Goal: Task Accomplishment & Management: Use online tool/utility

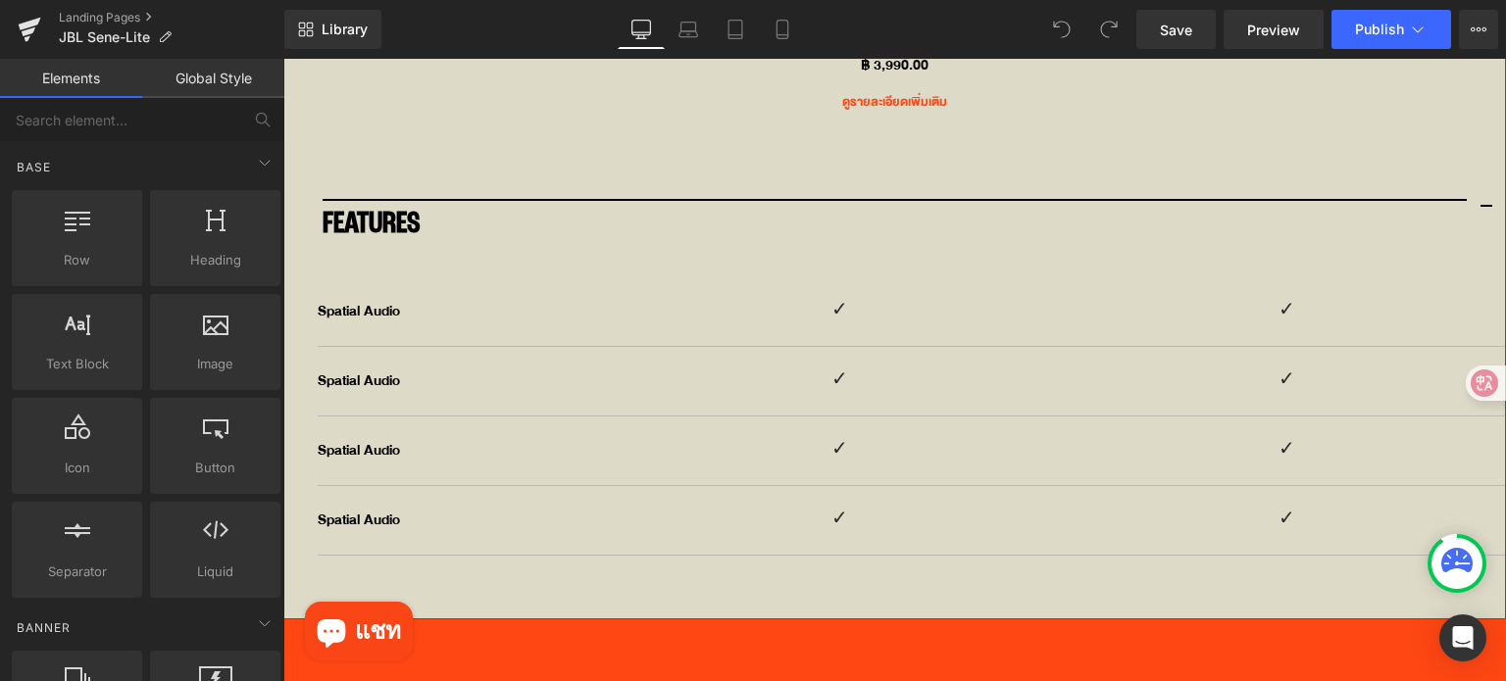
scroll to position [7467, 0]
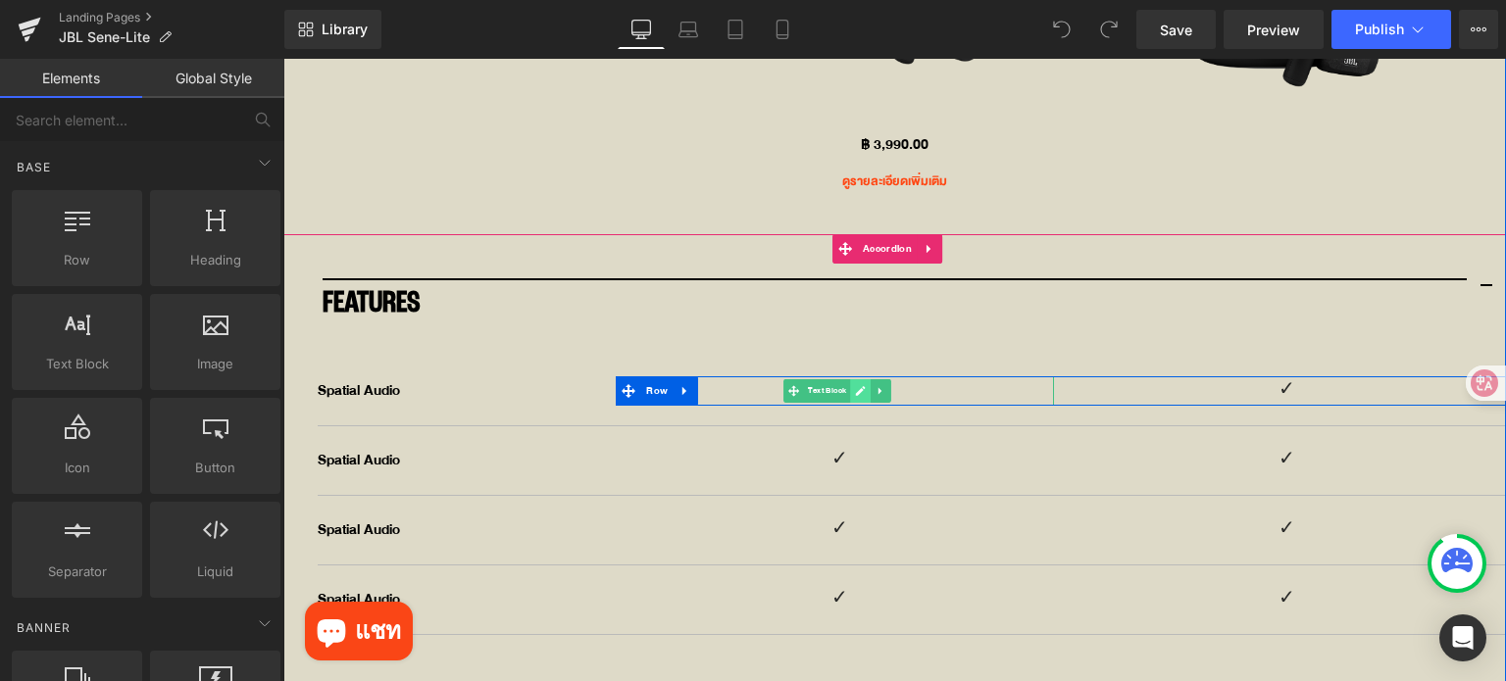
click at [855, 386] on icon at bounding box center [860, 391] width 10 height 10
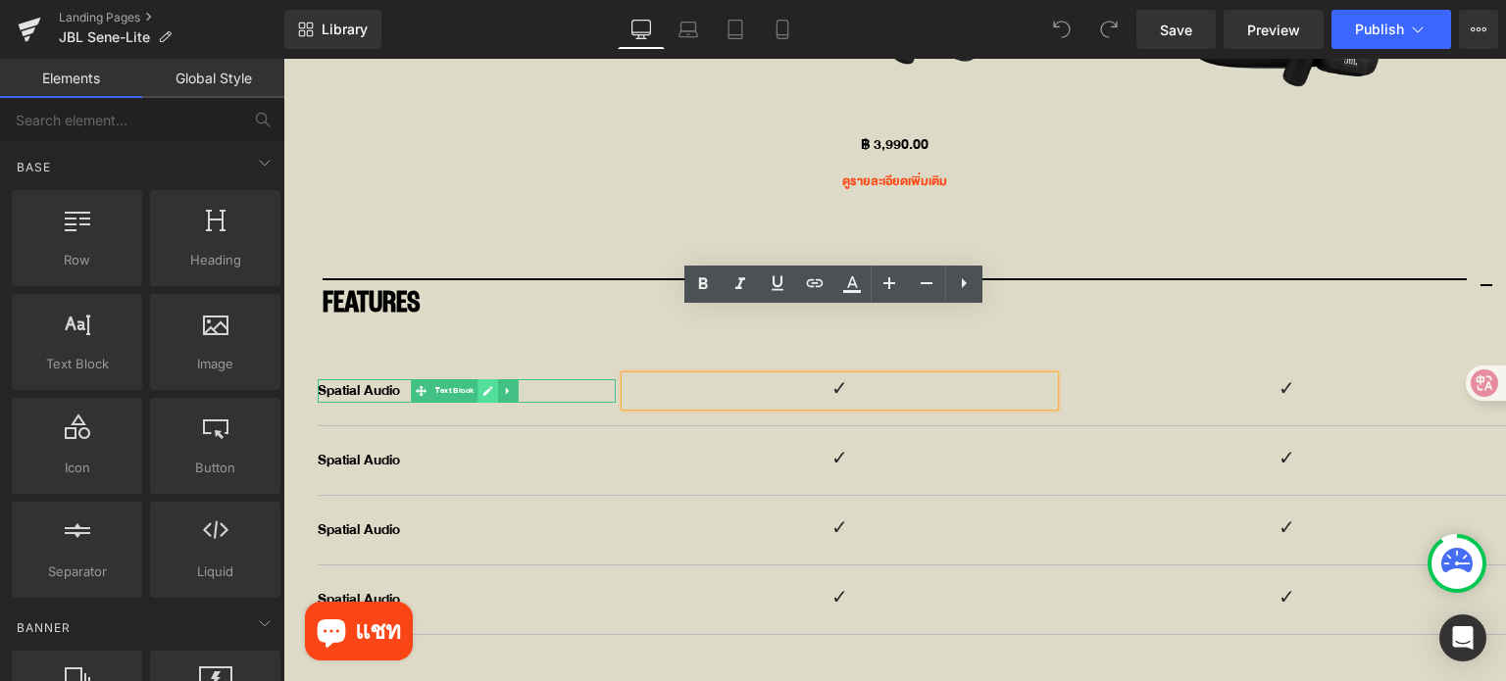
click at [494, 379] on link at bounding box center [487, 391] width 21 height 24
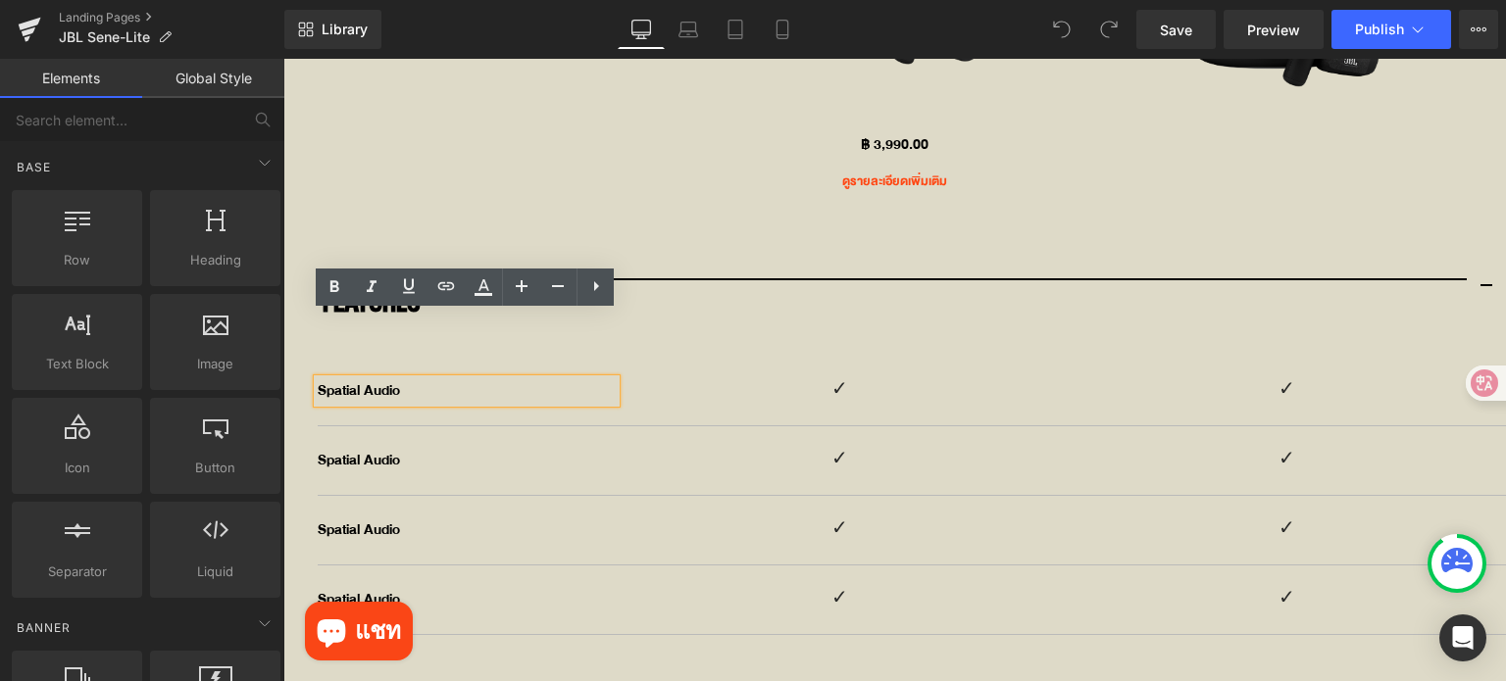
click at [391, 379] on p "Spatial Audio" at bounding box center [467, 391] width 298 height 24
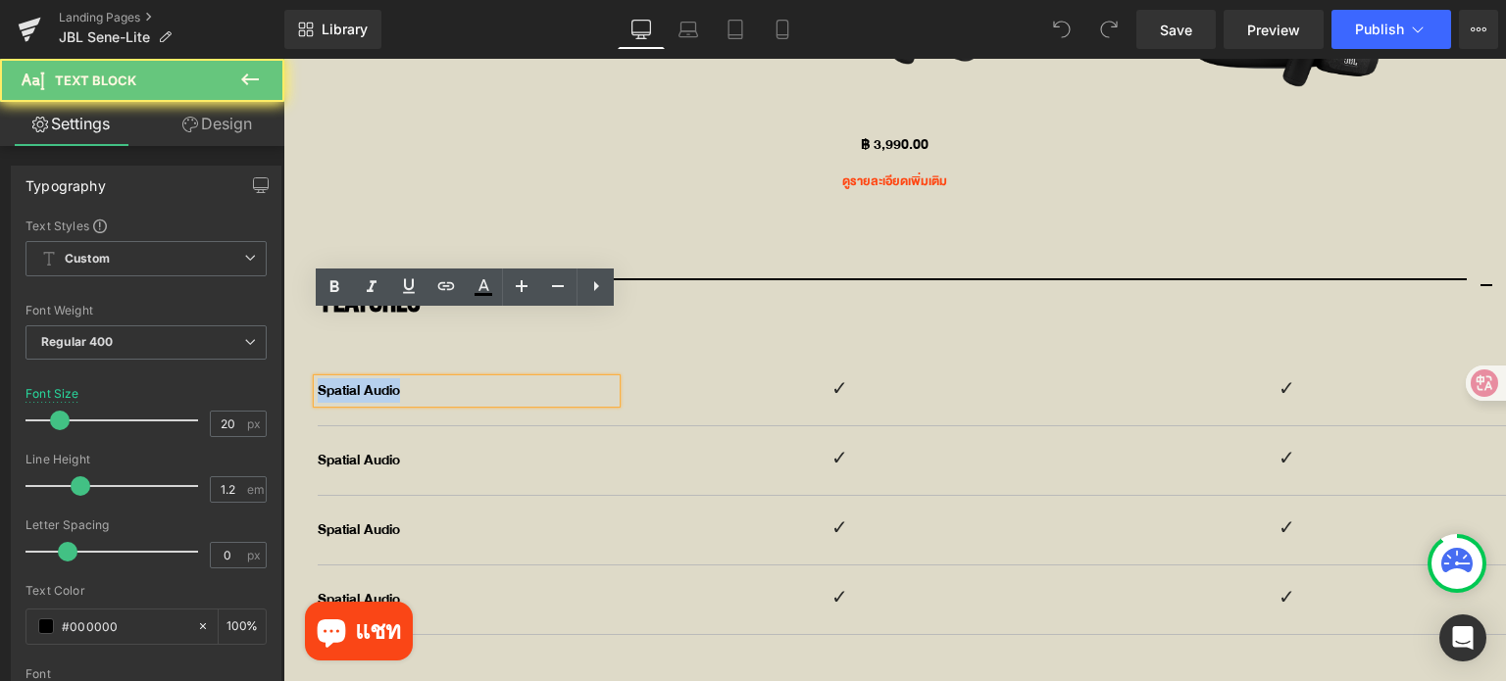
click at [391, 379] on p "Spatial Audio" at bounding box center [467, 391] width 298 height 24
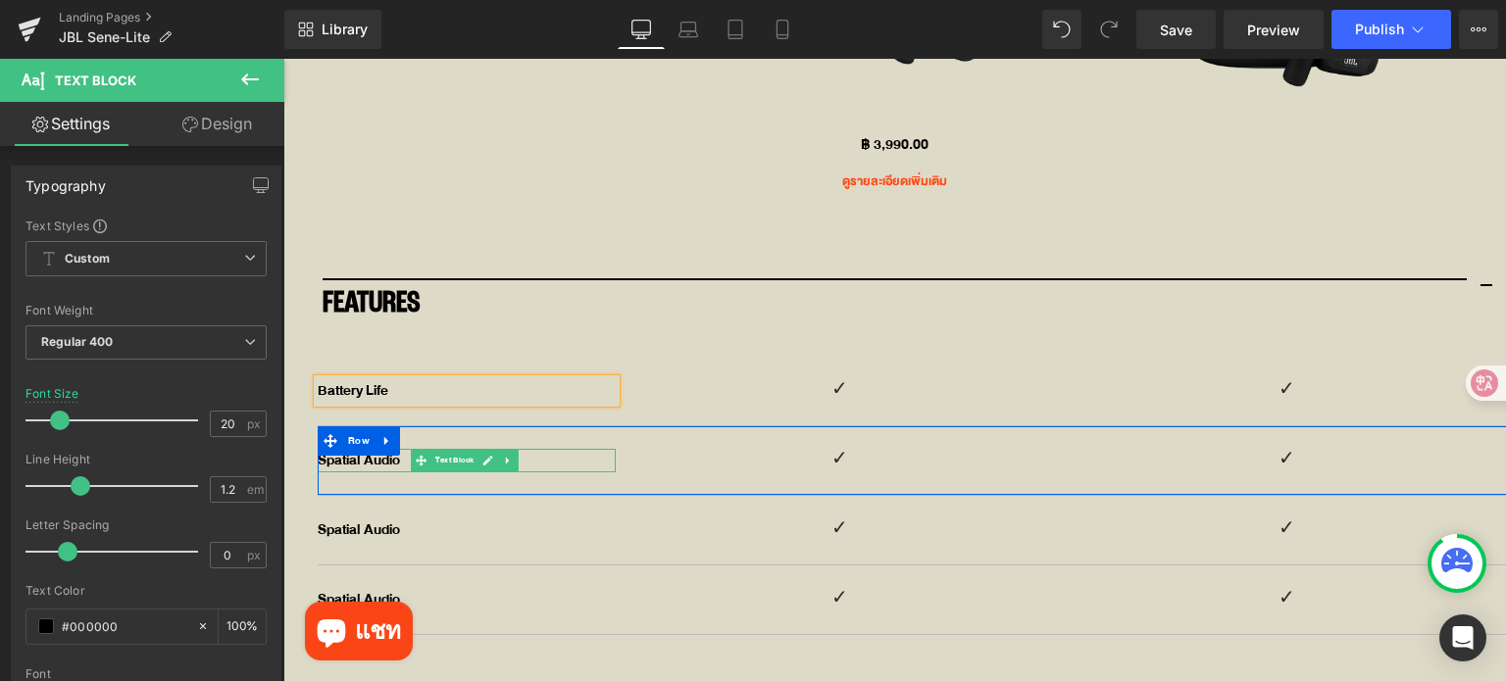
click at [486, 456] on icon at bounding box center [488, 461] width 10 height 10
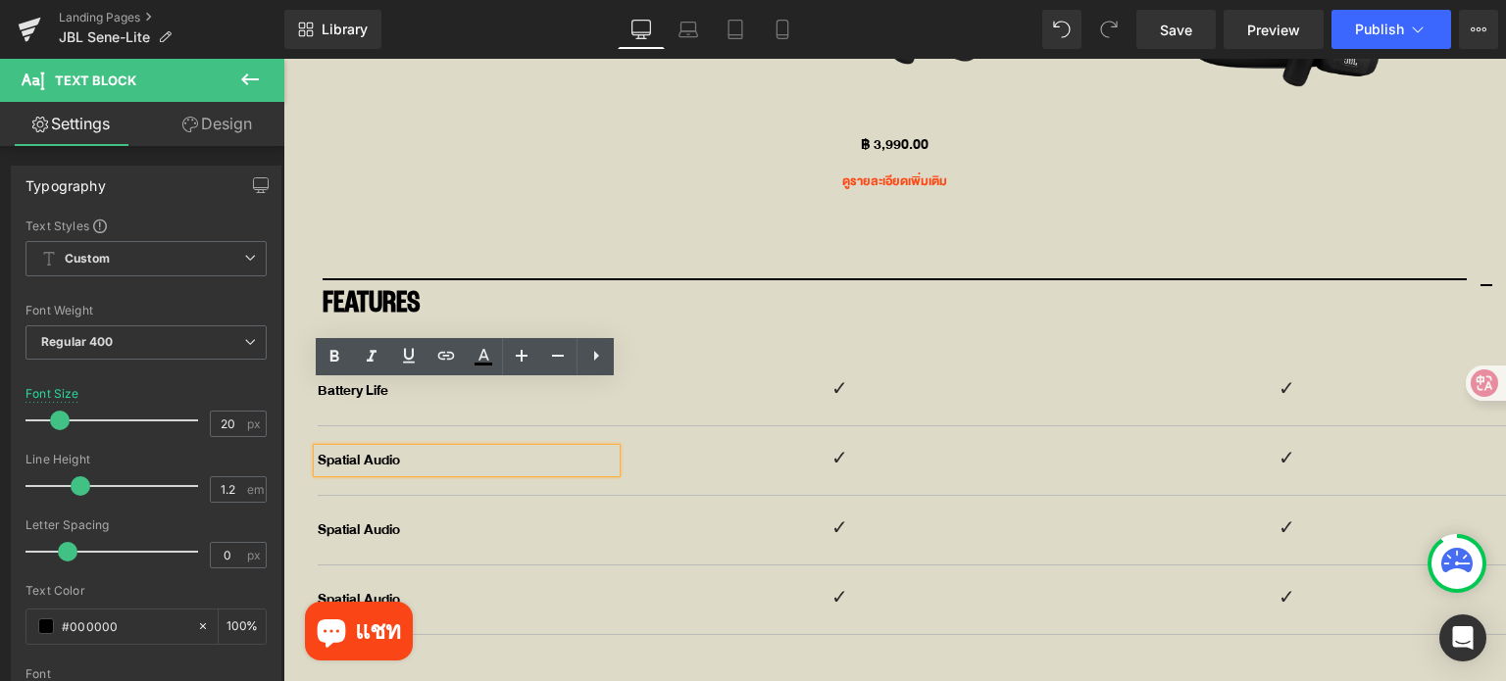
click at [371, 449] on p "Spatial Audio" at bounding box center [467, 461] width 298 height 24
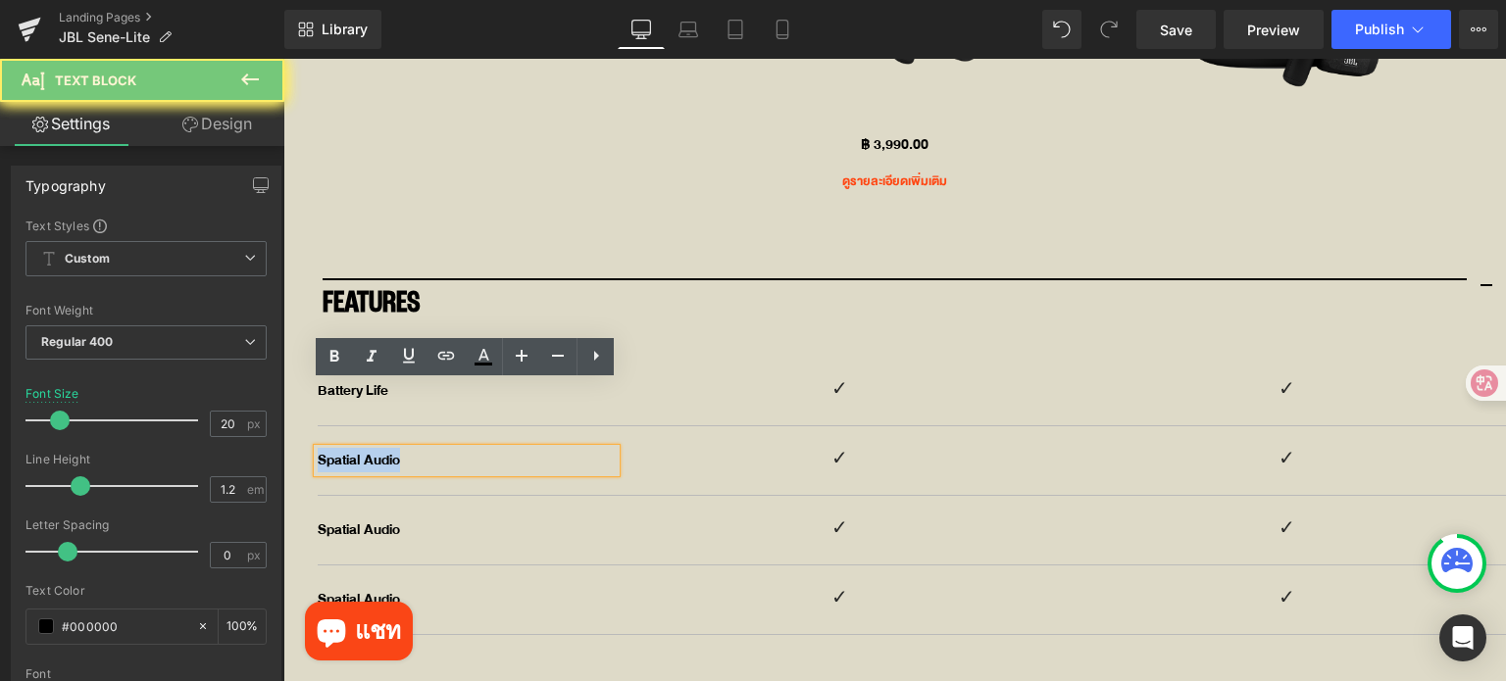
click at [371, 449] on p "Spatial Audio" at bounding box center [467, 461] width 298 height 24
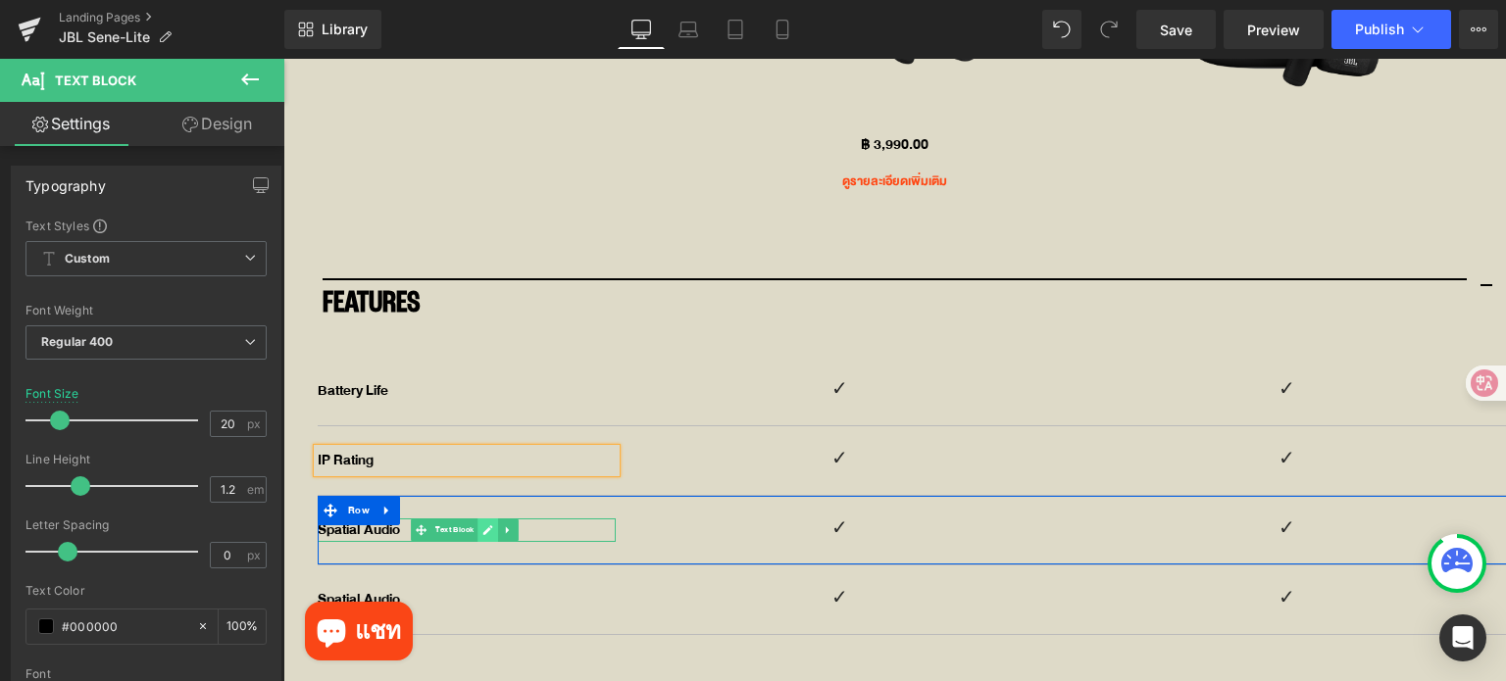
click at [488, 519] on link at bounding box center [487, 531] width 21 height 24
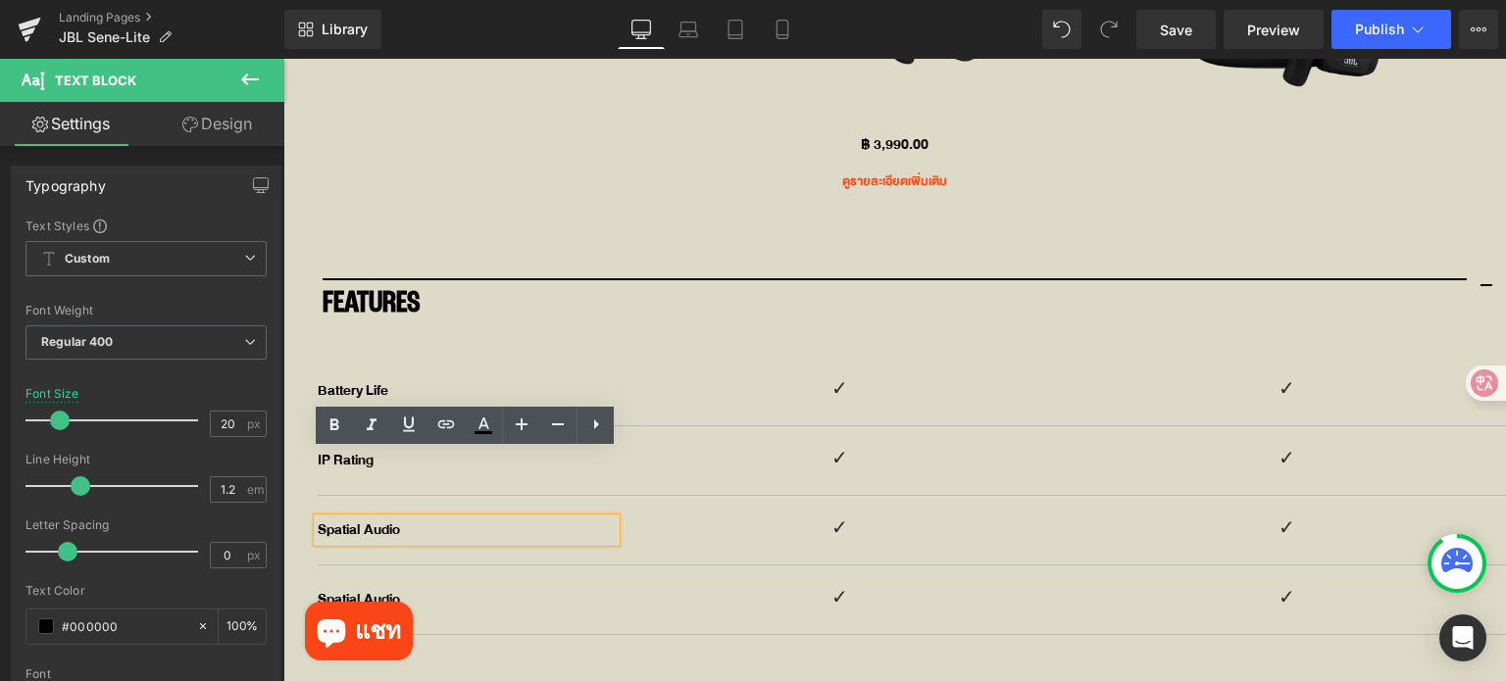
click at [414, 519] on p "Spatial Audio" at bounding box center [467, 531] width 298 height 24
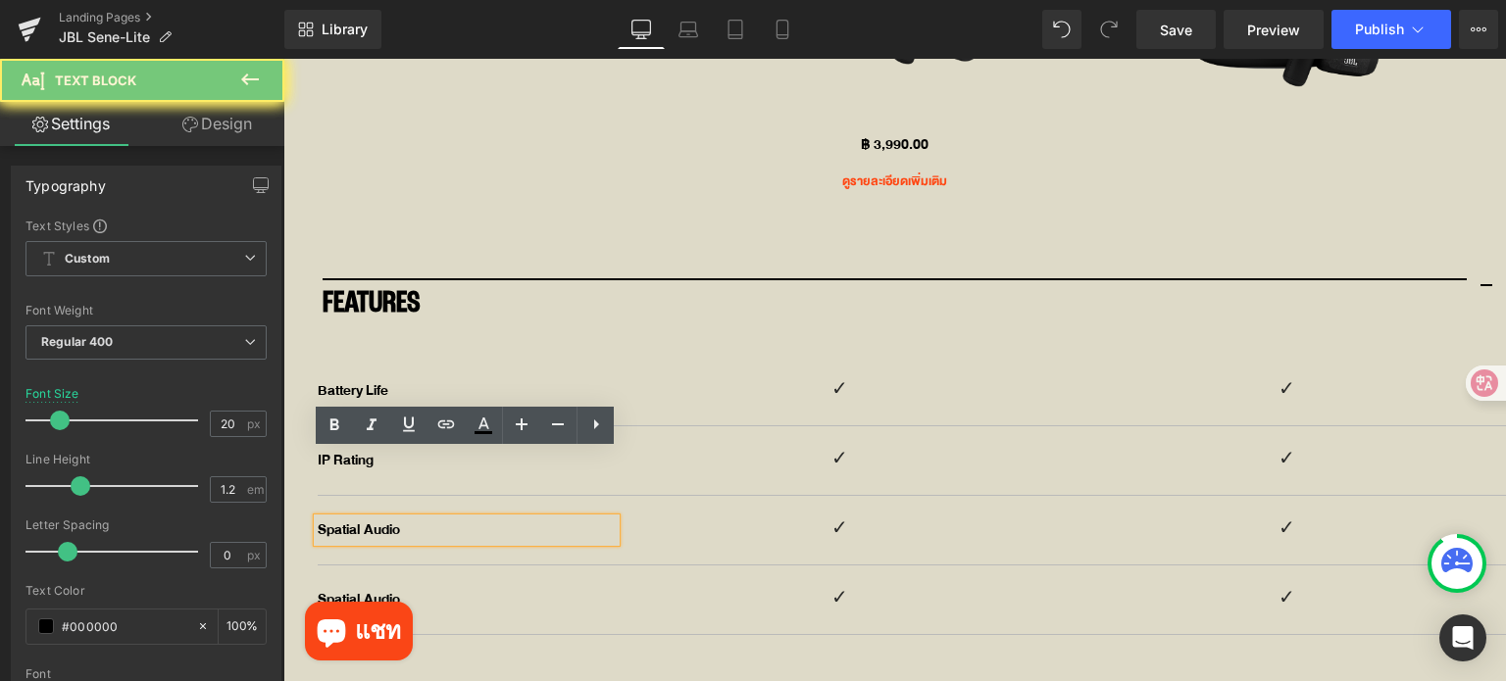
click at [414, 519] on p "Spatial Audio" at bounding box center [467, 531] width 298 height 24
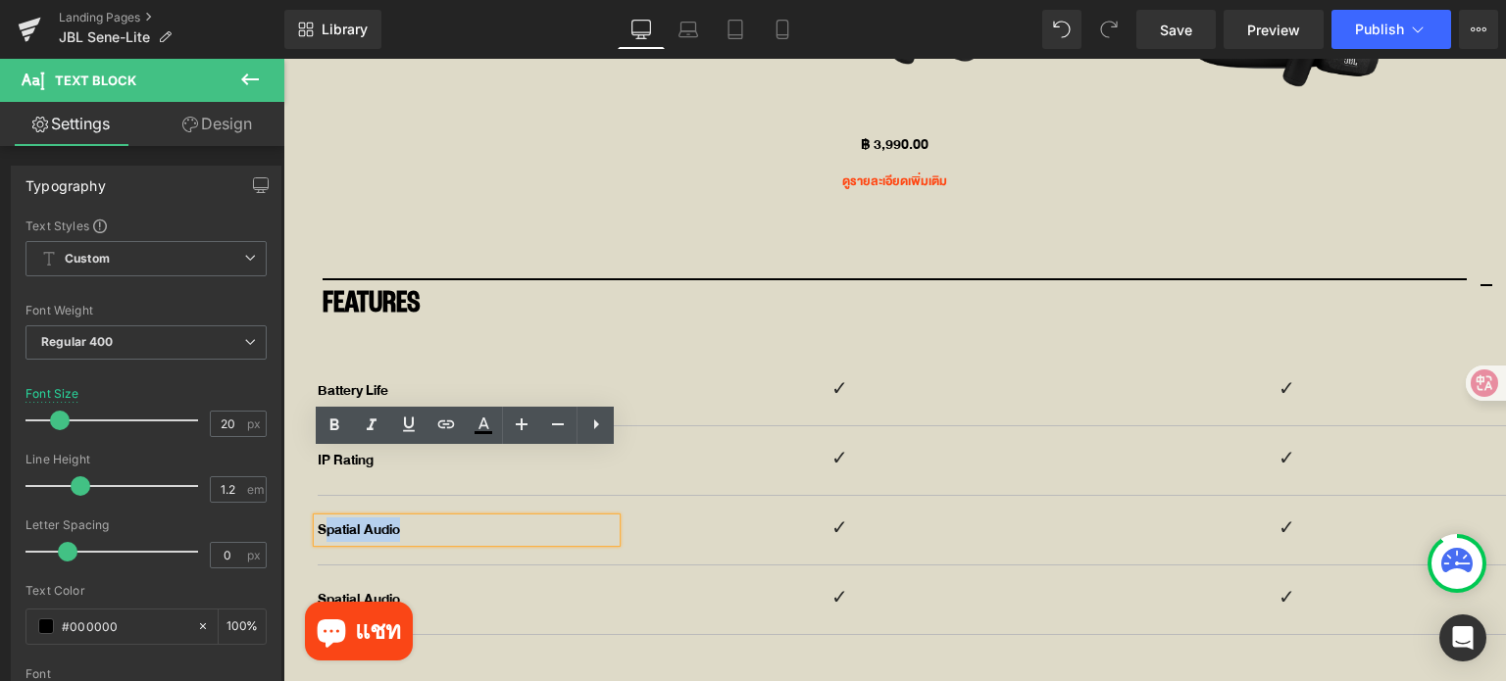
drag, startPoint x: 414, startPoint y: 465, endPoint x: 324, endPoint y: 466, distance: 89.2
click at [324, 519] on p "Spatial Audio" at bounding box center [467, 531] width 298 height 24
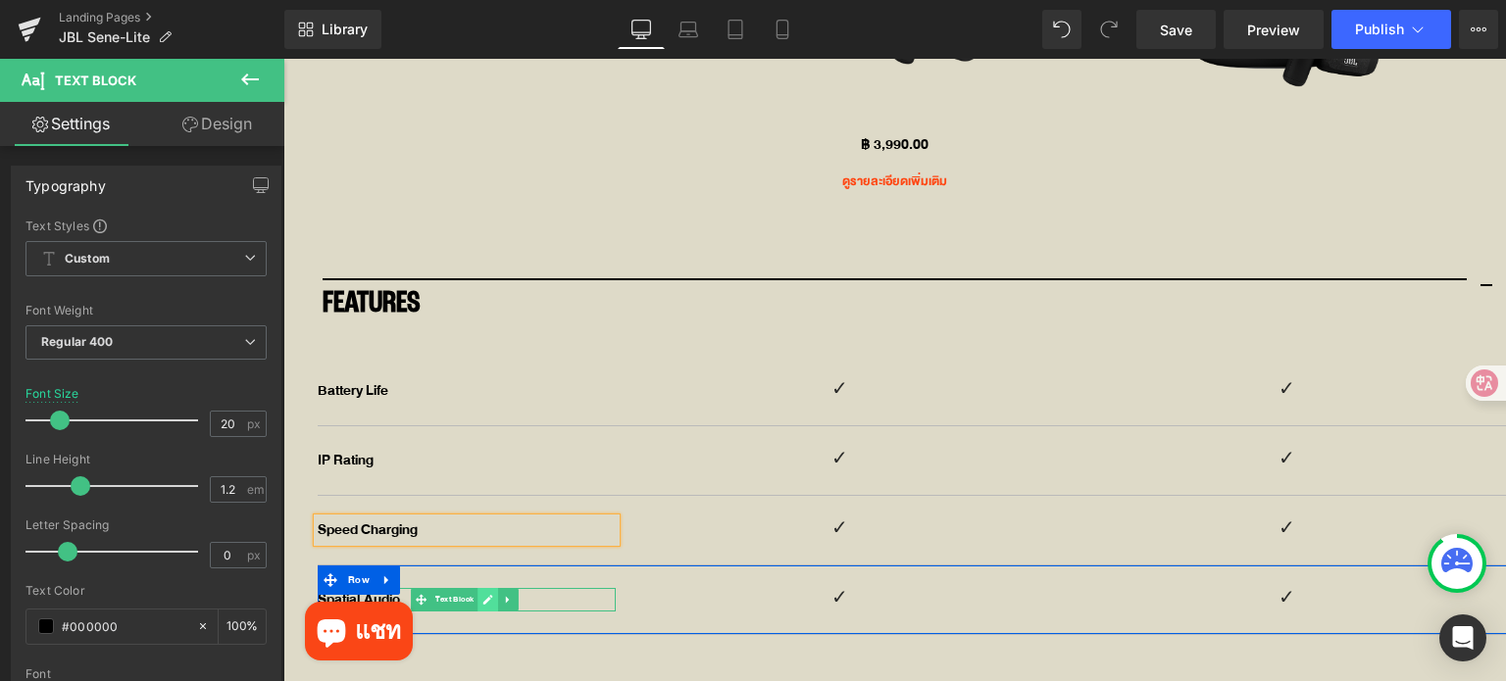
click at [486, 588] on link at bounding box center [487, 600] width 21 height 24
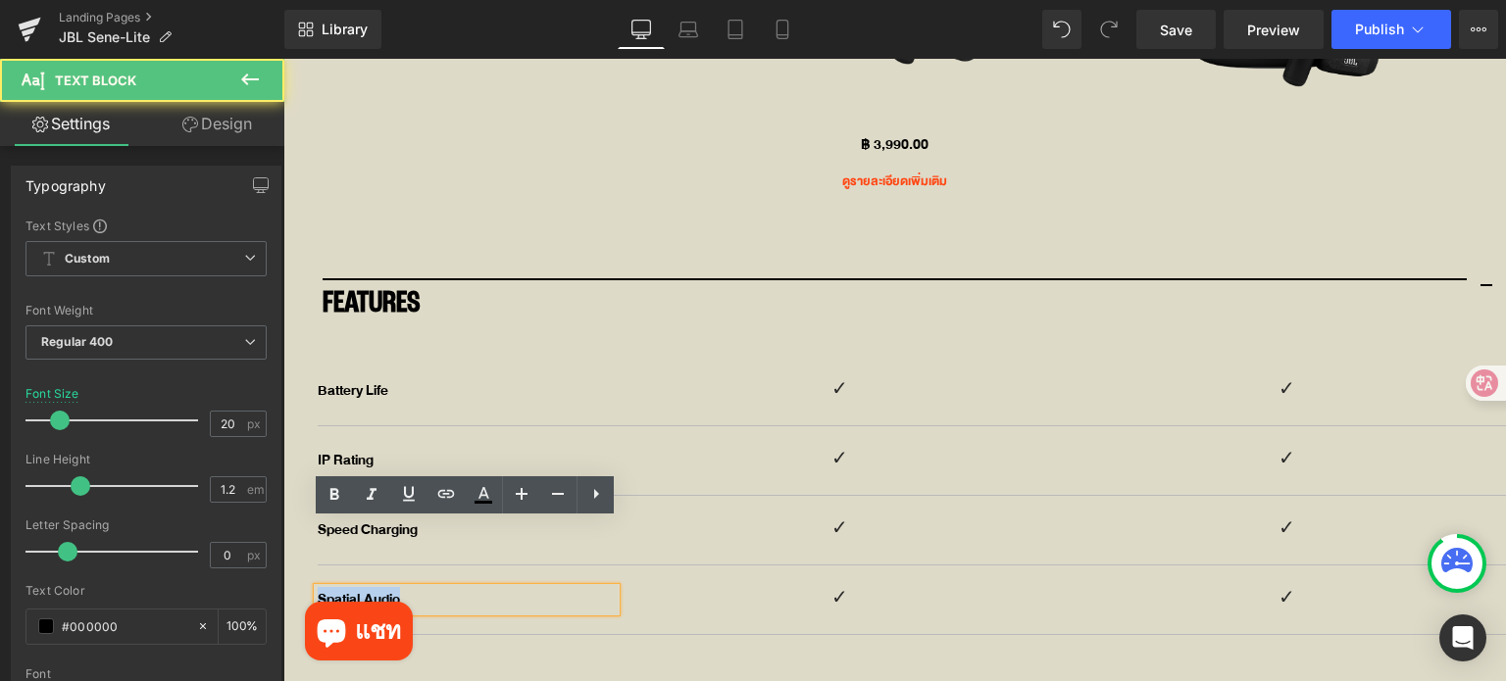
drag, startPoint x: 347, startPoint y: 543, endPoint x: 321, endPoint y: 543, distance: 26.5
click at [321, 588] on p "Spatial Audio" at bounding box center [467, 600] width 298 height 24
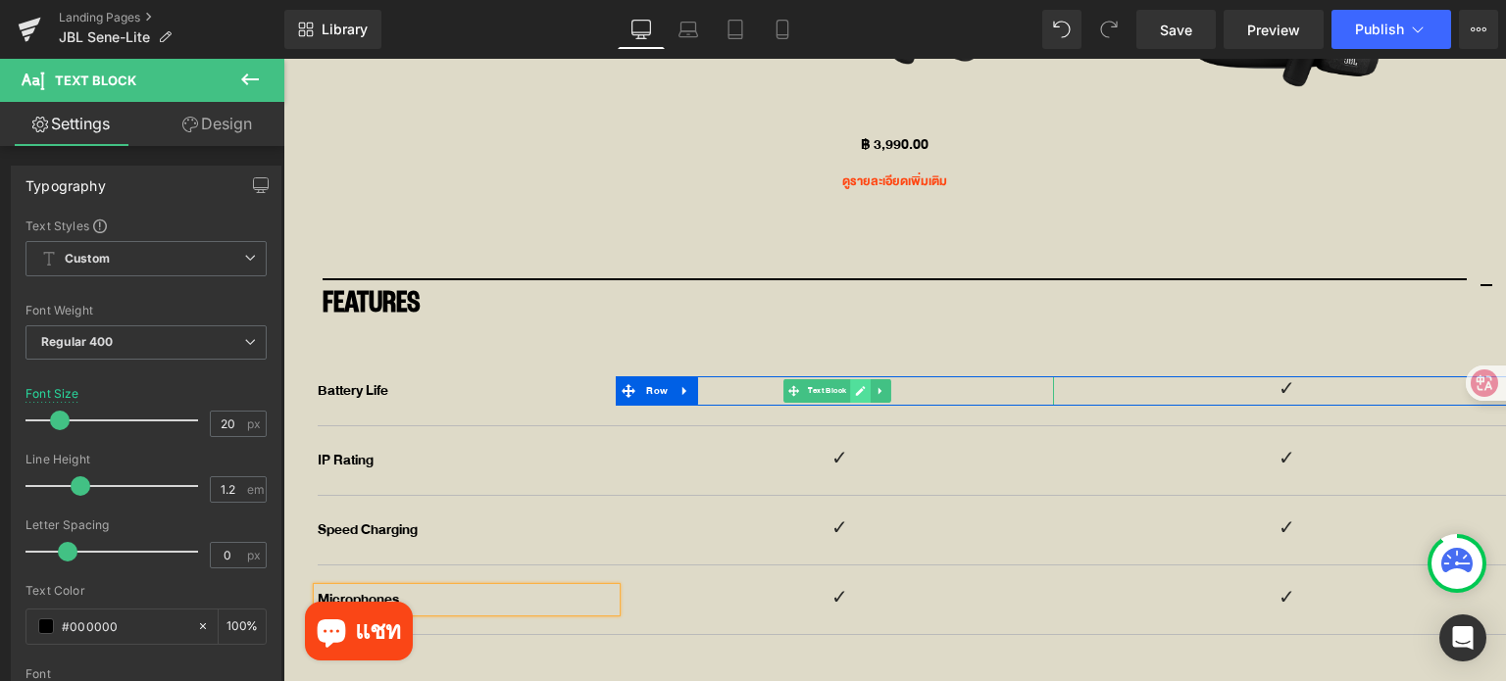
click at [855, 385] on icon at bounding box center [860, 391] width 11 height 12
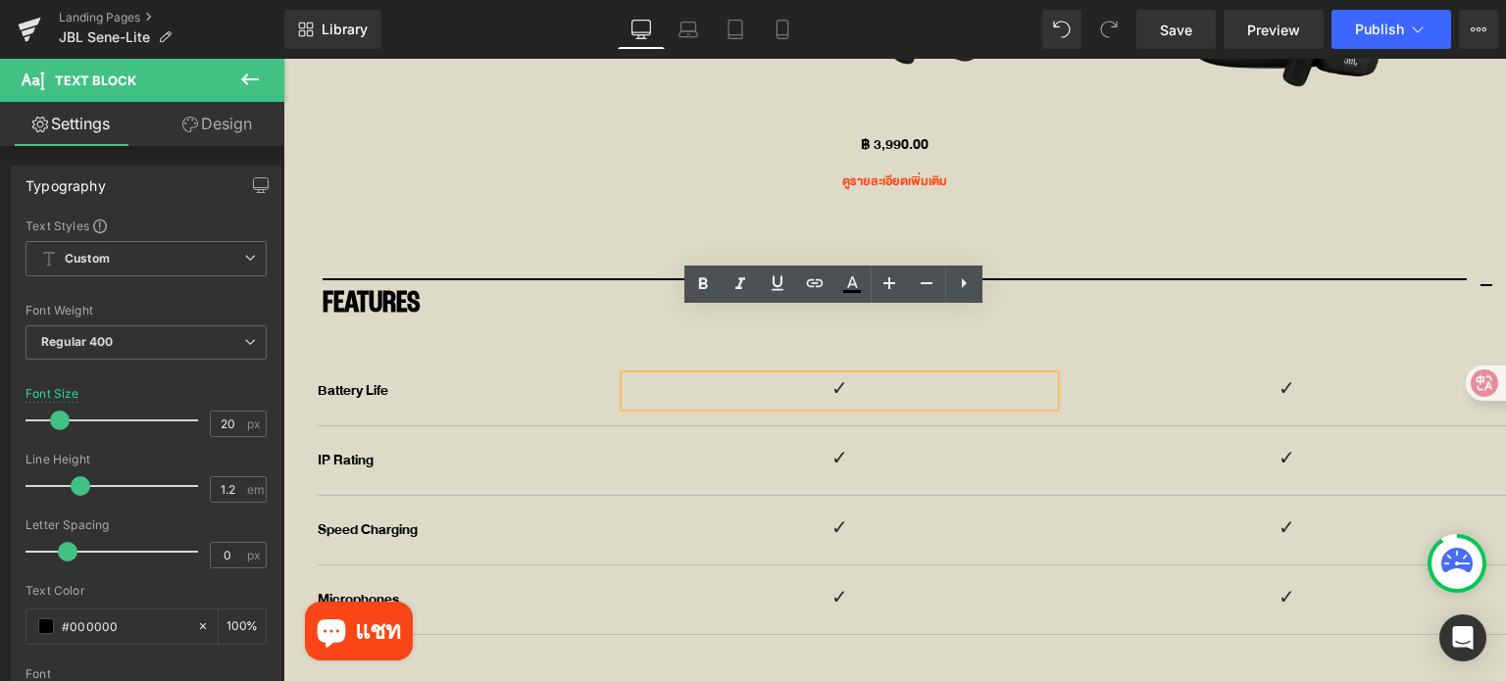
click at [851, 376] on p "✓" at bounding box center [838, 390] width 427 height 29
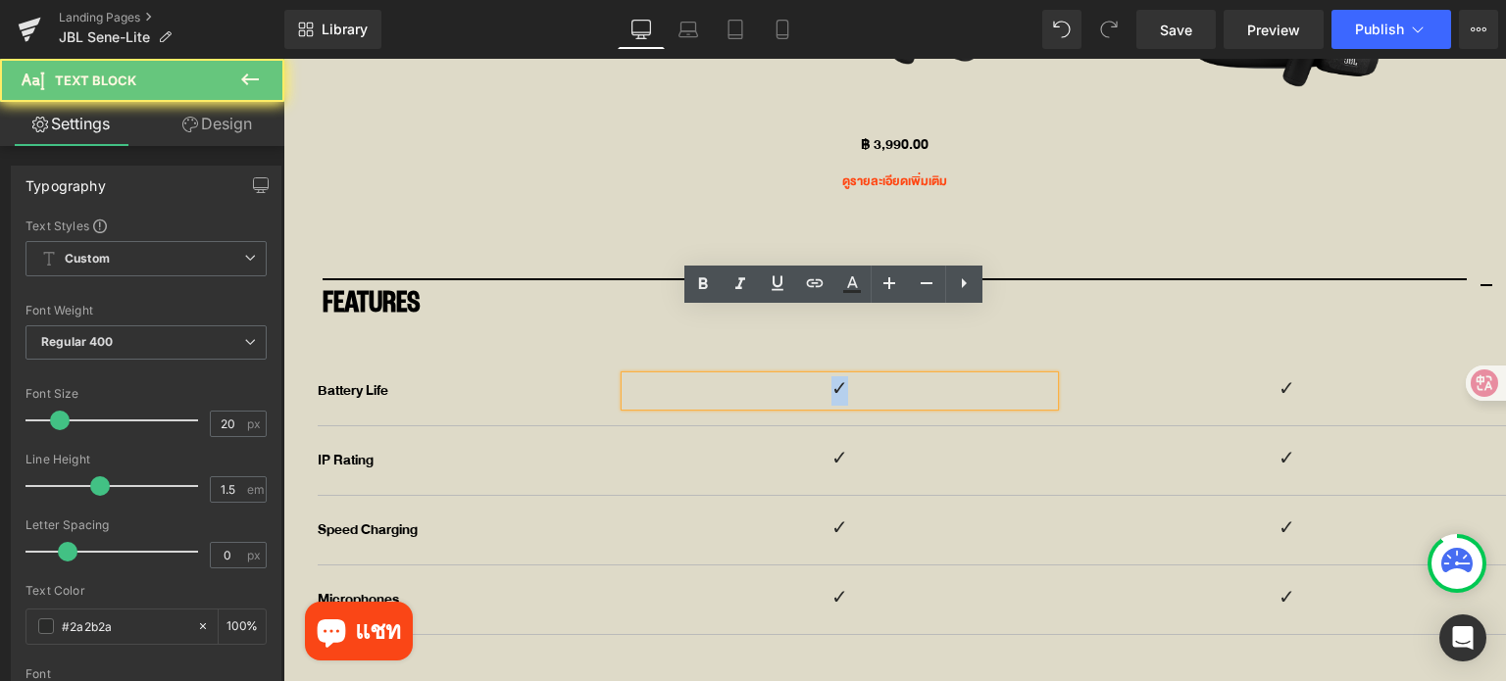
click at [851, 376] on p "✓" at bounding box center [838, 390] width 427 height 29
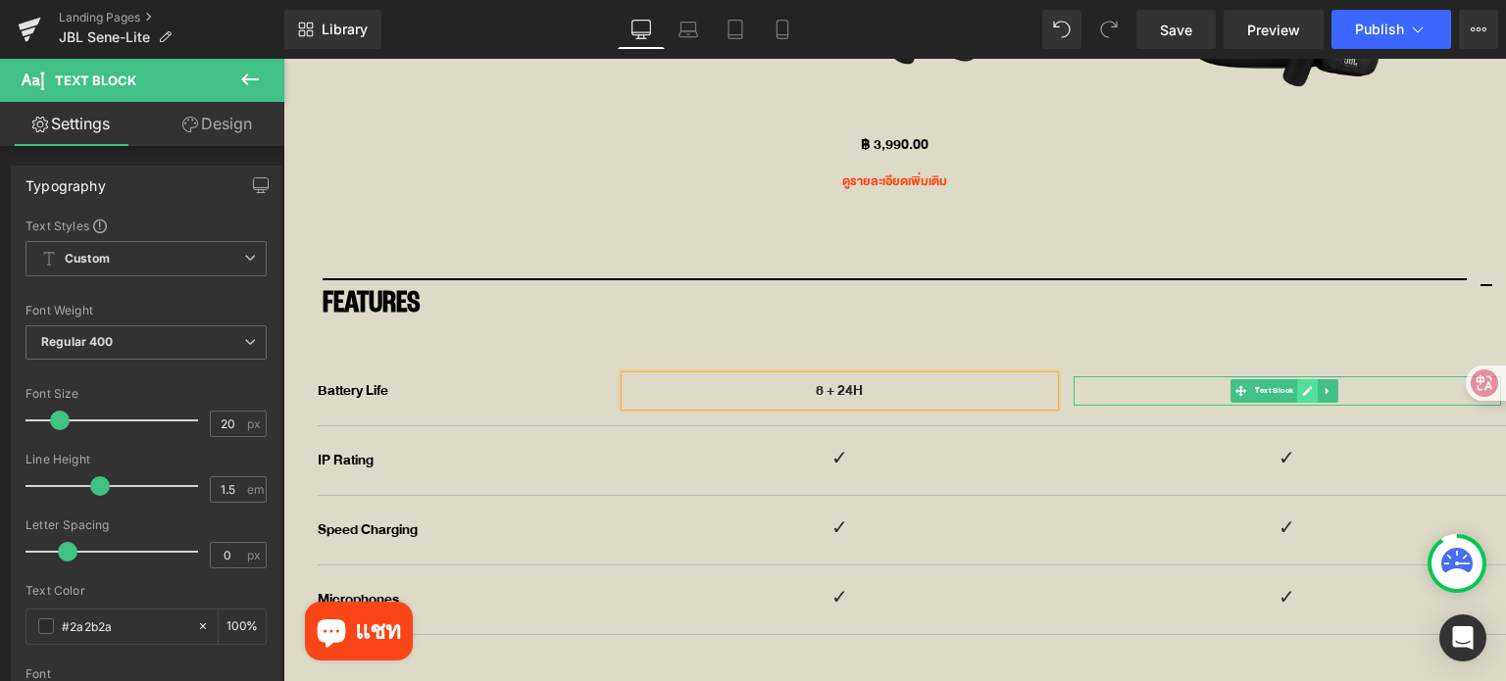
click at [1302, 385] on icon at bounding box center [1307, 391] width 11 height 12
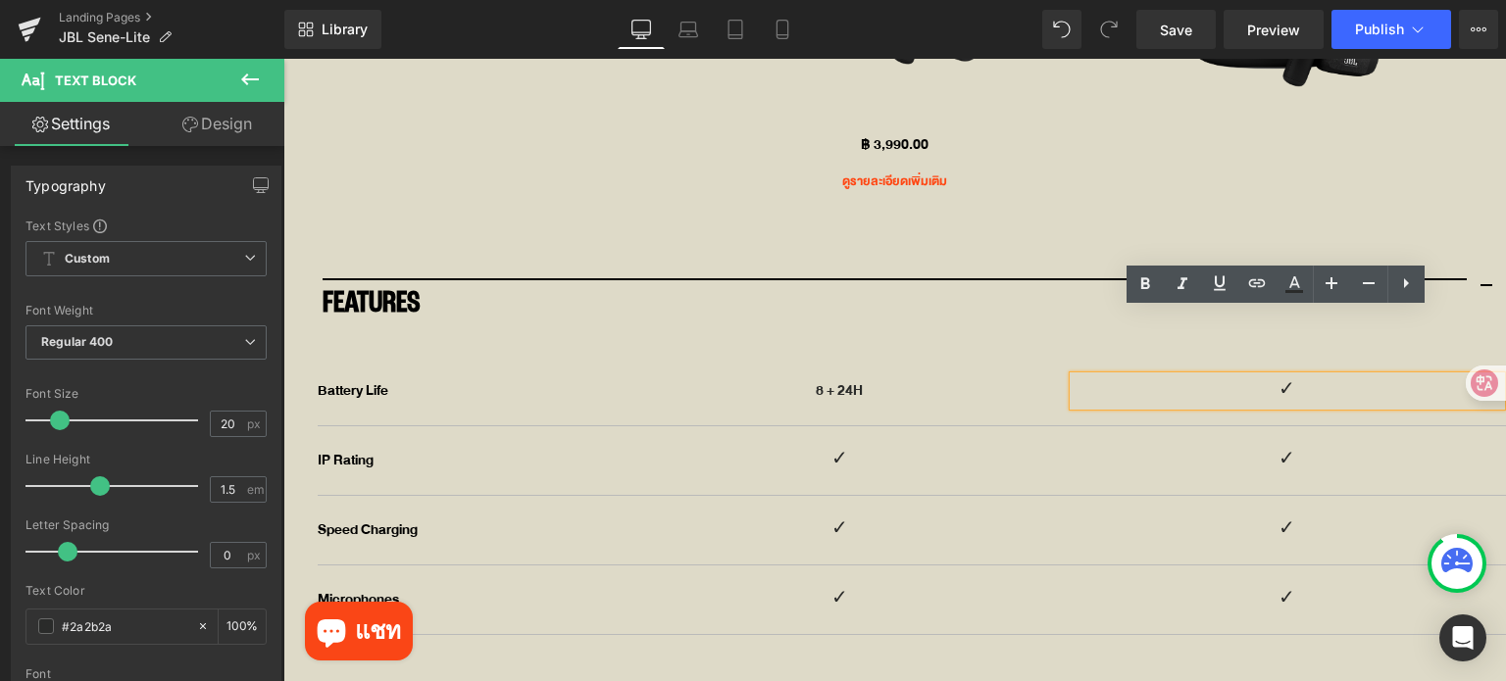
click at [1290, 376] on p "✓" at bounding box center [1286, 390] width 427 height 29
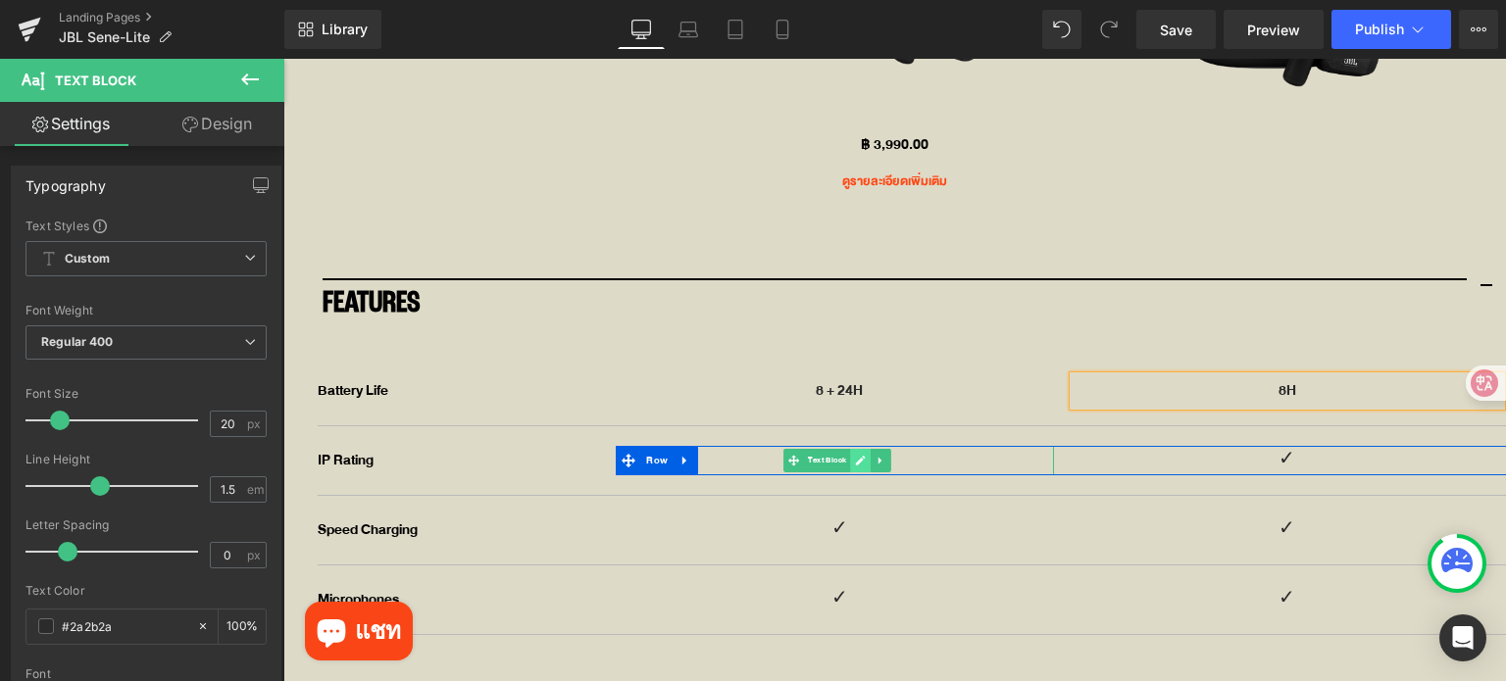
click at [850, 449] on link at bounding box center [860, 461] width 21 height 24
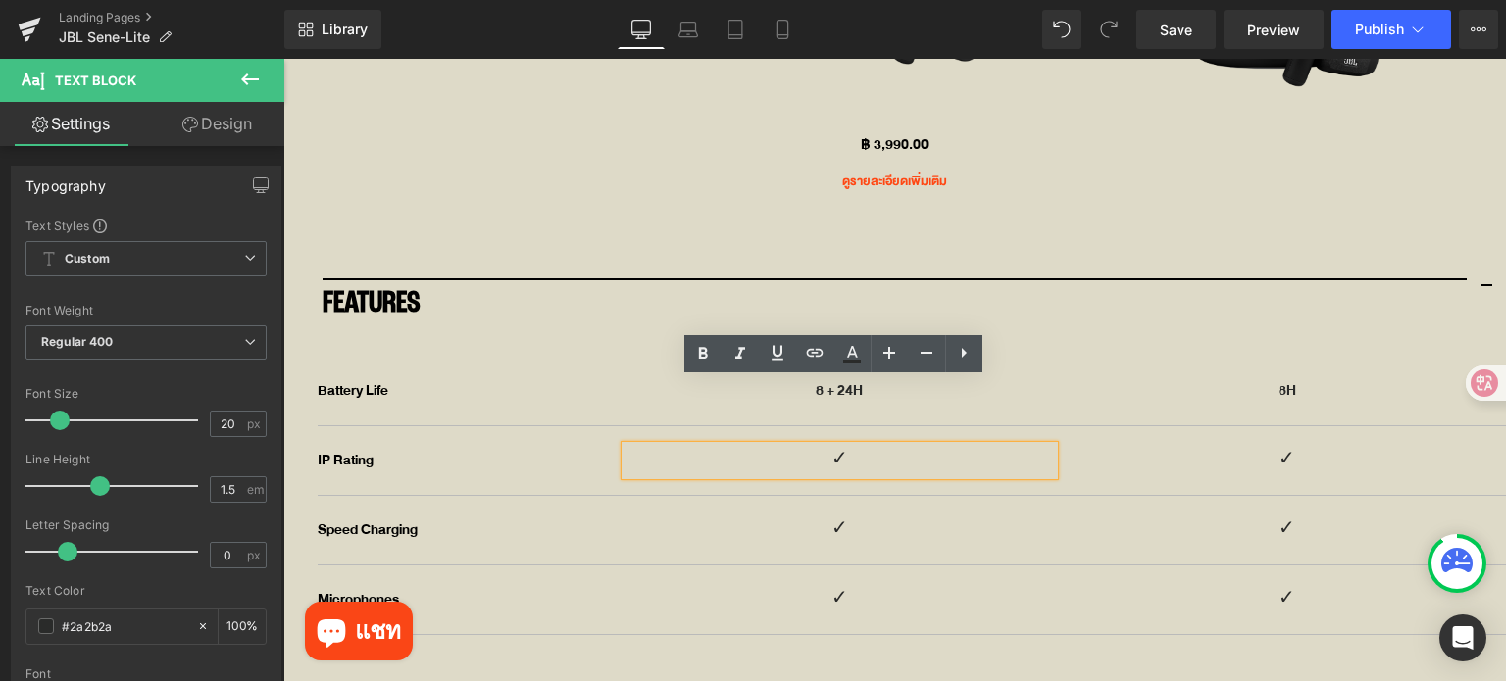
click at [833, 446] on p "✓" at bounding box center [838, 460] width 427 height 29
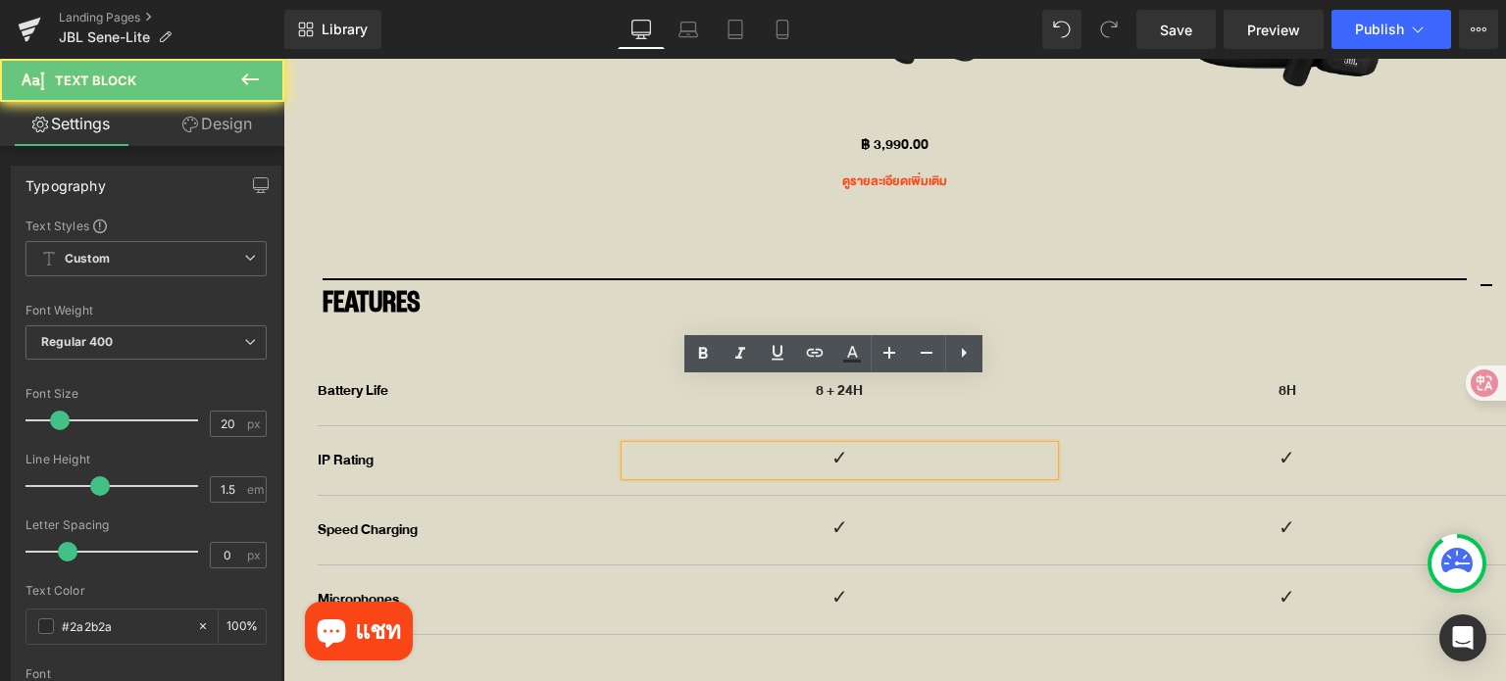
click at [833, 446] on p "✓" at bounding box center [838, 460] width 427 height 29
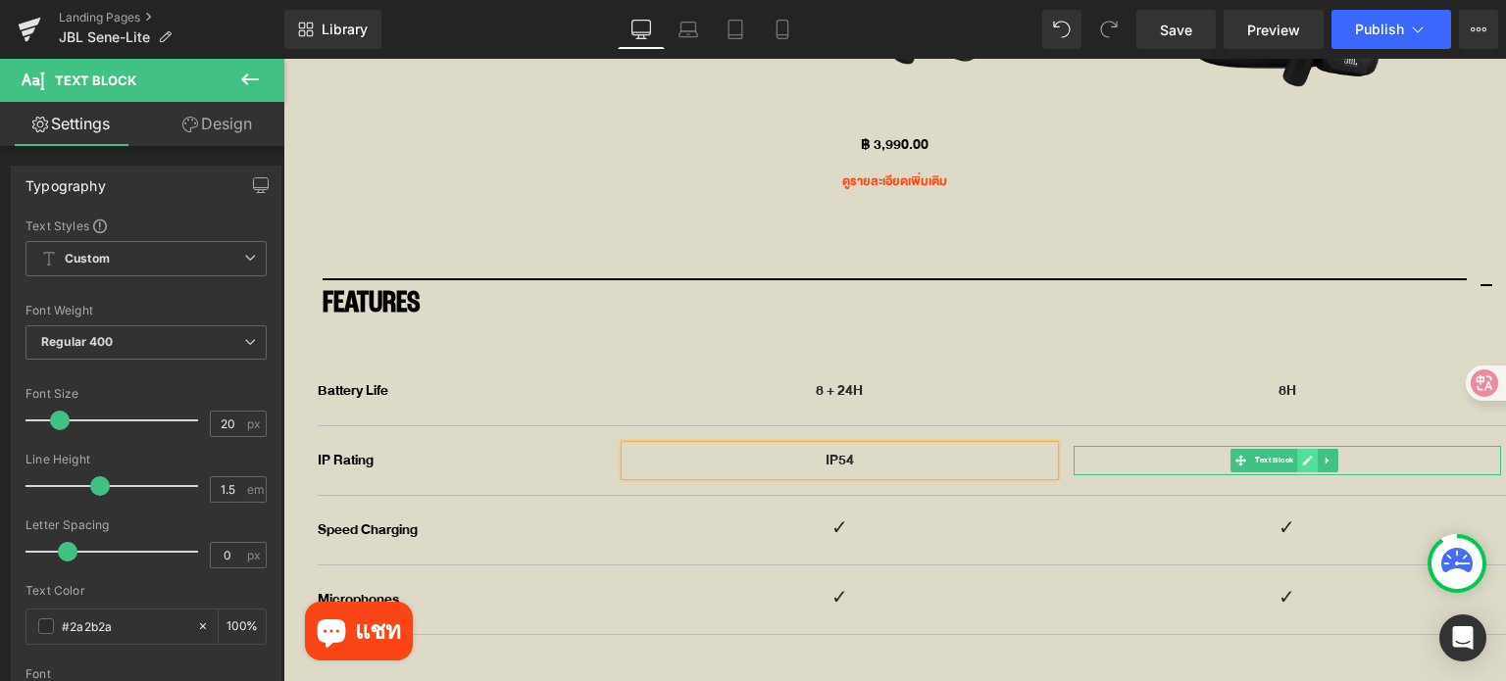
click at [1297, 449] on link at bounding box center [1307, 461] width 21 height 24
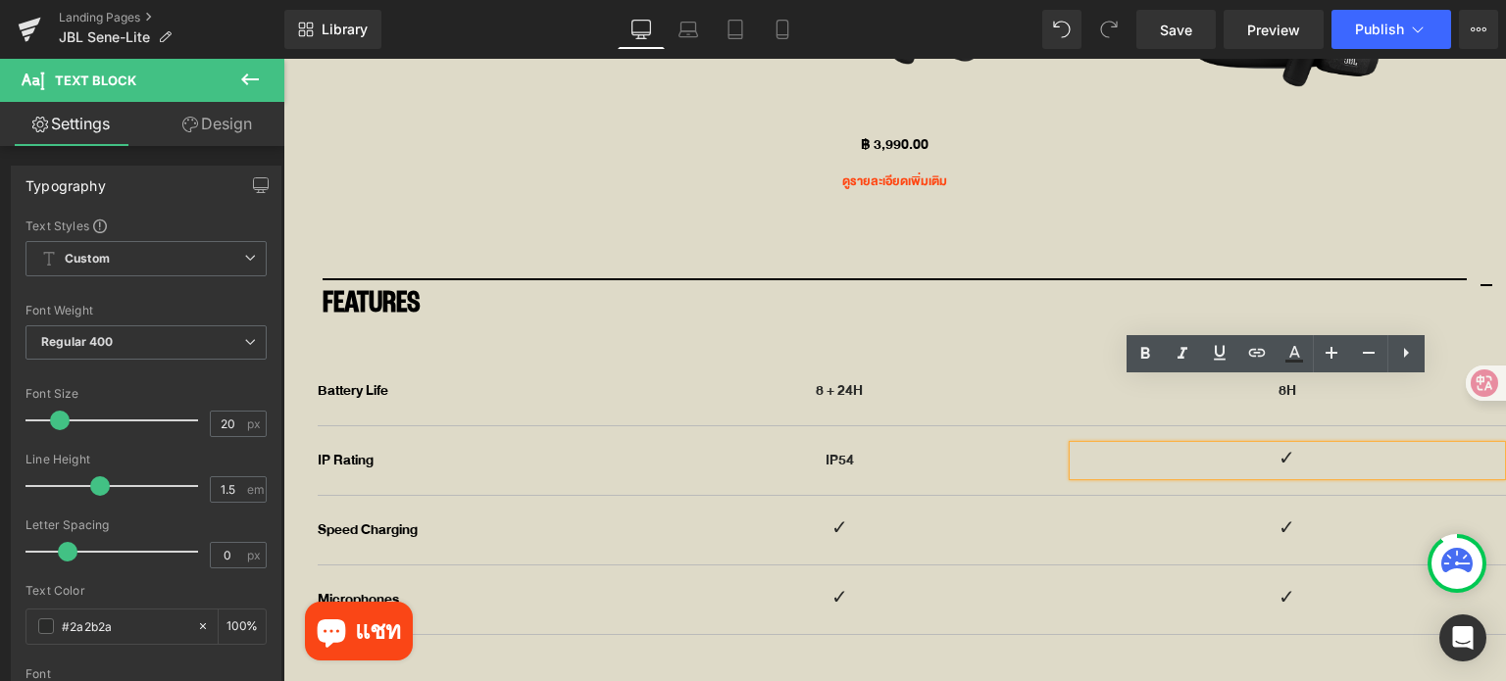
click at [1290, 446] on p "✓" at bounding box center [1286, 460] width 427 height 29
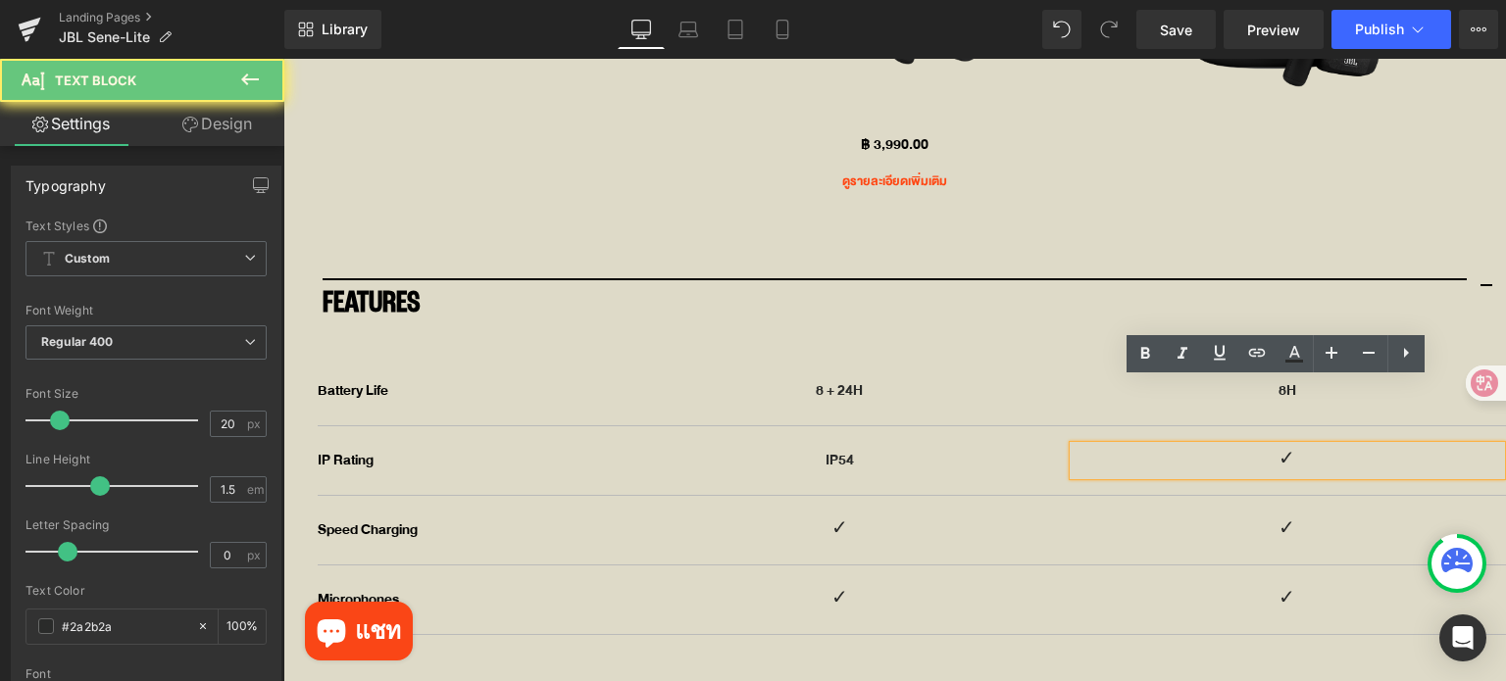
click at [1290, 446] on p "✓" at bounding box center [1286, 460] width 427 height 29
drag, startPoint x: 1290, startPoint y: 395, endPoint x: 1245, endPoint y: 391, distance: 45.3
click at [1245, 446] on p "✓" at bounding box center [1286, 460] width 427 height 29
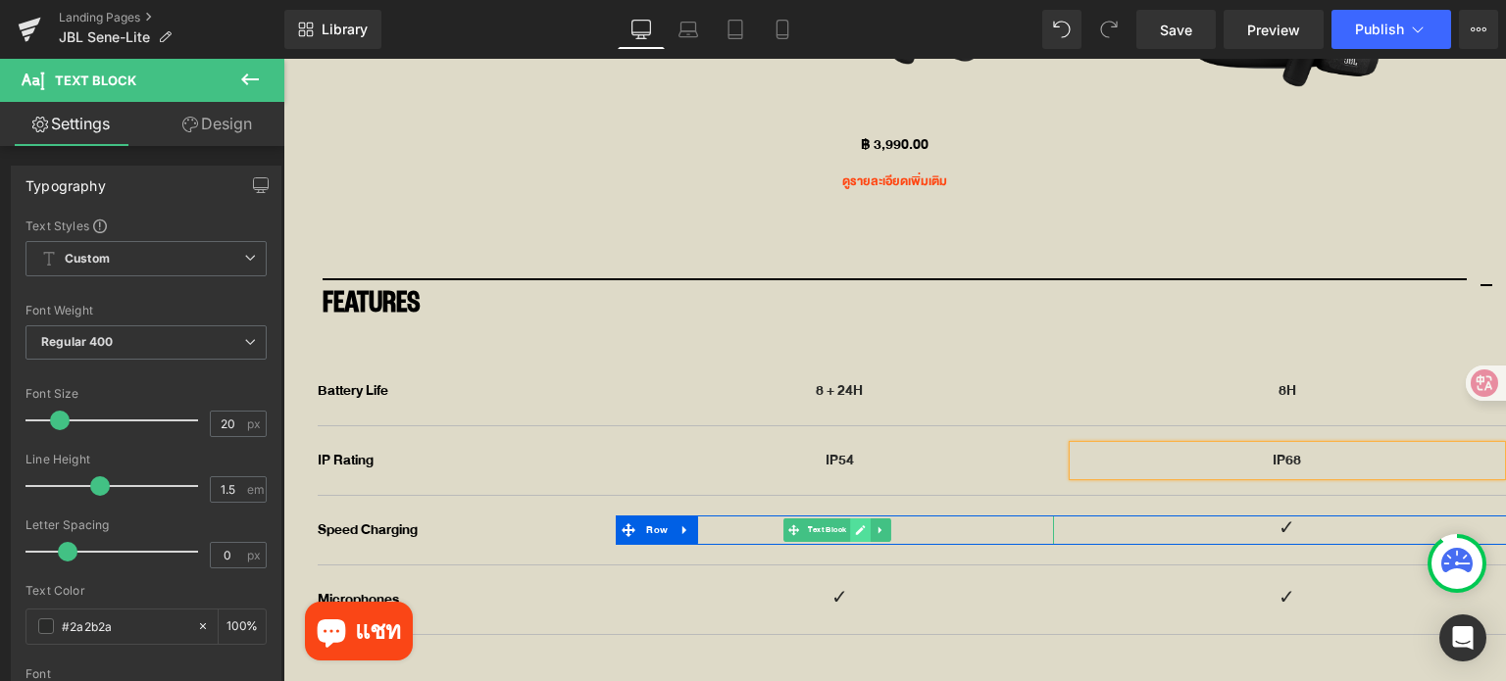
click at [855, 524] on icon at bounding box center [860, 530] width 11 height 12
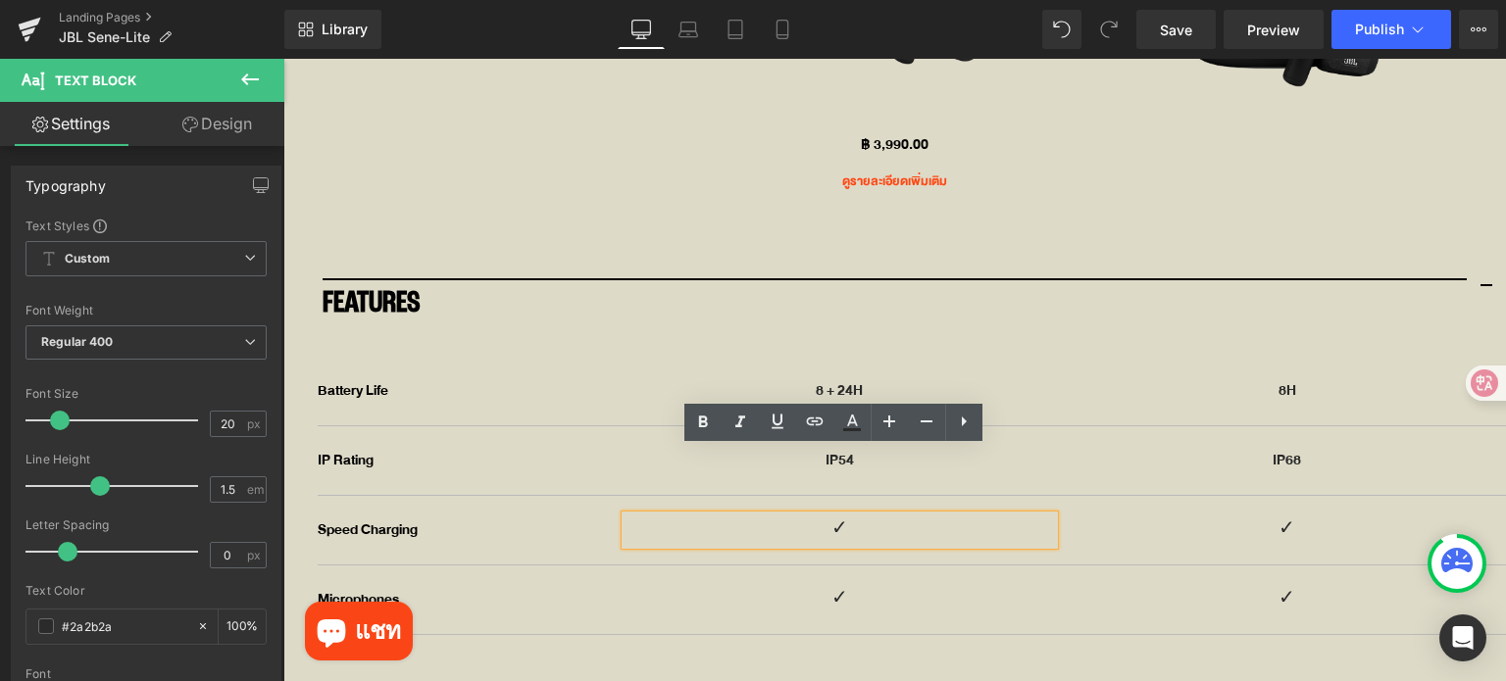
click at [845, 516] on p "✓" at bounding box center [838, 530] width 427 height 29
drag, startPoint x: 845, startPoint y: 462, endPoint x: 802, endPoint y: 463, distance: 43.1
click at [802, 516] on p "✓" at bounding box center [838, 530] width 427 height 29
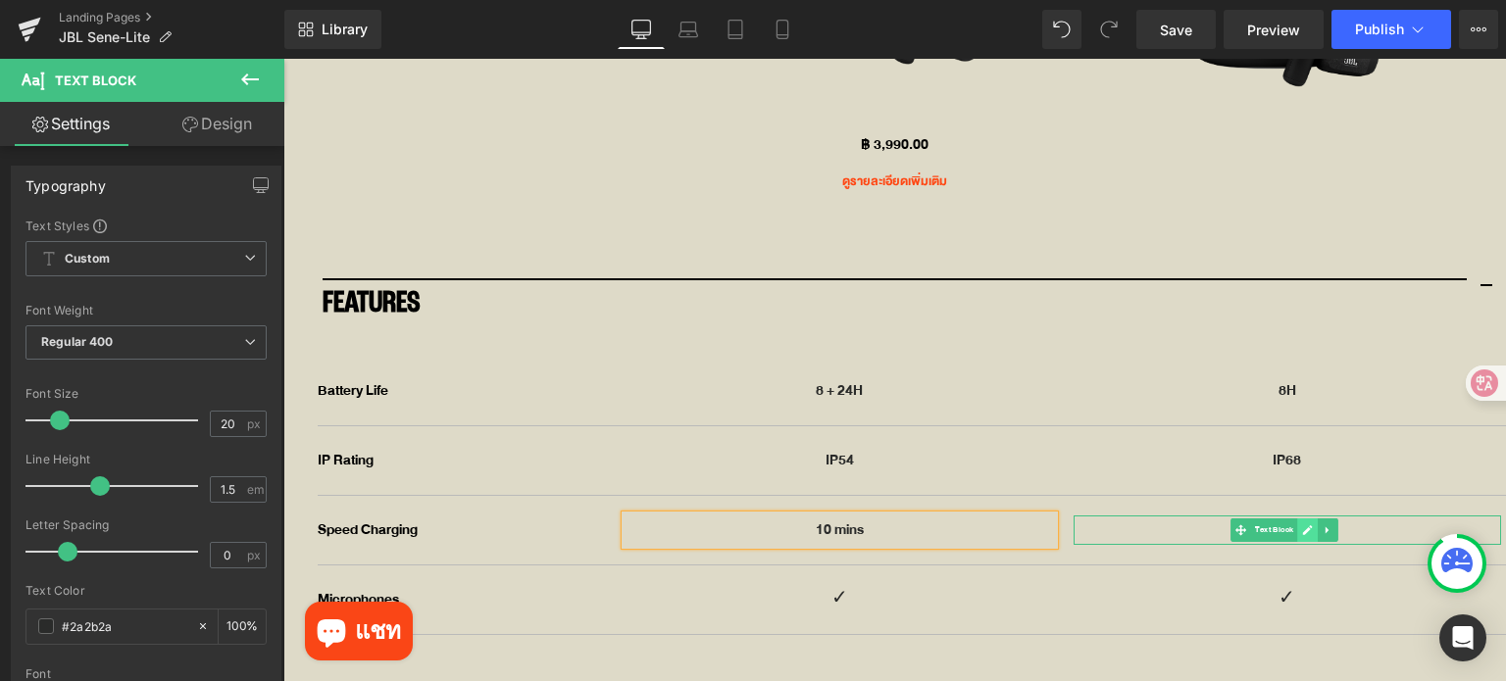
click at [1297, 519] on link at bounding box center [1307, 531] width 21 height 24
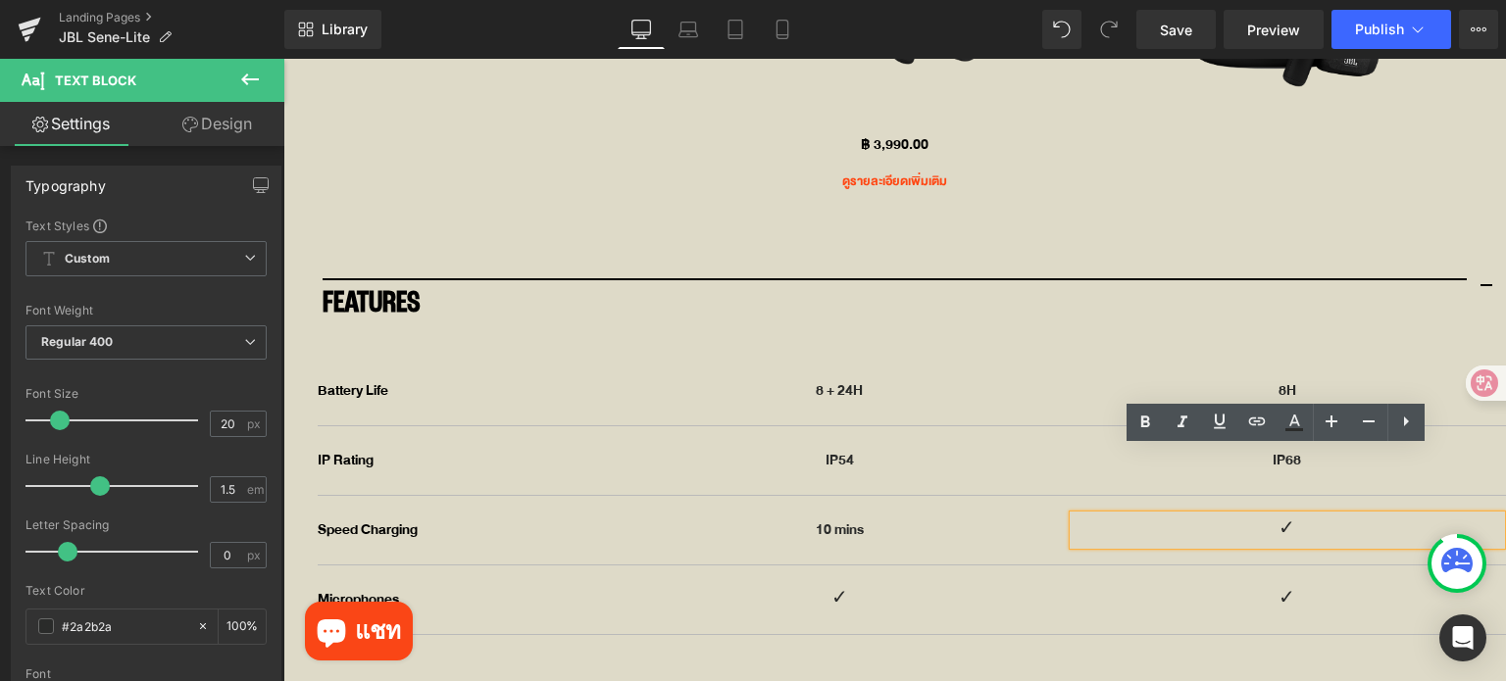
click at [1289, 516] on p "✓" at bounding box center [1286, 530] width 427 height 29
click at [855, 525] on icon at bounding box center [860, 530] width 10 height 10
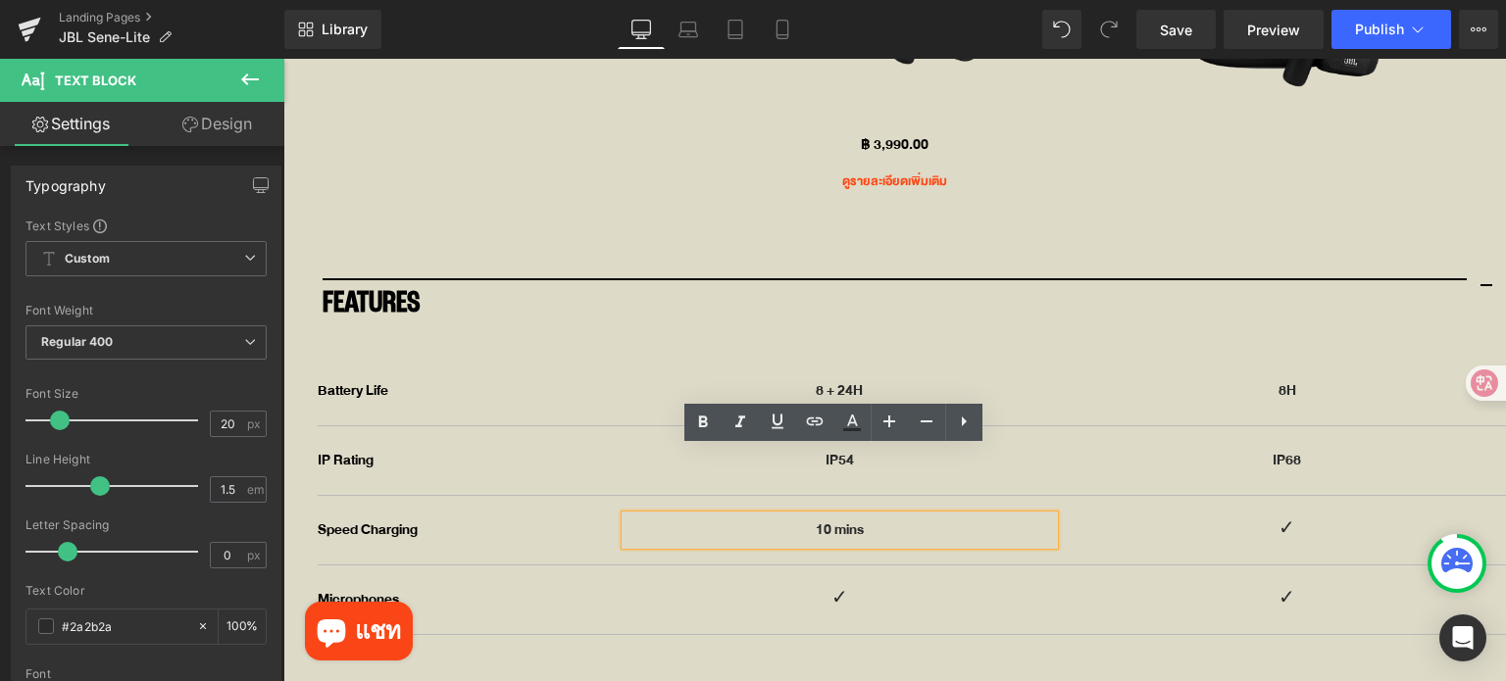
click at [866, 516] on p "10 mins" at bounding box center [838, 530] width 427 height 29
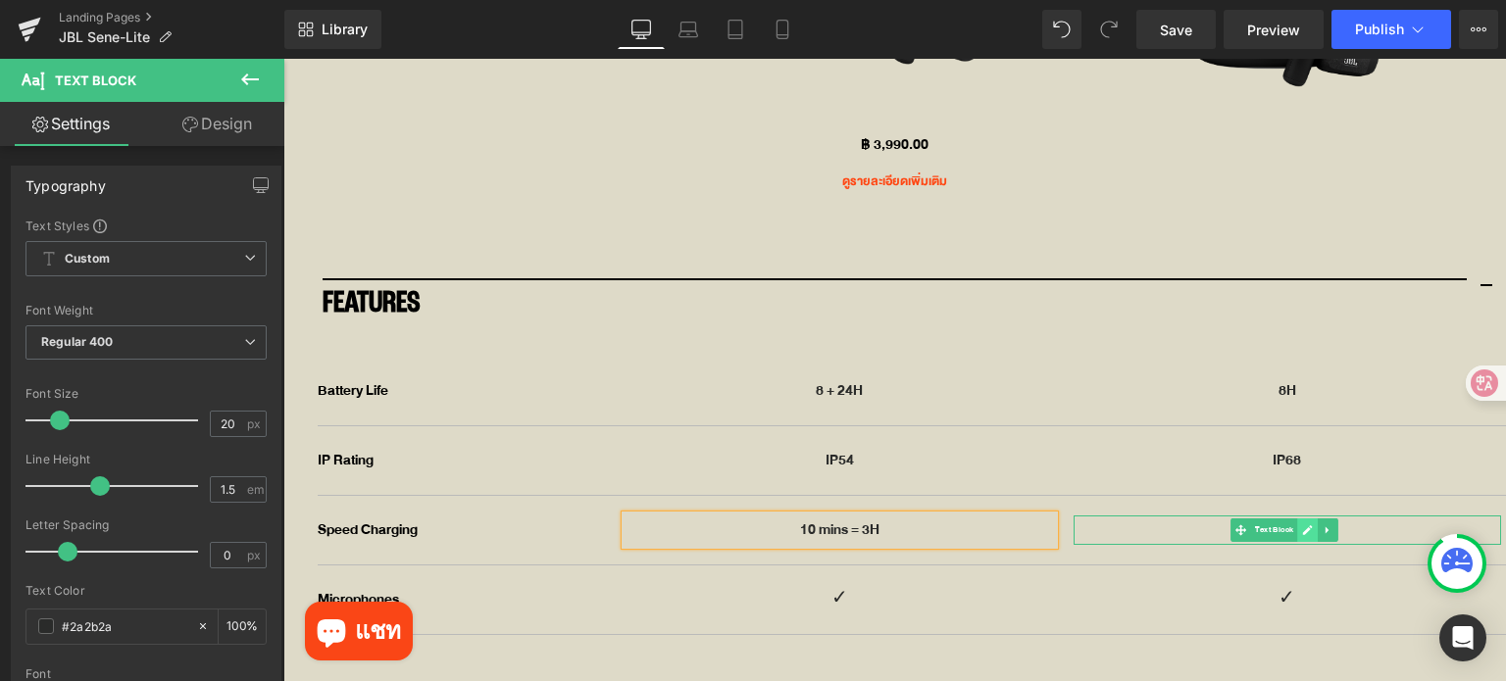
click at [1303, 525] on icon at bounding box center [1308, 530] width 10 height 10
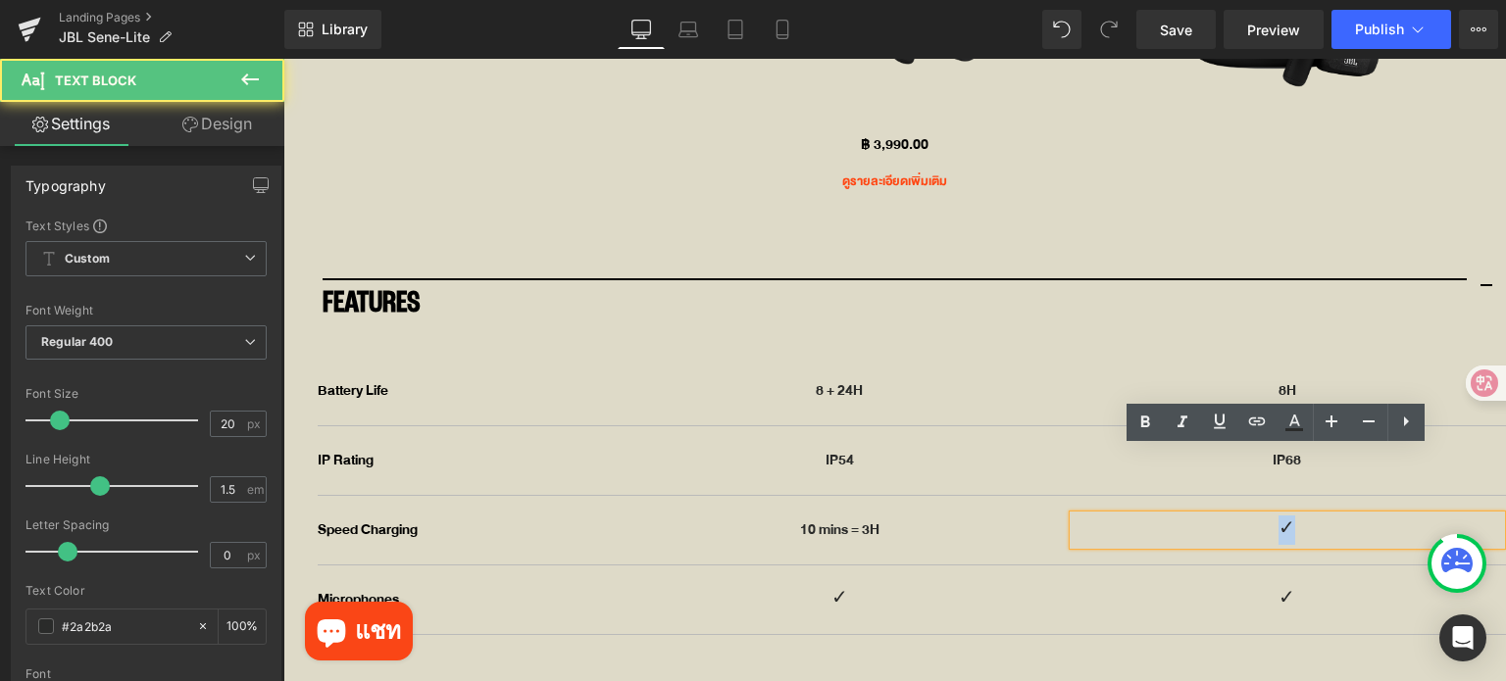
drag, startPoint x: 1279, startPoint y: 458, endPoint x: 1254, endPoint y: 458, distance: 25.5
click at [1254, 516] on p "✓" at bounding box center [1286, 530] width 427 height 29
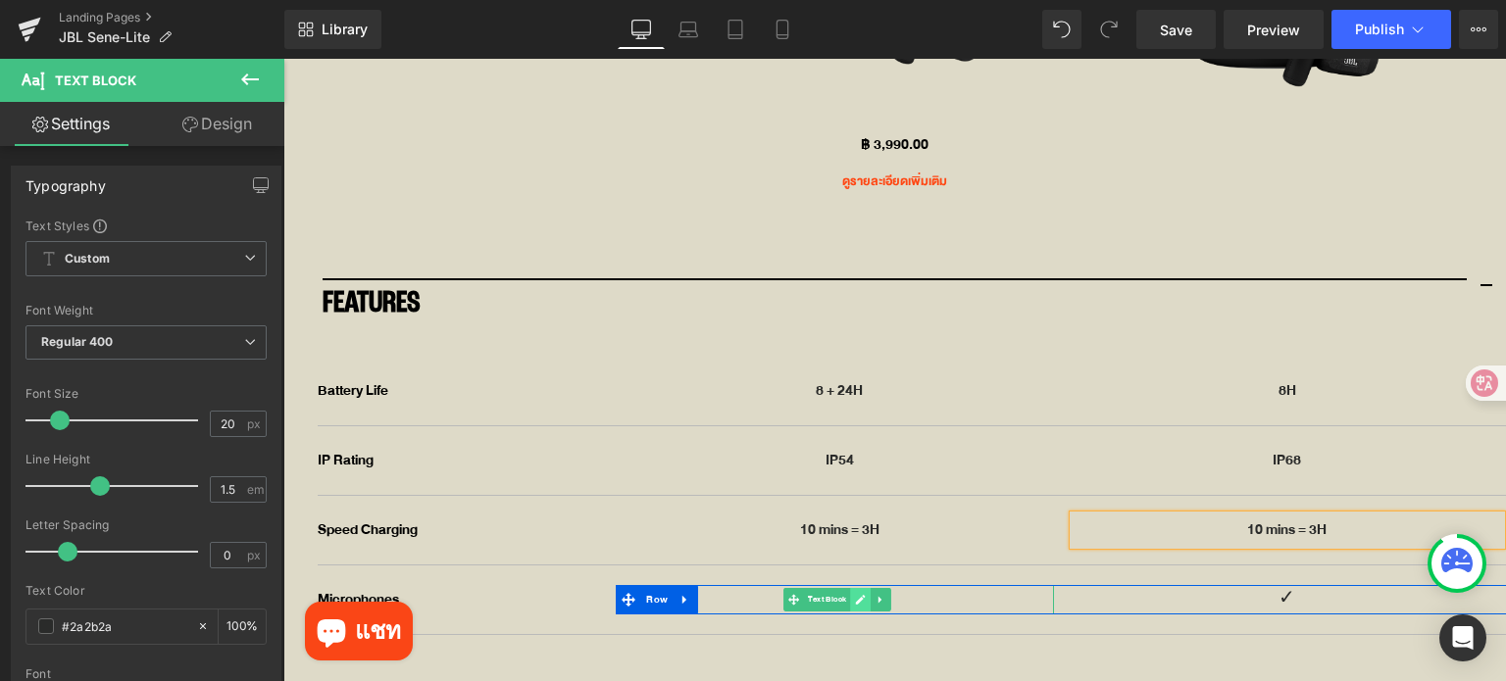
click at [855, 594] on icon at bounding box center [860, 600] width 11 height 12
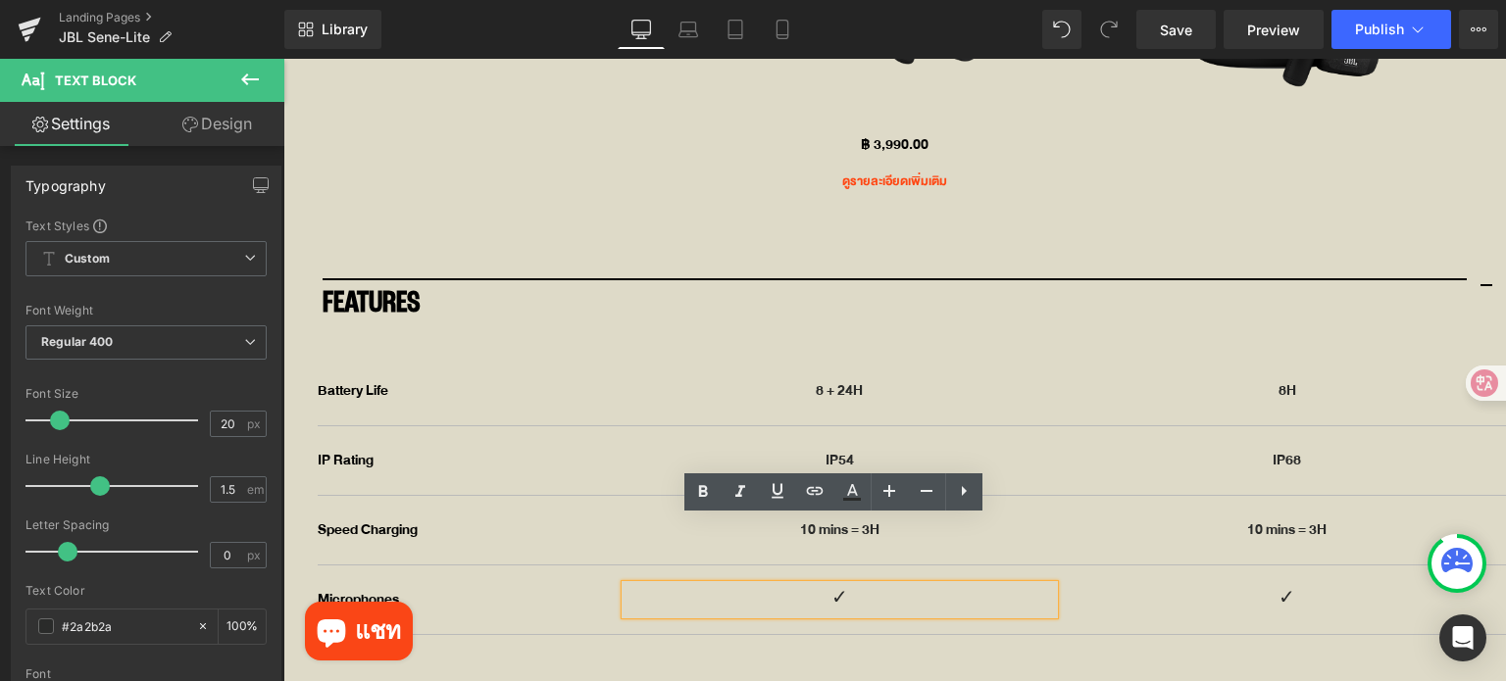
click at [828, 585] on p "✓" at bounding box center [838, 599] width 427 height 29
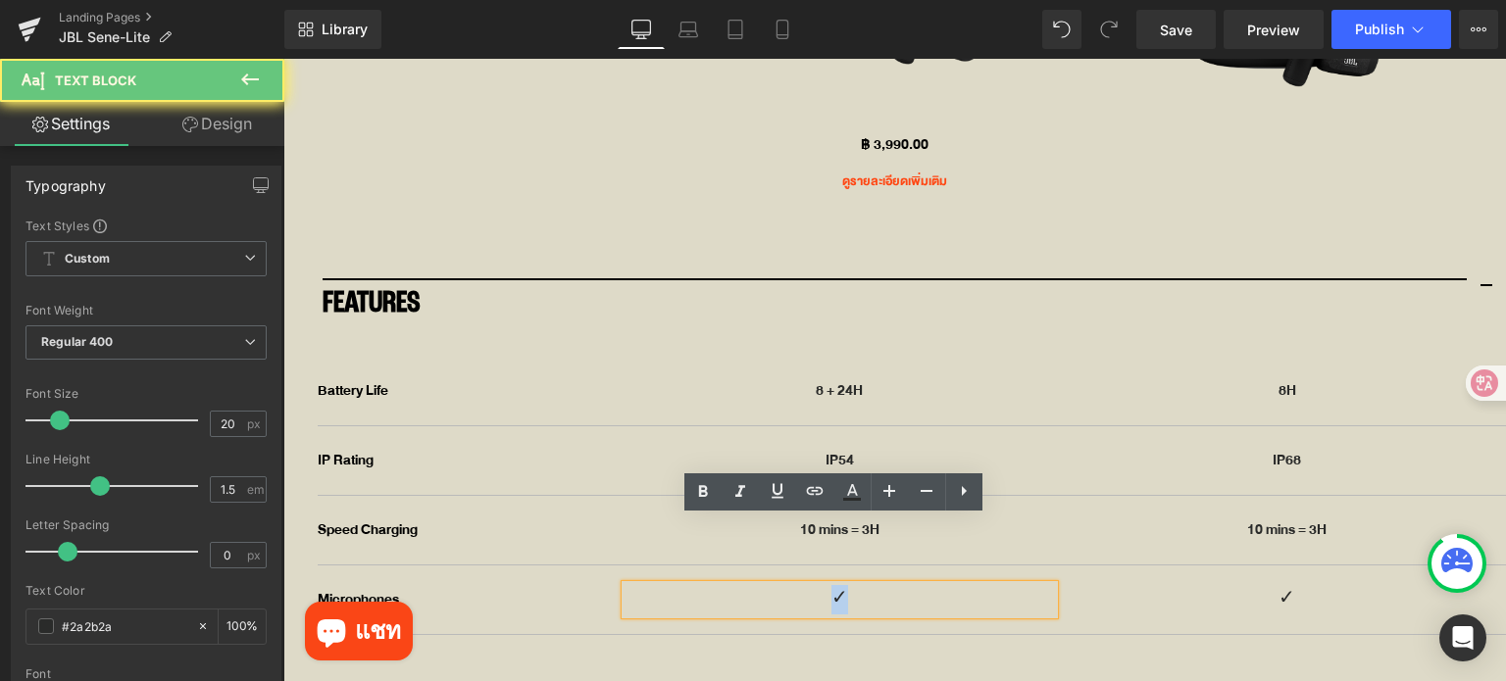
click at [828, 585] on p "✓" at bounding box center [838, 599] width 427 height 29
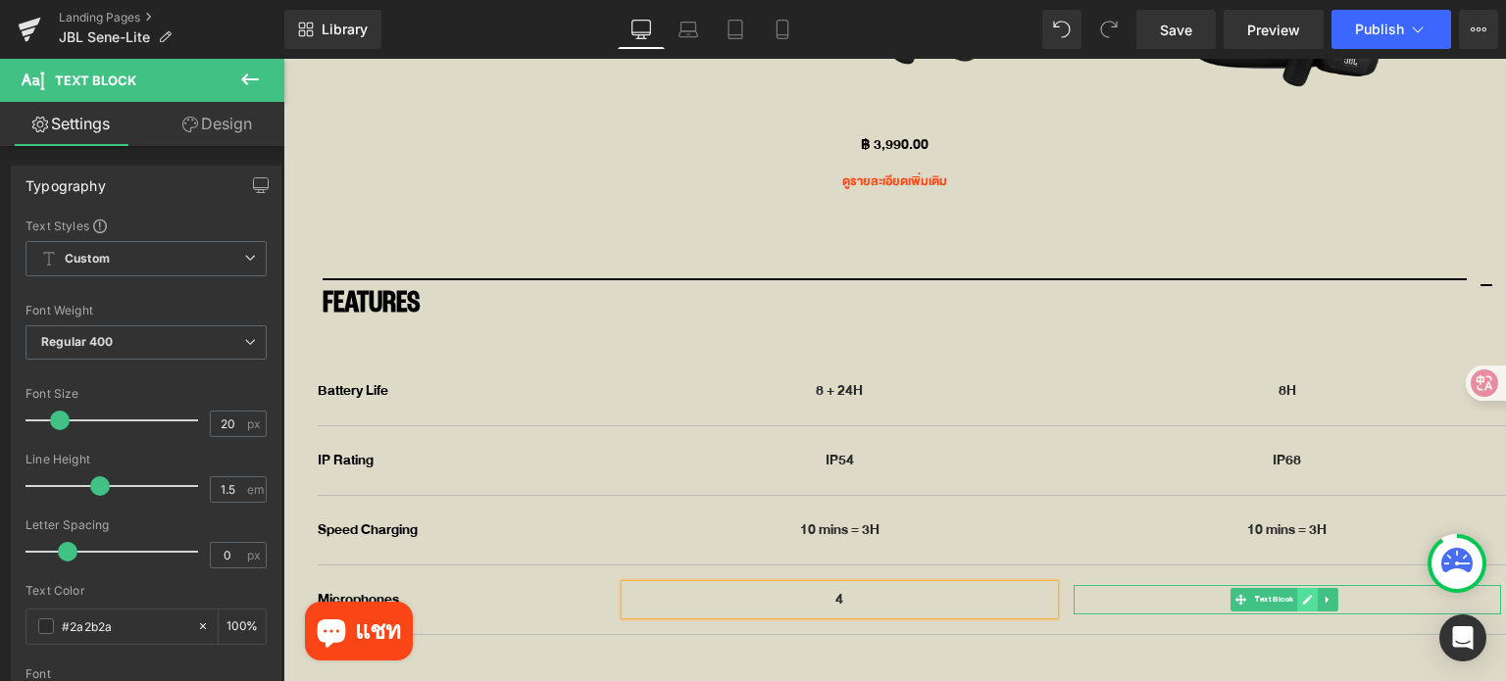
click at [1302, 594] on icon at bounding box center [1307, 600] width 11 height 12
click at [1290, 585] on p "✓" at bounding box center [1286, 599] width 427 height 29
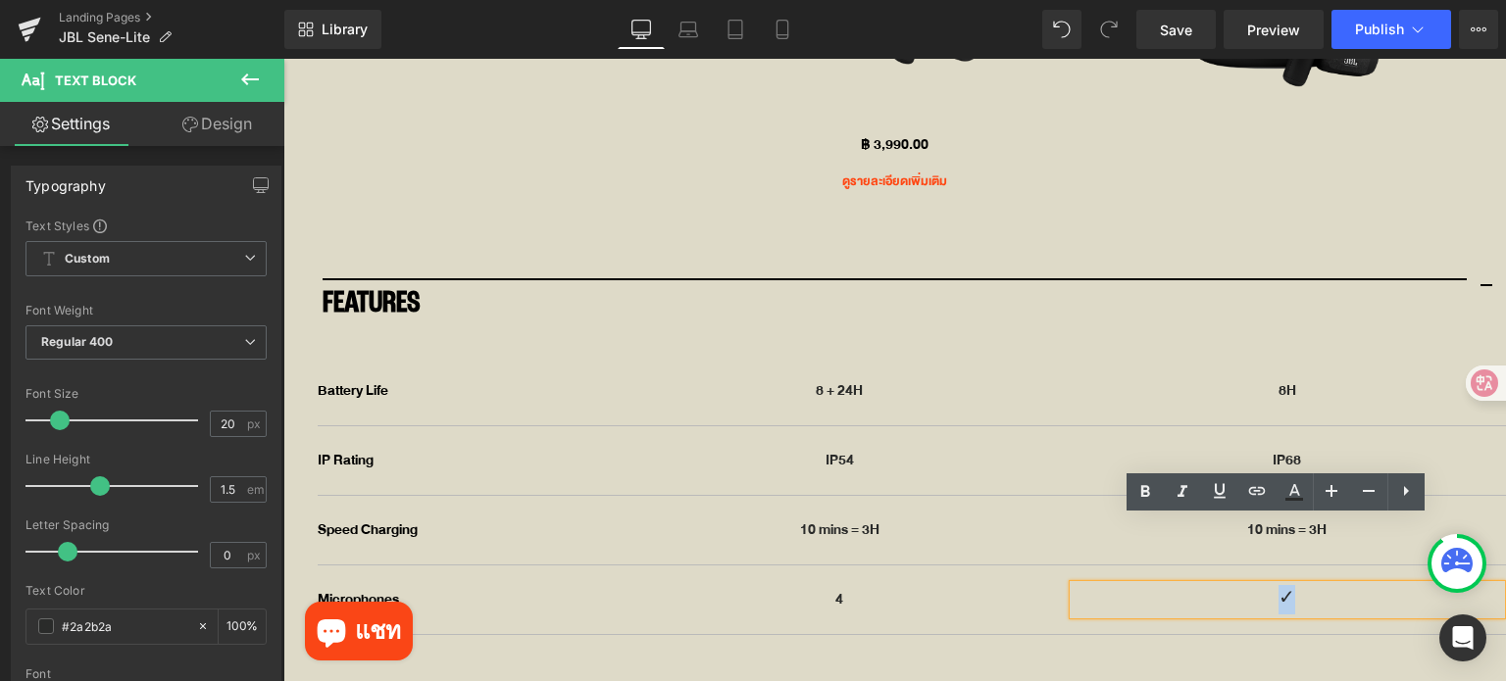
drag, startPoint x: 1290, startPoint y: 531, endPoint x: 1221, endPoint y: 529, distance: 68.6
click at [1221, 585] on p "✓" at bounding box center [1286, 599] width 427 height 29
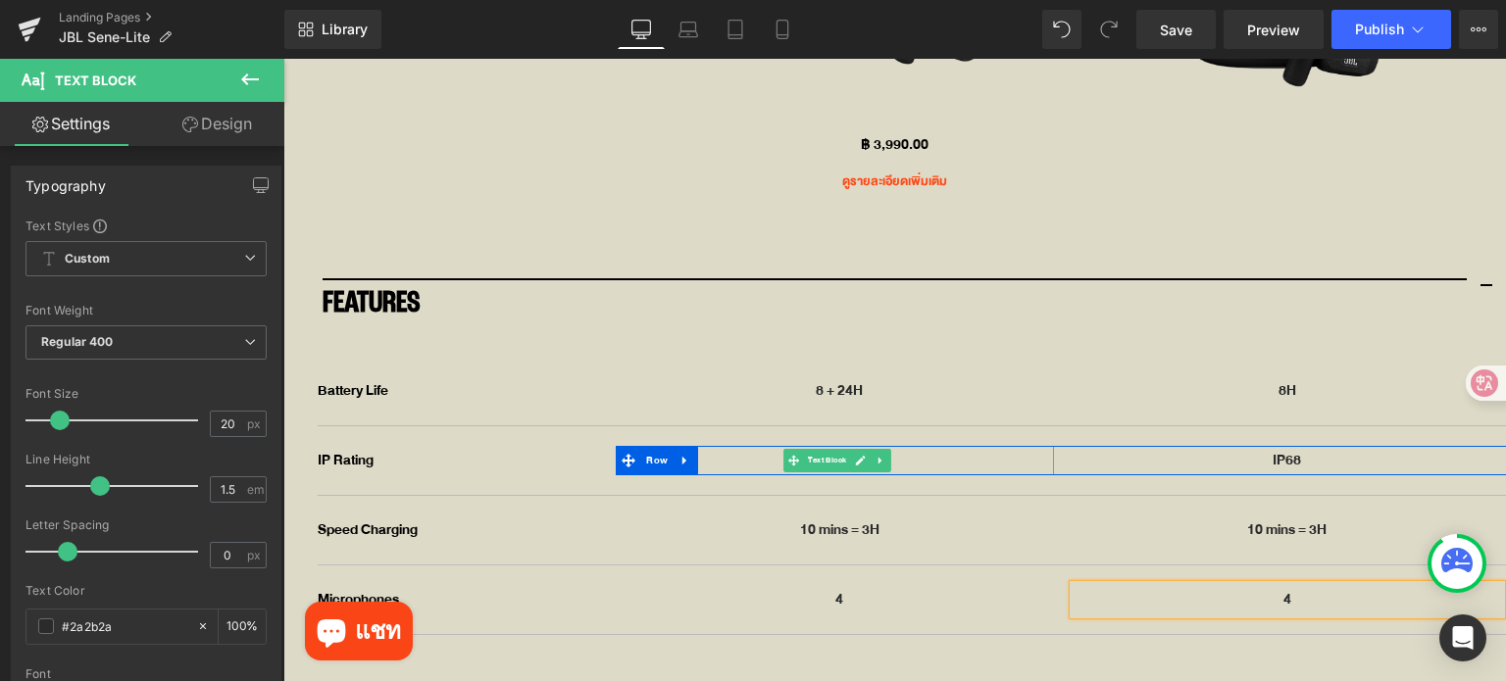
click at [1026, 446] on p "IP54" at bounding box center [838, 460] width 427 height 29
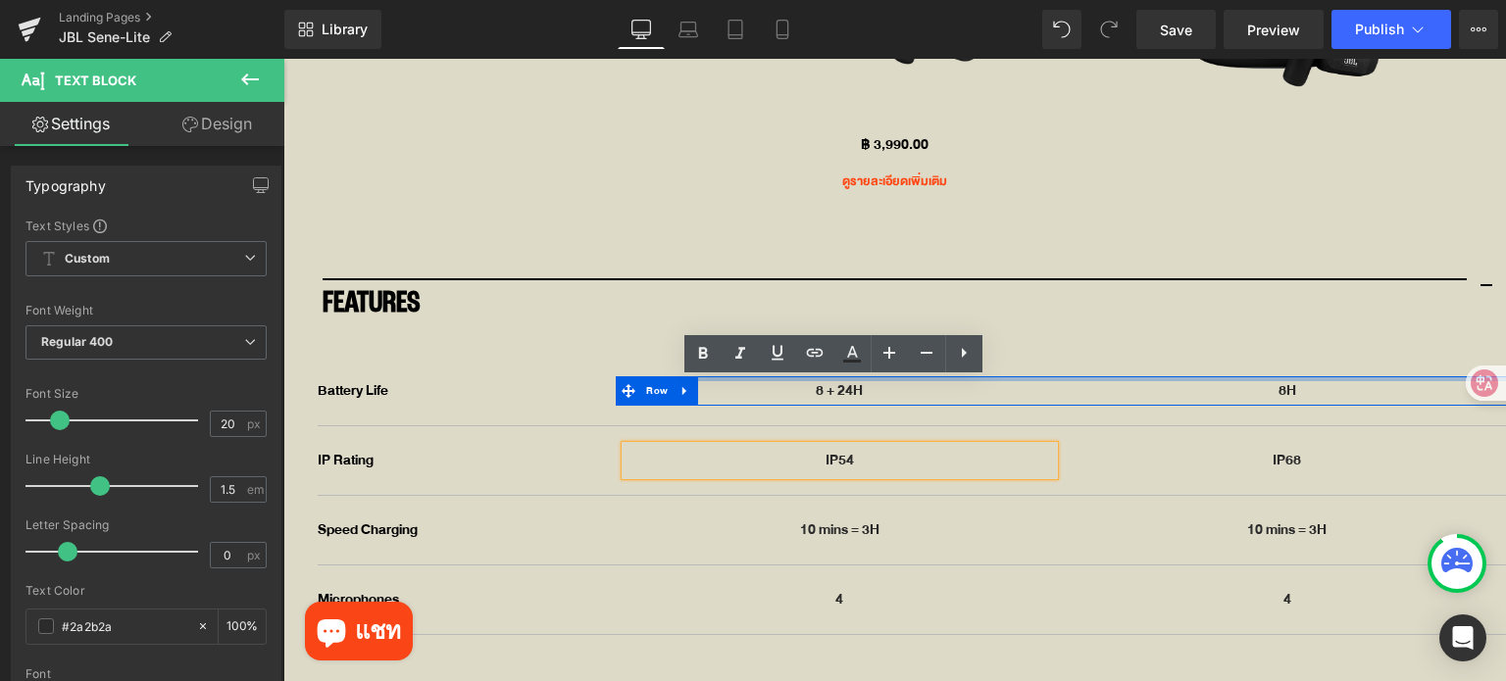
click at [283, 59] on div at bounding box center [283, 59] width 0 height 0
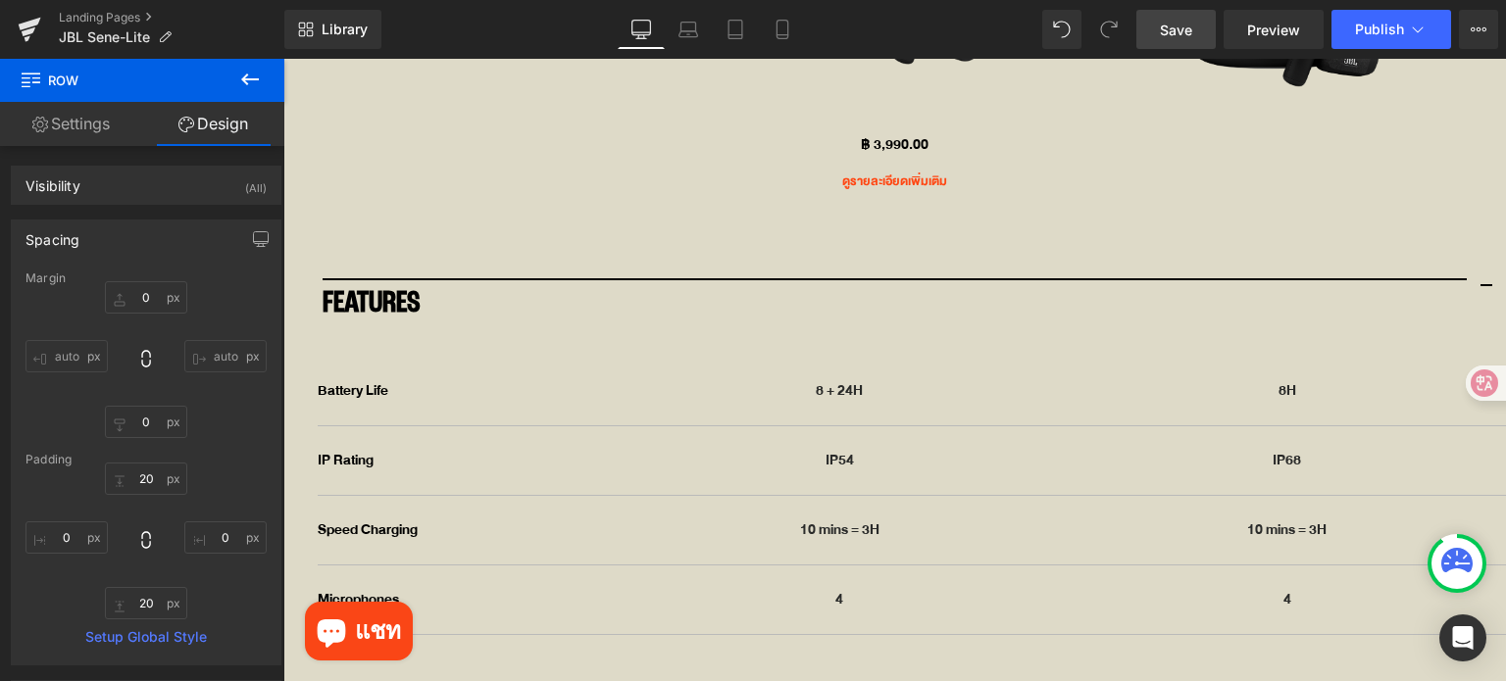
drag, startPoint x: 1176, startPoint y: 28, endPoint x: 763, endPoint y: 602, distance: 707.0
click at [1175, 28] on span "Save" at bounding box center [1176, 30] width 32 height 21
click at [1180, 34] on span "Save" at bounding box center [1176, 30] width 32 height 21
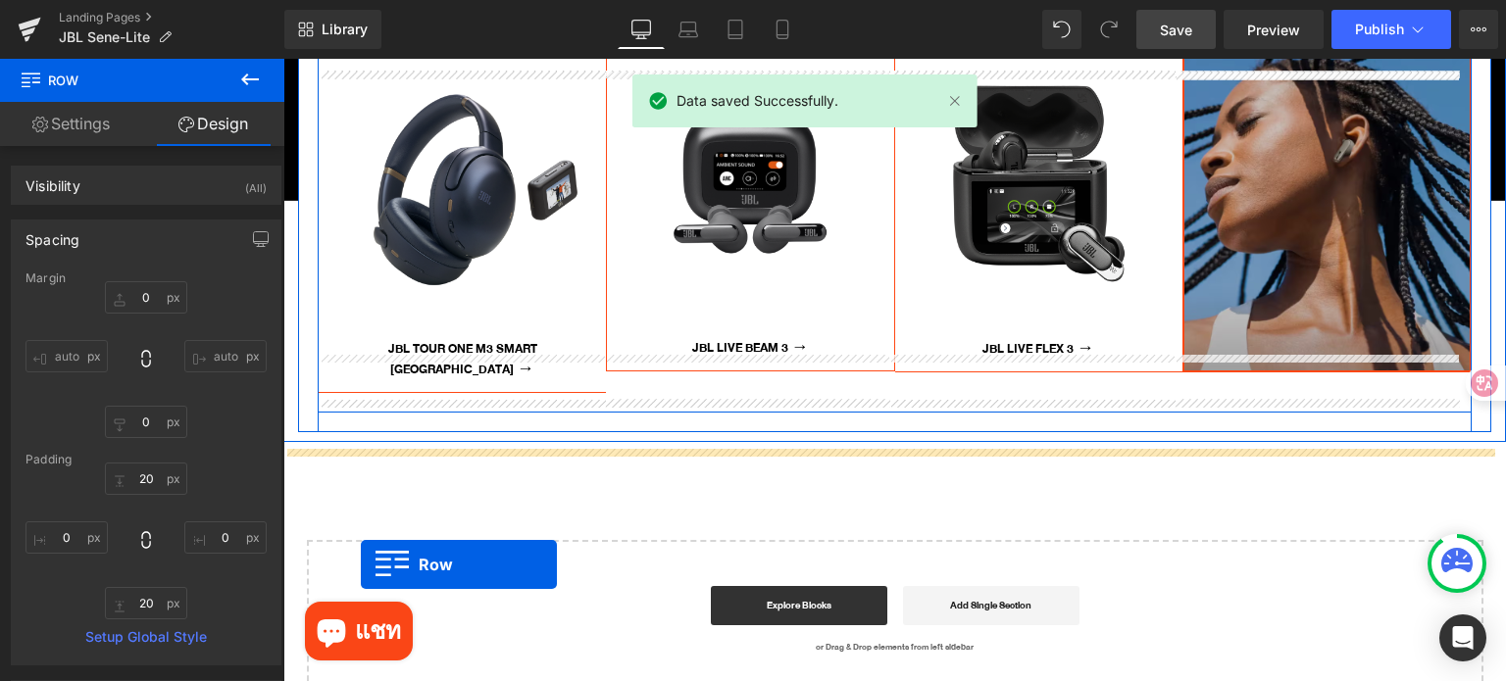
scroll to position [8584, 0]
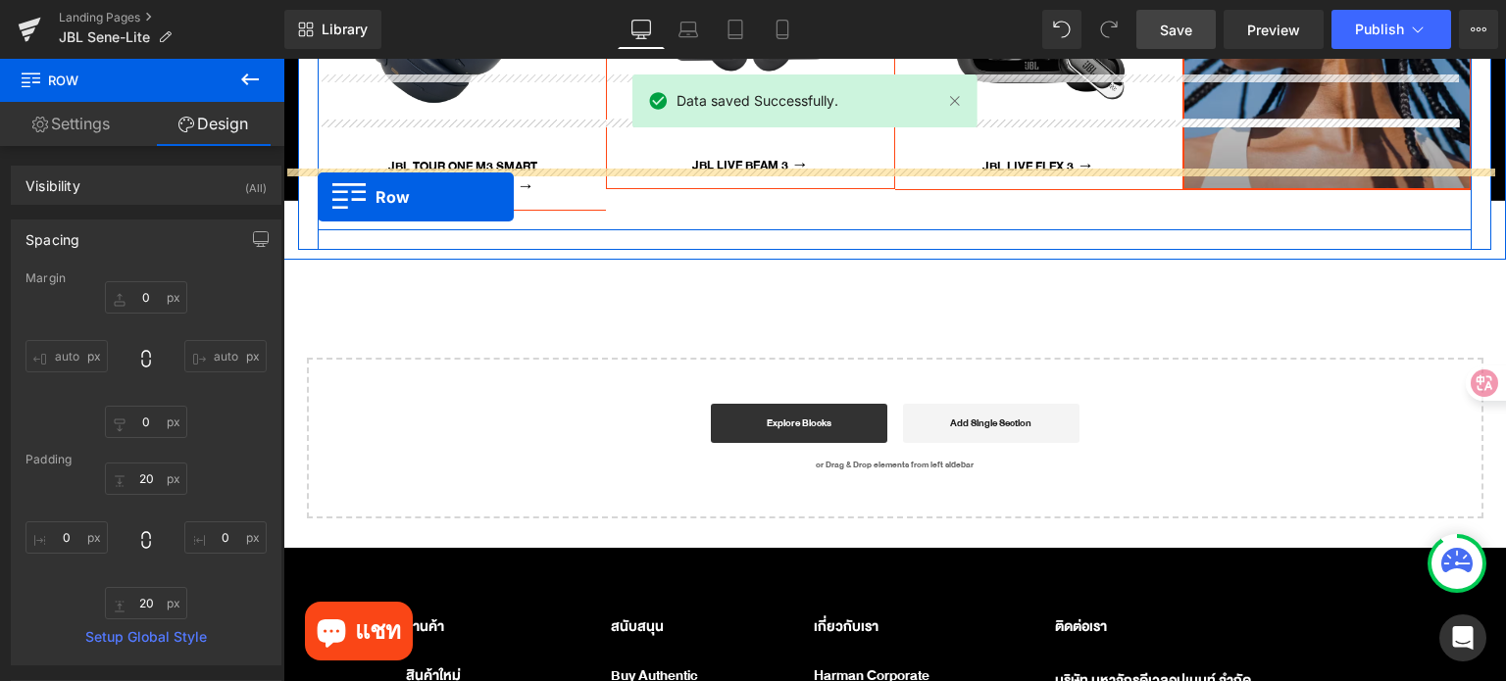
drag, startPoint x: 302, startPoint y: 258, endPoint x: 318, endPoint y: 197, distance: 62.8
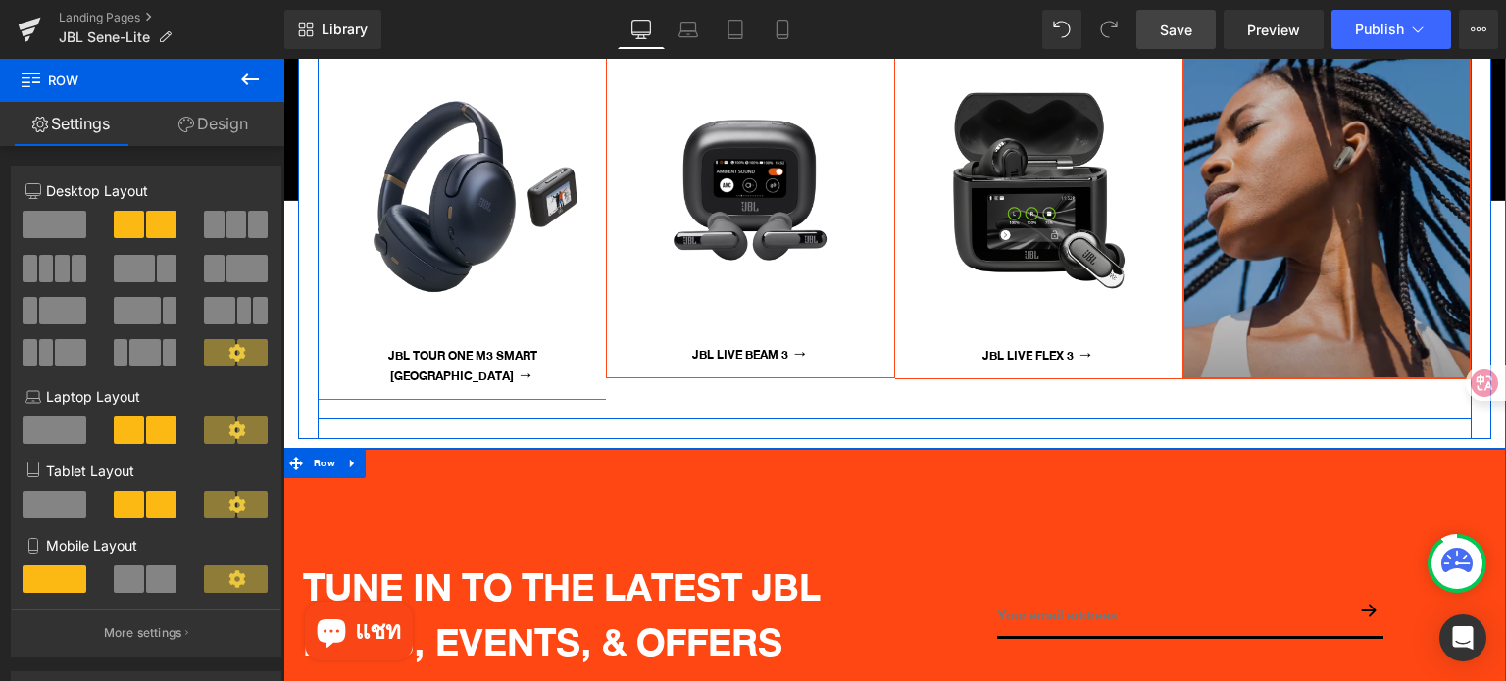
scroll to position [8241, 0]
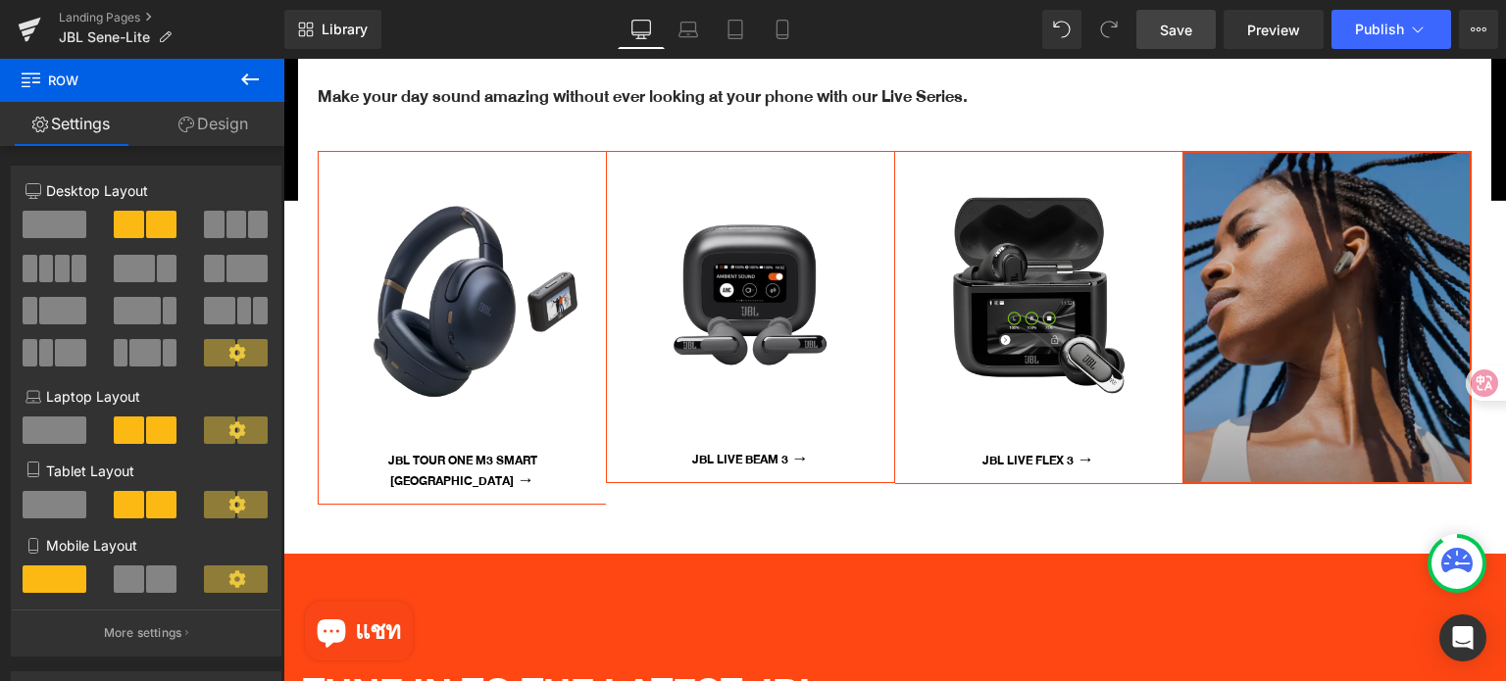
click at [1190, 28] on span "Save" at bounding box center [1176, 30] width 32 height 21
click at [1162, 37] on span "Save" at bounding box center [1176, 30] width 32 height 21
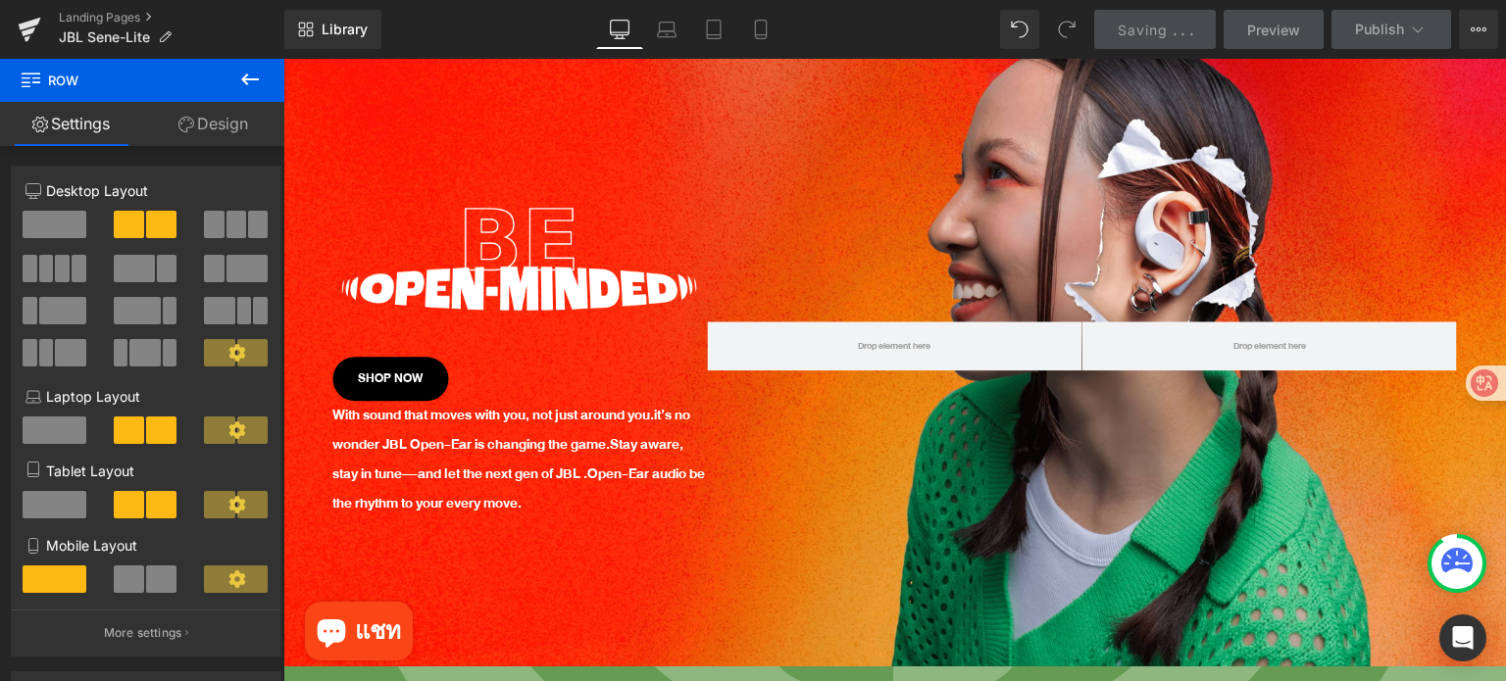
scroll to position [0, 0]
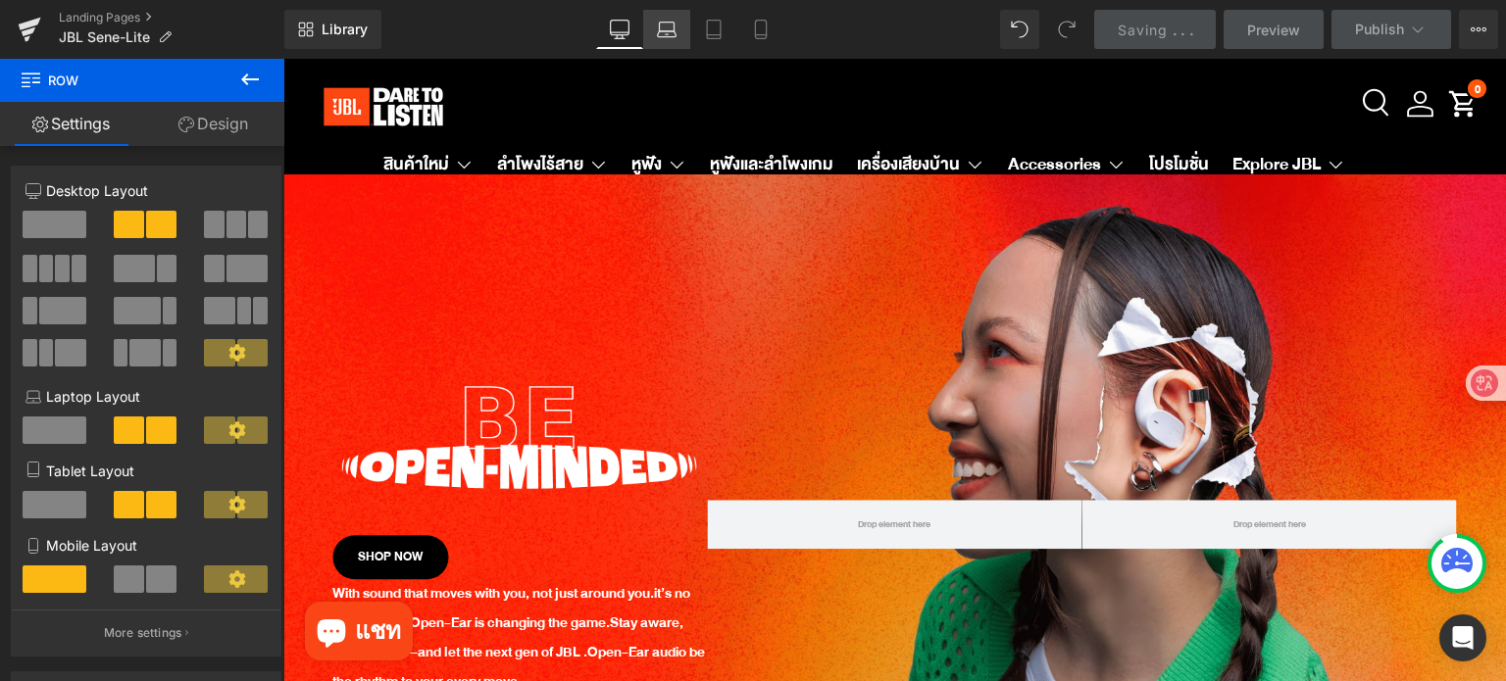
click at [682, 35] on link "Laptop" at bounding box center [666, 29] width 47 height 39
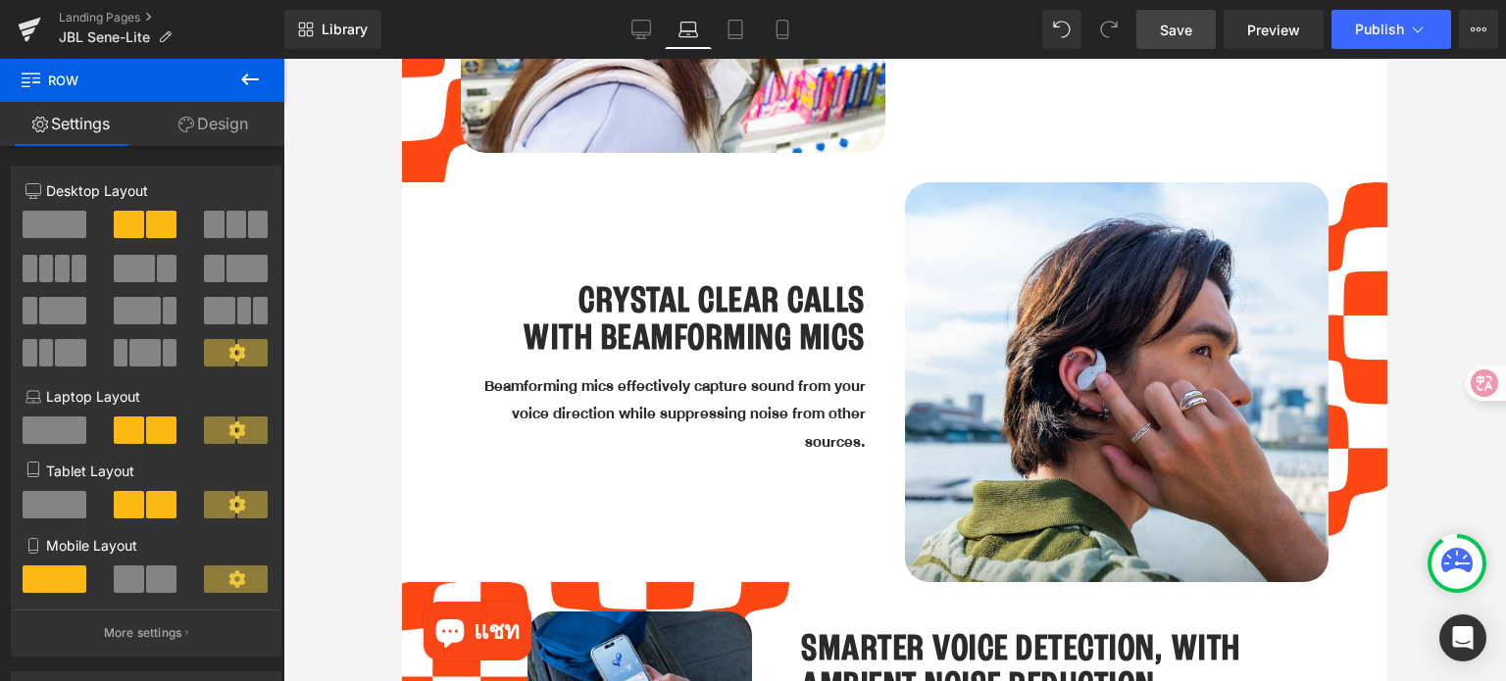
scroll to position [4019, 0]
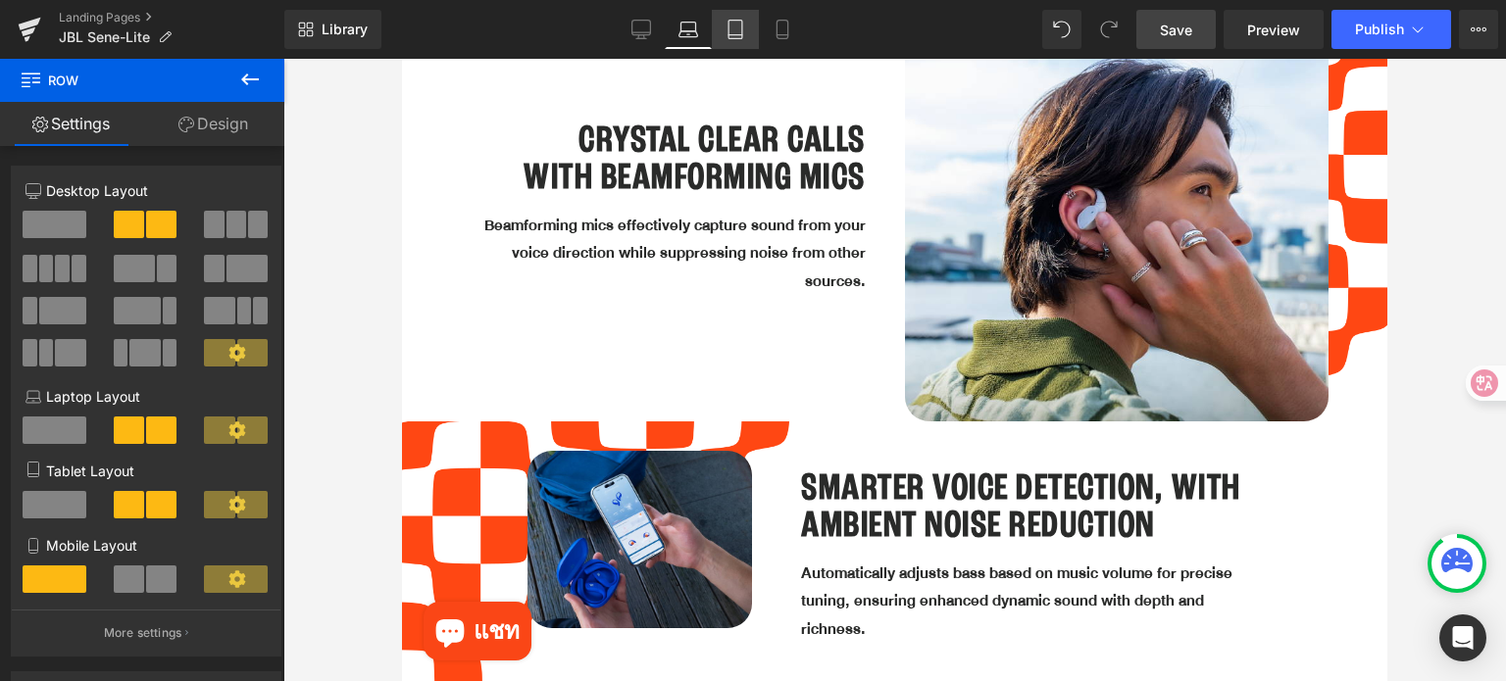
drag, startPoint x: 730, startPoint y: 19, endPoint x: 263, endPoint y: 2, distance: 467.8
click at [730, 20] on icon at bounding box center [735, 30] width 20 height 20
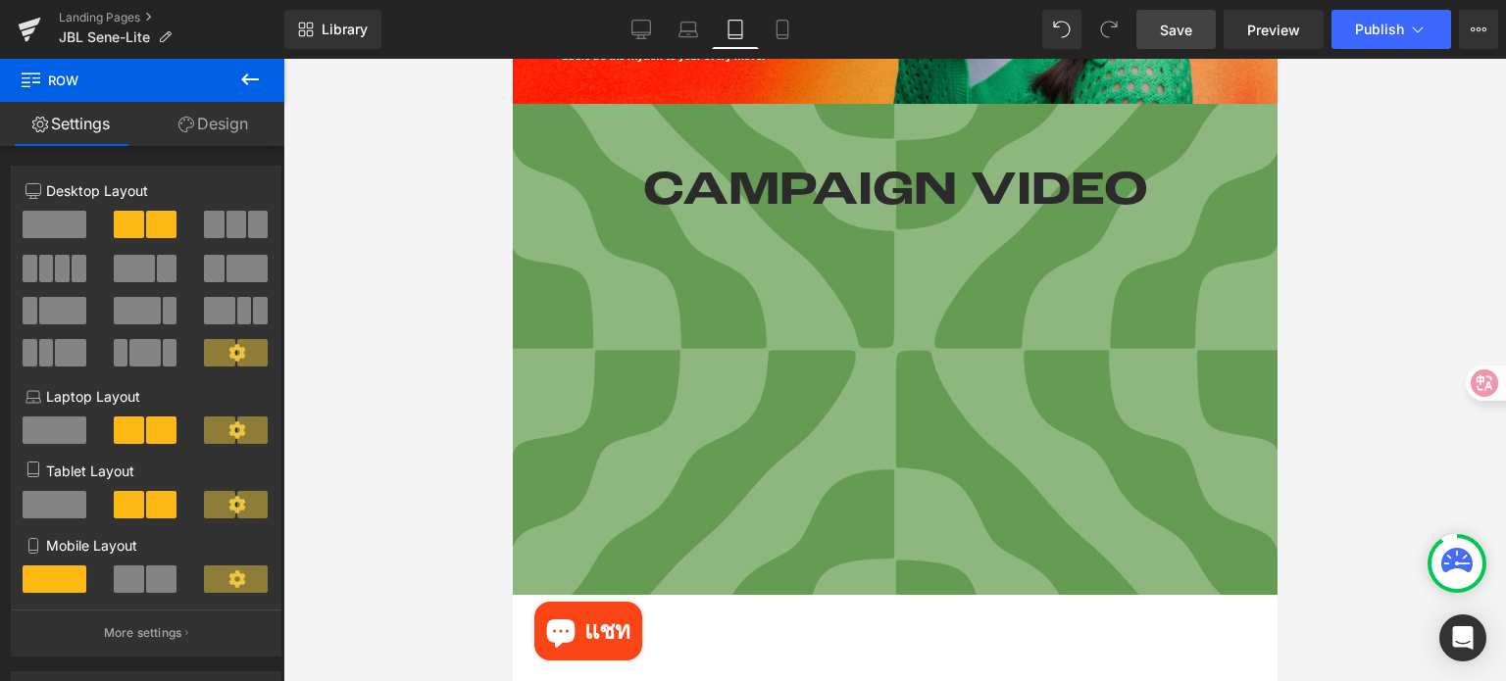
scroll to position [0, 0]
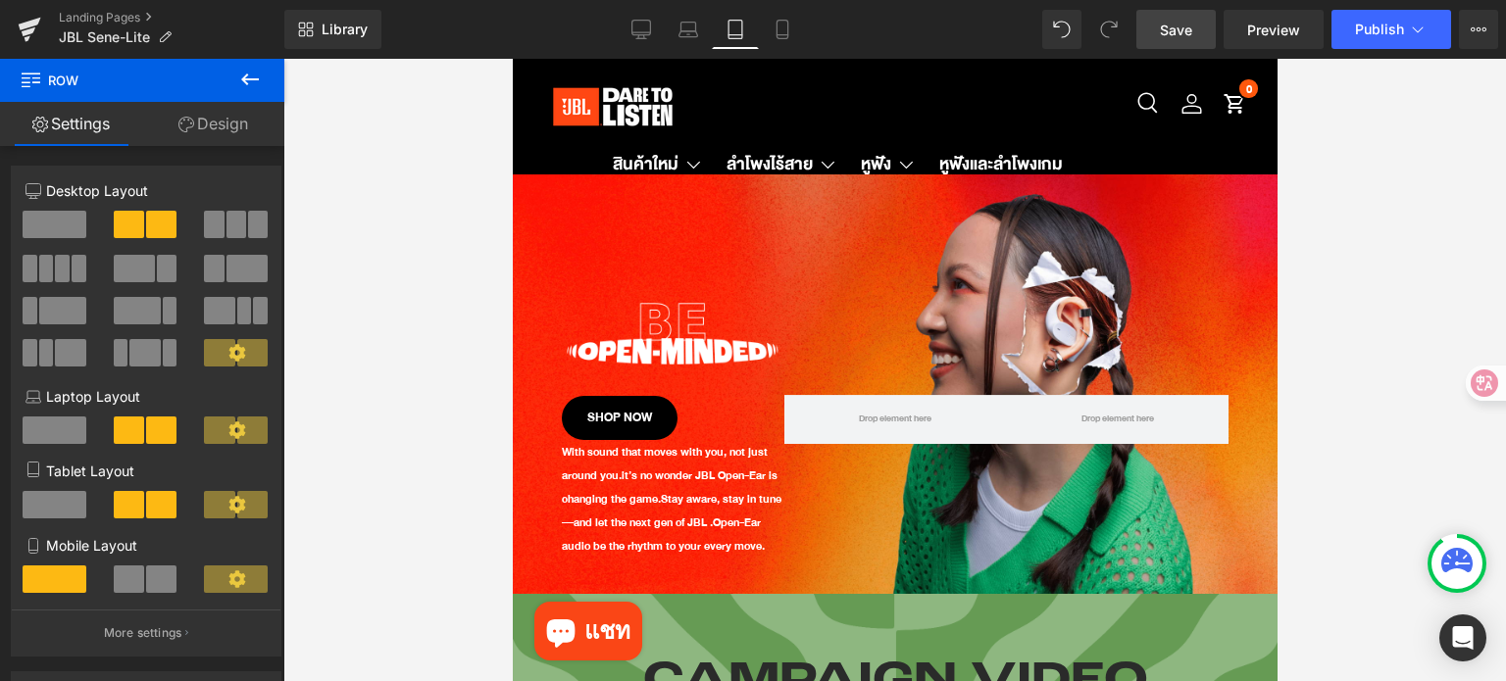
click at [686, 466] on span "it’s no wonder JBL Open-Ear is changing the game." at bounding box center [669, 487] width 216 height 43
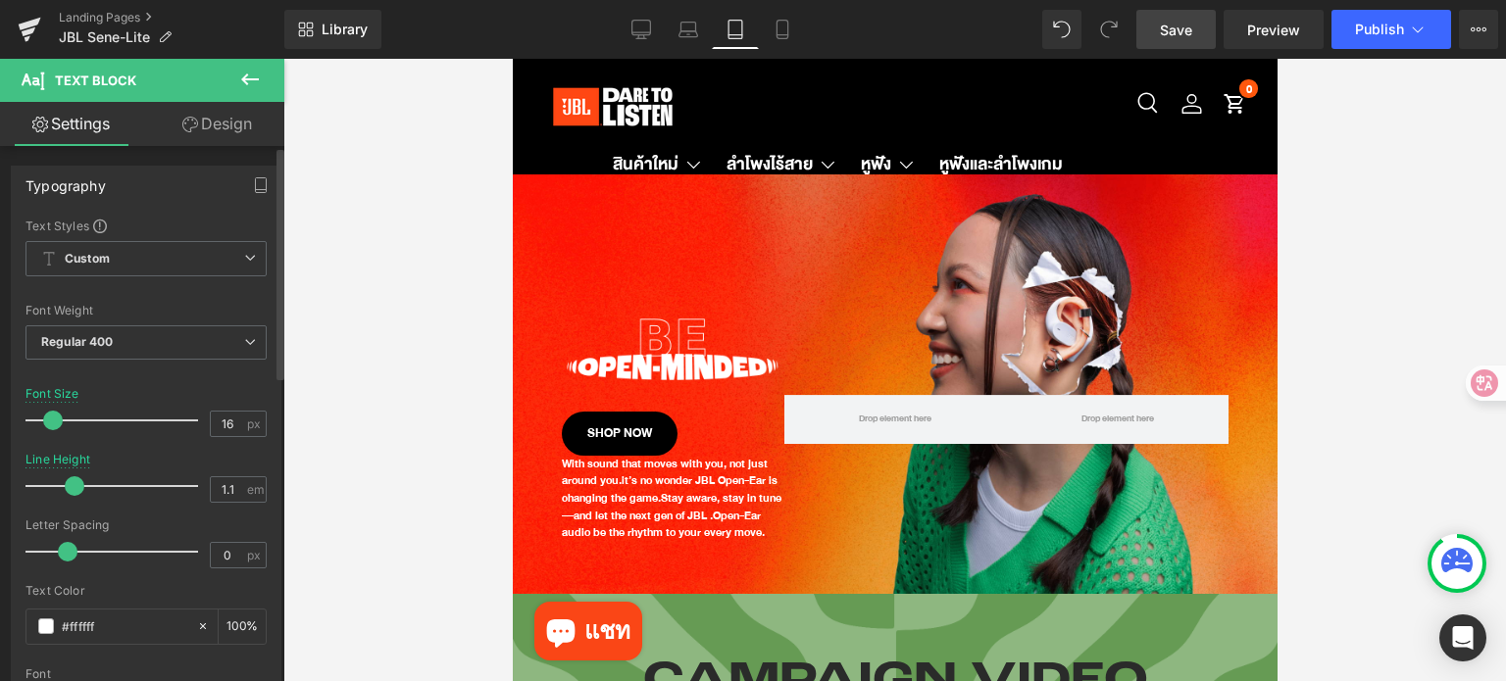
type input "1"
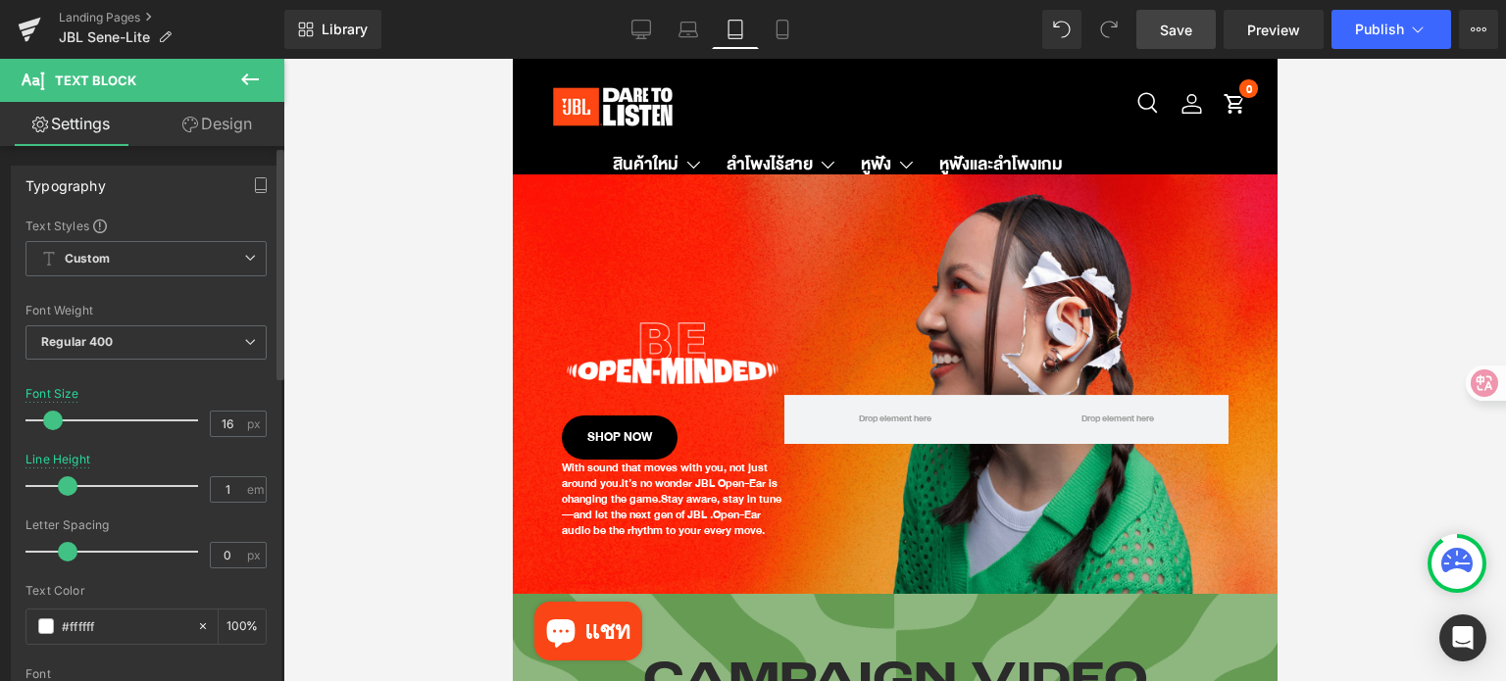
drag, startPoint x: 97, startPoint y: 488, endPoint x: 67, endPoint y: 479, distance: 31.6
click at [67, 479] on span at bounding box center [68, 486] width 20 height 20
click at [671, 35] on link "Laptop" at bounding box center [688, 29] width 47 height 39
type input "19"
type input "100"
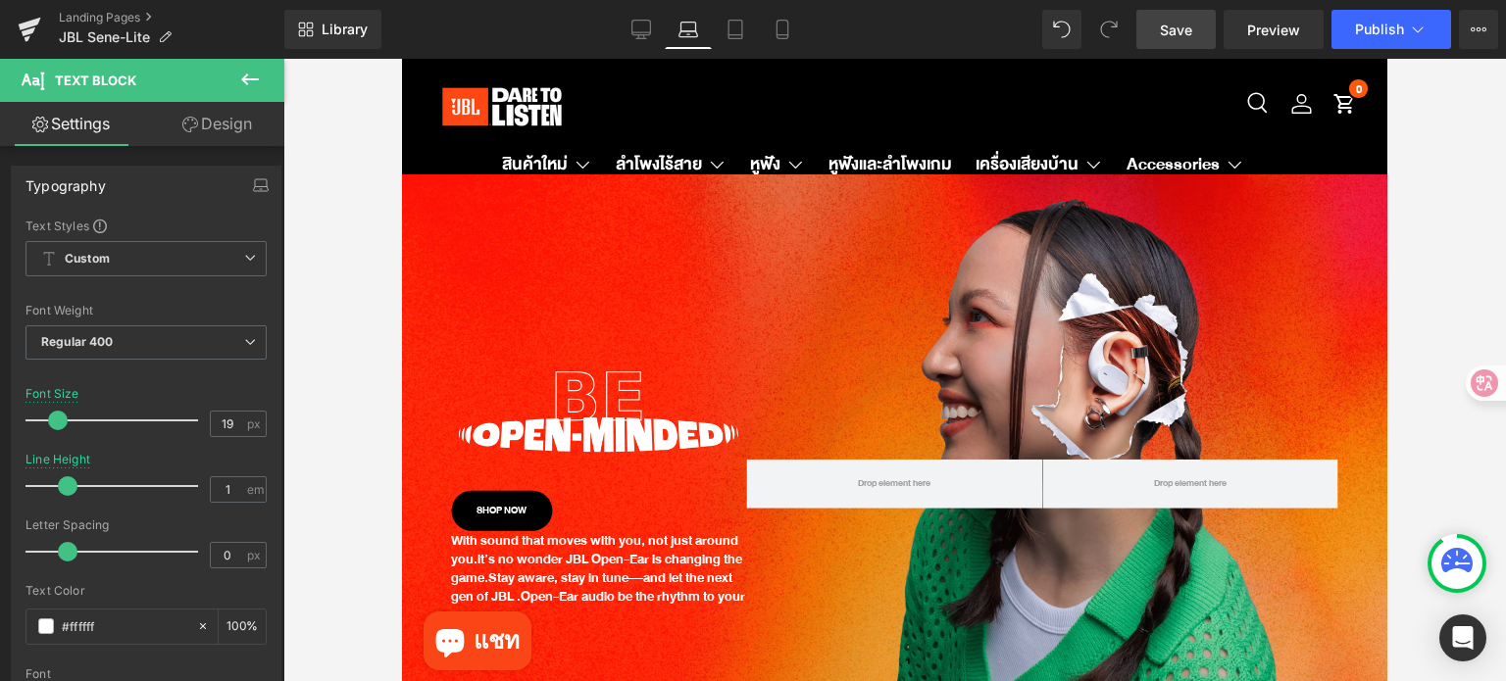
scroll to position [78, 0]
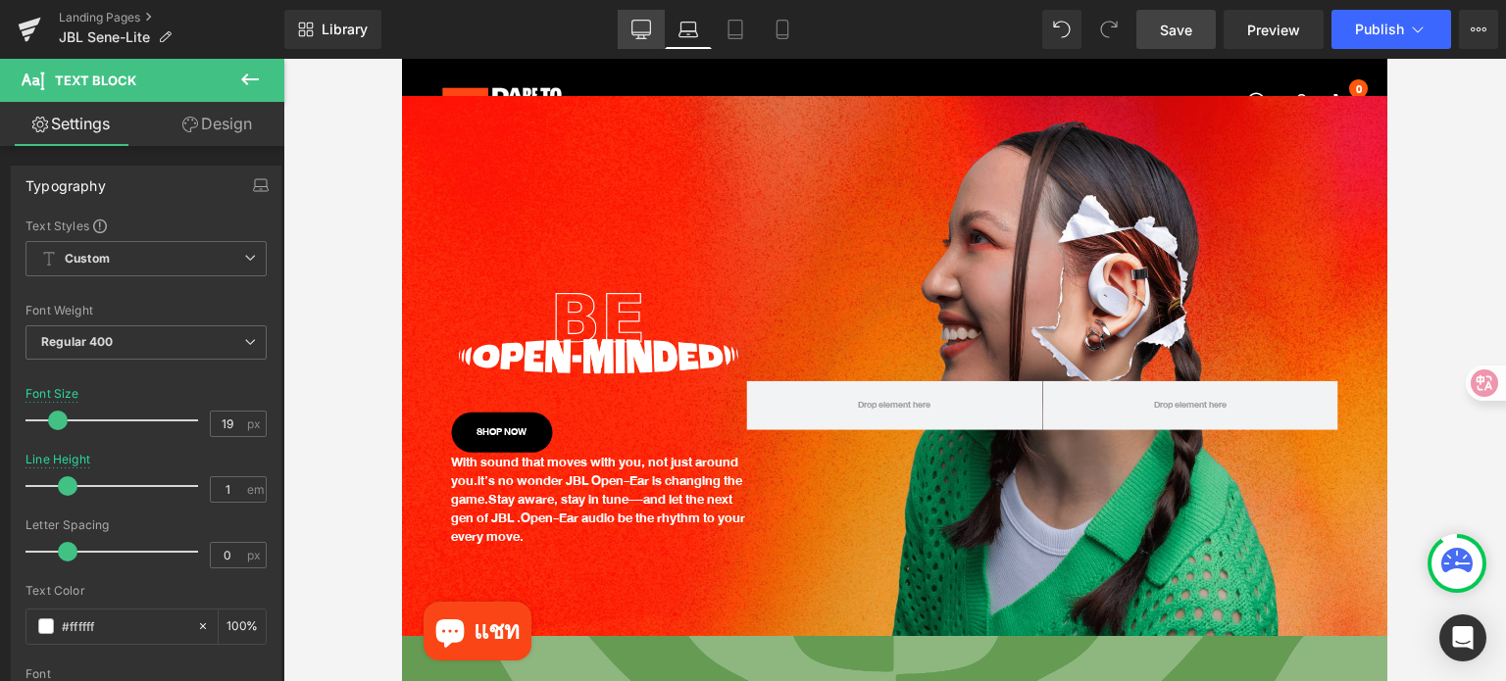
click at [640, 25] on icon at bounding box center [641, 30] width 20 height 20
type input "20"
type input "1.5"
type input "100"
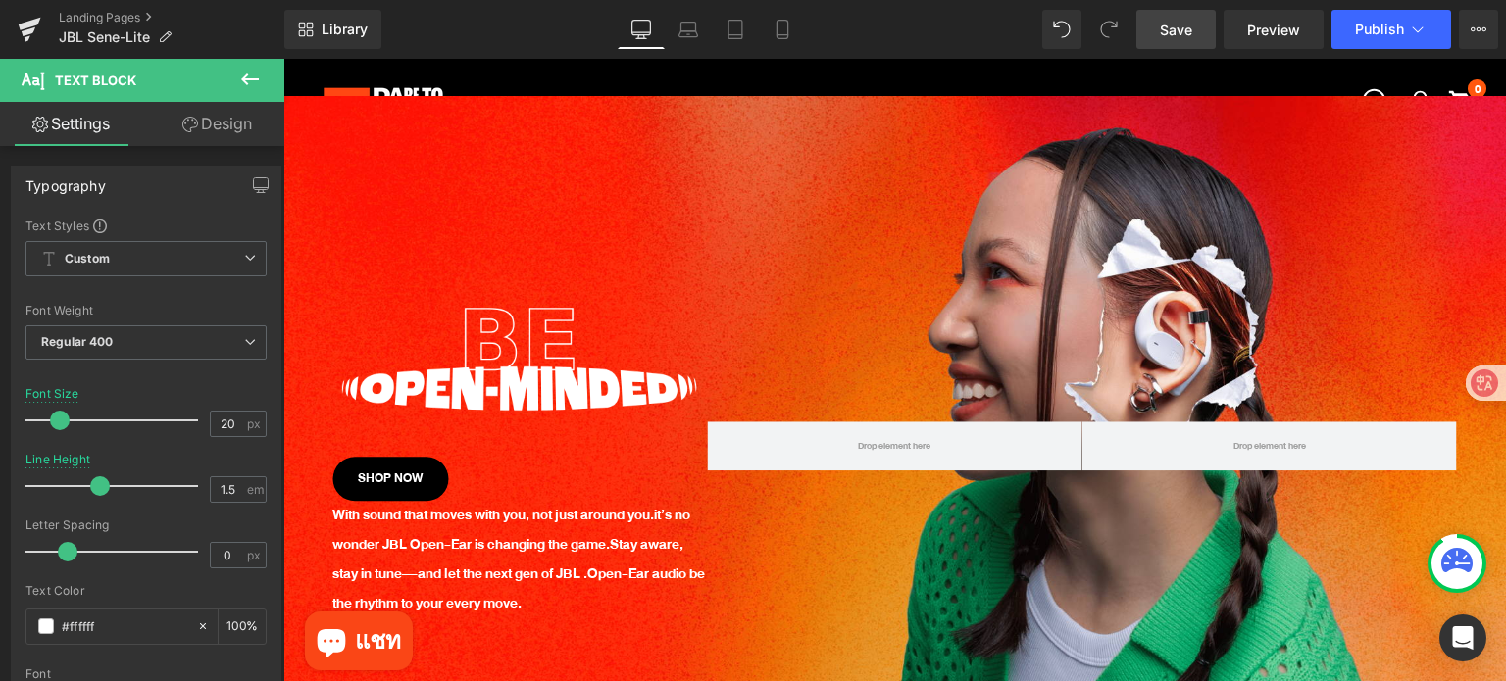
scroll to position [127, 0]
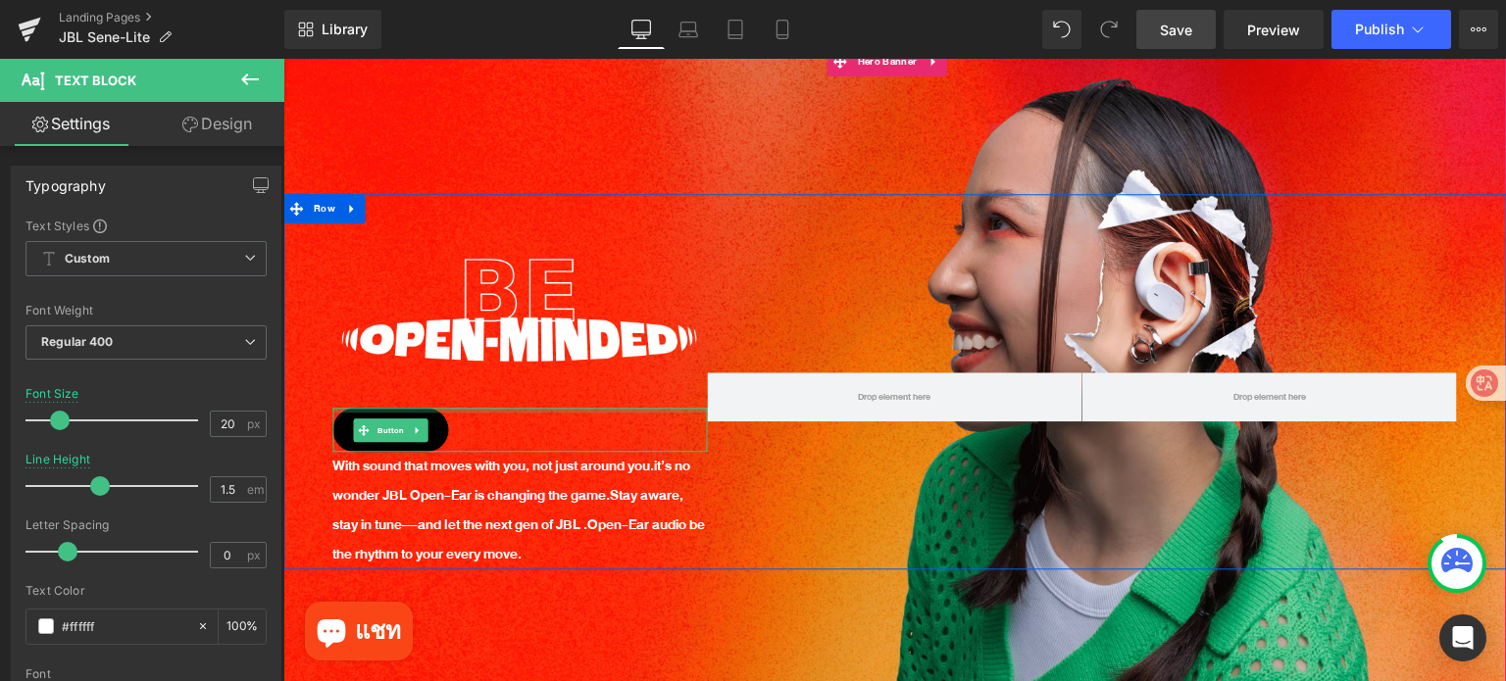
click at [608, 409] on div at bounding box center [519, 411] width 374 height 5
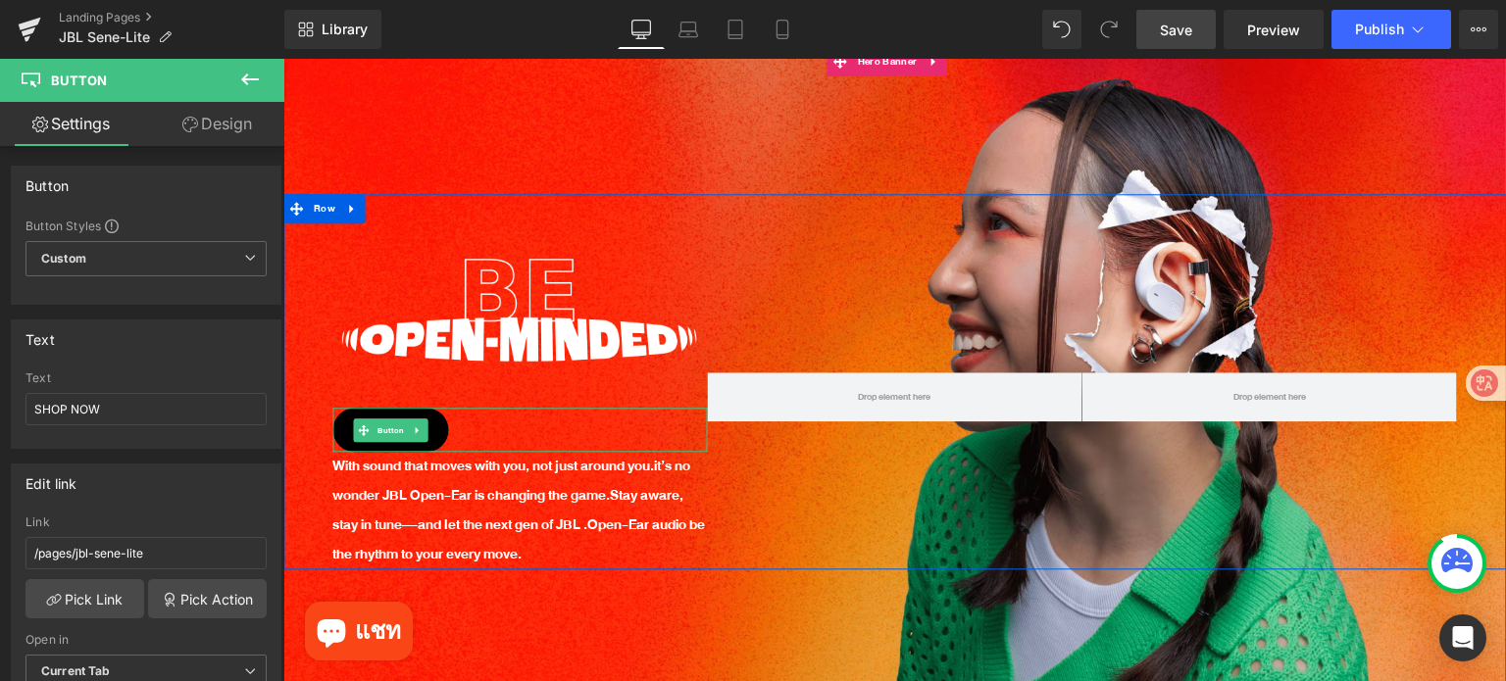
click at [553, 458] on p "With sound that moves with you, not just around you. it’s no wonder JBL Open-Ea…" at bounding box center [519, 512] width 374 height 118
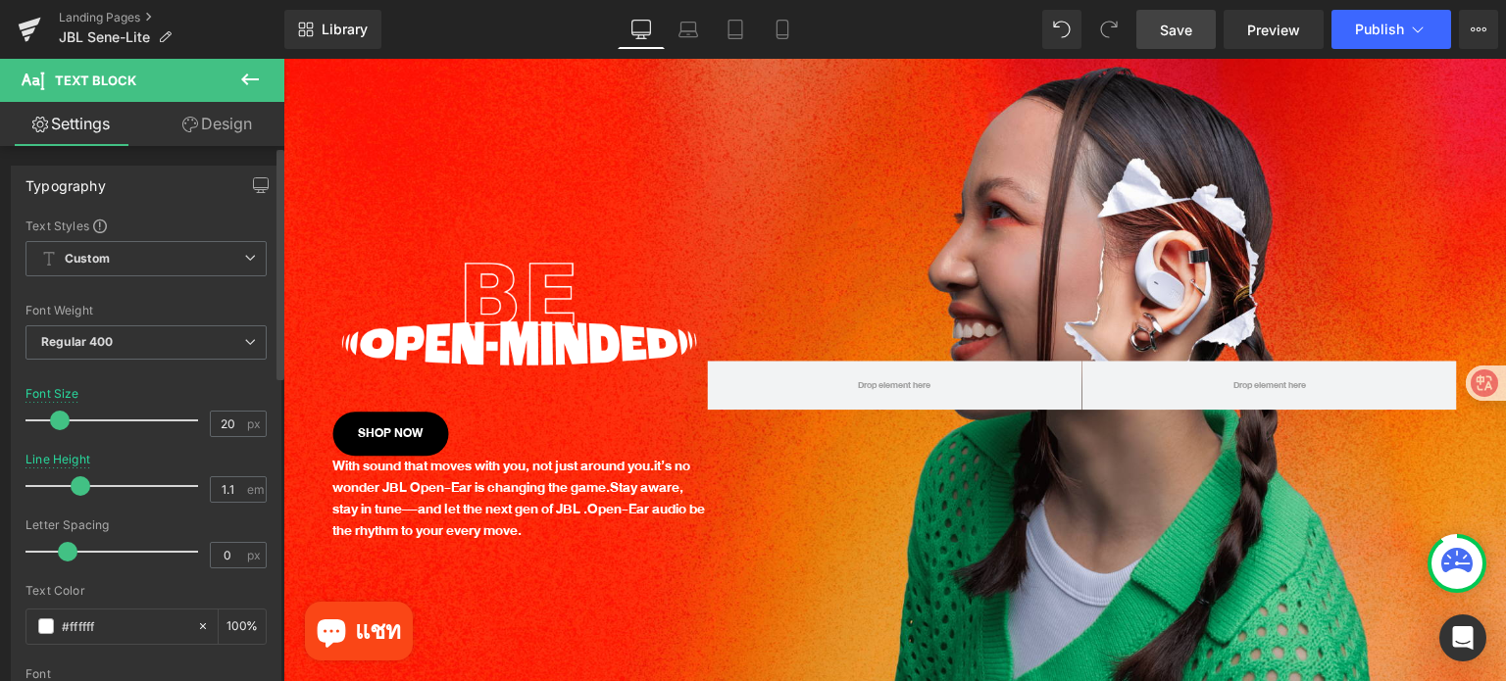
scroll to position [143, 0]
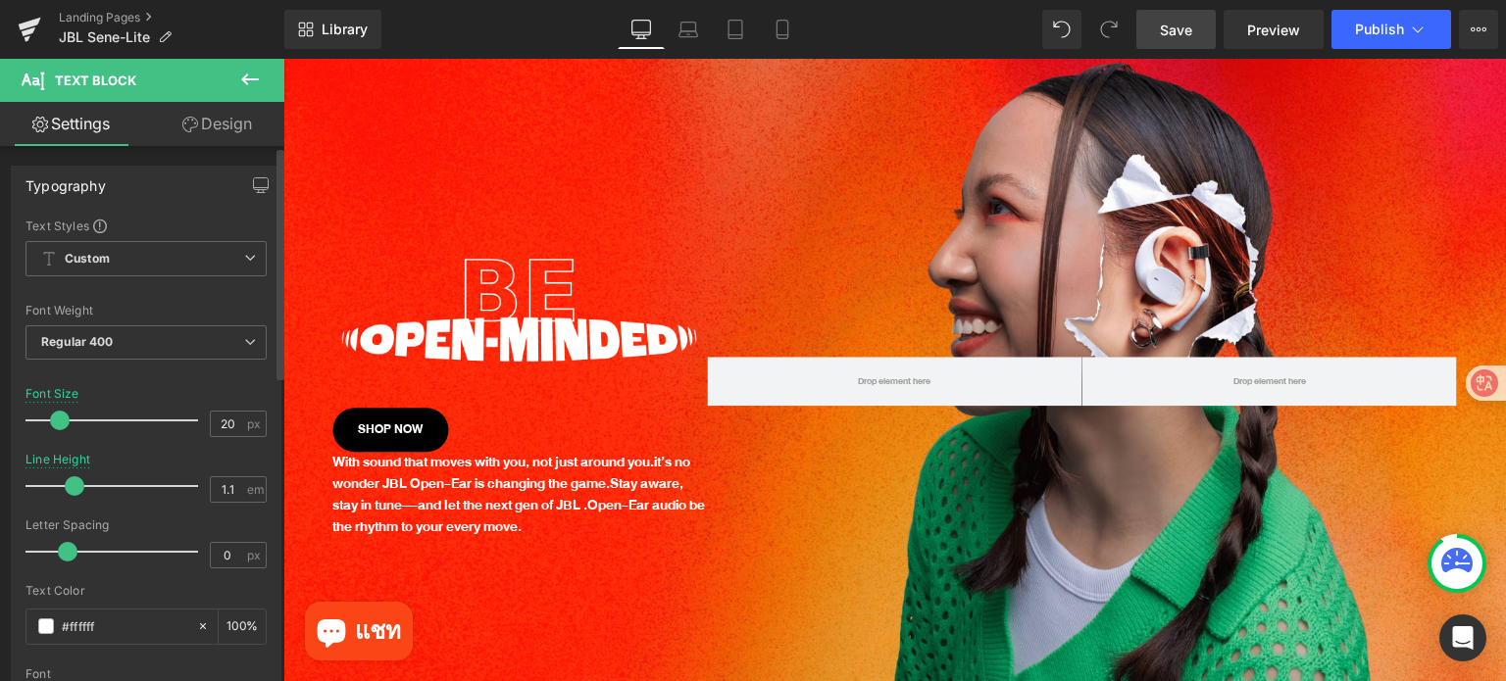
type input "1"
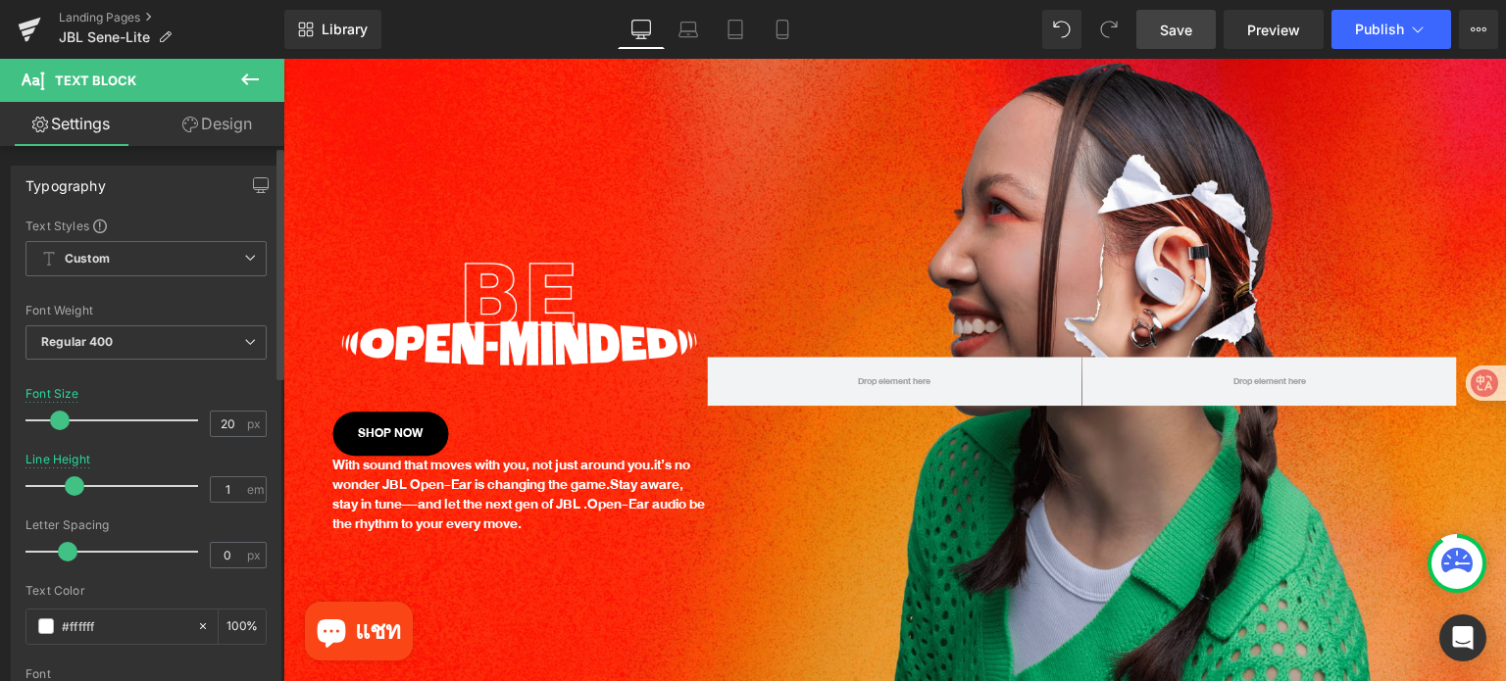
scroll to position [147, 0]
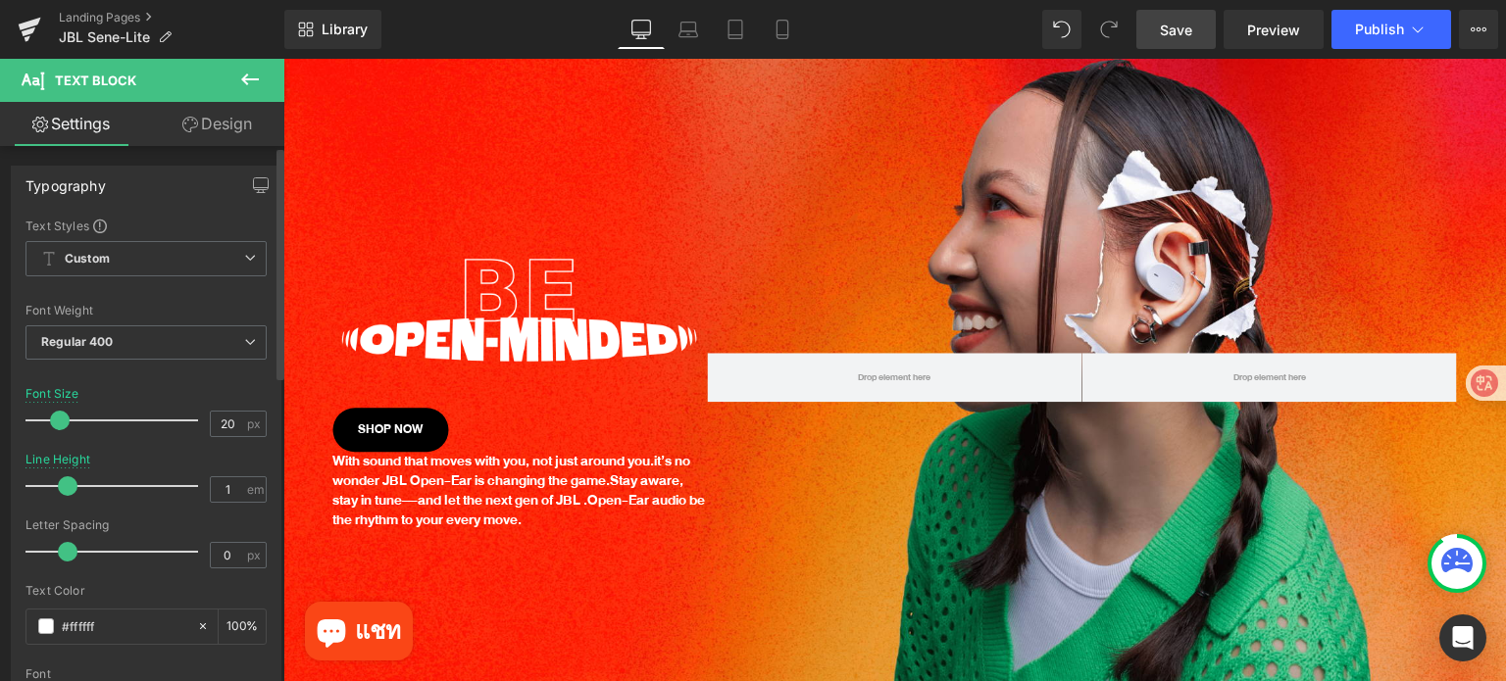
drag, startPoint x: 95, startPoint y: 488, endPoint x: 66, endPoint y: 488, distance: 29.4
click at [67, 488] on span at bounding box center [68, 486] width 20 height 20
click at [679, 28] on icon at bounding box center [688, 30] width 20 height 20
type input "19"
type input "100"
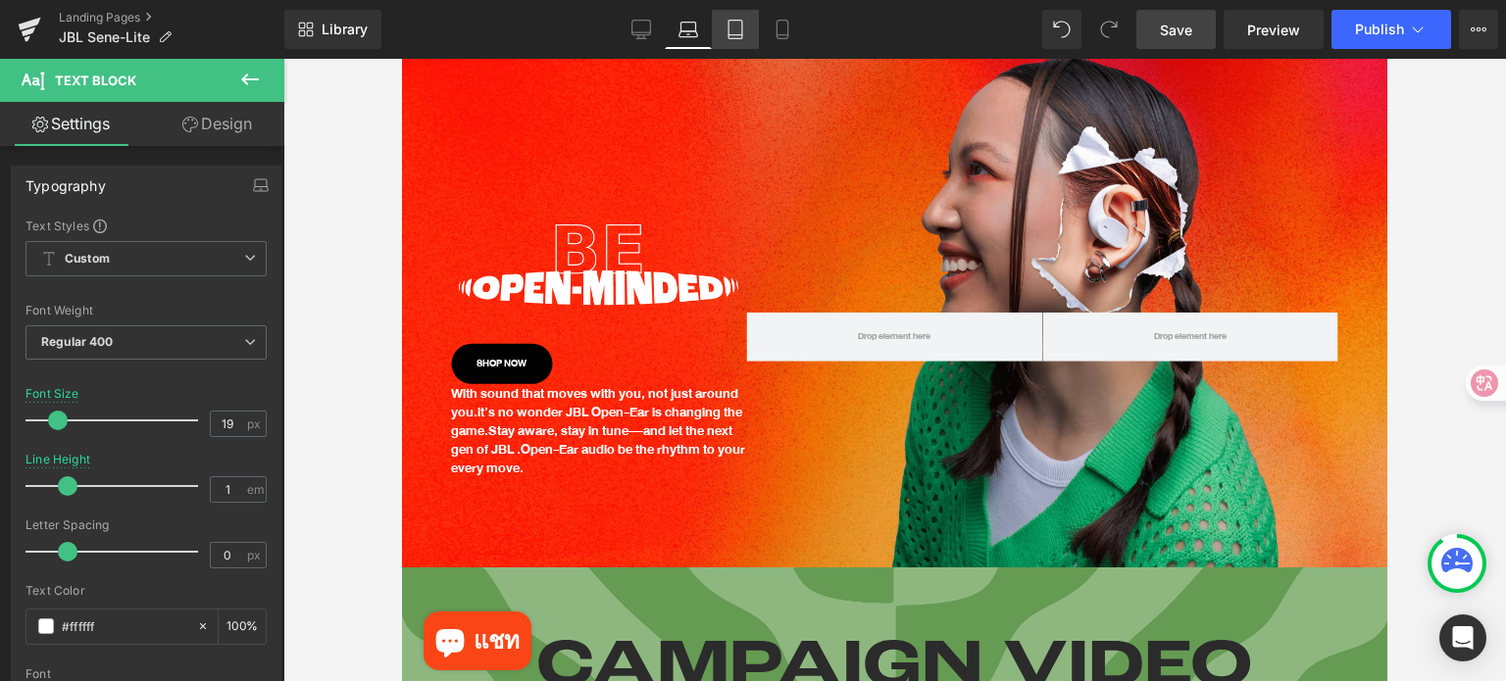
scroll to position [78, 0]
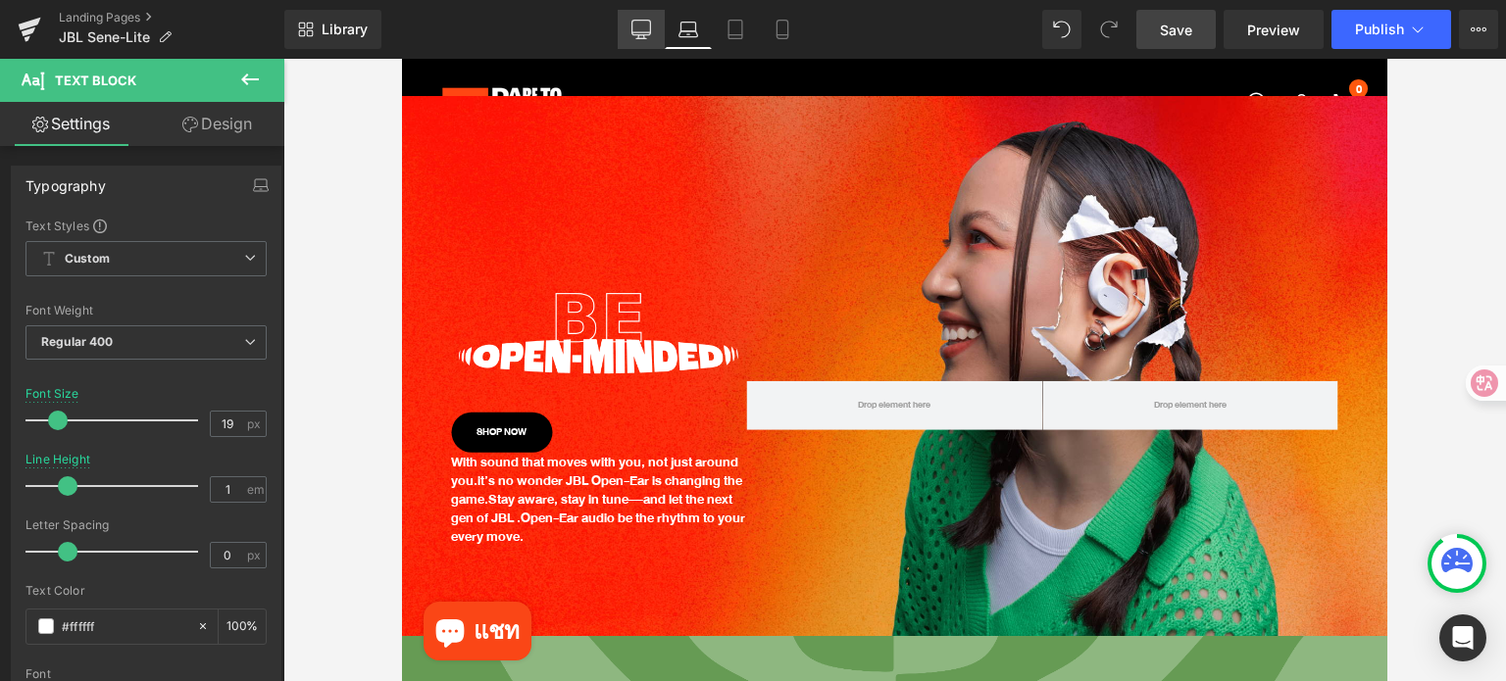
click at [660, 25] on link "Desktop" at bounding box center [641, 29] width 47 height 39
type input "20"
type input "100"
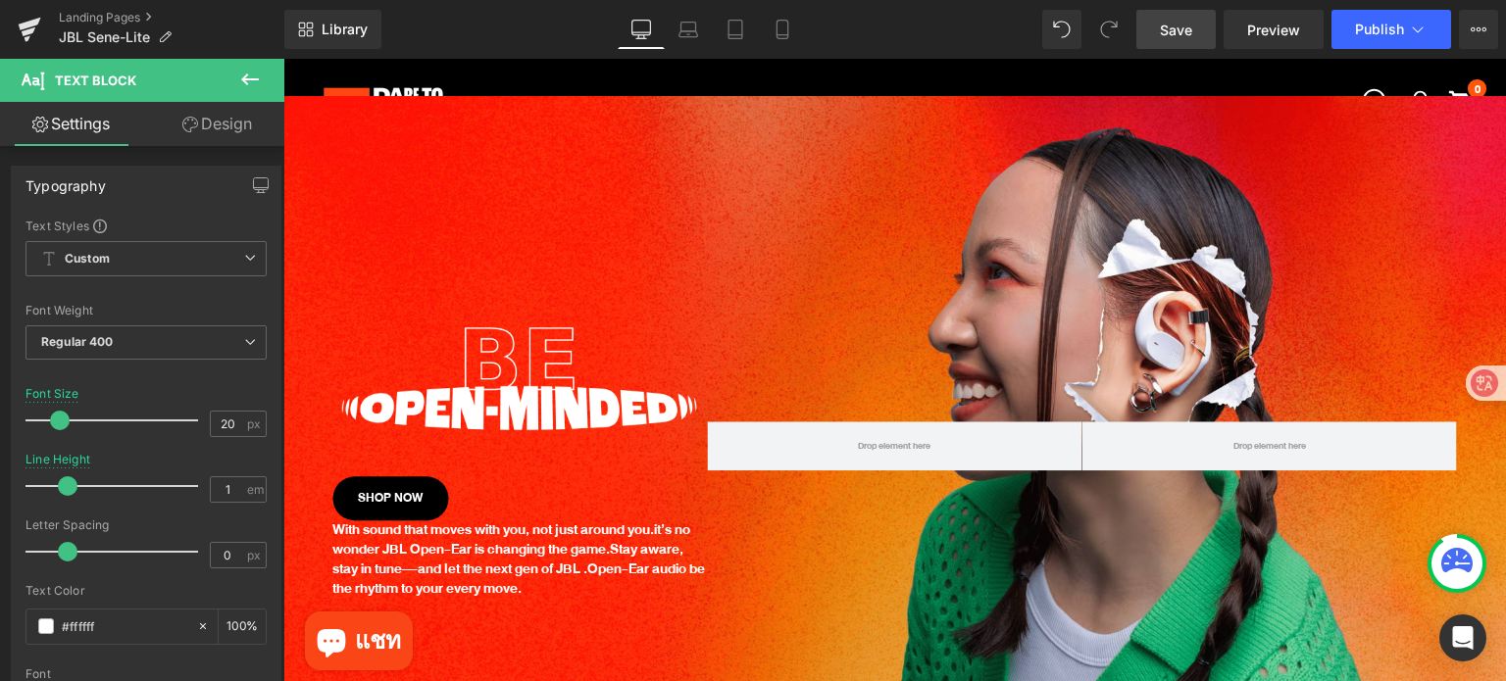
scroll to position [147, 0]
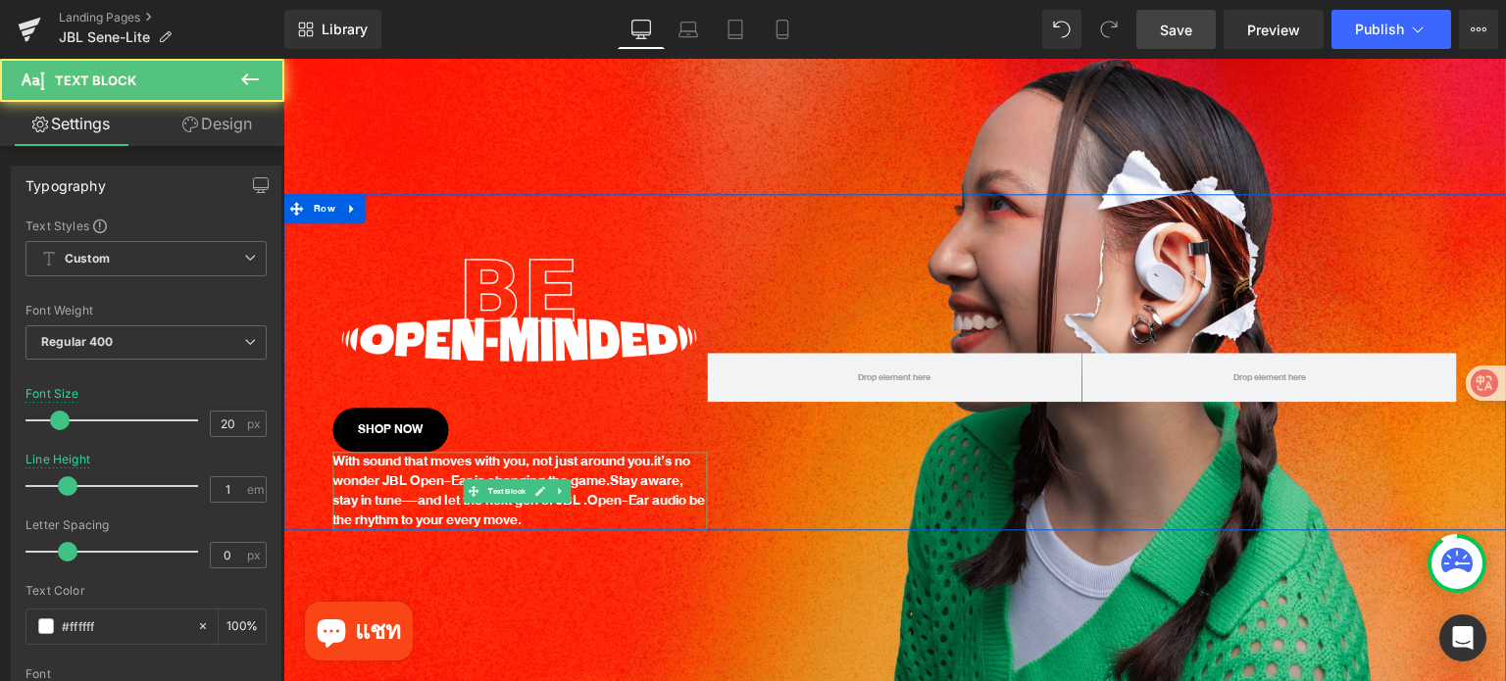
click at [463, 458] on p "With sound that moves with you, not just around you. it’s no wonder JBL Open-Ea…" at bounding box center [519, 492] width 374 height 78
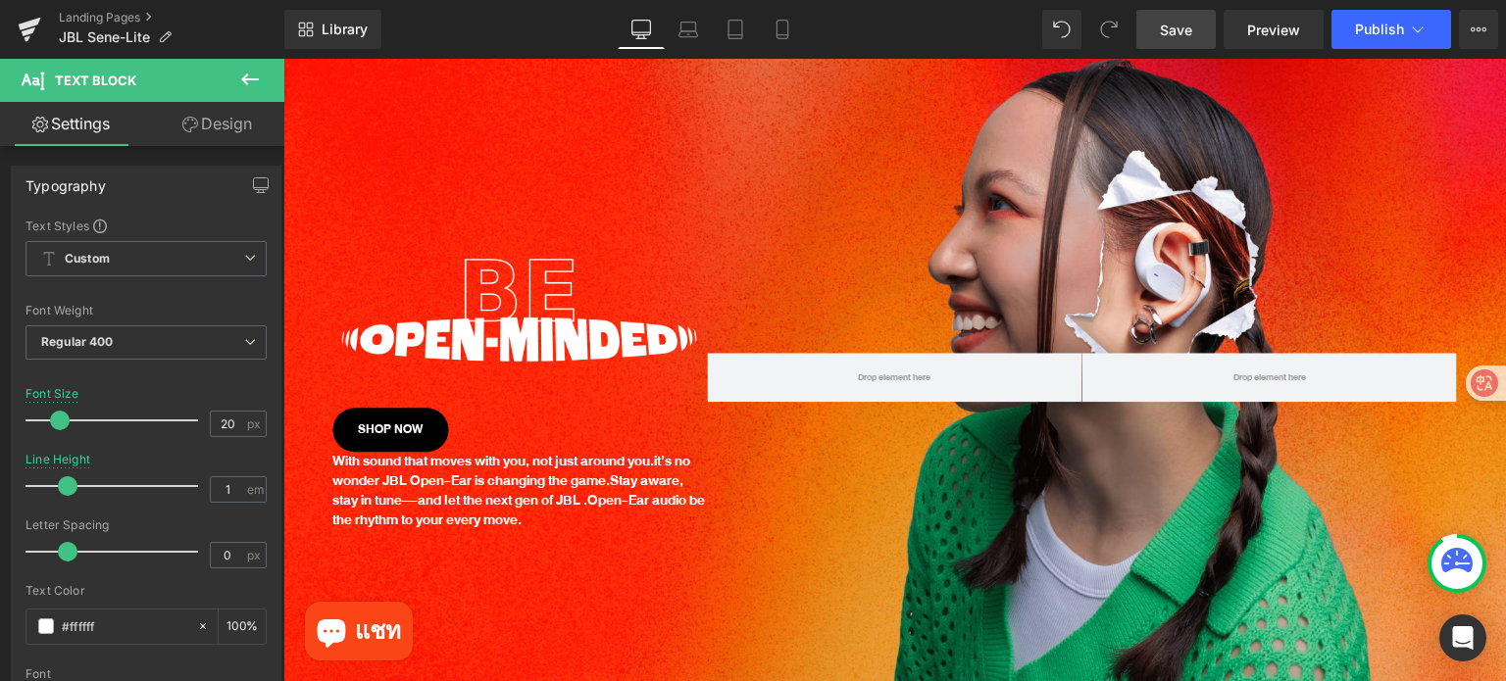
drag, startPoint x: 227, startPoint y: 140, endPoint x: 106, endPoint y: 251, distance: 164.4
click at [227, 139] on link "Design" at bounding box center [217, 124] width 142 height 44
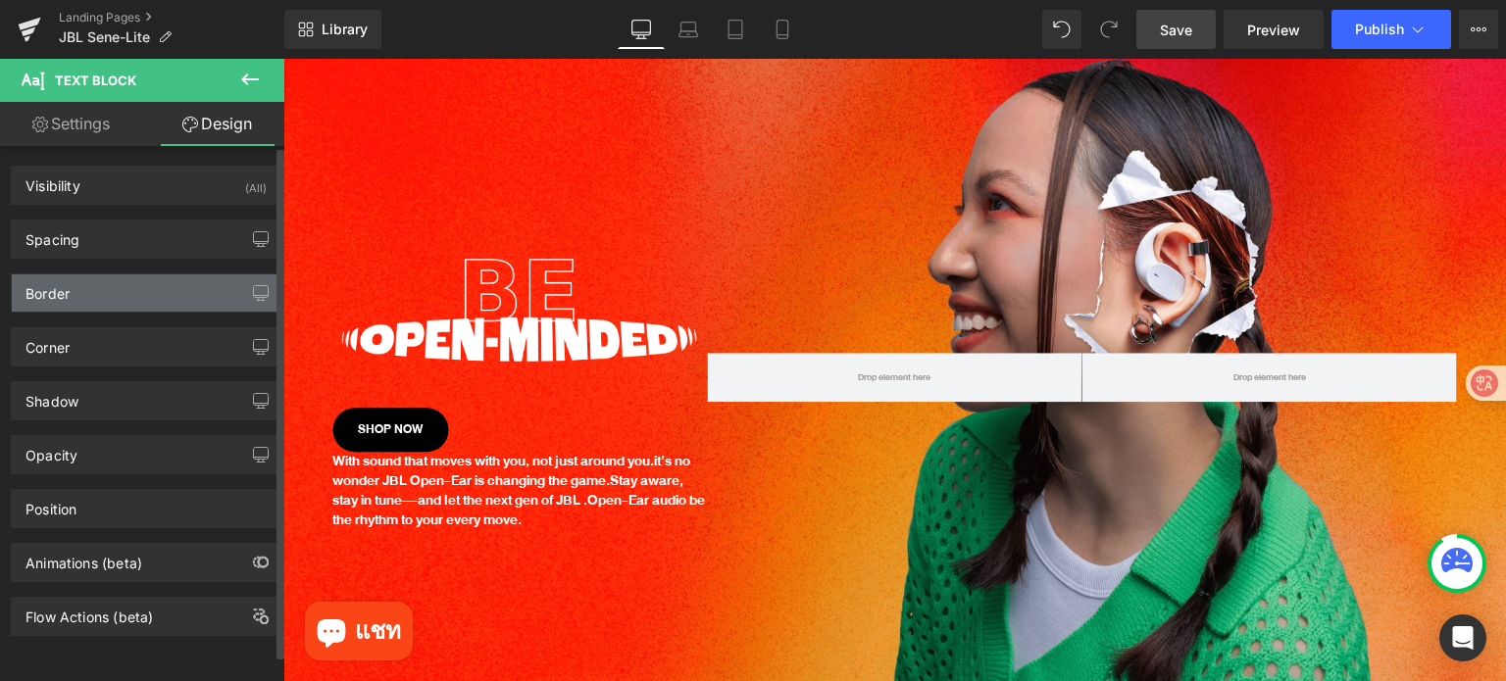
type input "#ffffff"
type input "100"
type input "0"
click at [84, 284] on div "Border" at bounding box center [146, 292] width 269 height 37
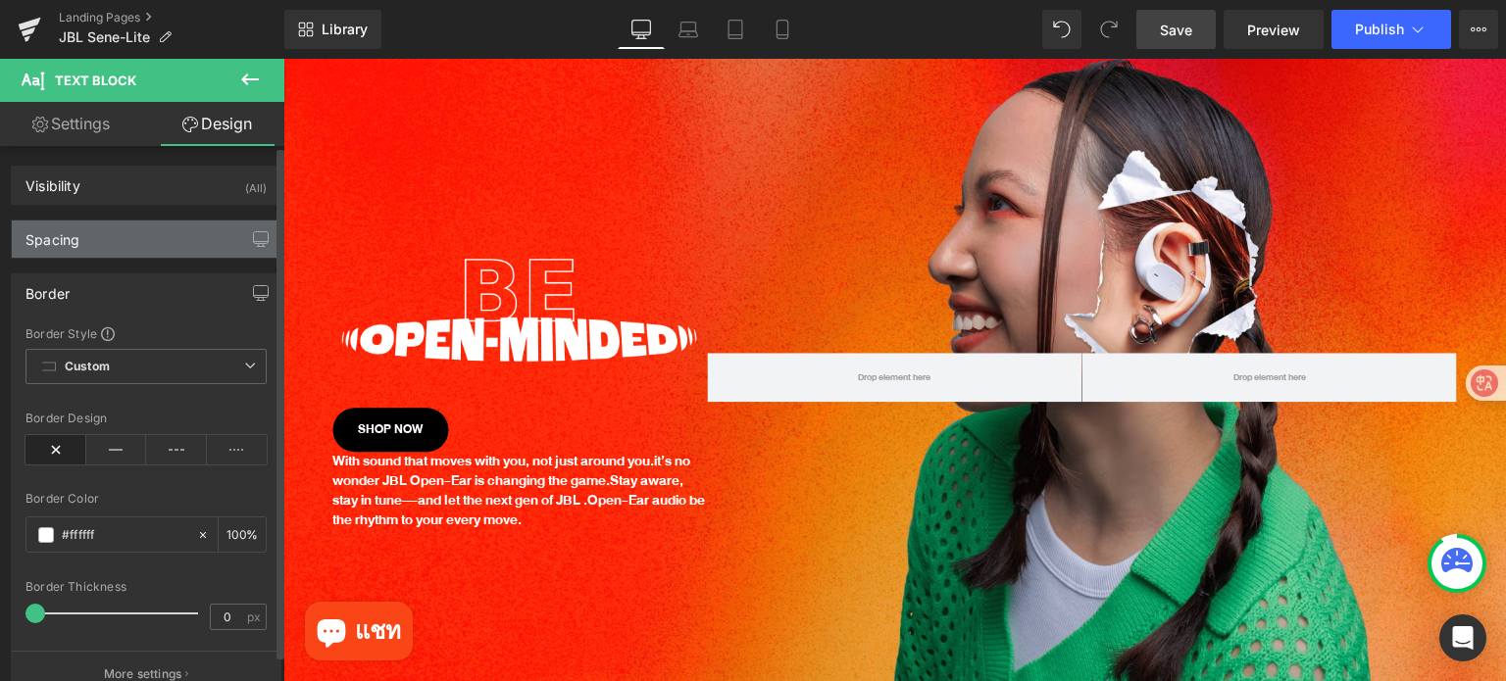
click at [102, 247] on div "Spacing" at bounding box center [146, 239] width 269 height 37
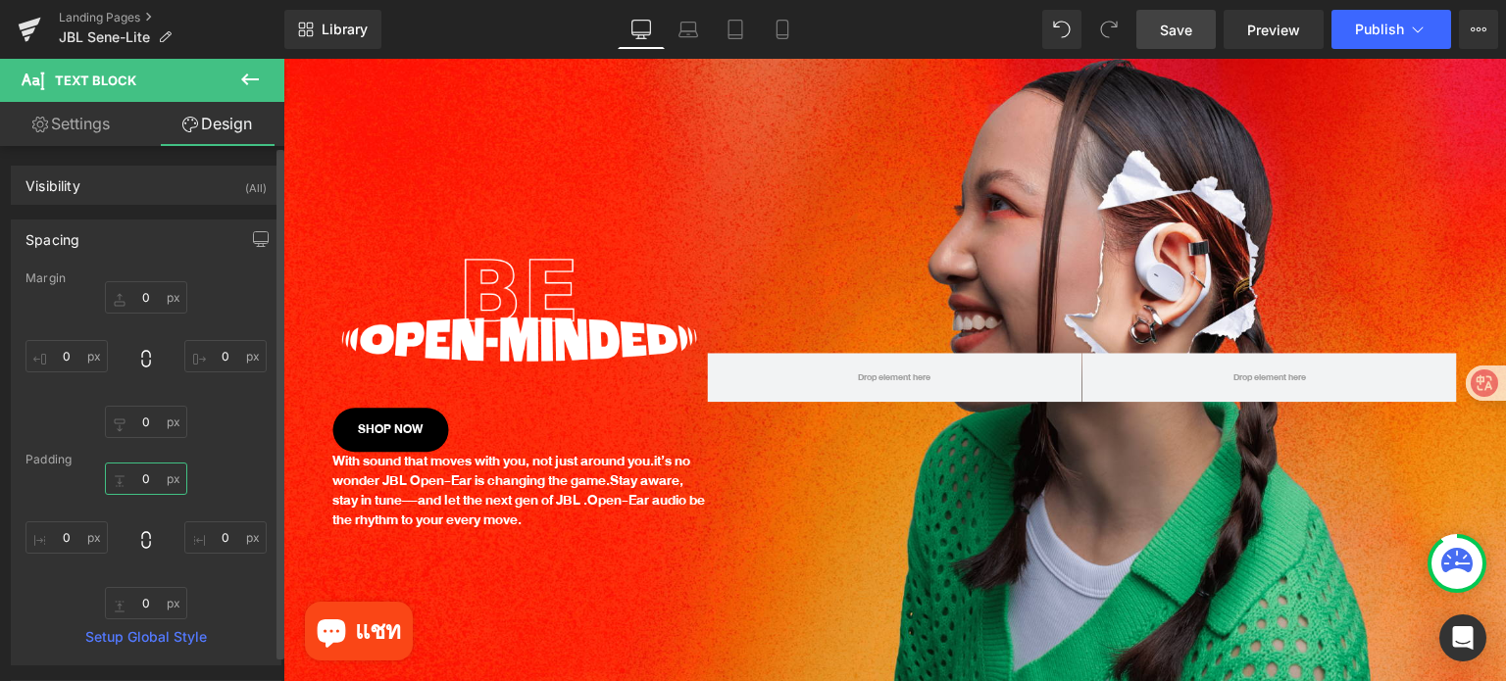
click at [161, 469] on input "0" at bounding box center [146, 479] width 82 height 32
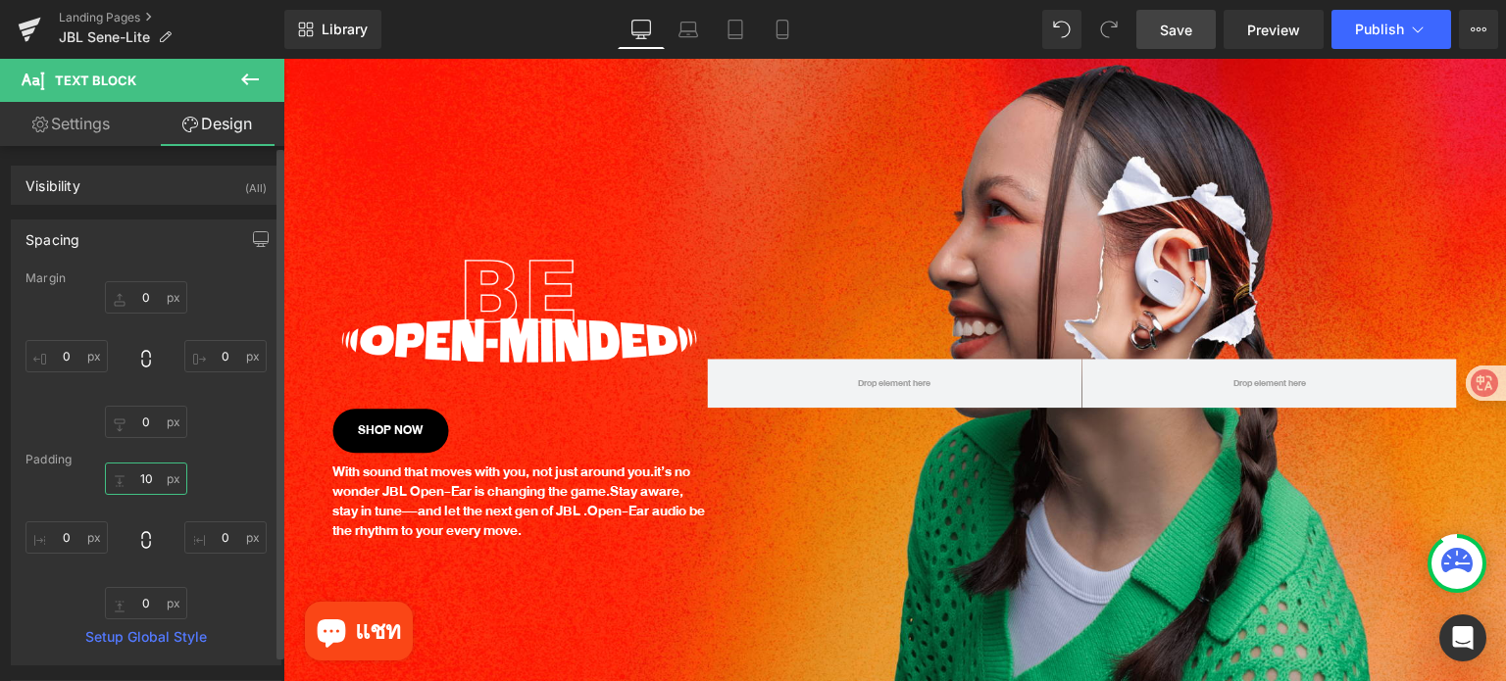
type input "10"
click at [212, 446] on div "Margin 0px 0 0px 0 0px 0 0px 0 Padding 10 10 0px 0 0px 0 0px 0 Setup Global Sty…" at bounding box center [146, 468] width 269 height 393
click at [695, 25] on icon at bounding box center [688, 30] width 20 height 20
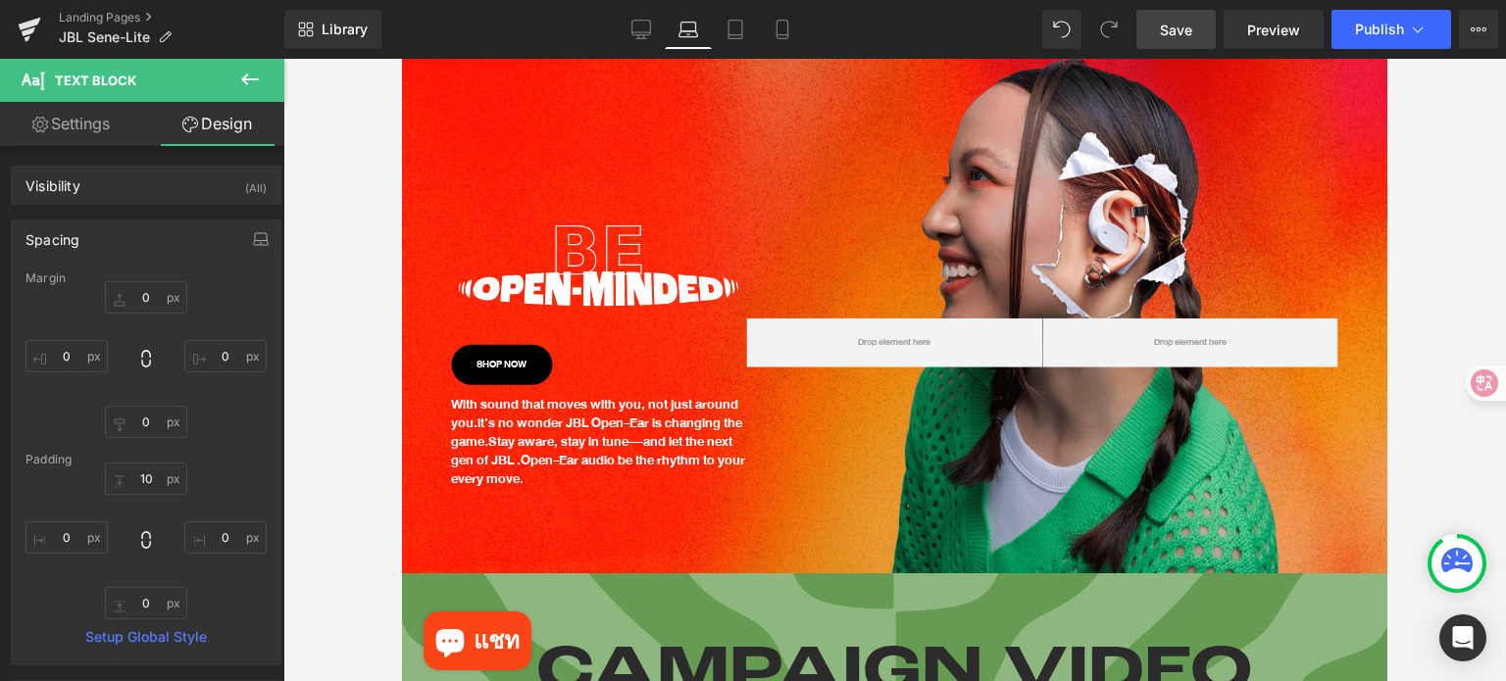
type input "0"
type input "10"
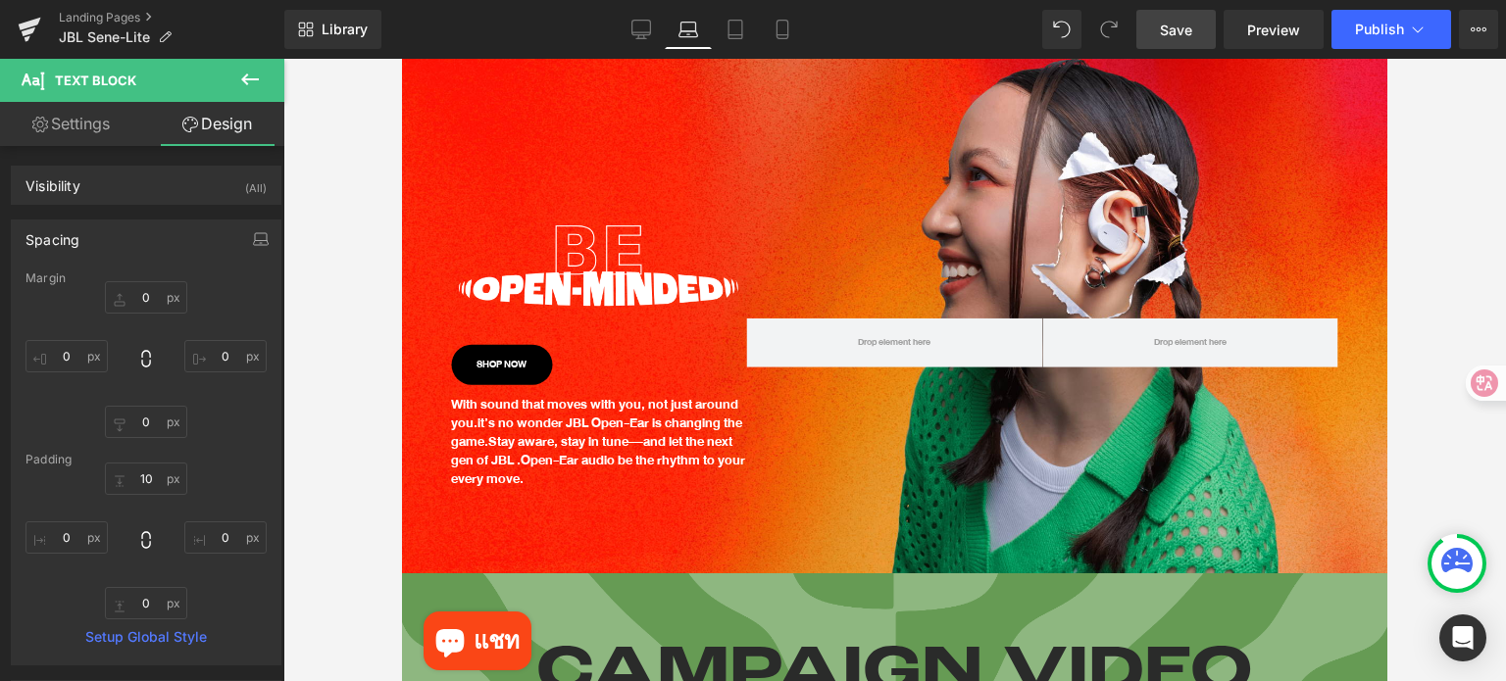
type input "0"
type input "100"
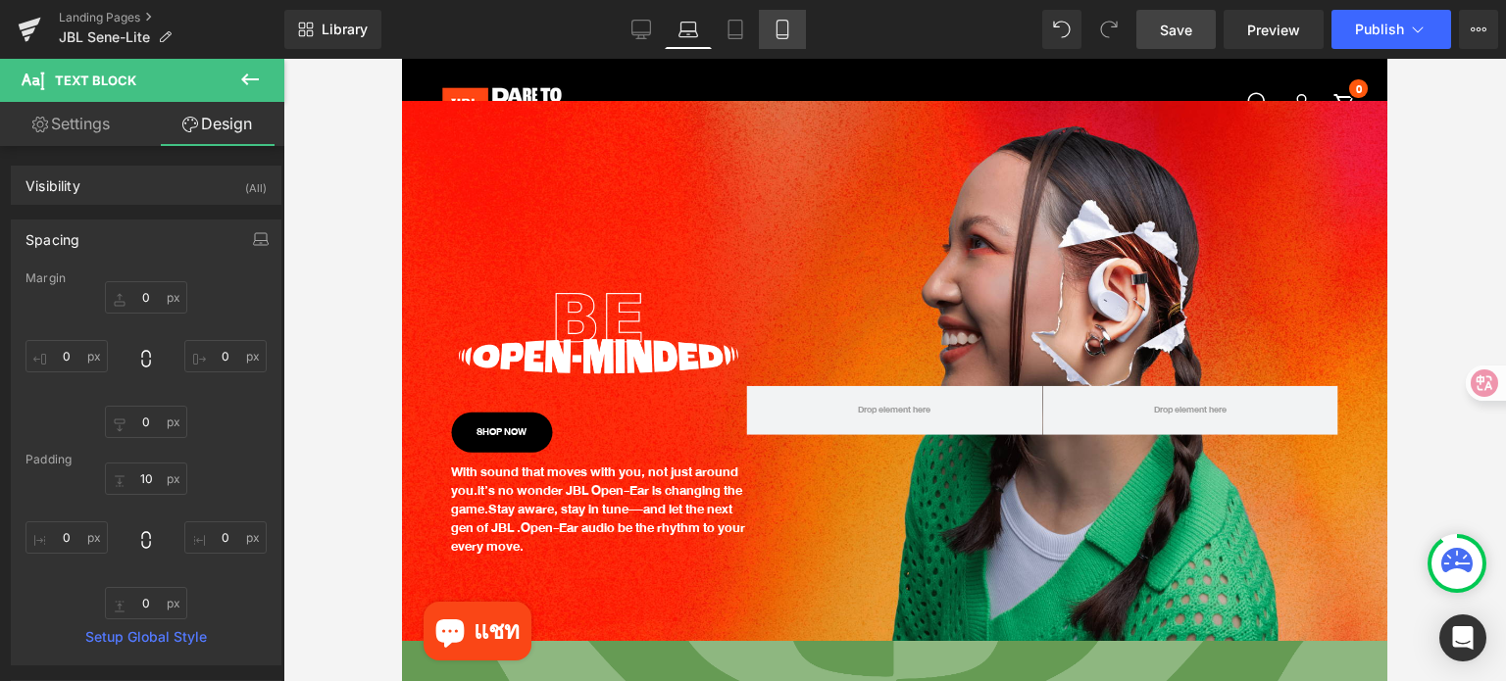
click at [762, 30] on link "Mobile" at bounding box center [782, 29] width 47 height 39
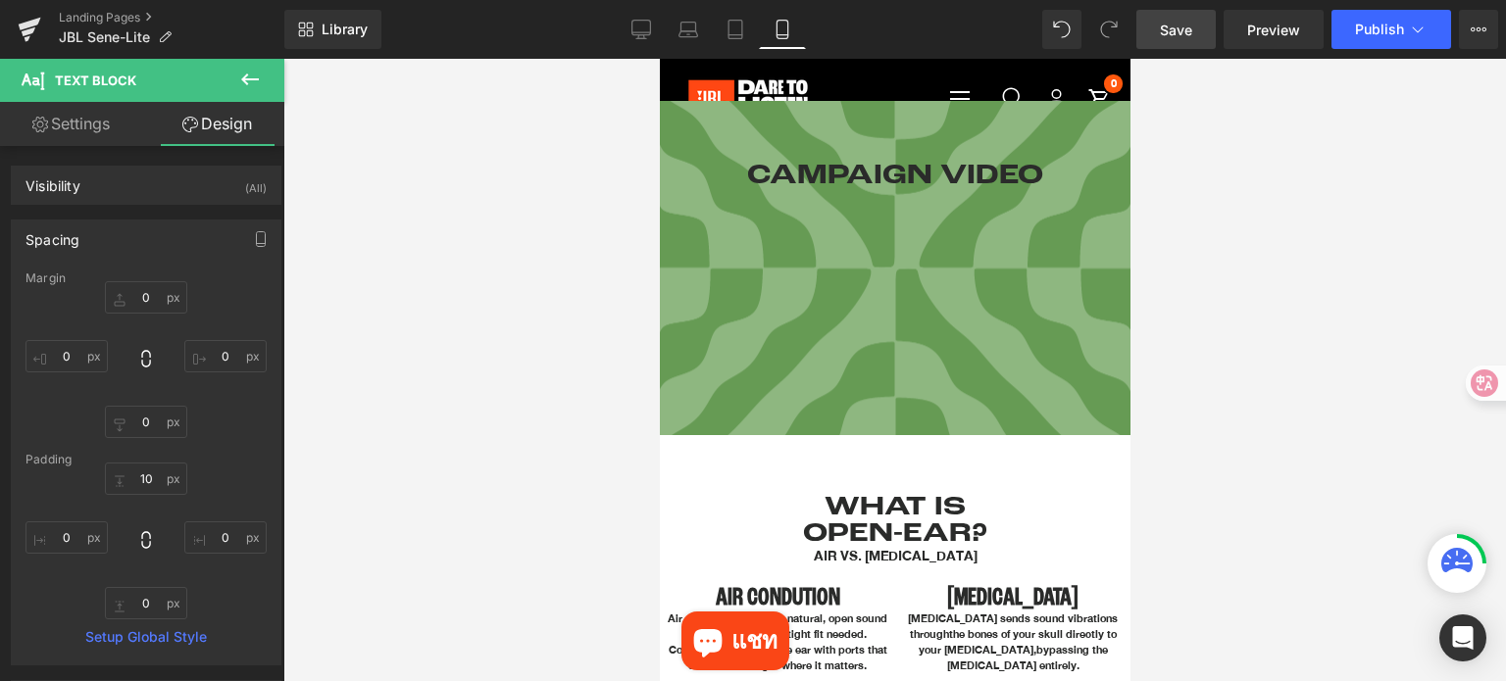
type input "0"
type input "10"
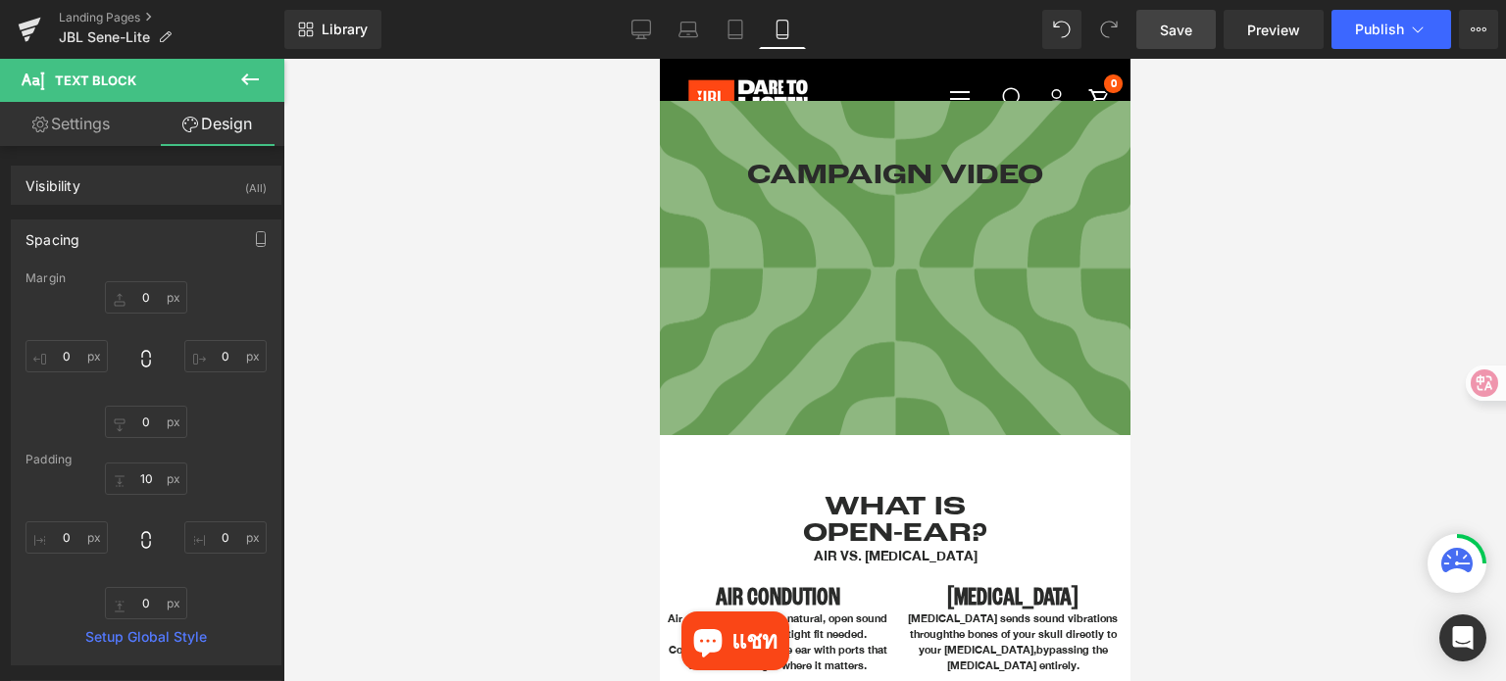
type input "0"
type input "100"
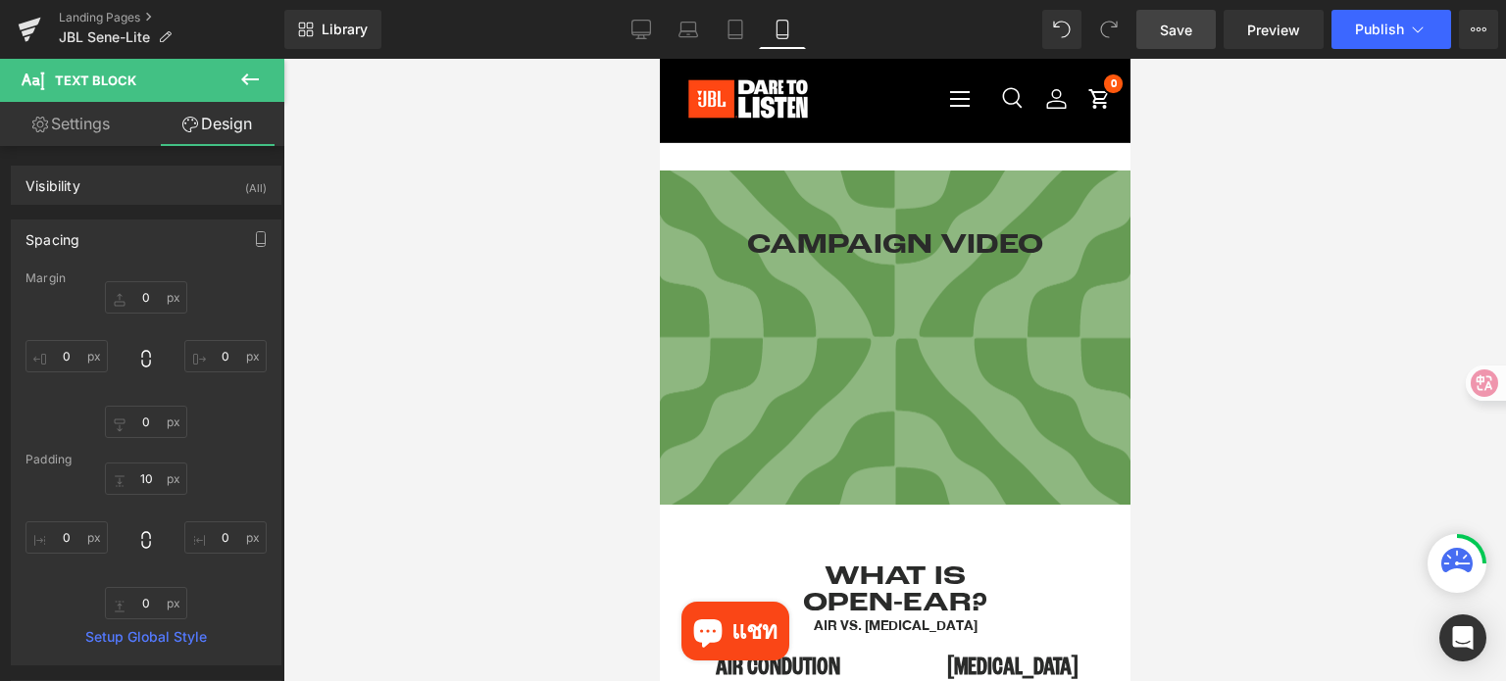
scroll to position [0, 0]
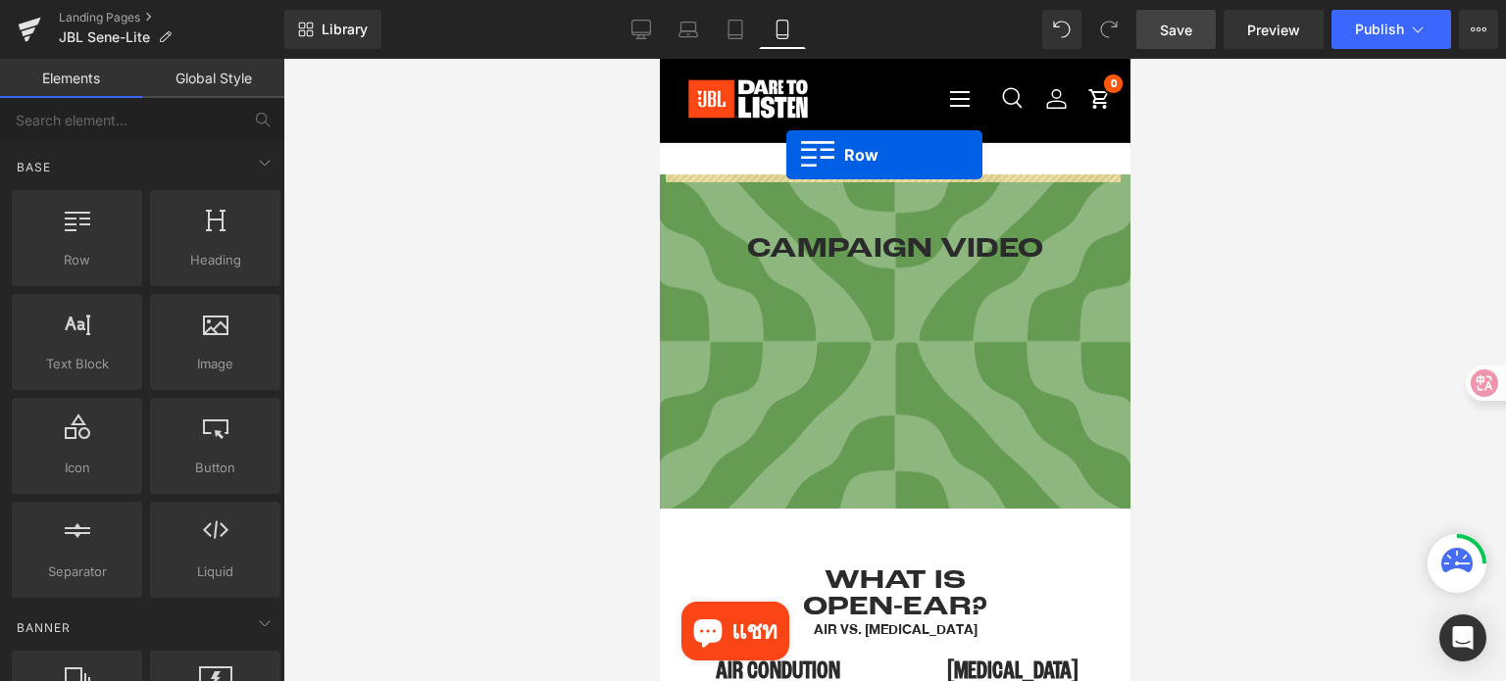
drag, startPoint x: 733, startPoint y: 289, endPoint x: 785, endPoint y: 155, distance: 144.0
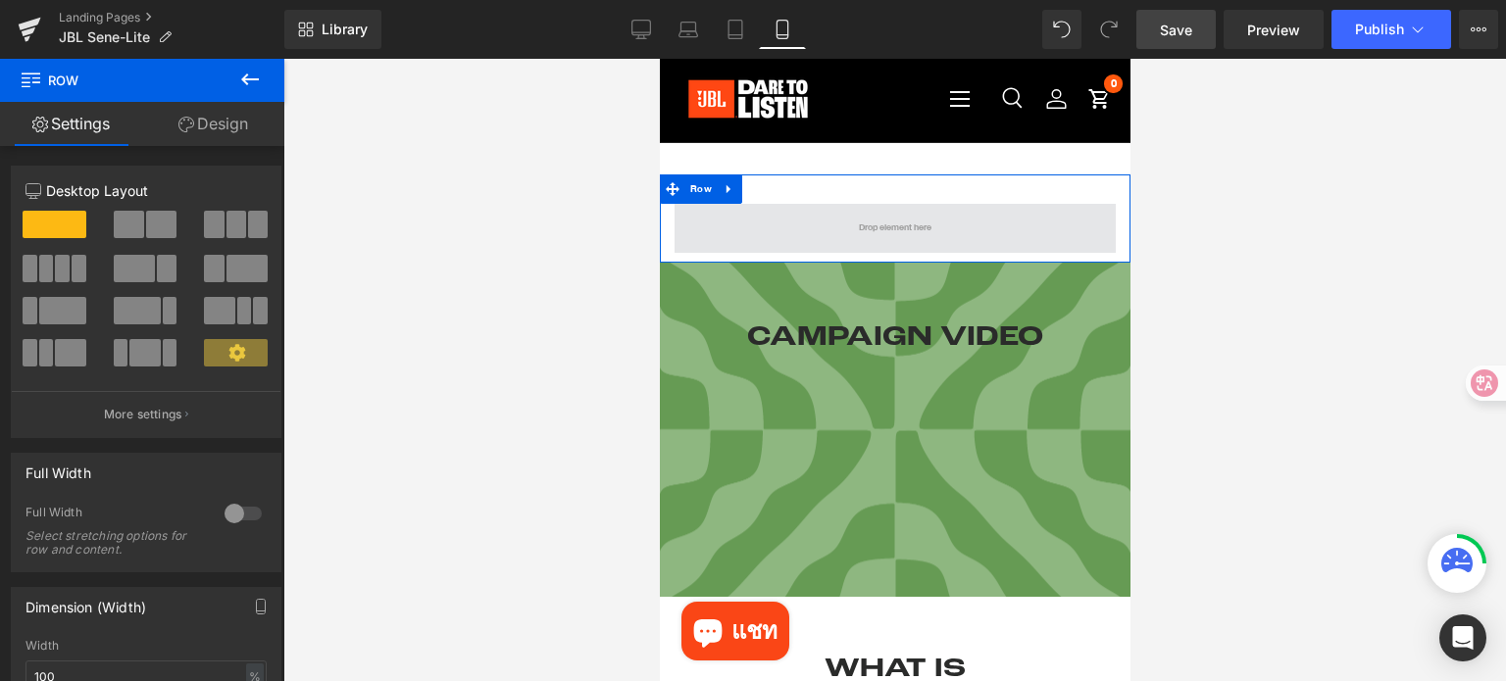
click at [851, 219] on span at bounding box center [894, 228] width 86 height 29
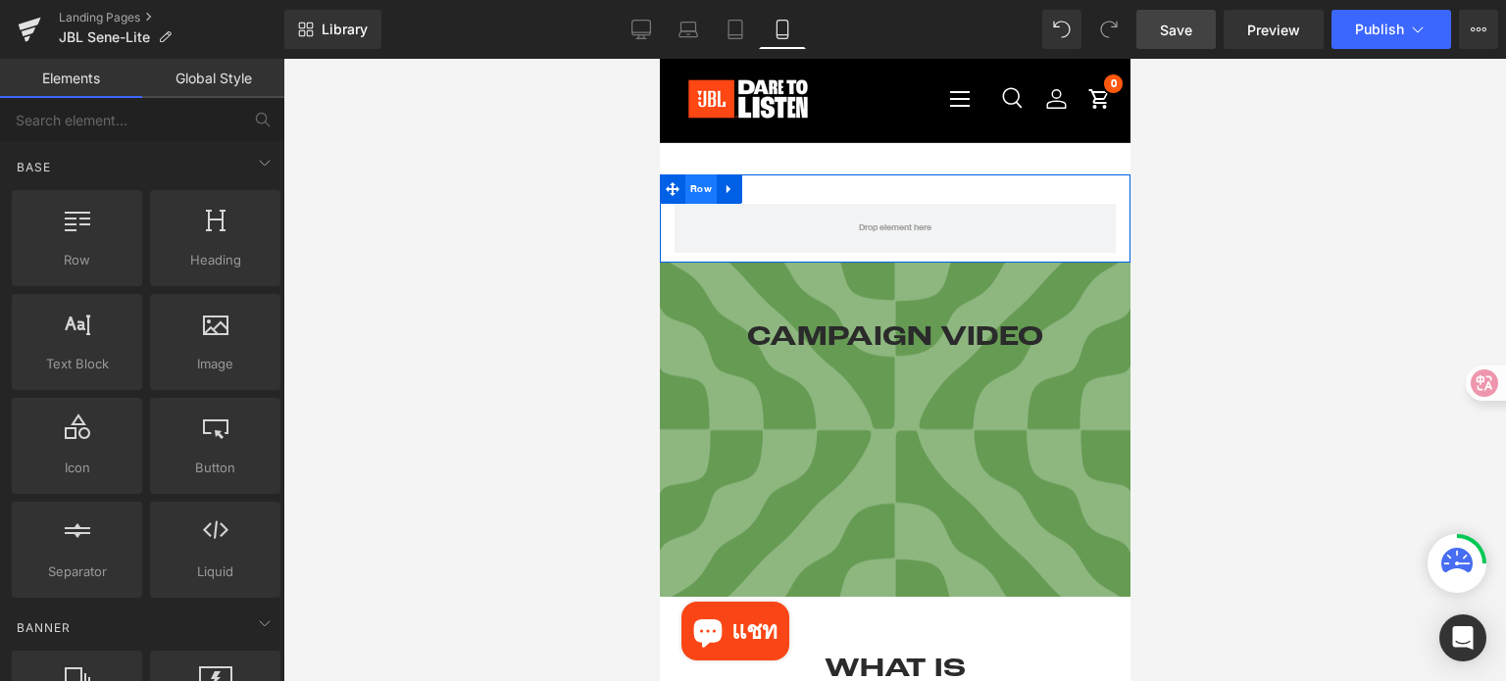
click at [716, 188] on link at bounding box center [728, 188] width 25 height 29
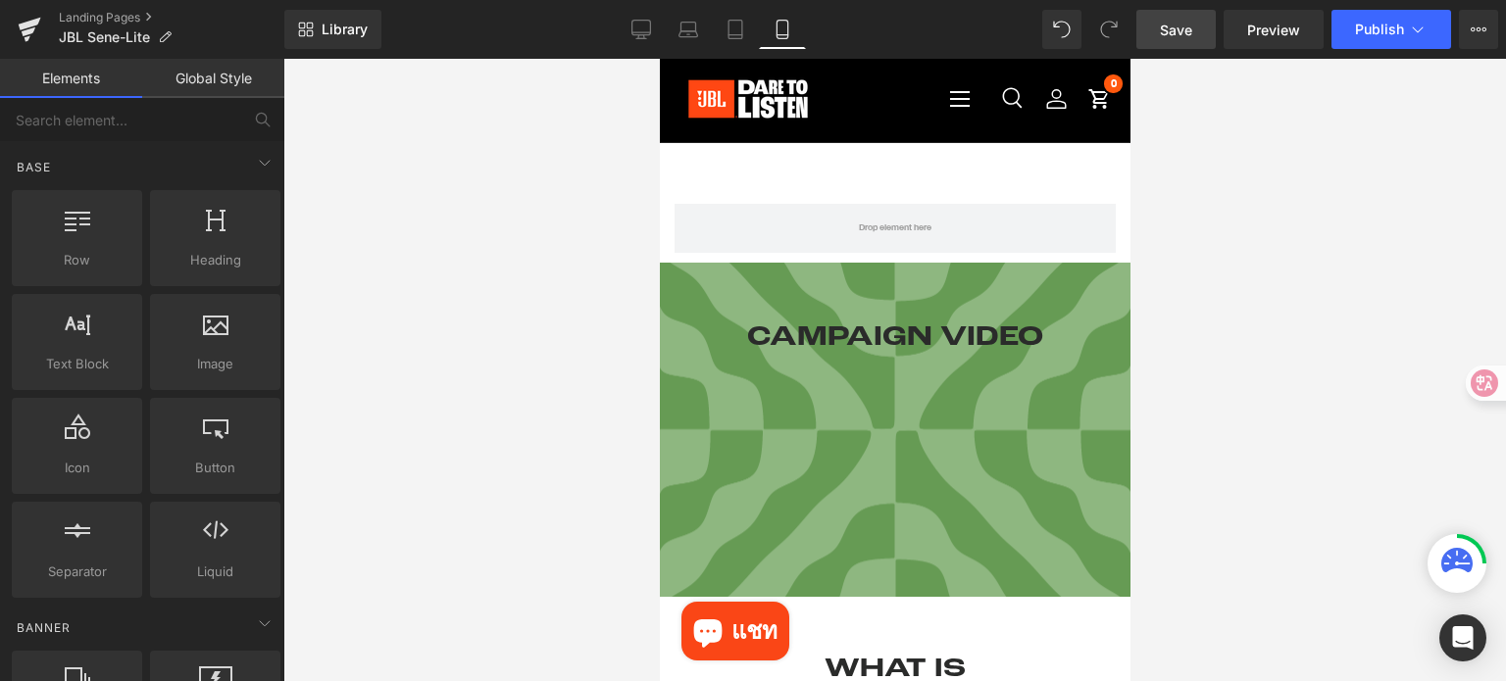
click at [1296, 393] on div at bounding box center [894, 370] width 1222 height 622
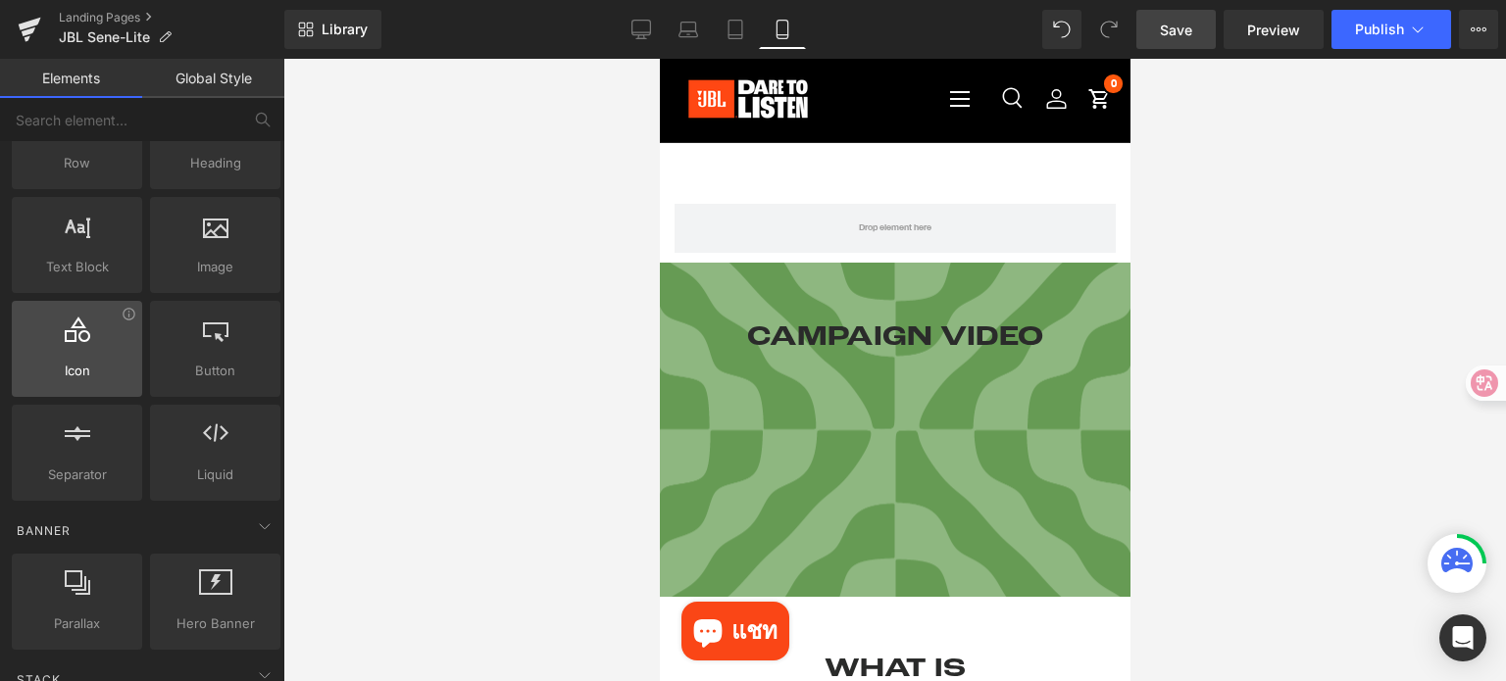
scroll to position [294, 0]
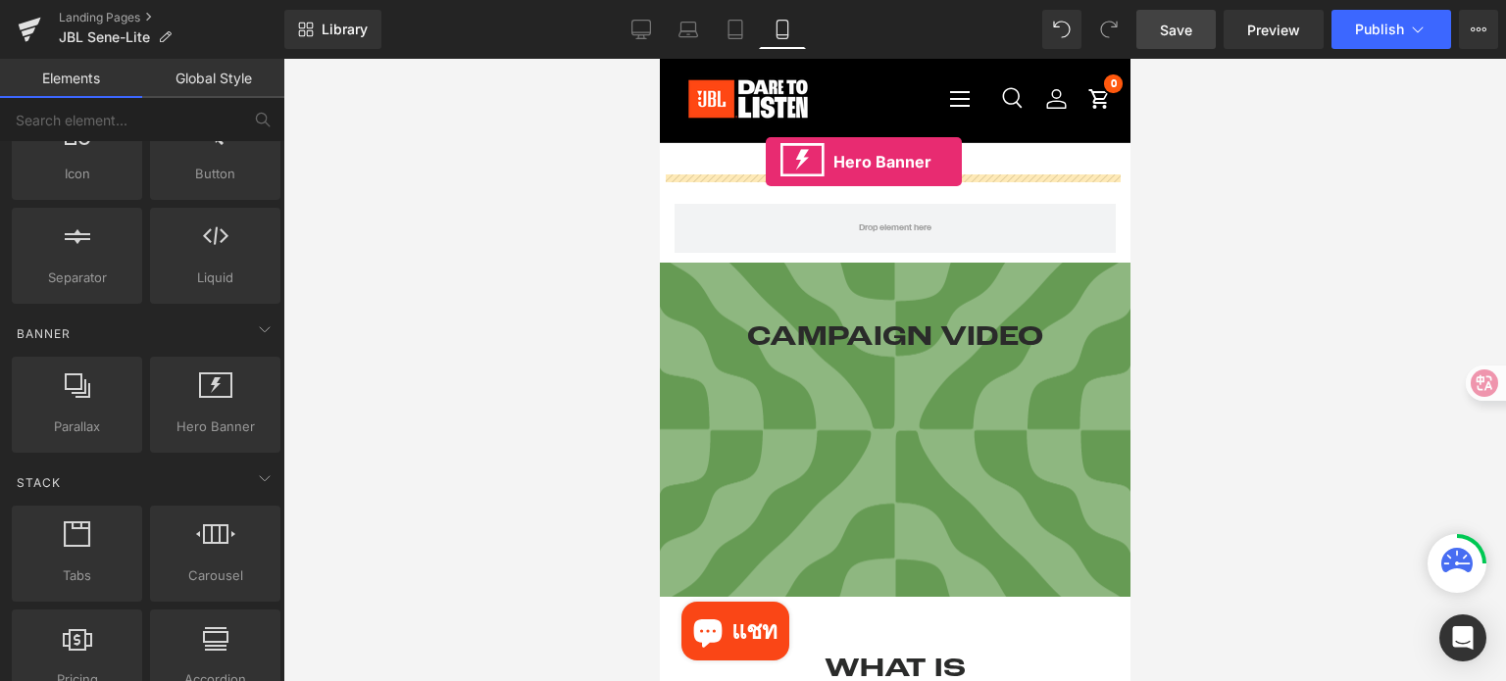
drag, startPoint x: 832, startPoint y: 485, endPoint x: 764, endPoint y: 163, distance: 329.7
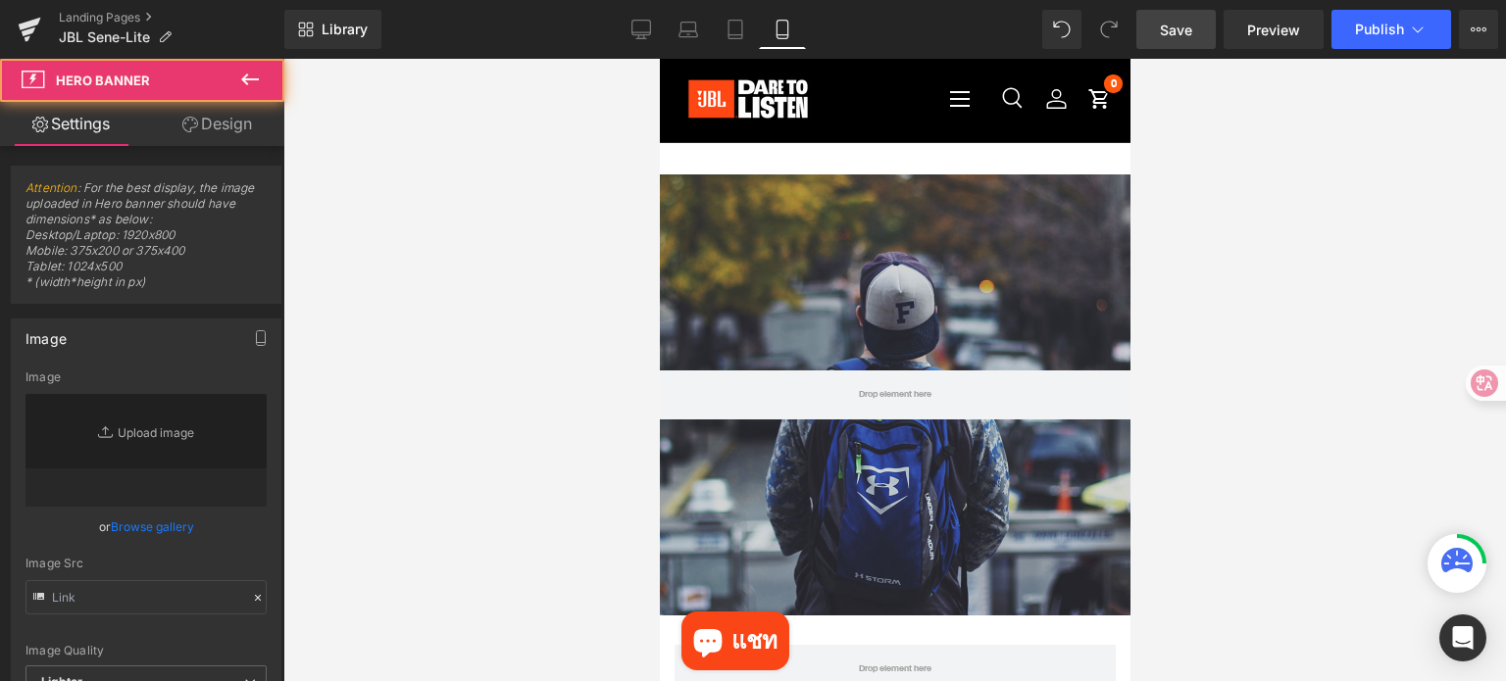
type input "https://d1um8515vdn9kb.cloudfront.net/images/hero.jpg"
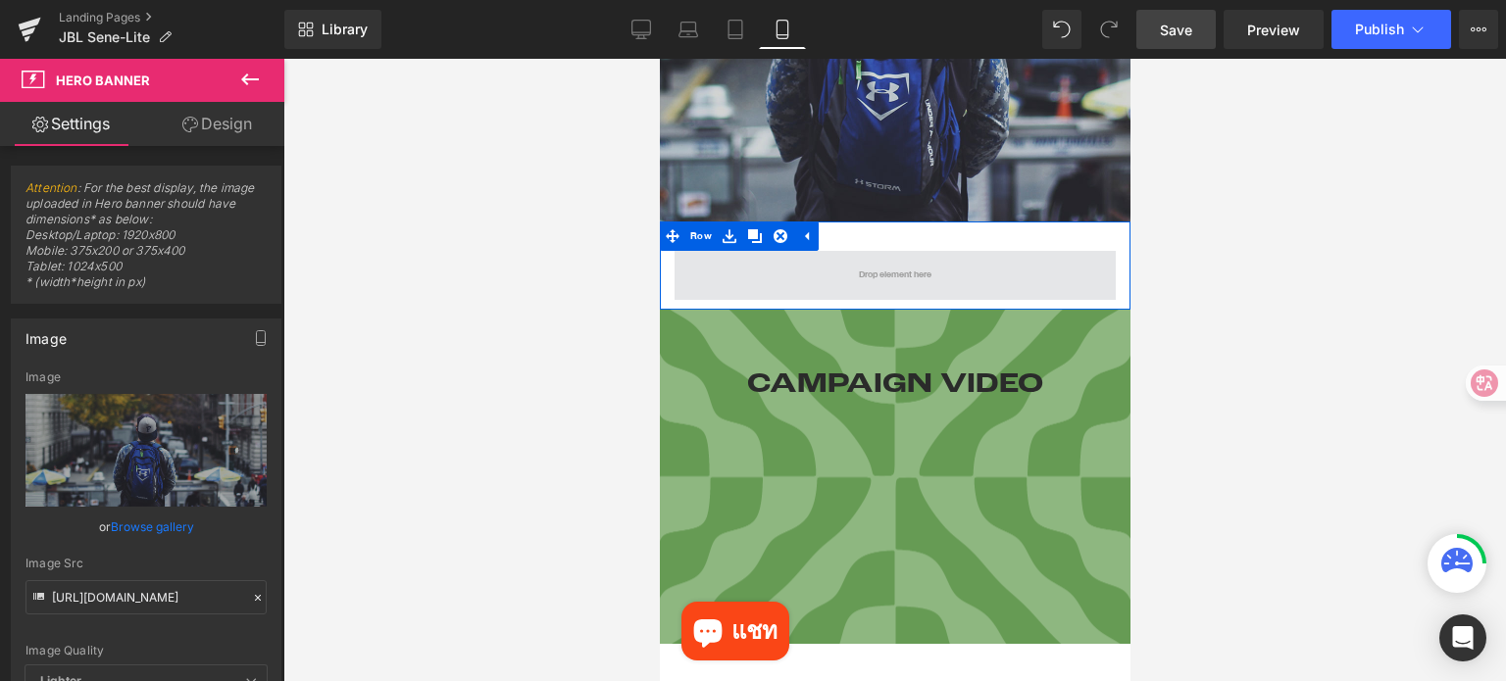
scroll to position [392, 0]
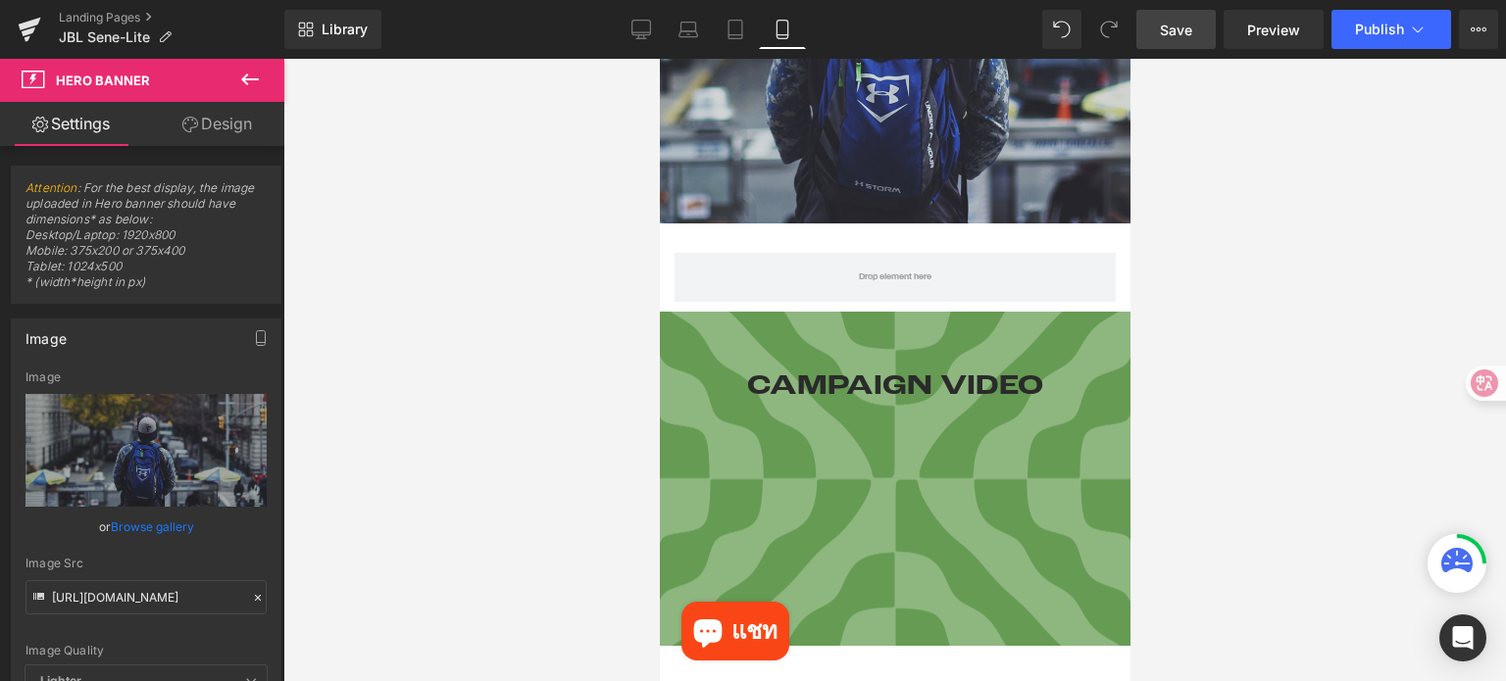
click at [1321, 316] on div at bounding box center [894, 370] width 1222 height 622
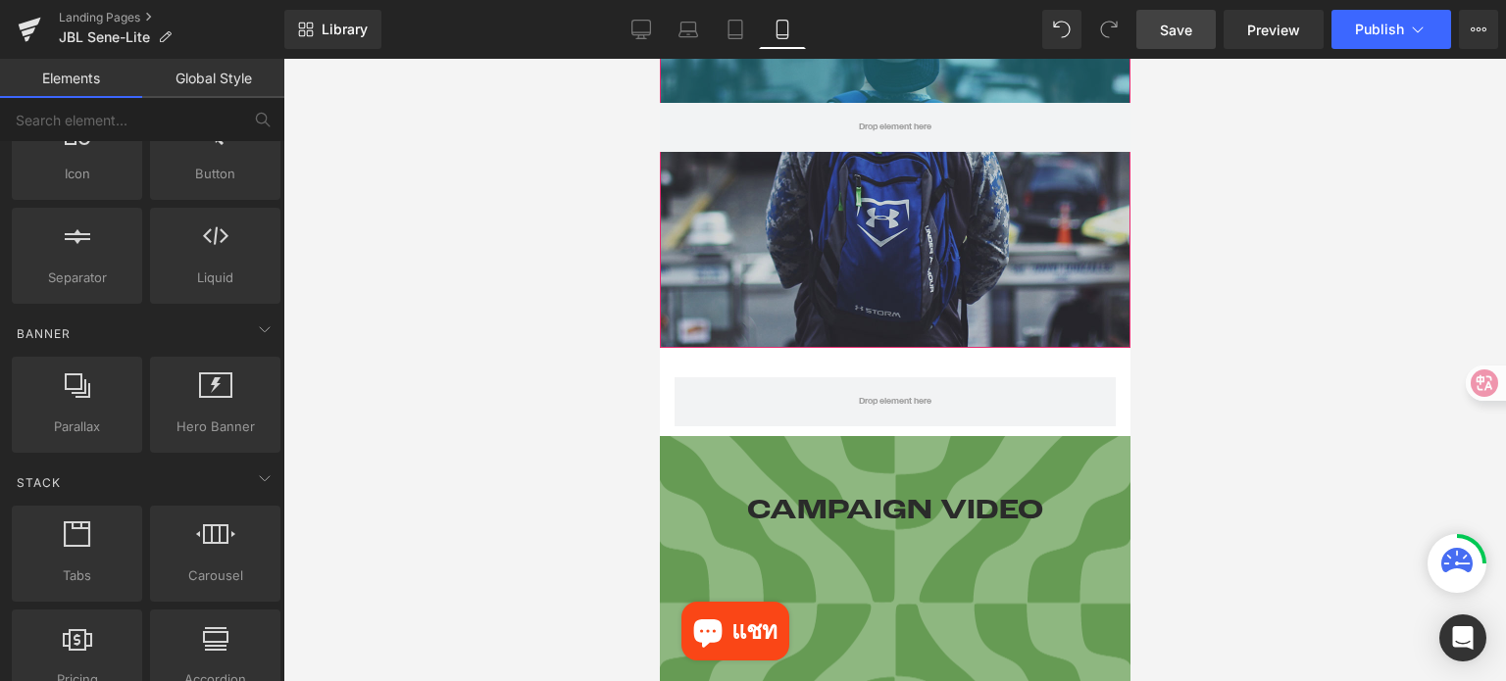
scroll to position [294, 0]
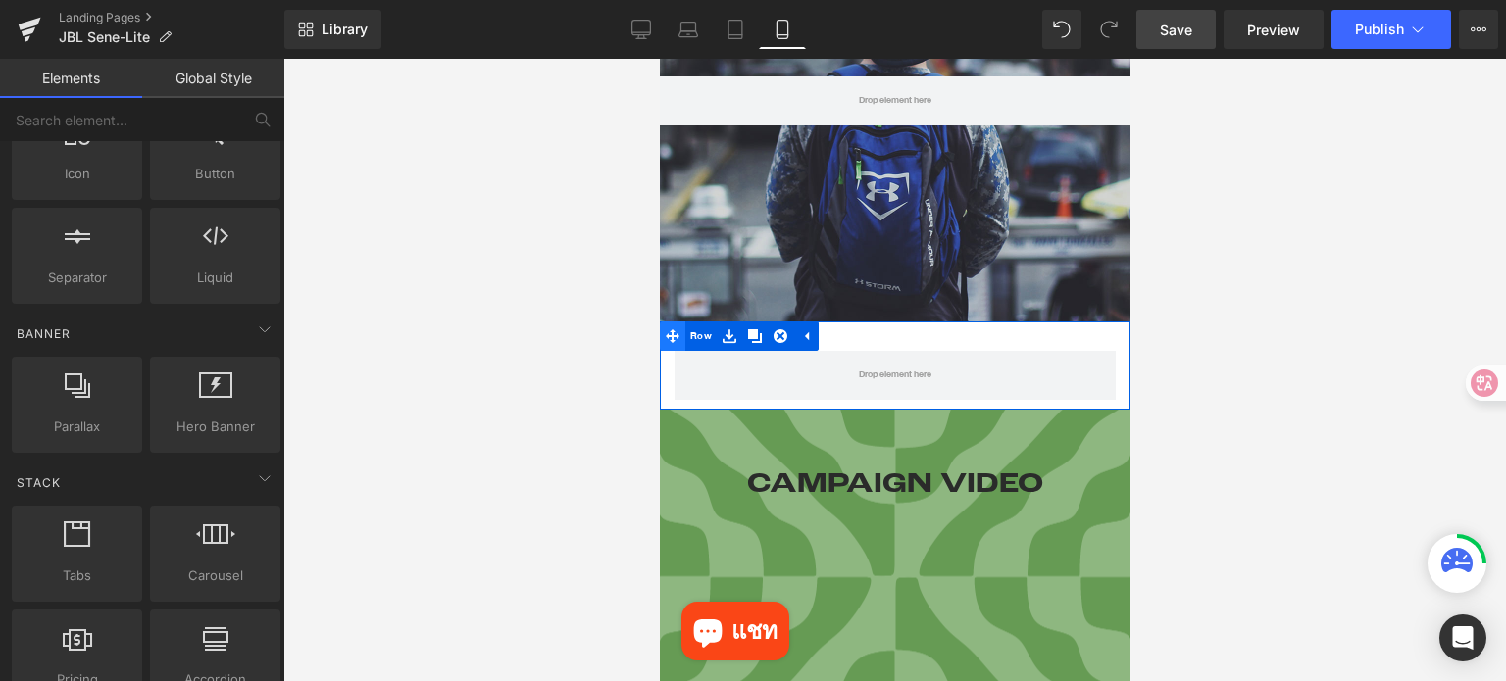
click at [672, 341] on icon at bounding box center [672, 336] width 14 height 14
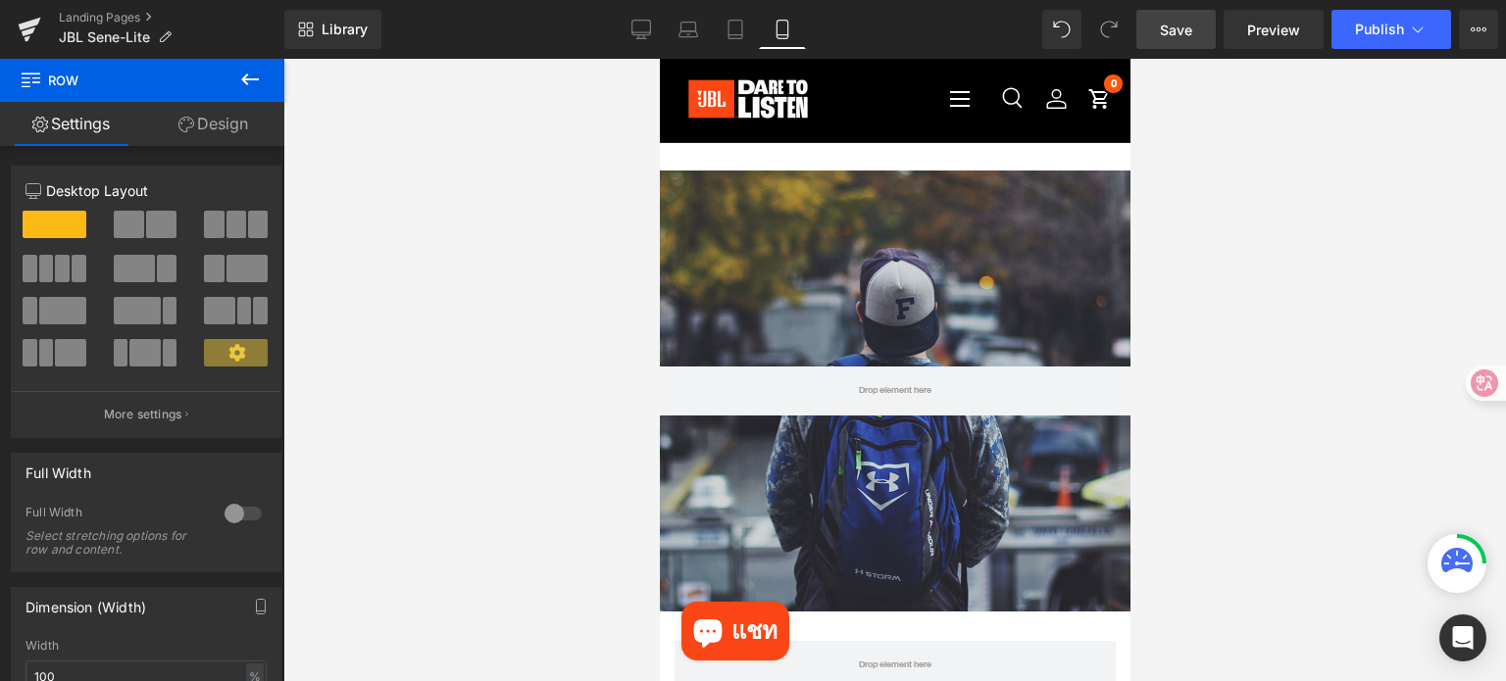
scroll to position [0, 0]
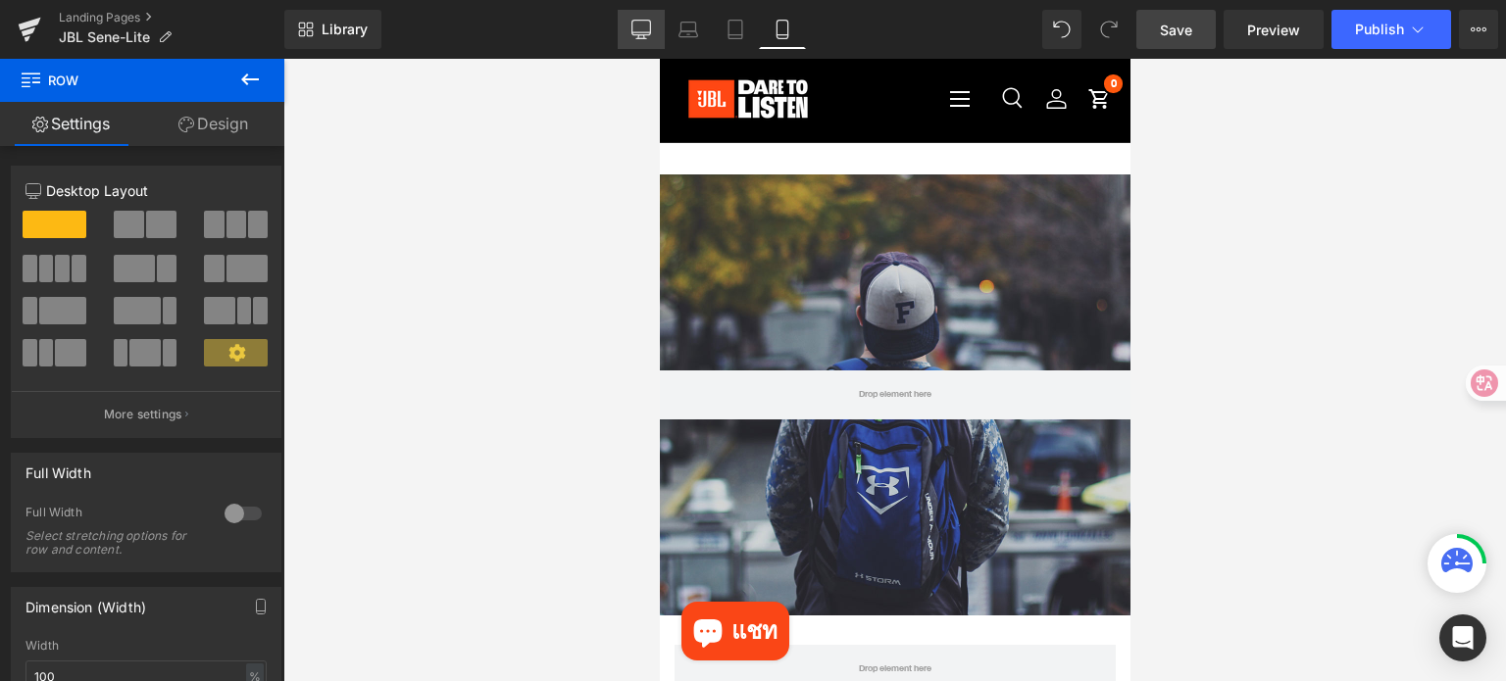
click at [655, 31] on link "Desktop" at bounding box center [641, 29] width 47 height 39
type input "1200"
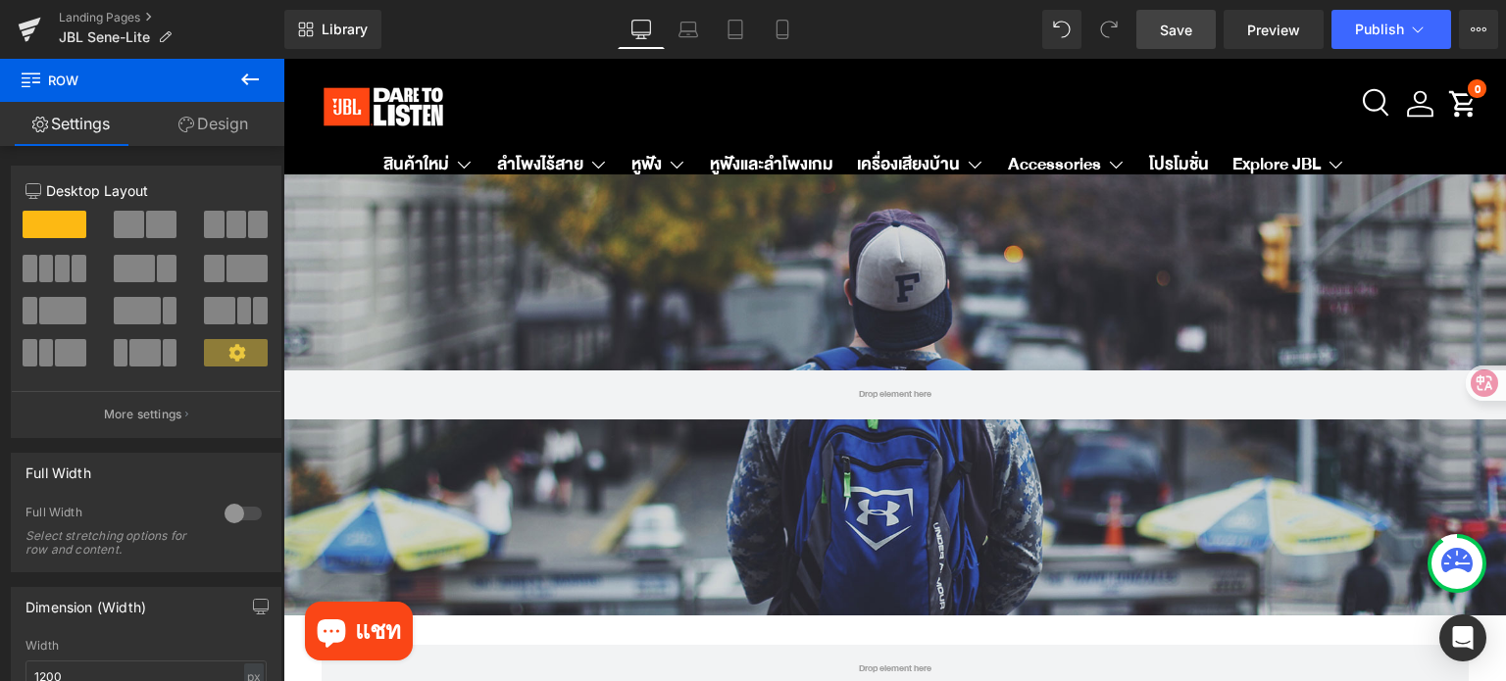
click at [884, 215] on div "Hero Banner 200px 200px" at bounding box center [894, 394] width 1222 height 441
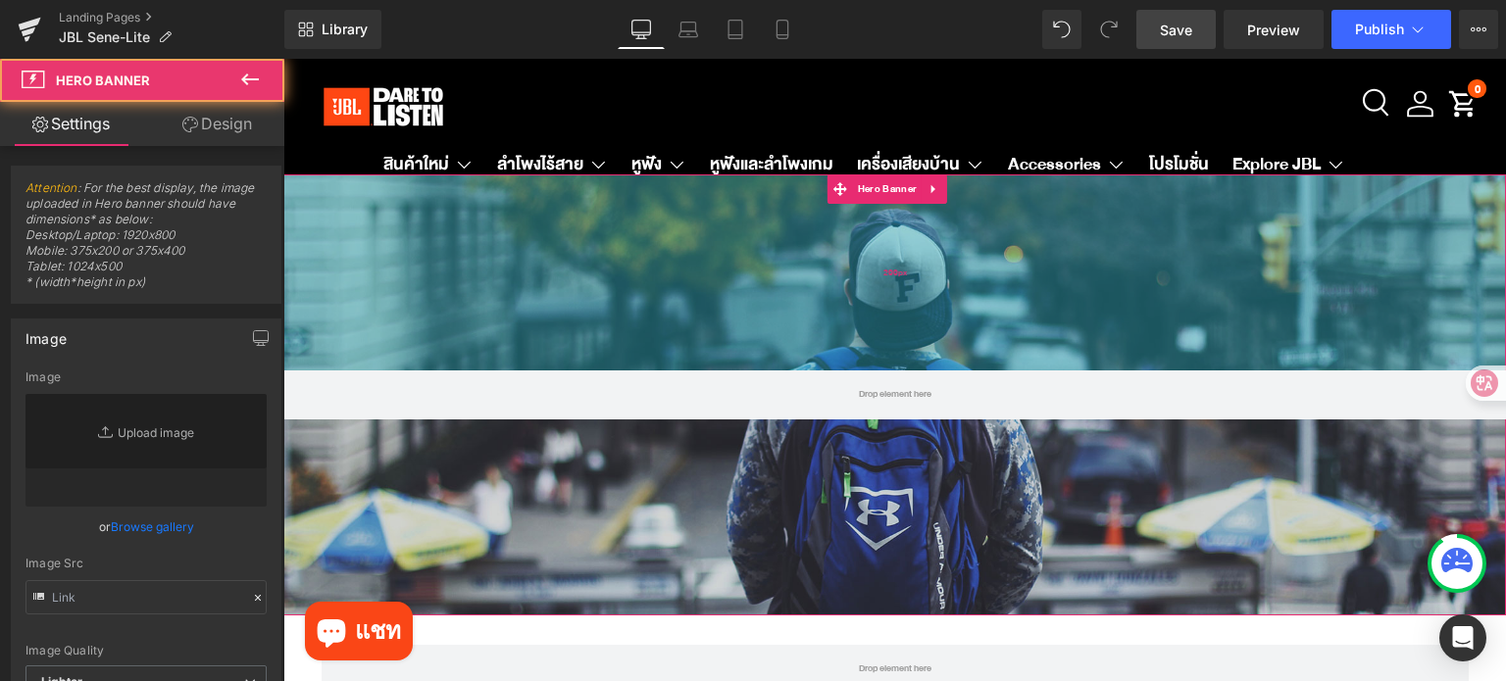
type input "https://d1um8515vdn9kb.cloudfront.net/images/hero.jpg"
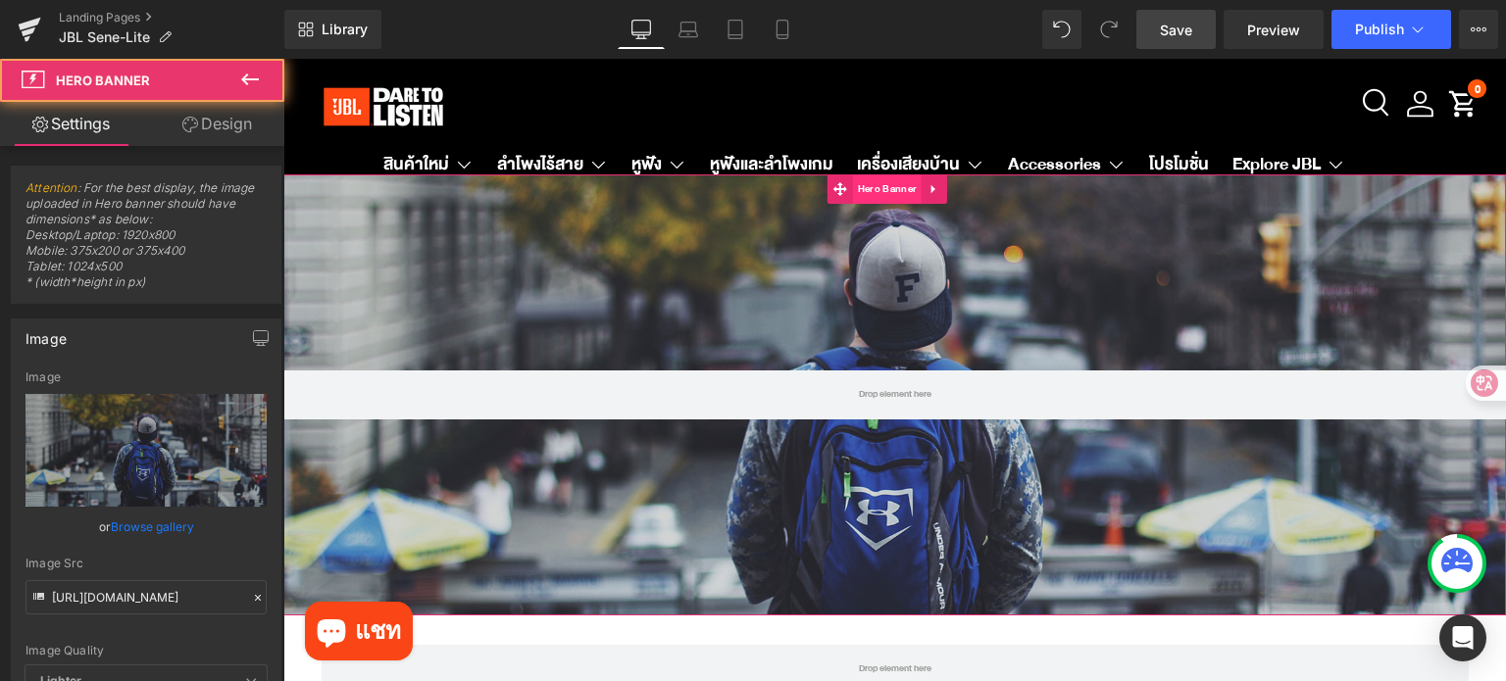
click at [886, 195] on span "Hero Banner" at bounding box center [887, 188] width 69 height 29
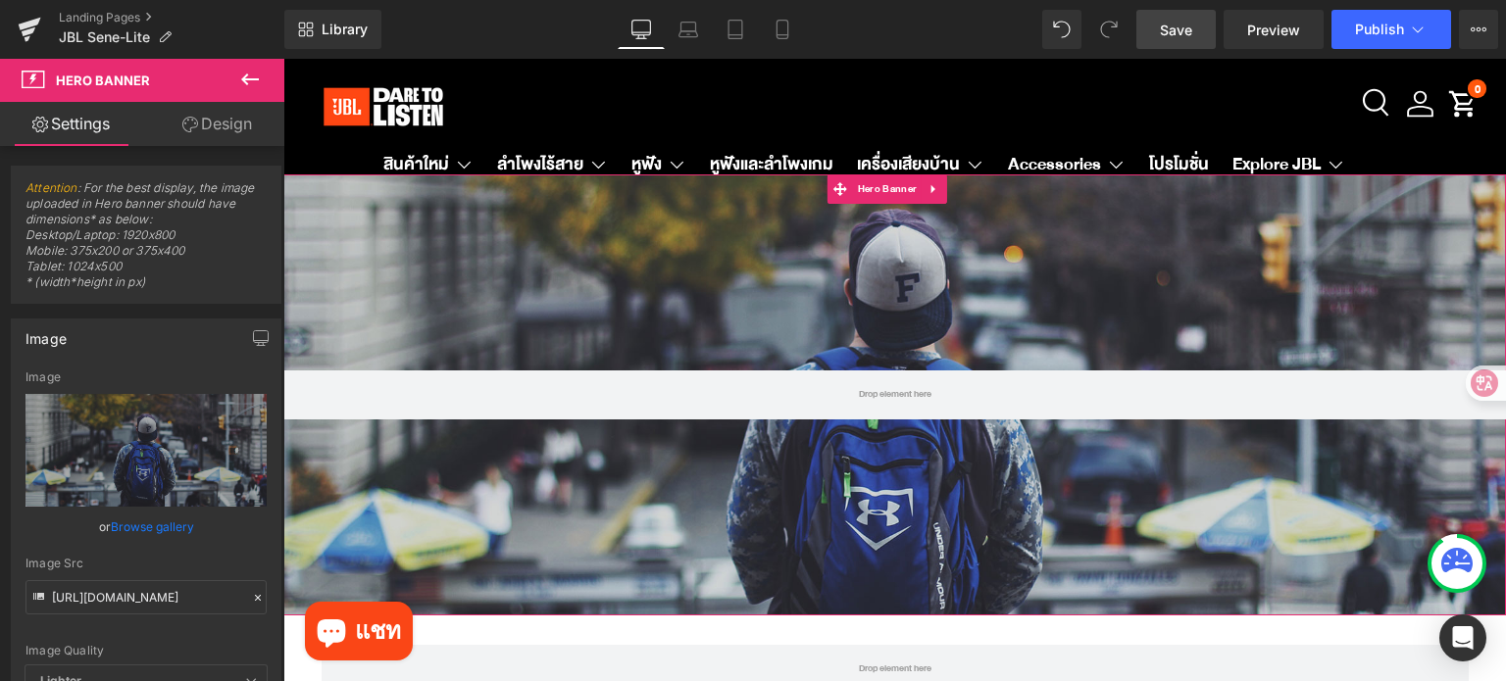
click at [259, 117] on link "Design" at bounding box center [217, 124] width 142 height 44
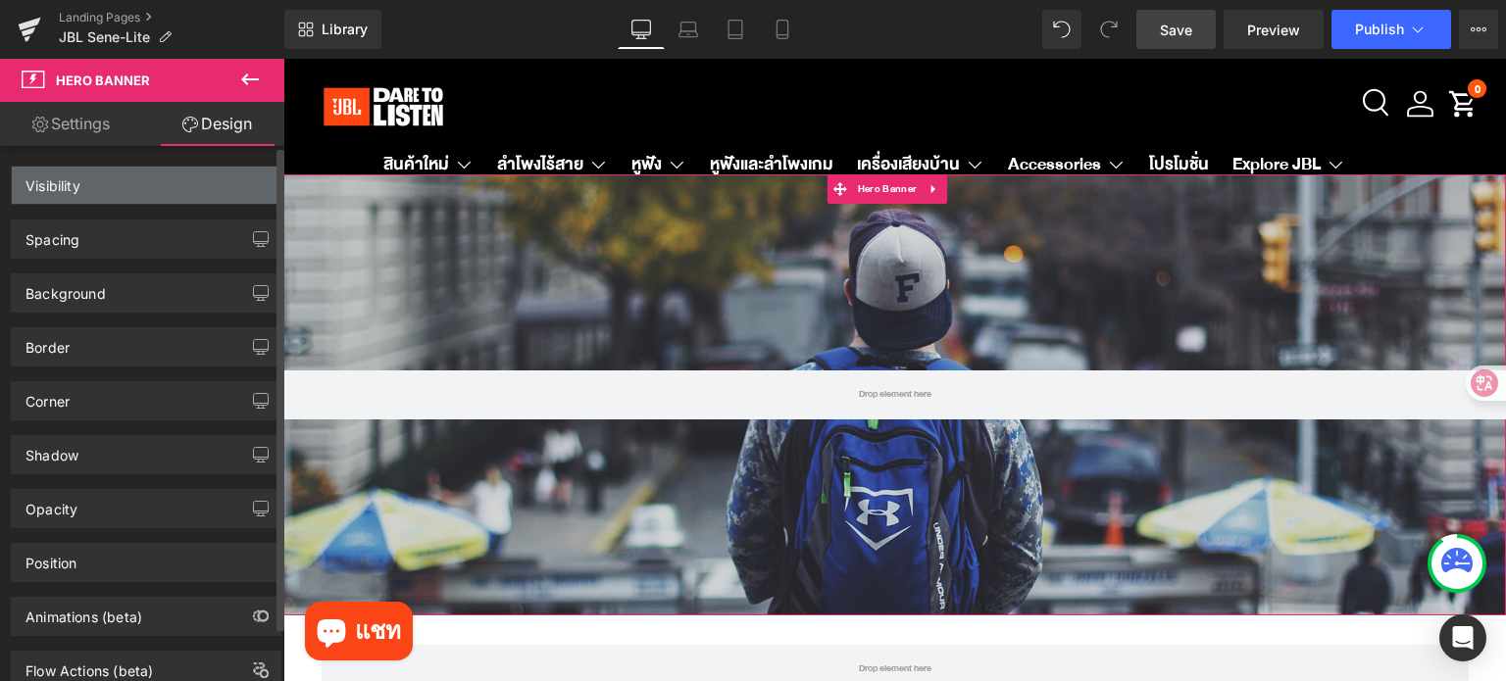
click at [224, 178] on div "Visibility" at bounding box center [146, 185] width 269 height 37
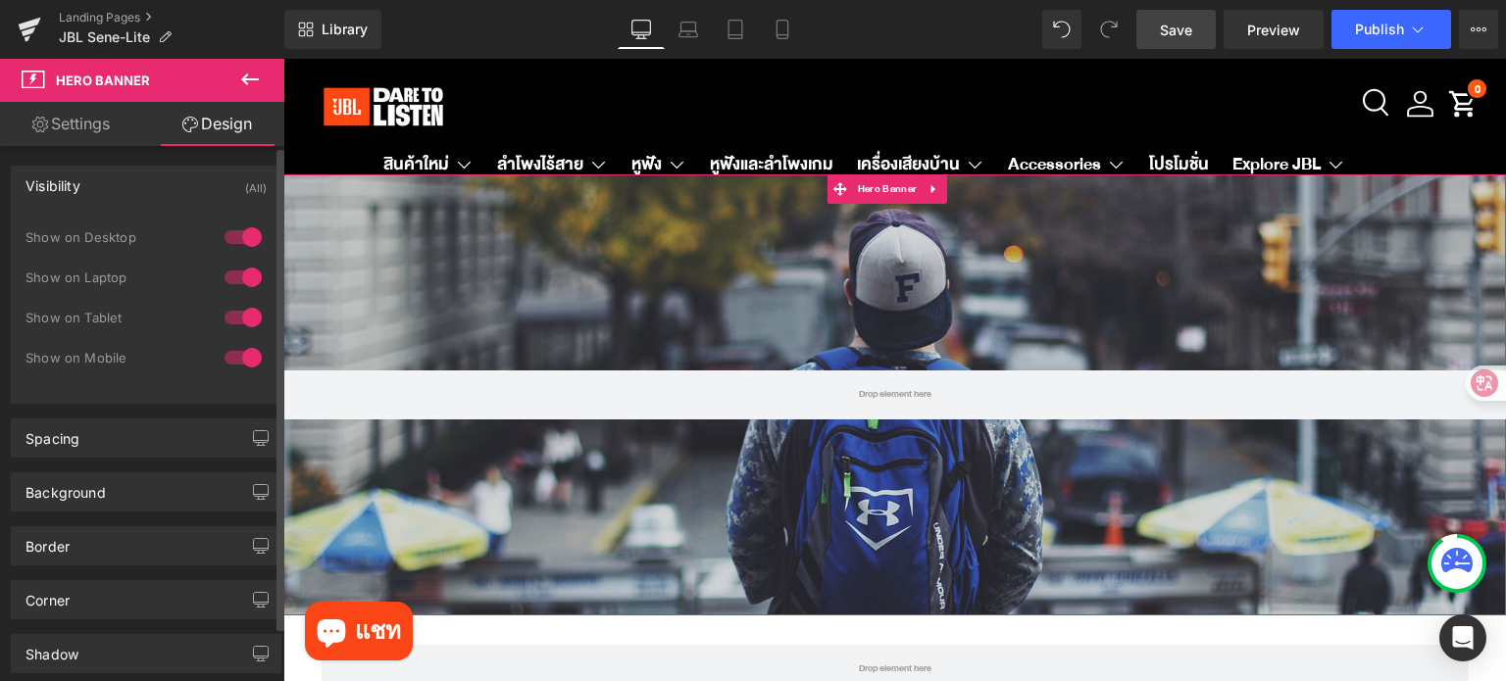
click at [238, 311] on div at bounding box center [243, 317] width 47 height 31
click at [241, 284] on div at bounding box center [243, 277] width 47 height 31
click at [239, 243] on div at bounding box center [243, 237] width 47 height 31
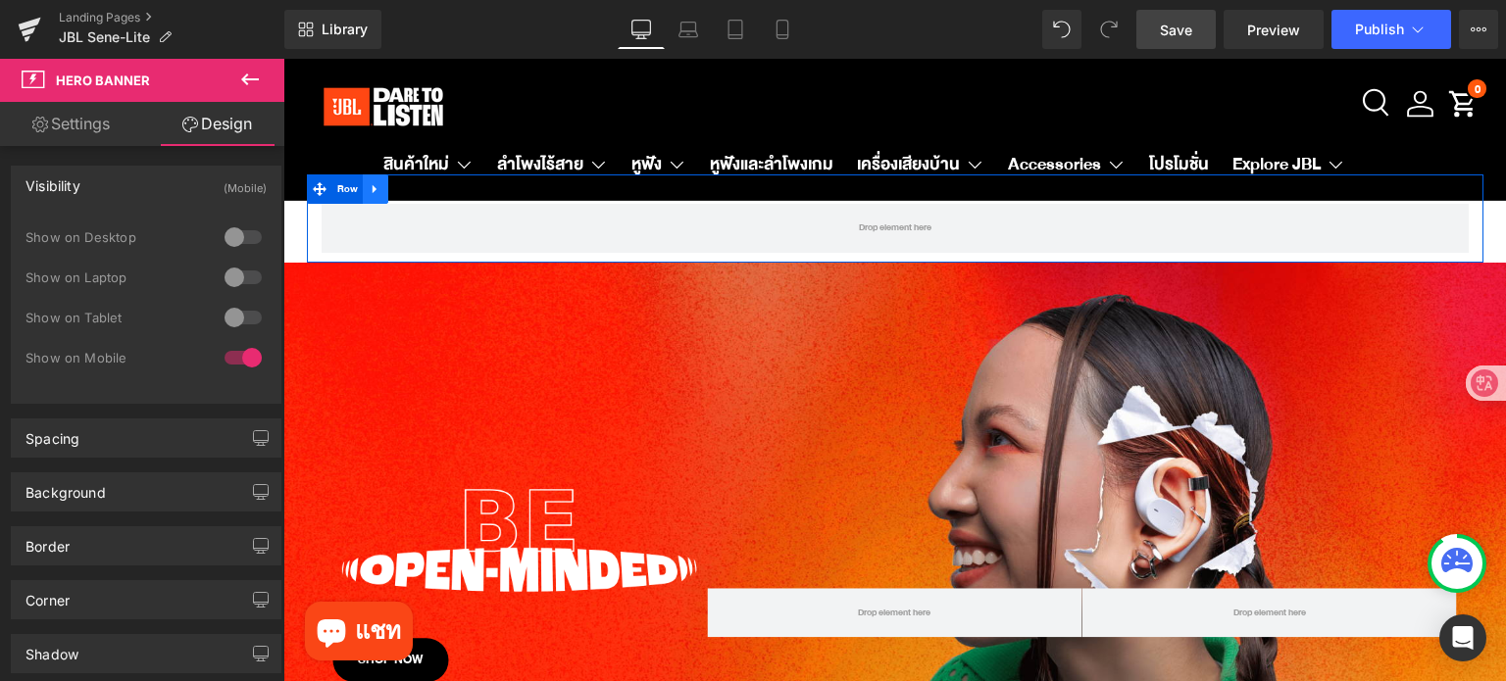
click at [371, 195] on icon at bounding box center [376, 189] width 14 height 15
click at [417, 199] on link at bounding box center [426, 188] width 25 height 29
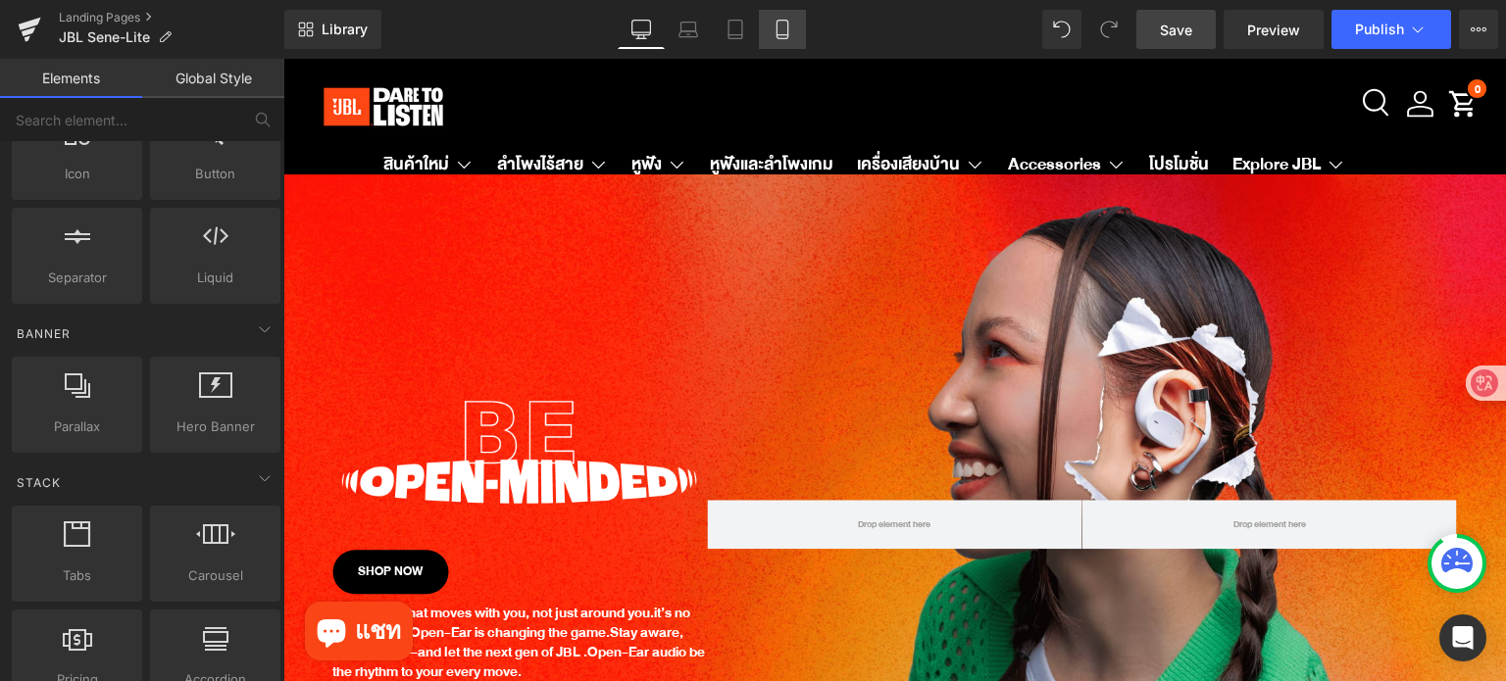
click at [774, 38] on icon at bounding box center [782, 30] width 20 height 20
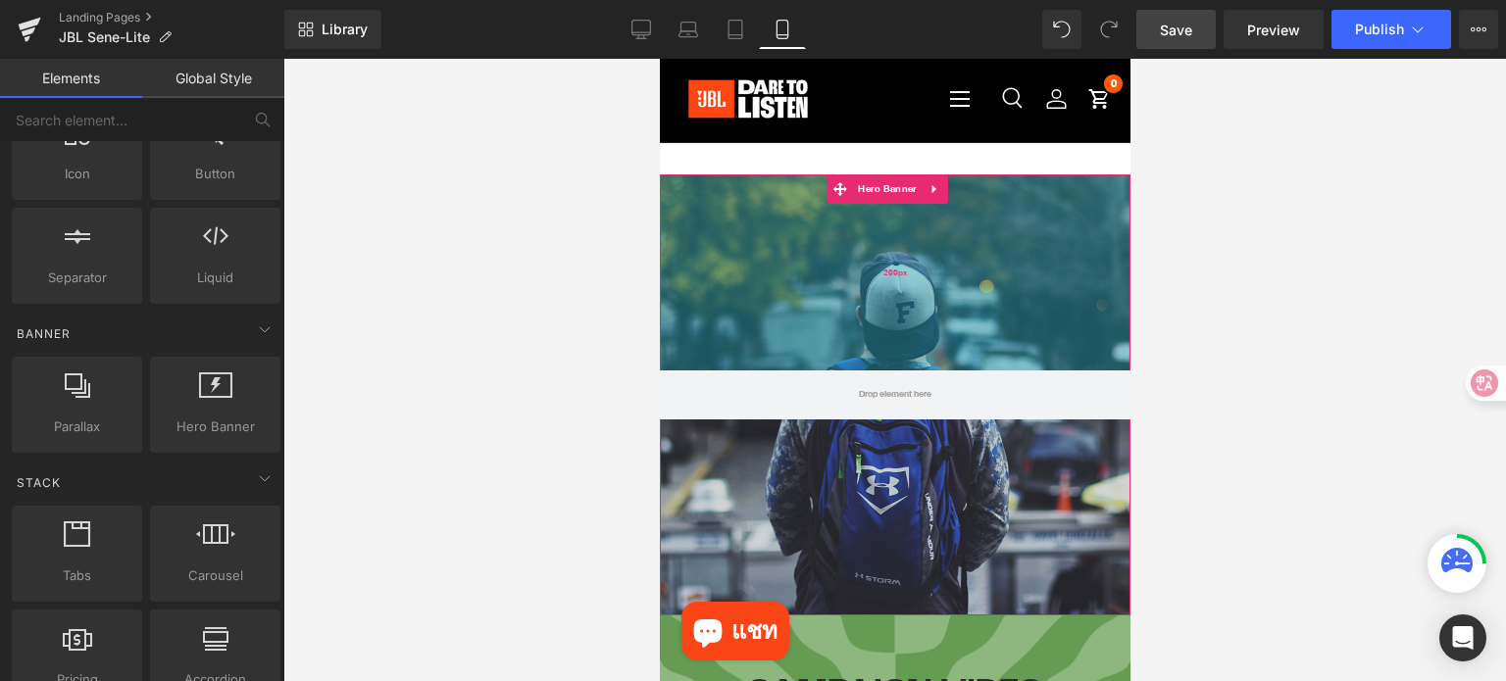
click at [990, 258] on div "200px" at bounding box center [894, 272] width 470 height 196
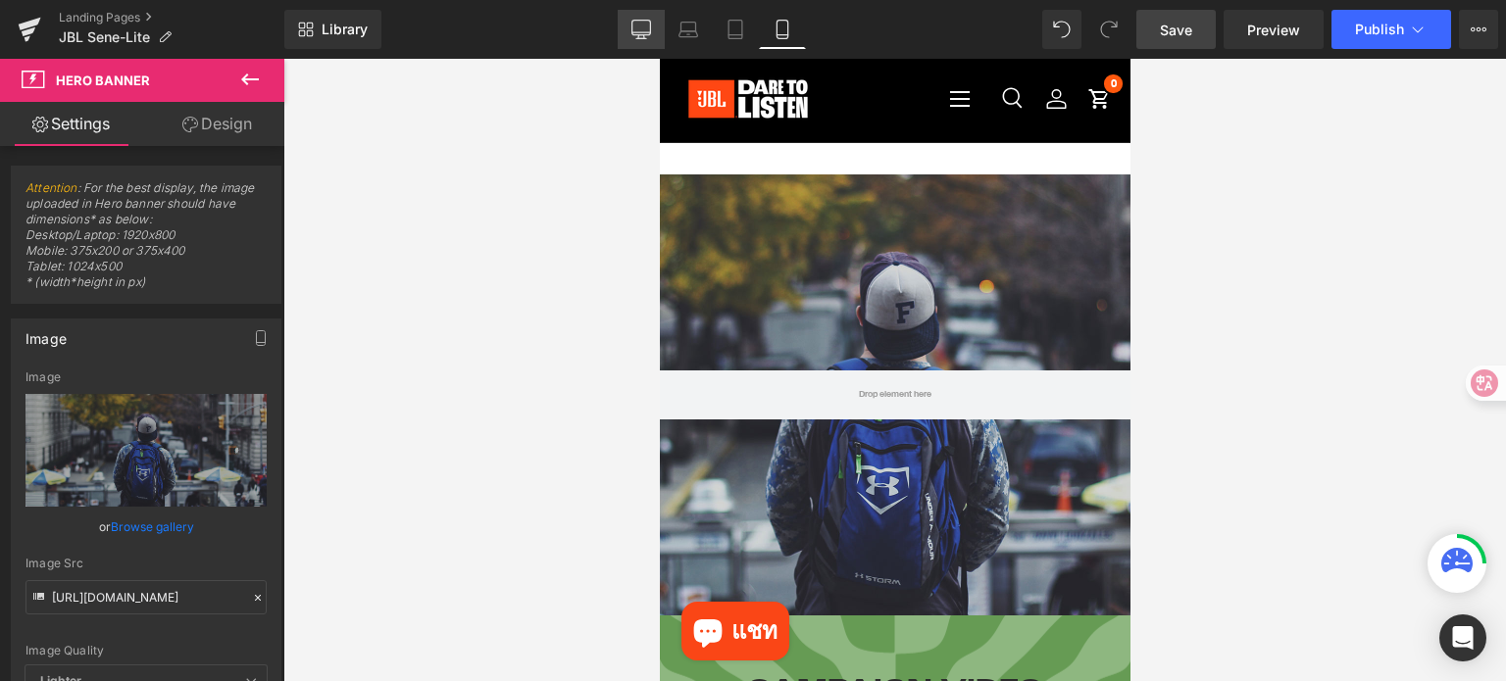
click at [638, 30] on icon at bounding box center [641, 30] width 20 height 20
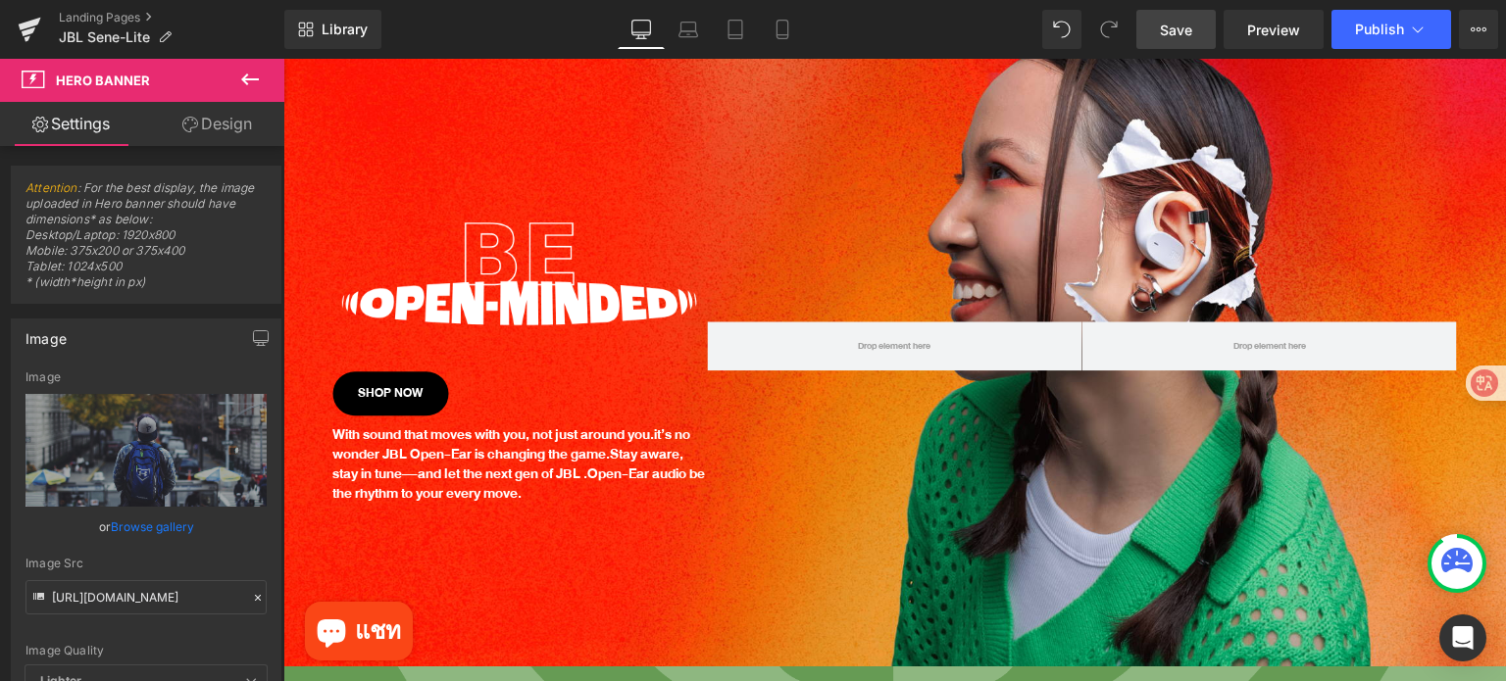
scroll to position [98, 0]
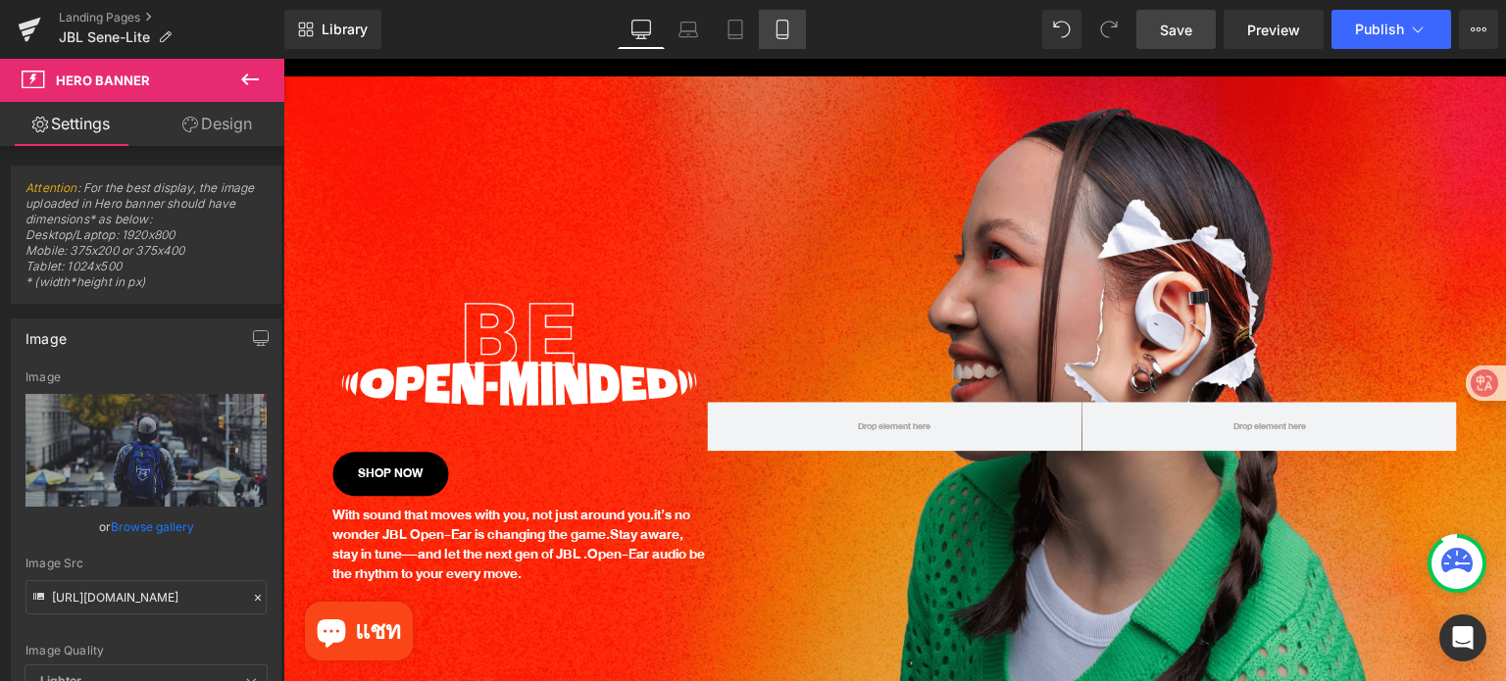
click at [784, 30] on icon at bounding box center [782, 30] width 20 height 20
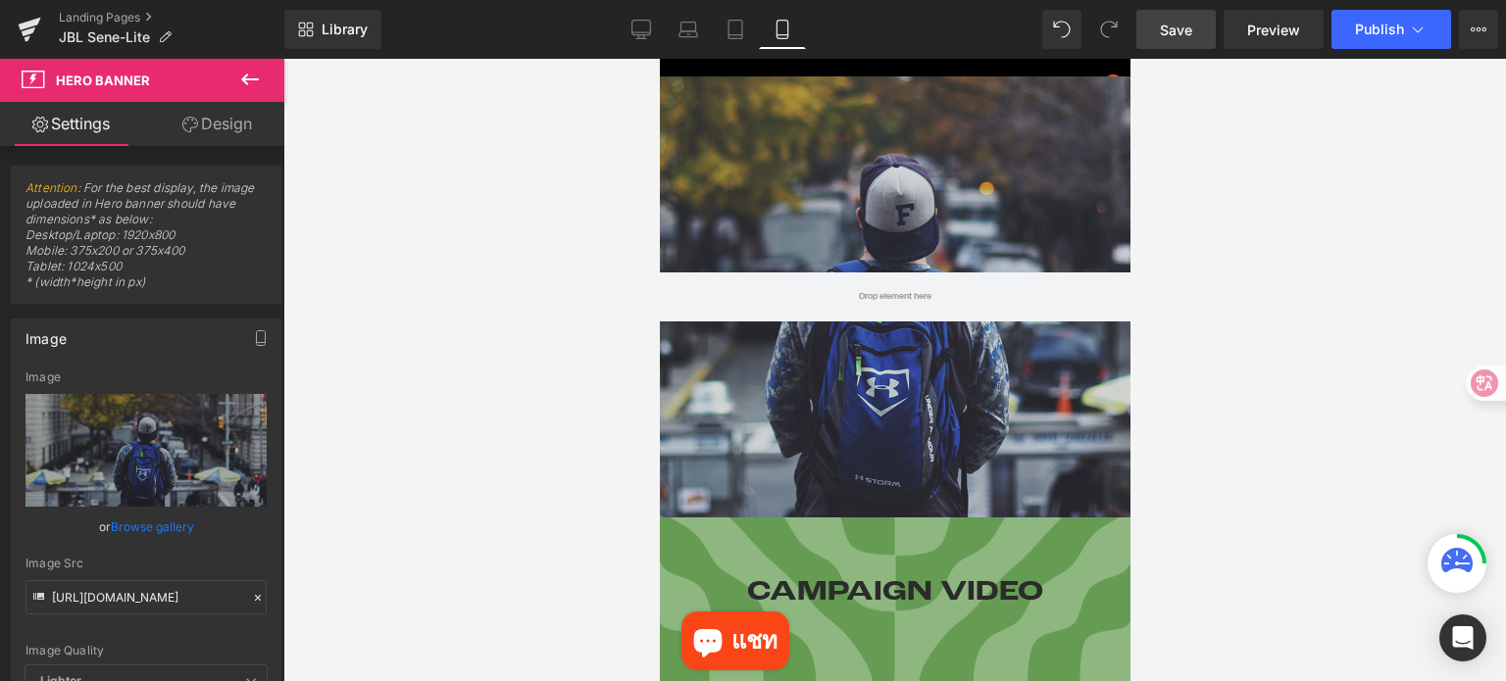
scroll to position [0, 0]
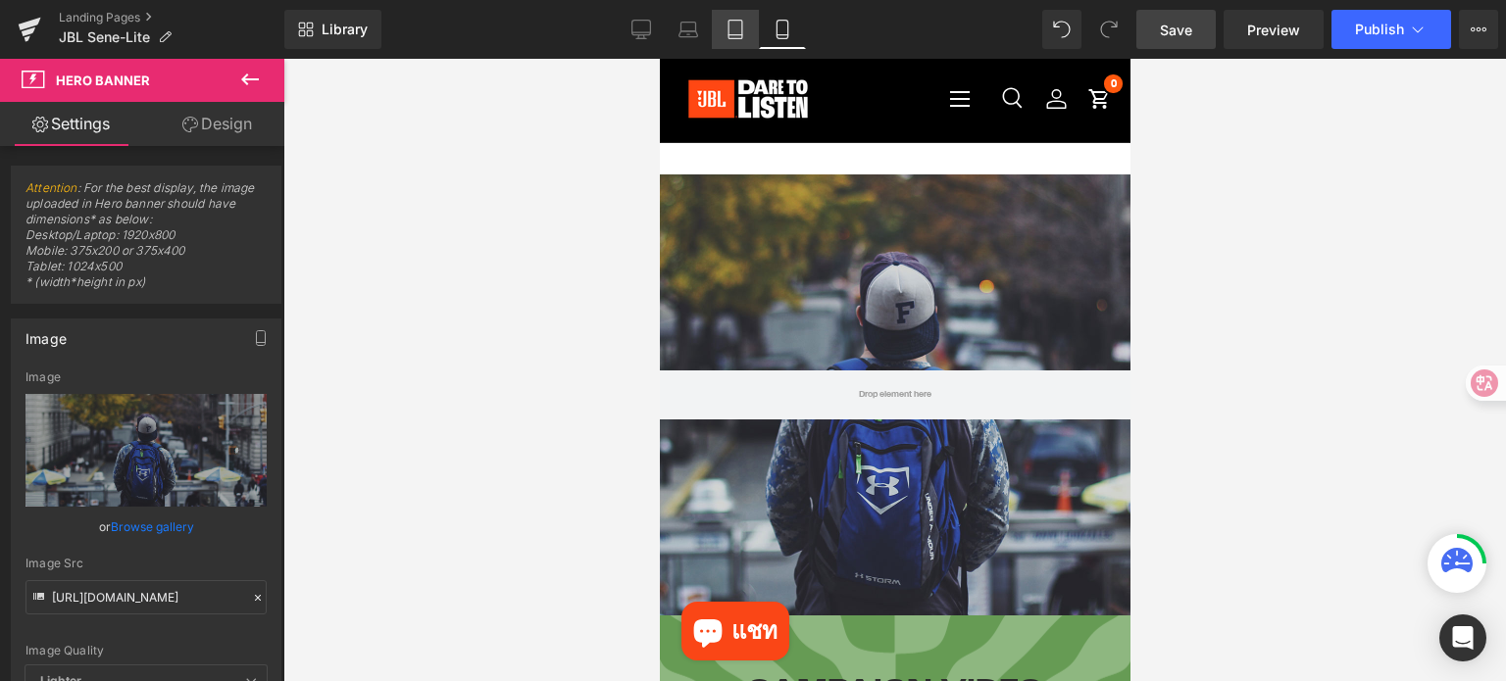
click at [731, 28] on icon at bounding box center [735, 30] width 20 height 20
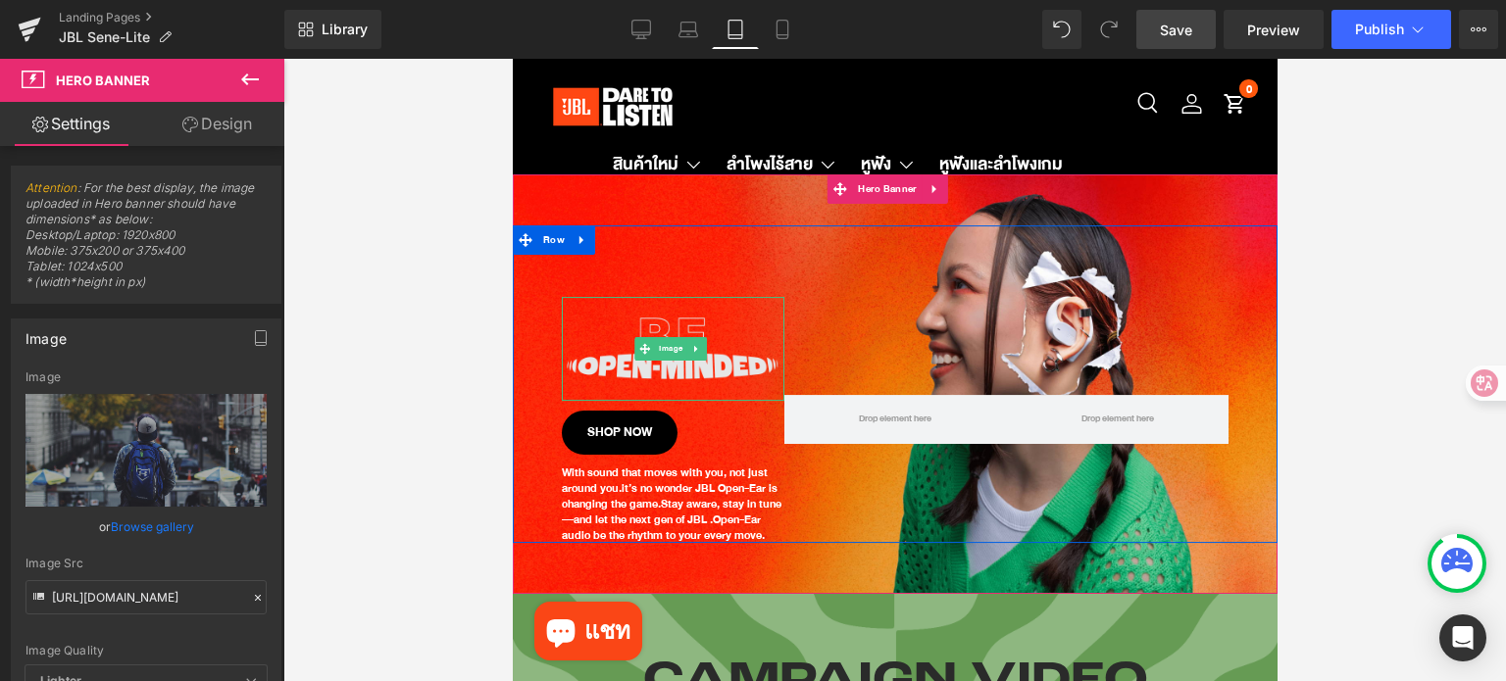
click at [671, 360] on img at bounding box center [672, 349] width 222 height 104
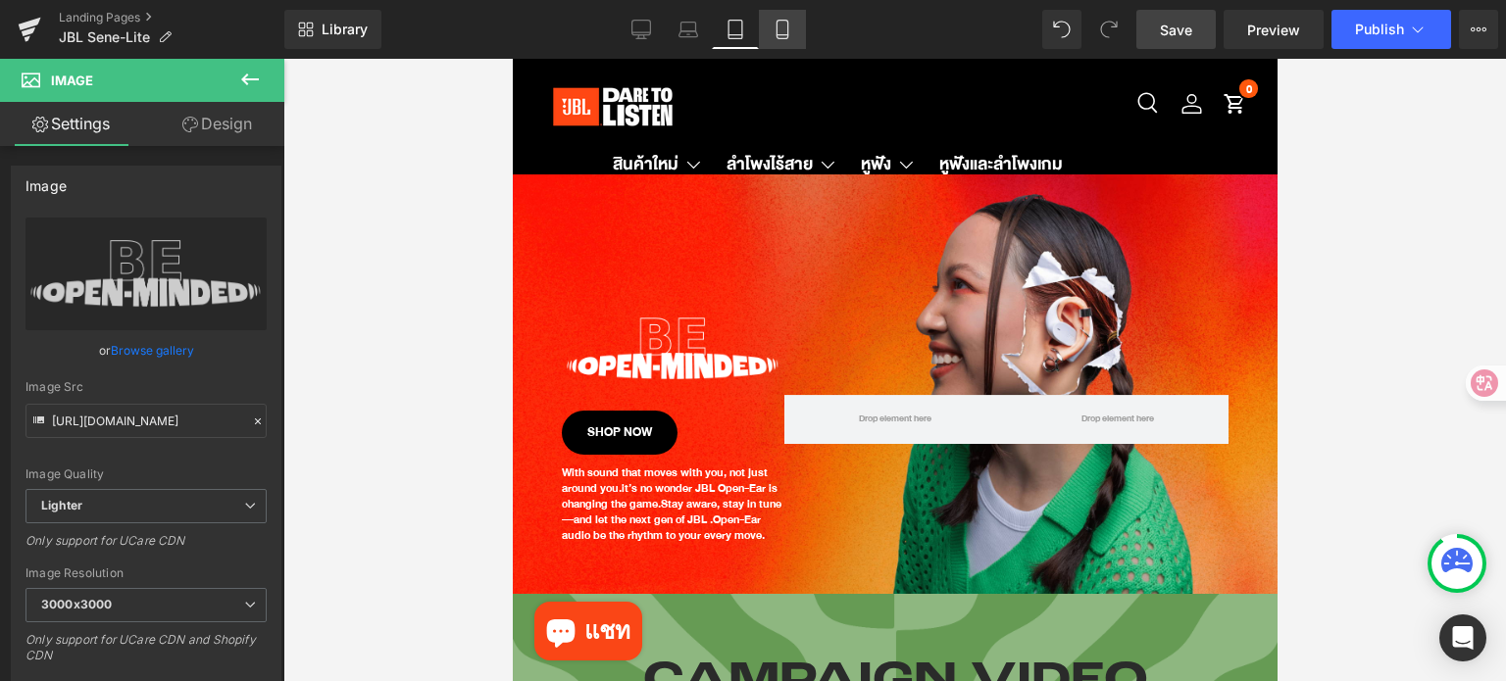
click at [785, 29] on icon at bounding box center [782, 30] width 20 height 20
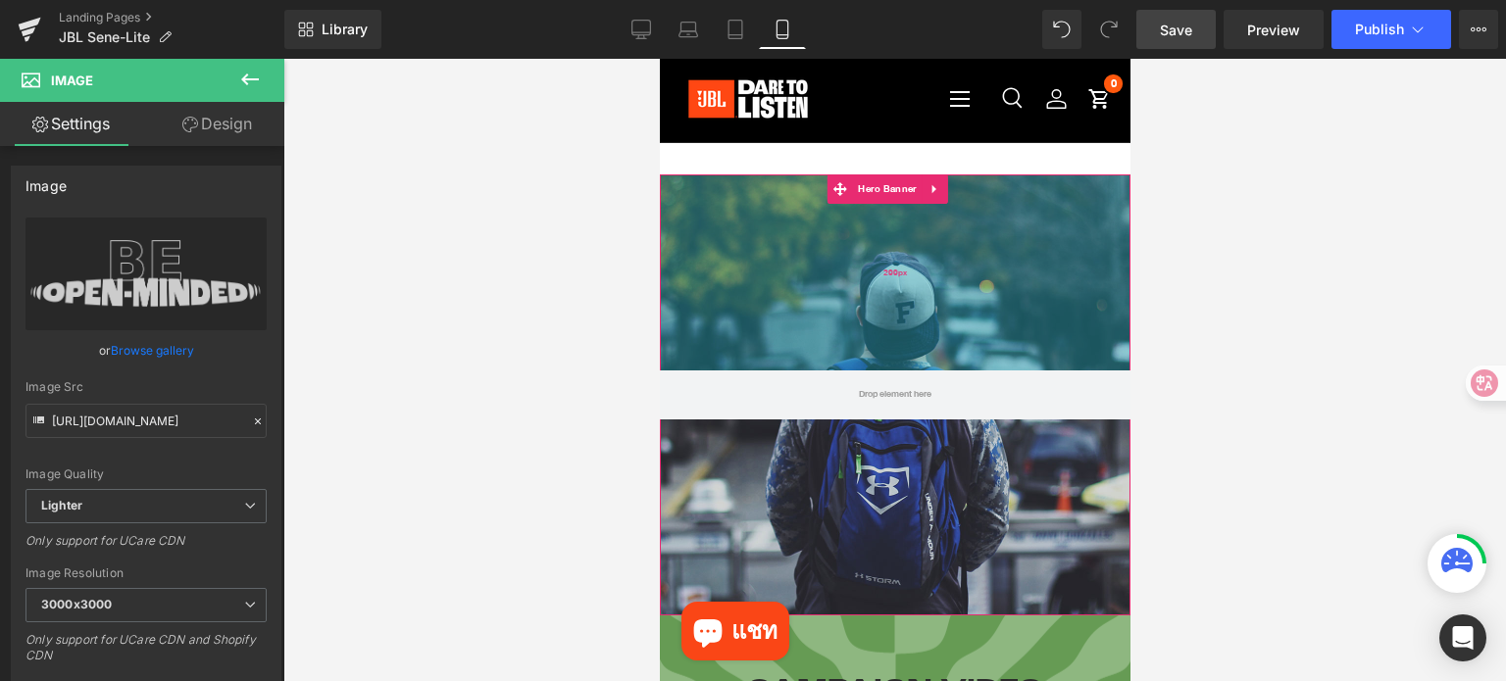
drag, startPoint x: 961, startPoint y: 281, endPoint x: 751, endPoint y: 298, distance: 210.4
click at [960, 281] on div "200px" at bounding box center [894, 272] width 470 height 196
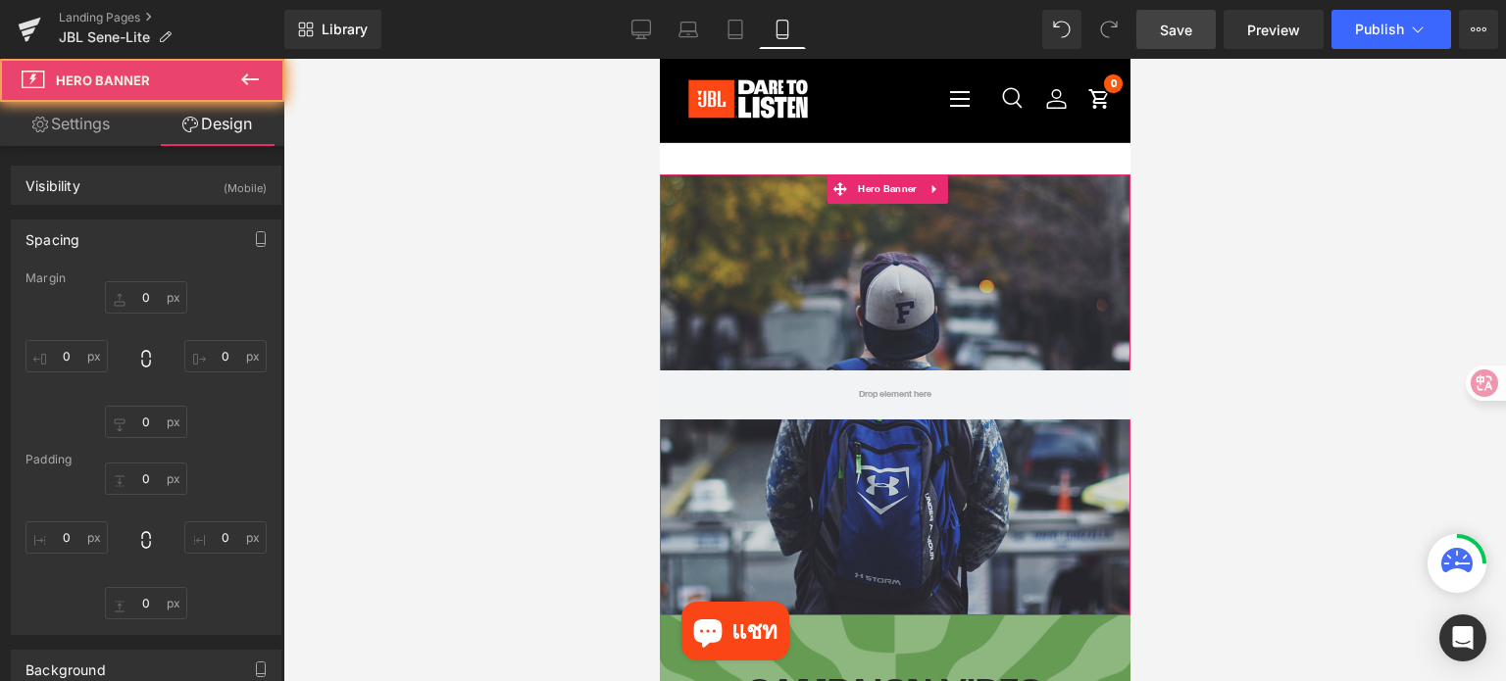
type input "0"
type input "200"
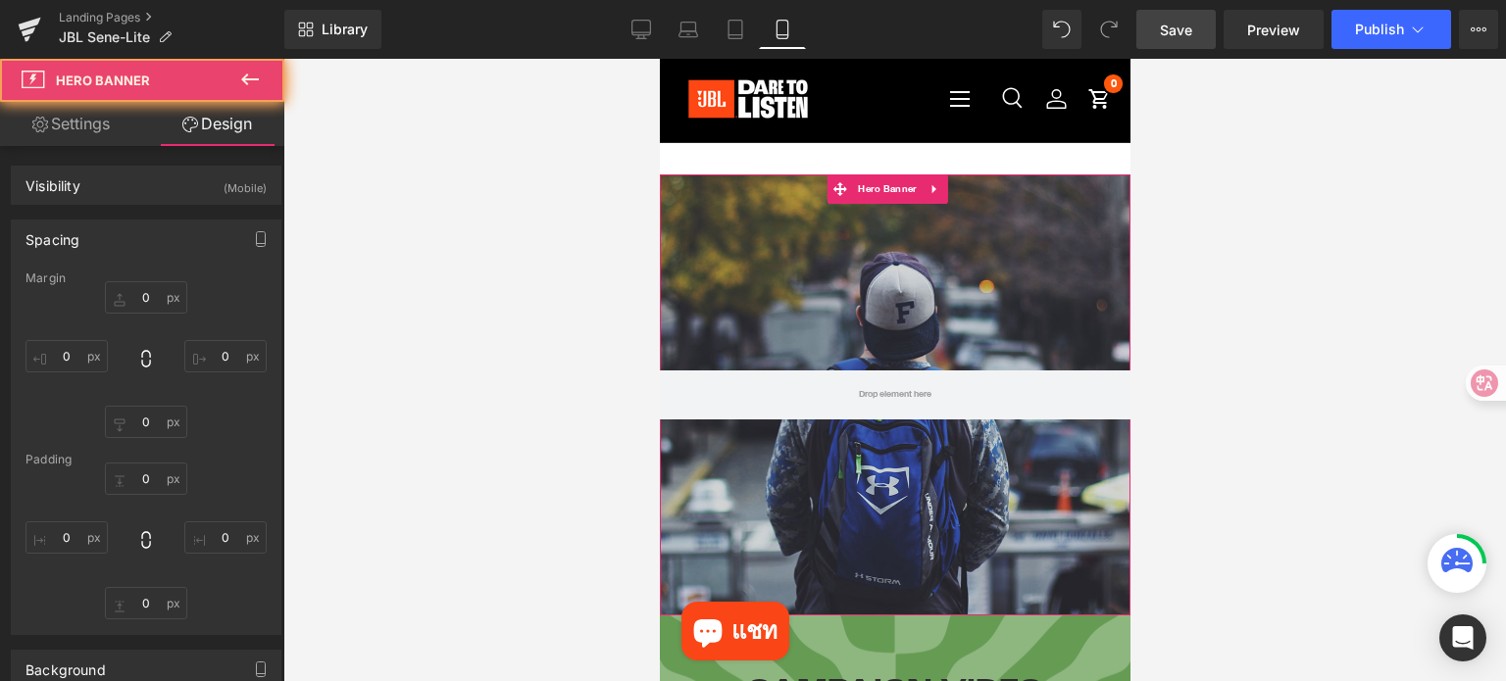
type input "0"
type input "200"
type input "0"
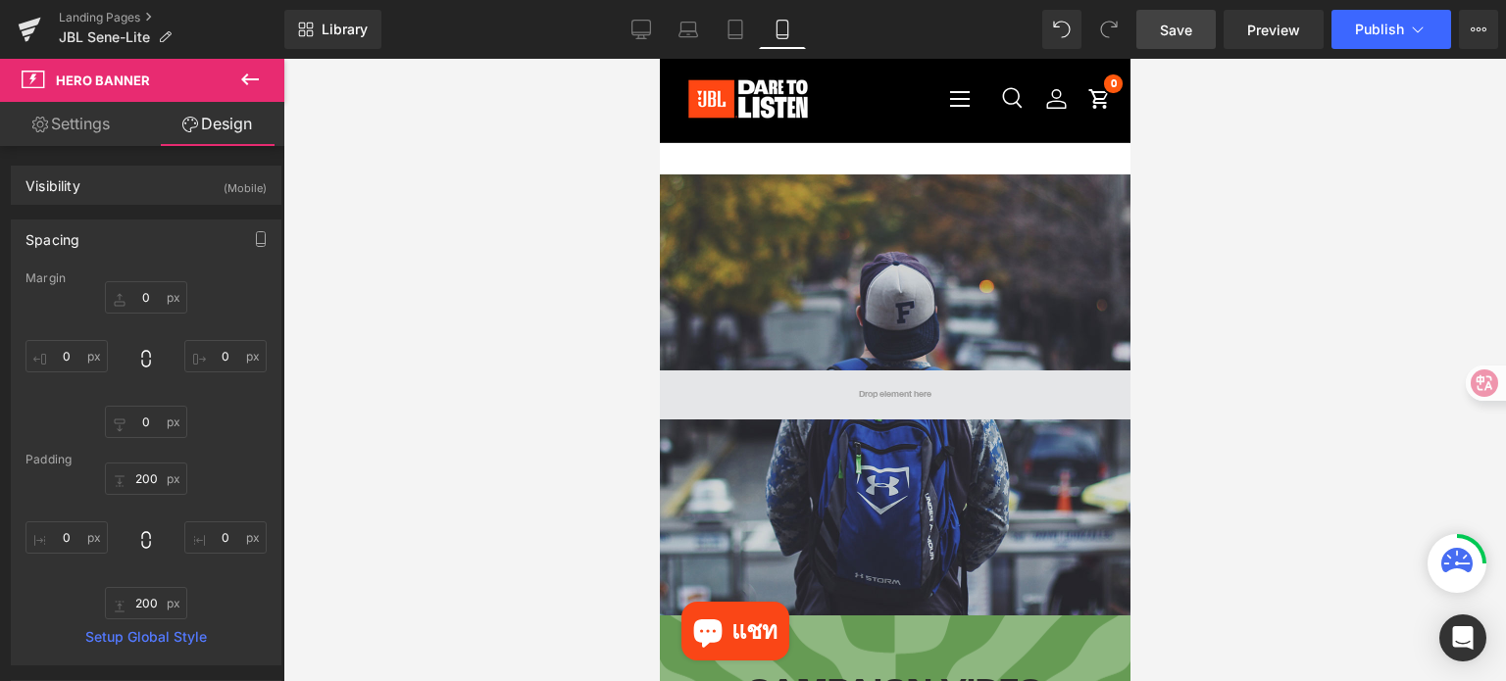
click at [899, 371] on span at bounding box center [894, 395] width 470 height 49
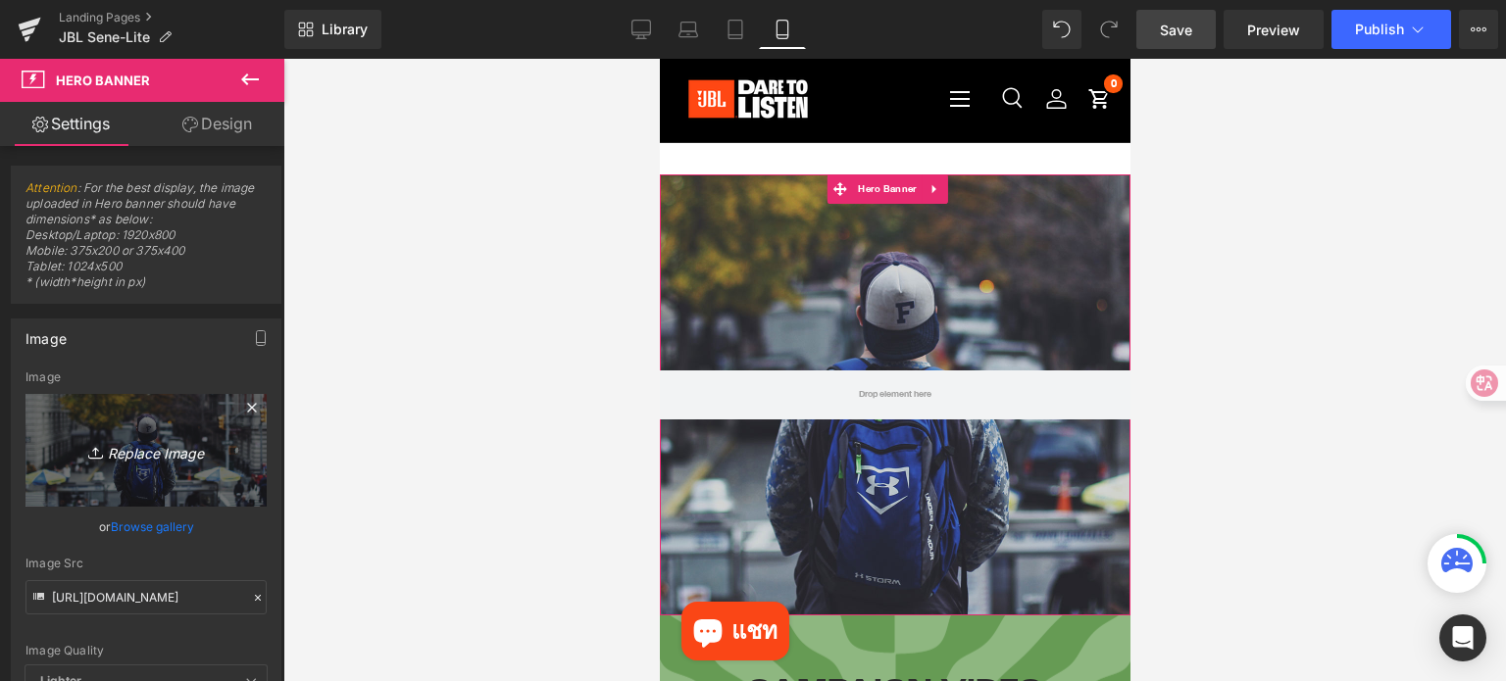
click at [192, 454] on icon "Replace Image" at bounding box center [146, 450] width 157 height 25
type input "C:\fakepath\Mobile Banner (1).jpg"
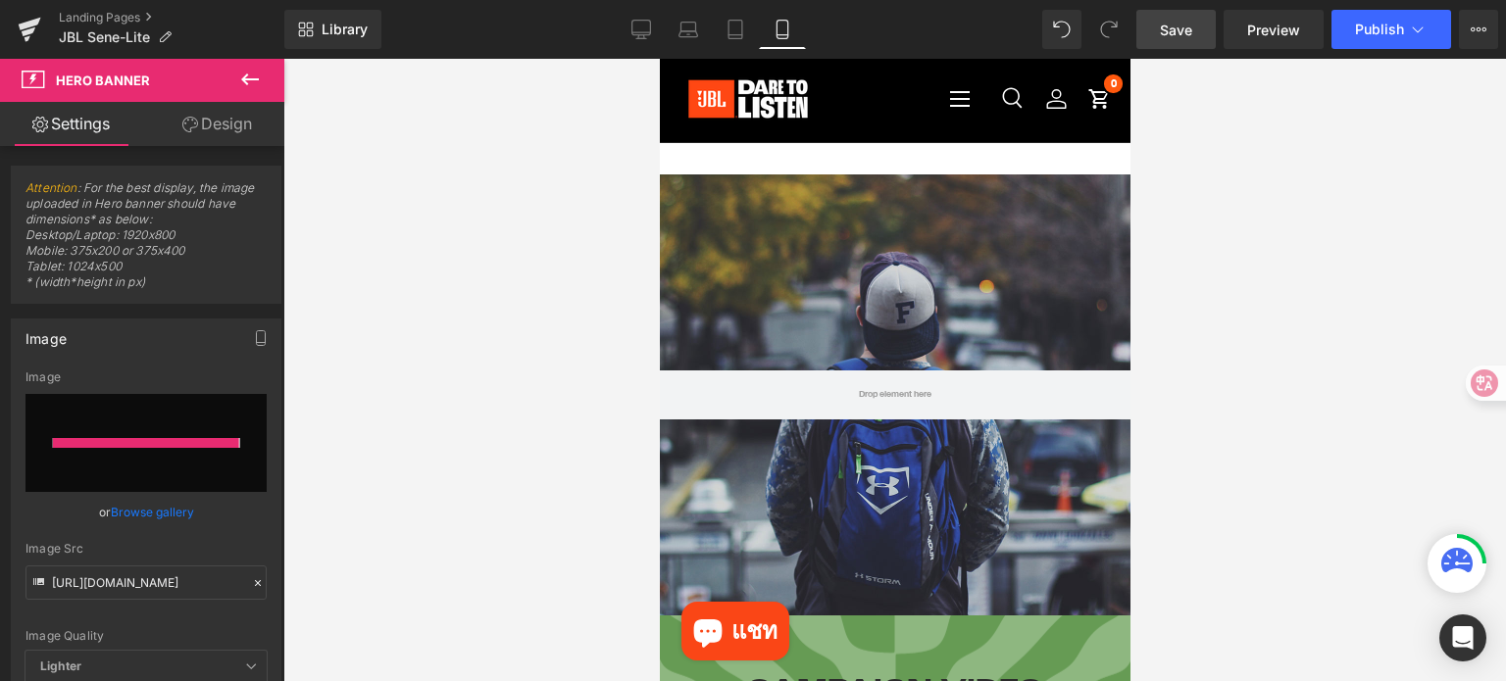
type input "https://ucarecdn.com/ef811e04-8b3d-462b-8963-a5c1a1ccf490/-/format/auto/-/previ…"
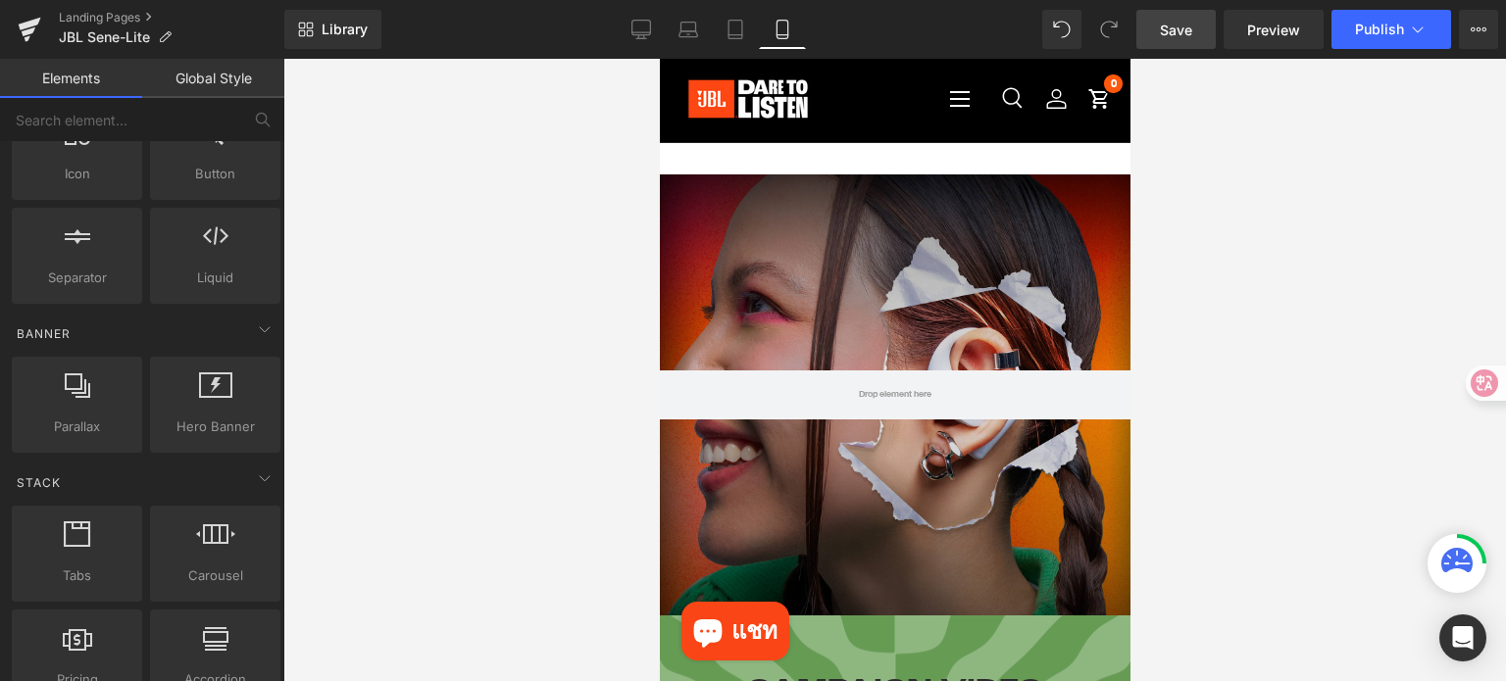
click at [1336, 305] on div at bounding box center [894, 370] width 1222 height 622
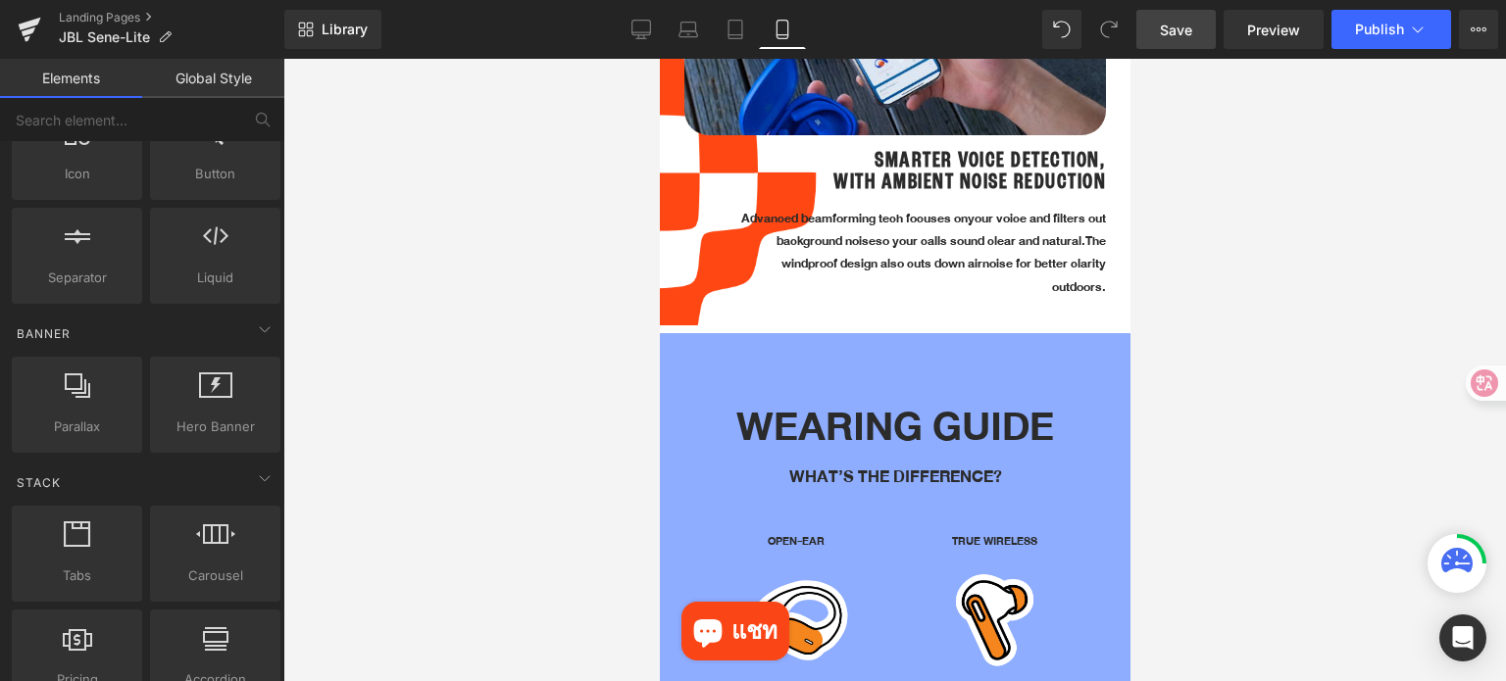
scroll to position [2941, 0]
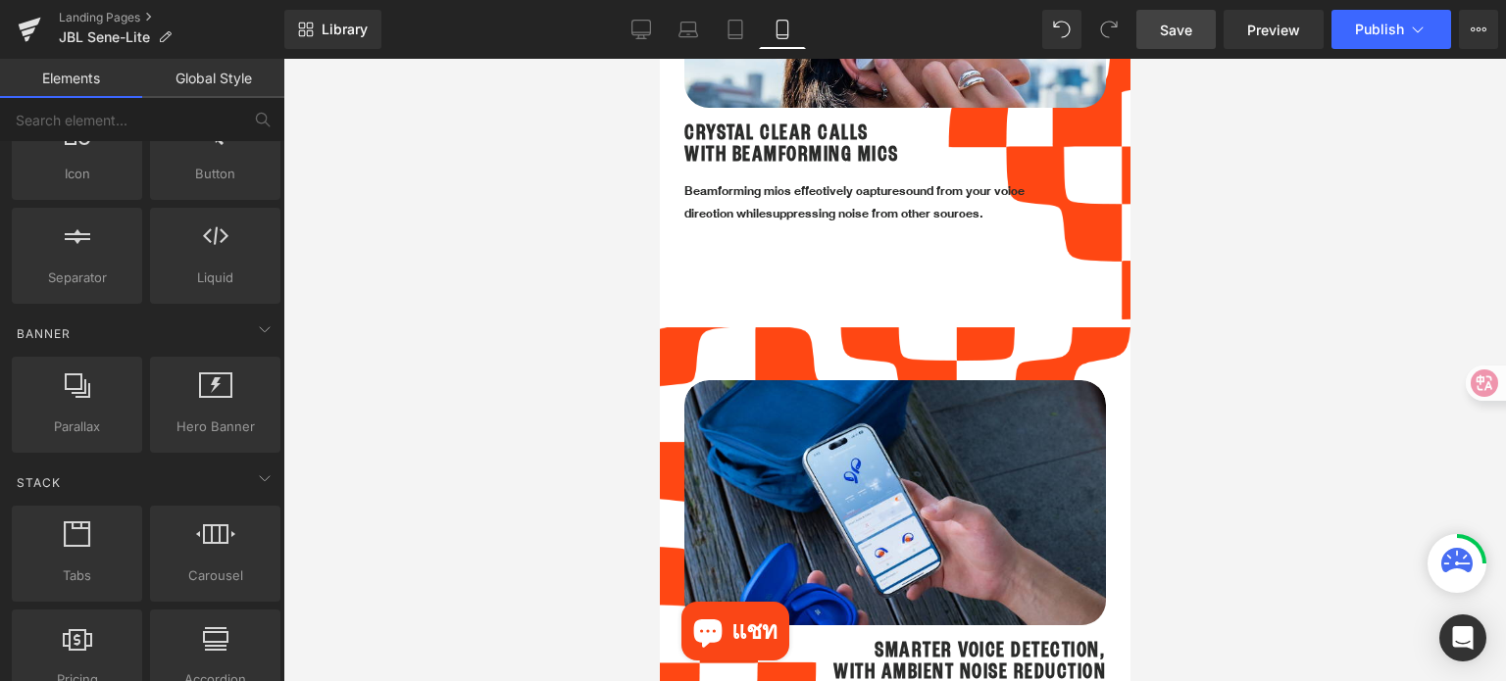
click at [1171, 35] on span "Save" at bounding box center [1176, 30] width 32 height 21
click at [1282, 270] on div at bounding box center [894, 370] width 1222 height 622
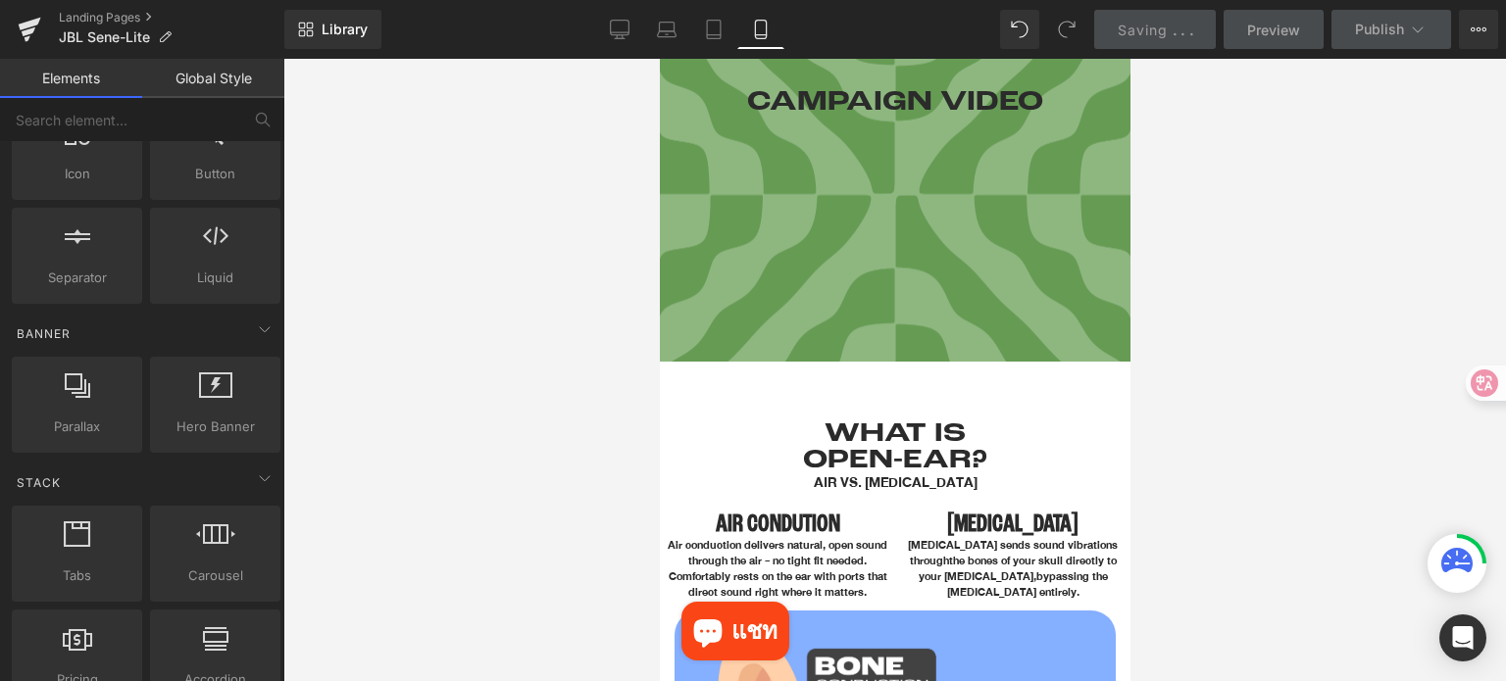
scroll to position [0, 0]
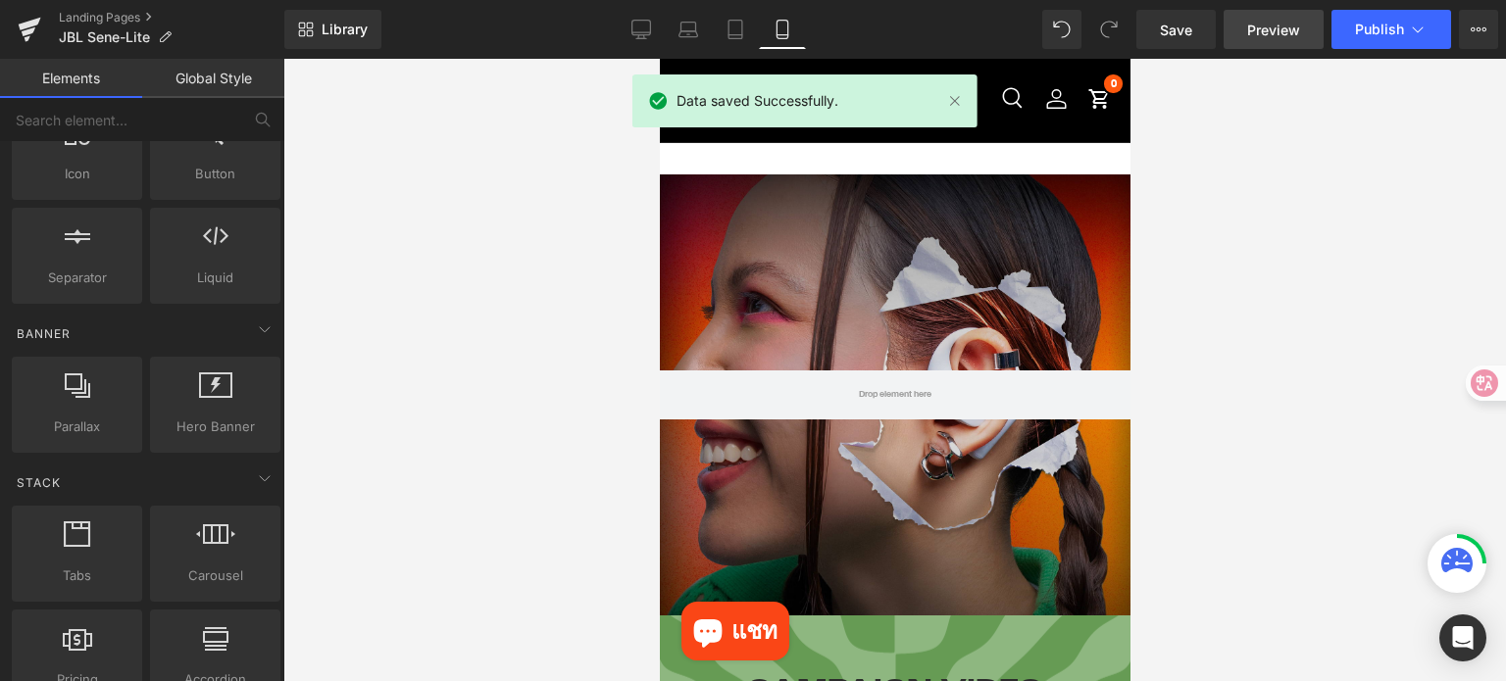
click at [1269, 43] on link "Preview" at bounding box center [1273, 29] width 100 height 39
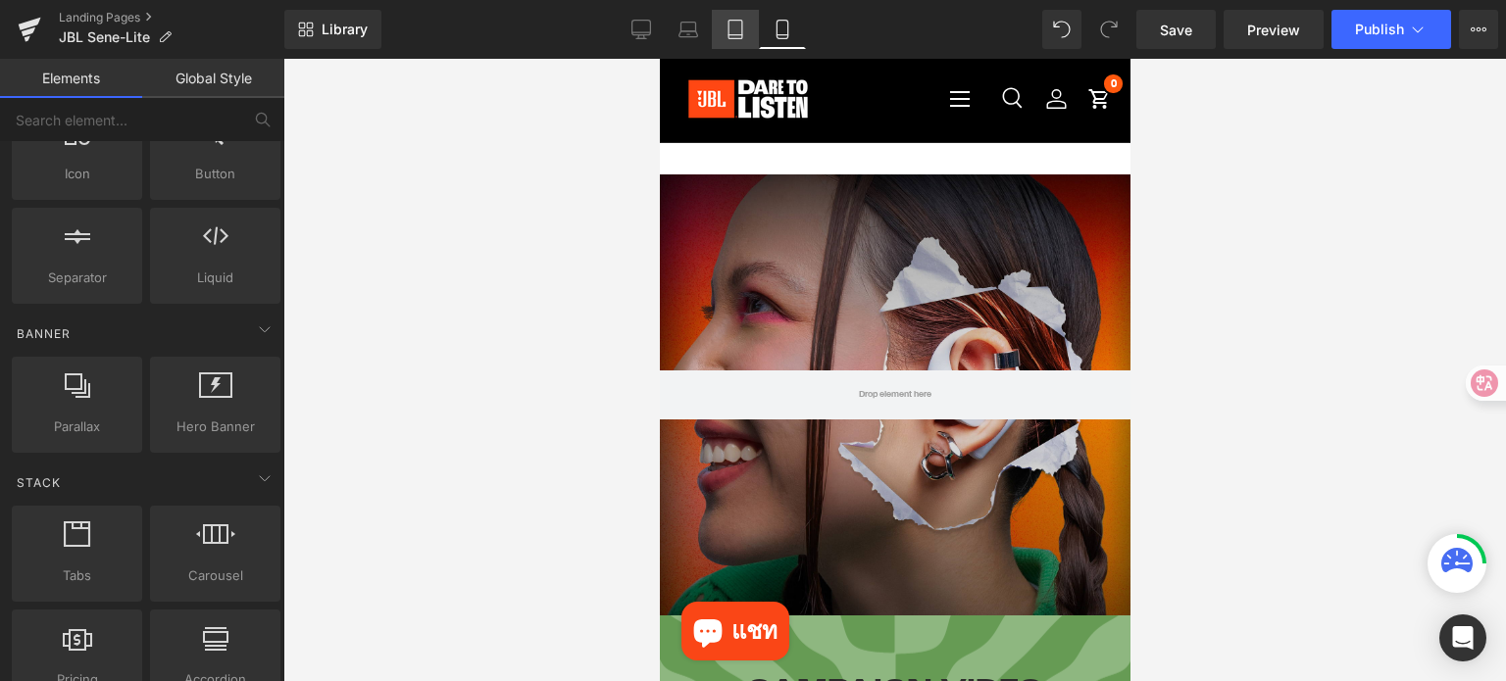
click at [735, 35] on icon at bounding box center [735, 35] width 14 height 0
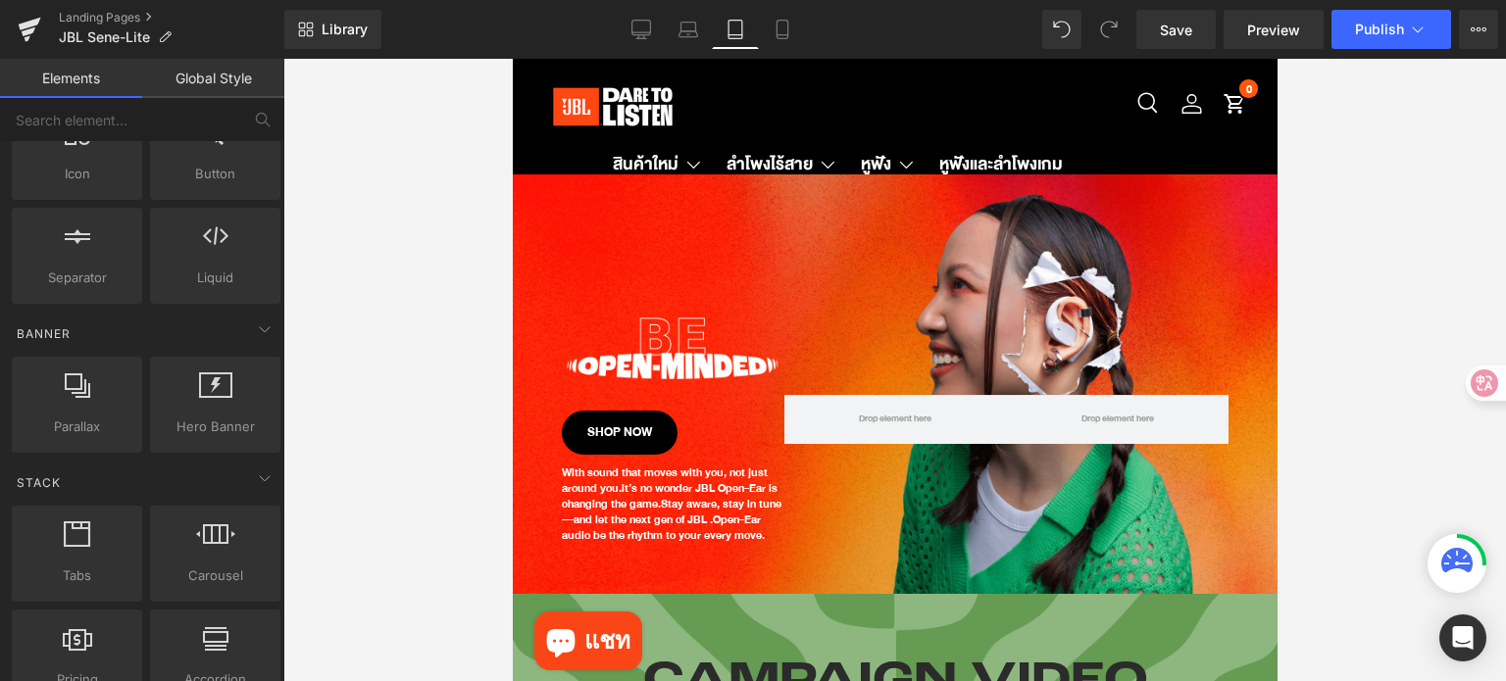
scroll to position [116, 0]
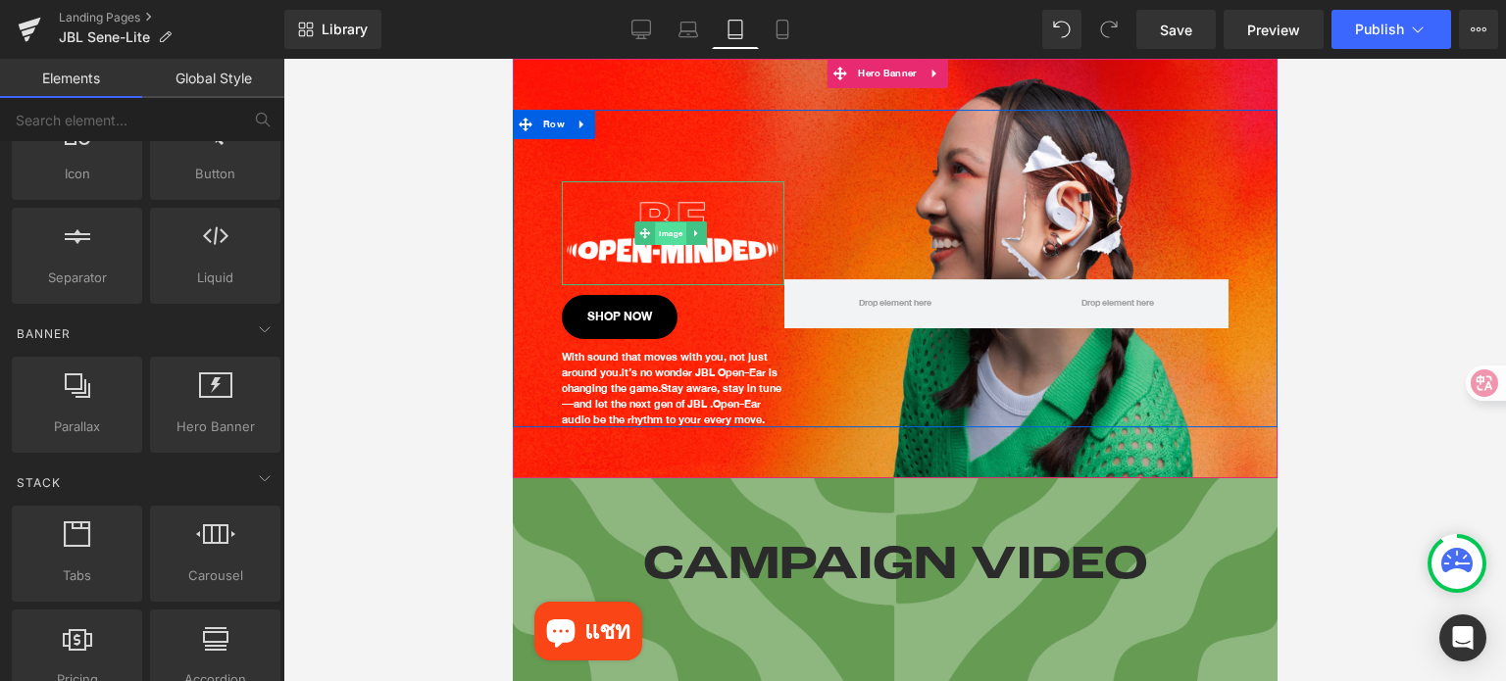
click at [673, 225] on span "Image" at bounding box center [669, 234] width 31 height 24
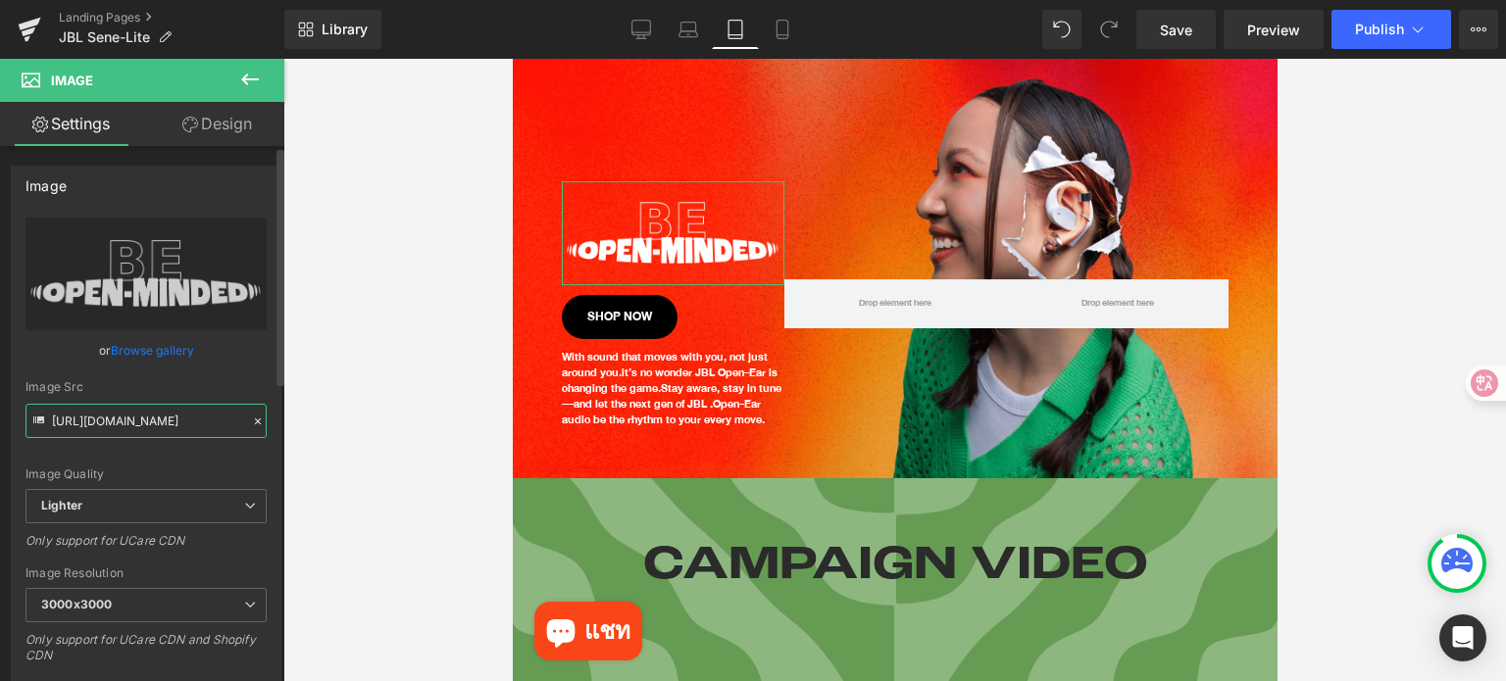
click at [192, 425] on input "https://ucarecdn.com/edf5d1ec-7a5e-44a0-aa45-5b549ee9adc4/-/format/auto/-/previ…" at bounding box center [145, 421] width 241 height 34
click at [779, 29] on icon at bounding box center [782, 30] width 20 height 20
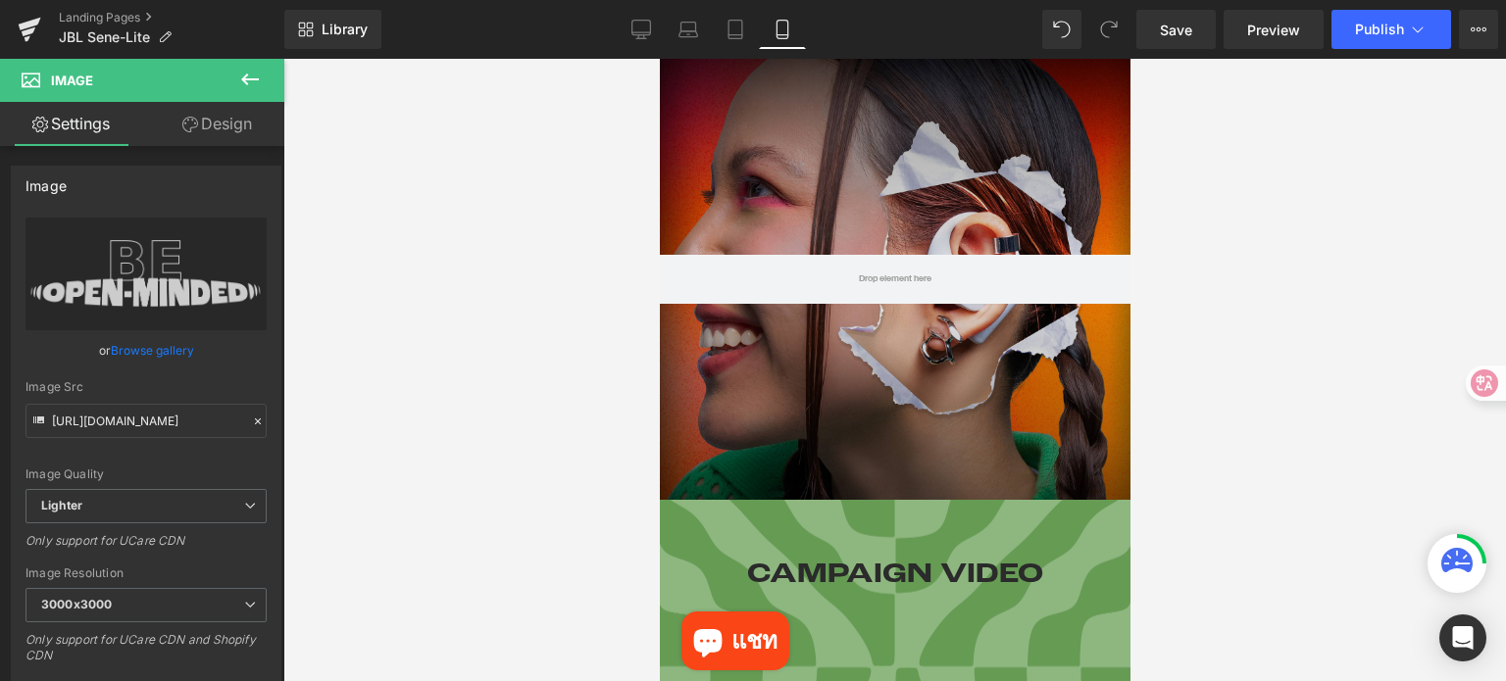
scroll to position [0, 0]
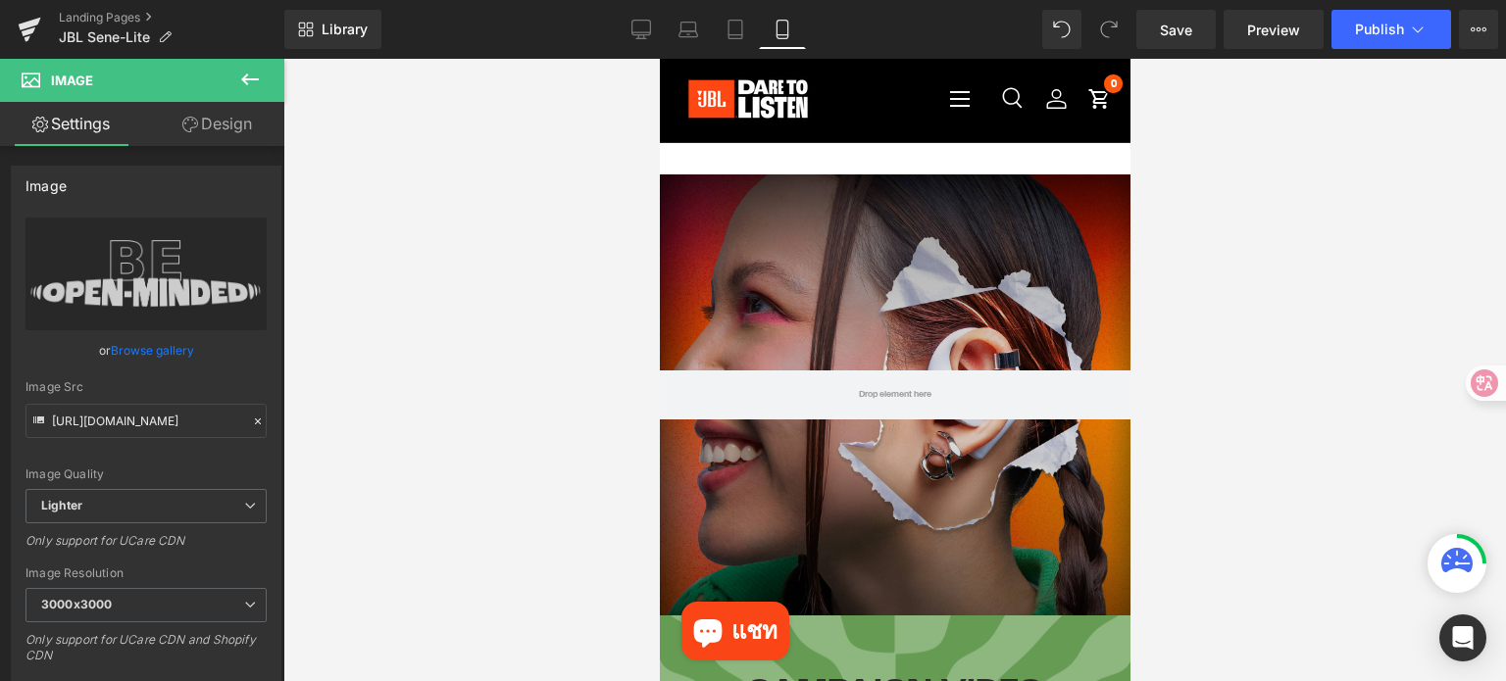
click at [259, 74] on icon at bounding box center [250, 80] width 24 height 24
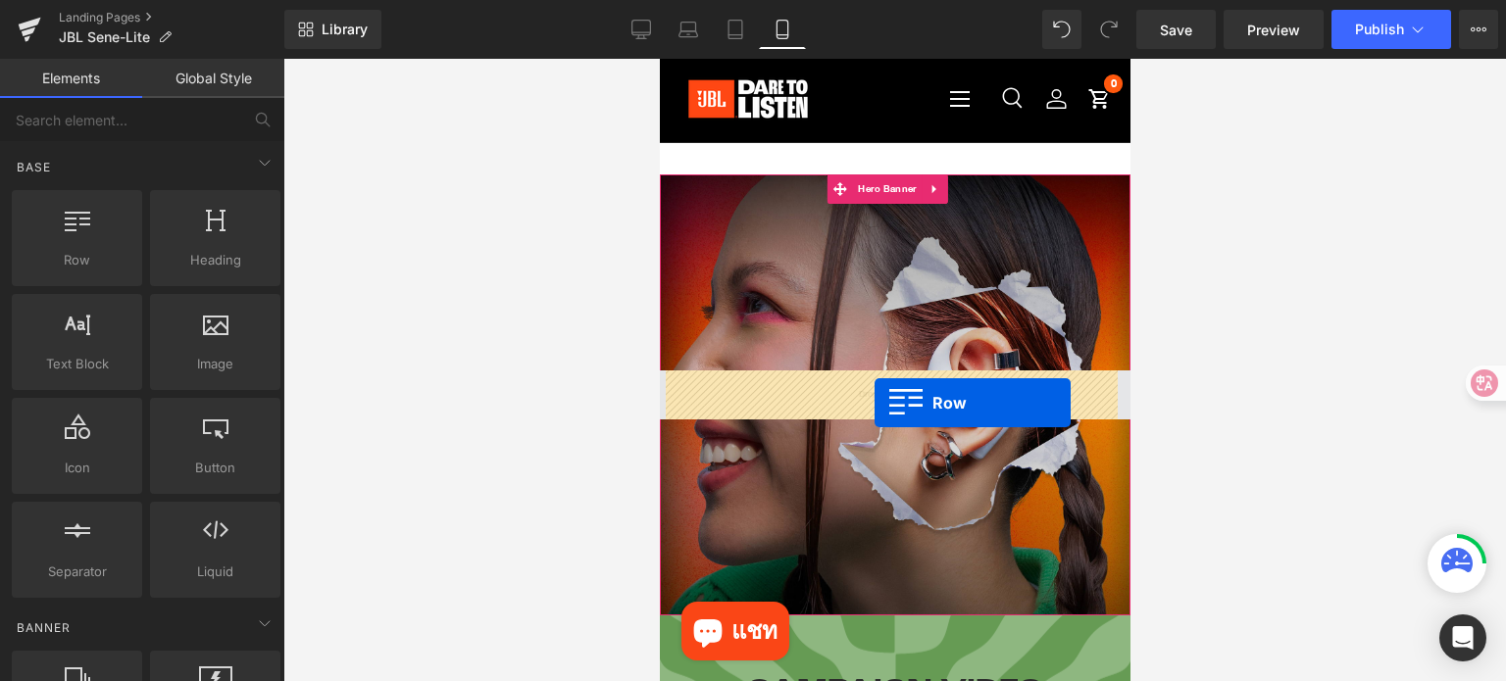
drag, startPoint x: 801, startPoint y: 346, endPoint x: 873, endPoint y: 403, distance: 92.2
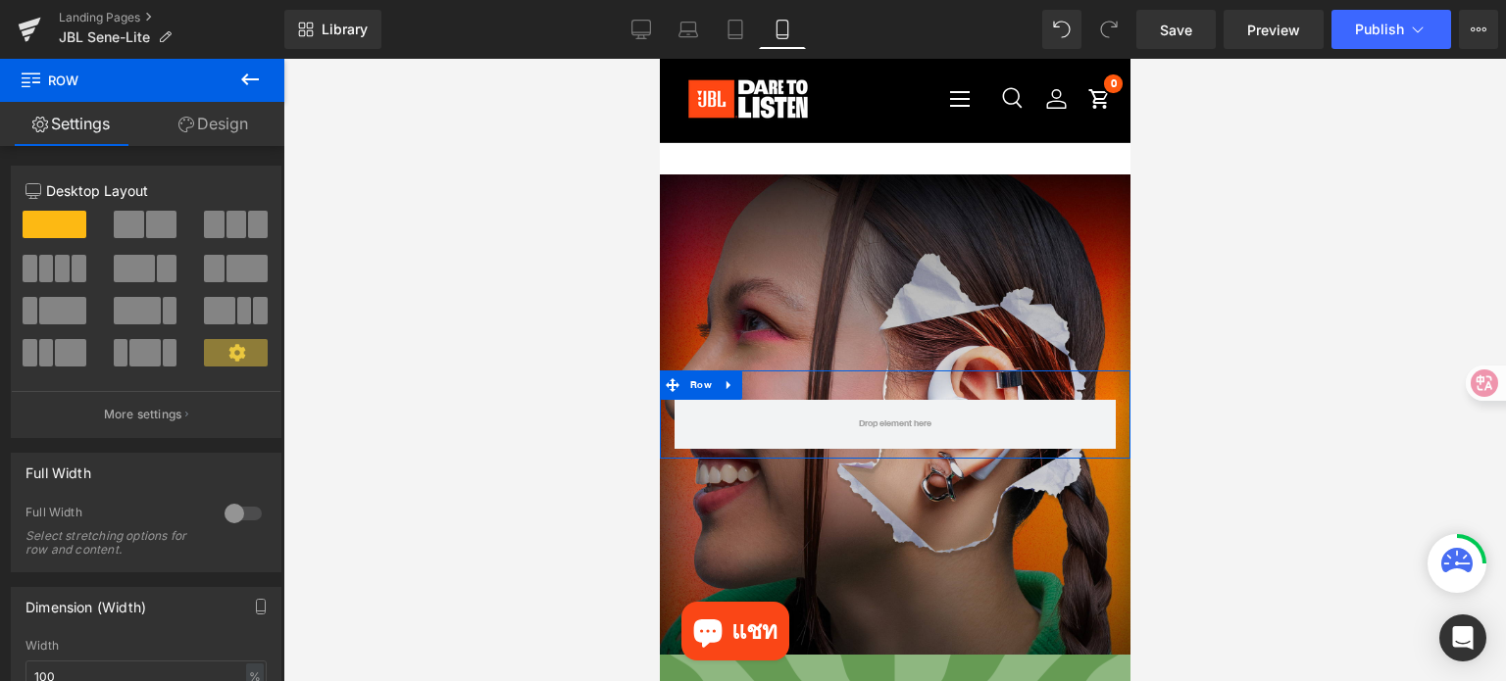
click at [241, 123] on link "Design" at bounding box center [213, 124] width 142 height 44
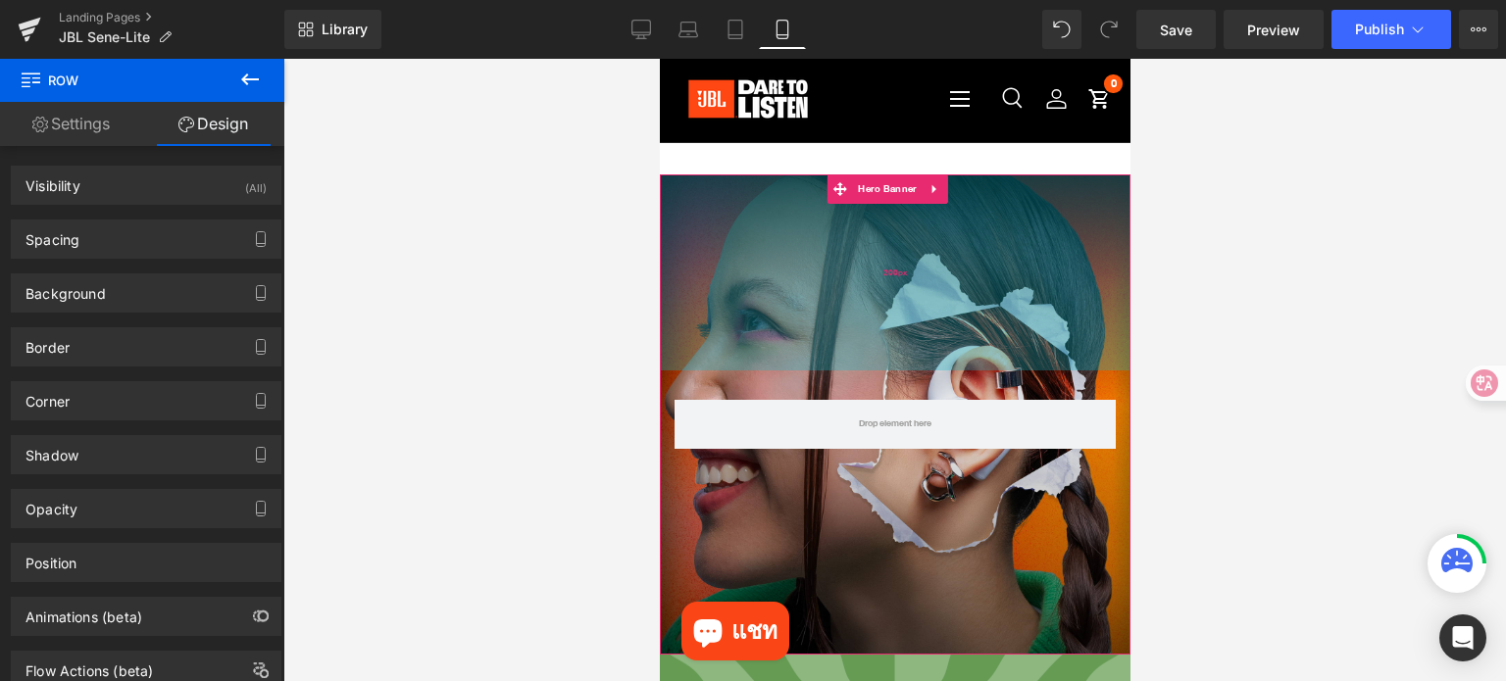
click at [710, 313] on div "200px" at bounding box center [894, 272] width 470 height 196
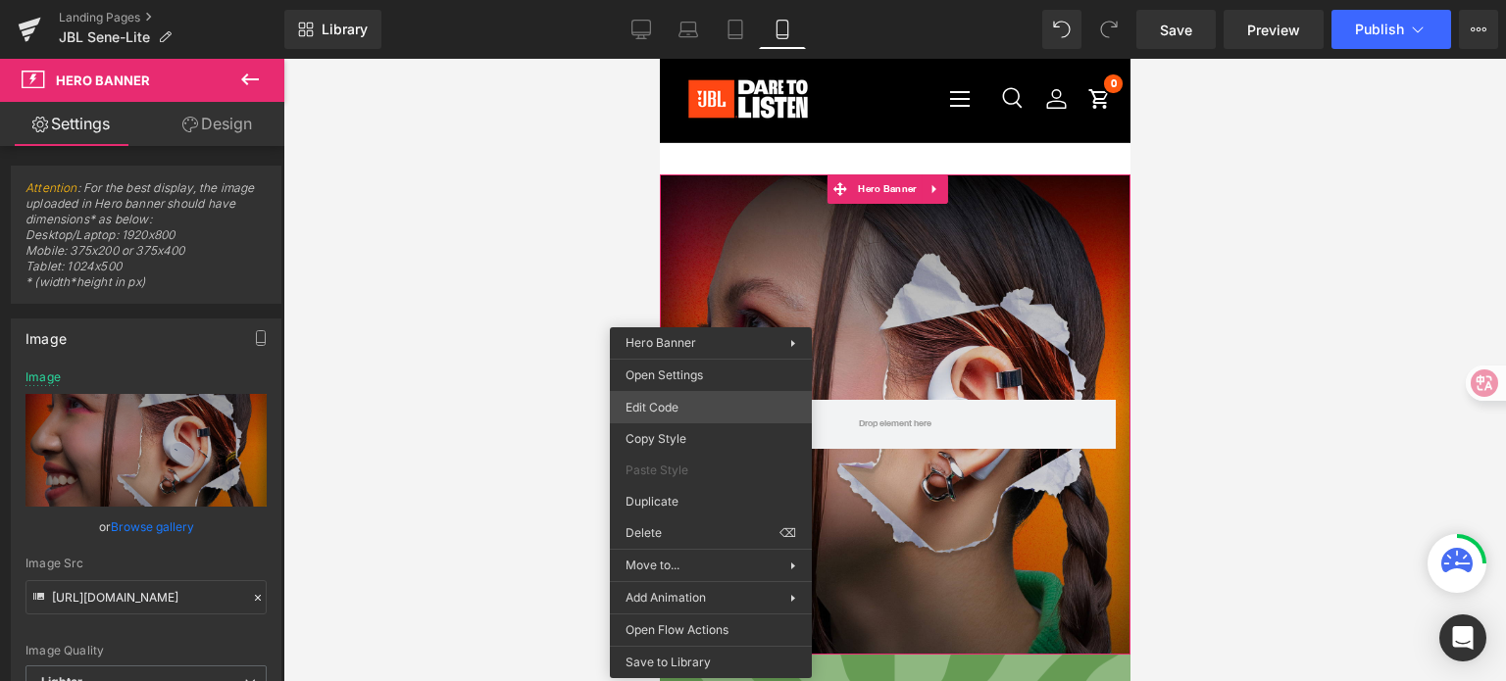
click at [721, 0] on div "Row You are previewing how the will restyle your page. You can not edit Element…" at bounding box center [753, 0] width 1506 height 0
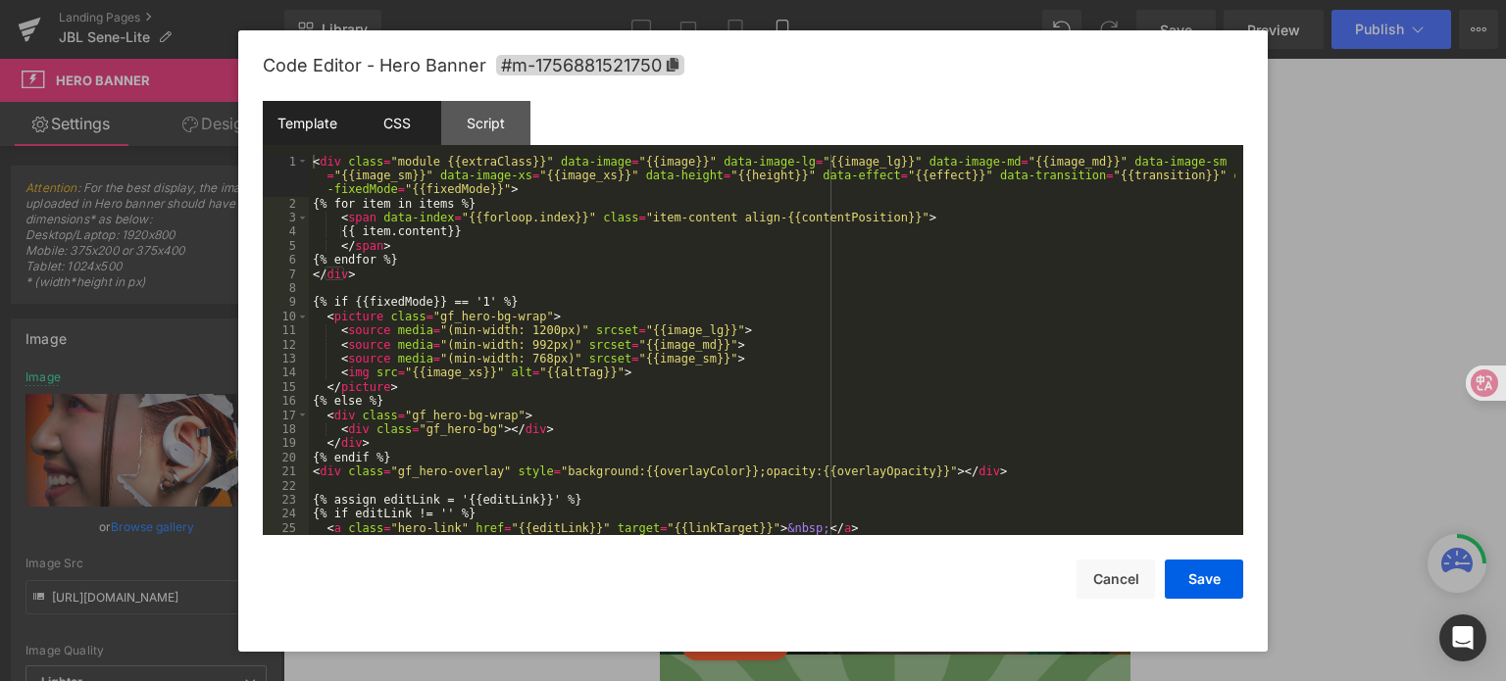
click at [374, 133] on div "CSS" at bounding box center [396, 123] width 89 height 44
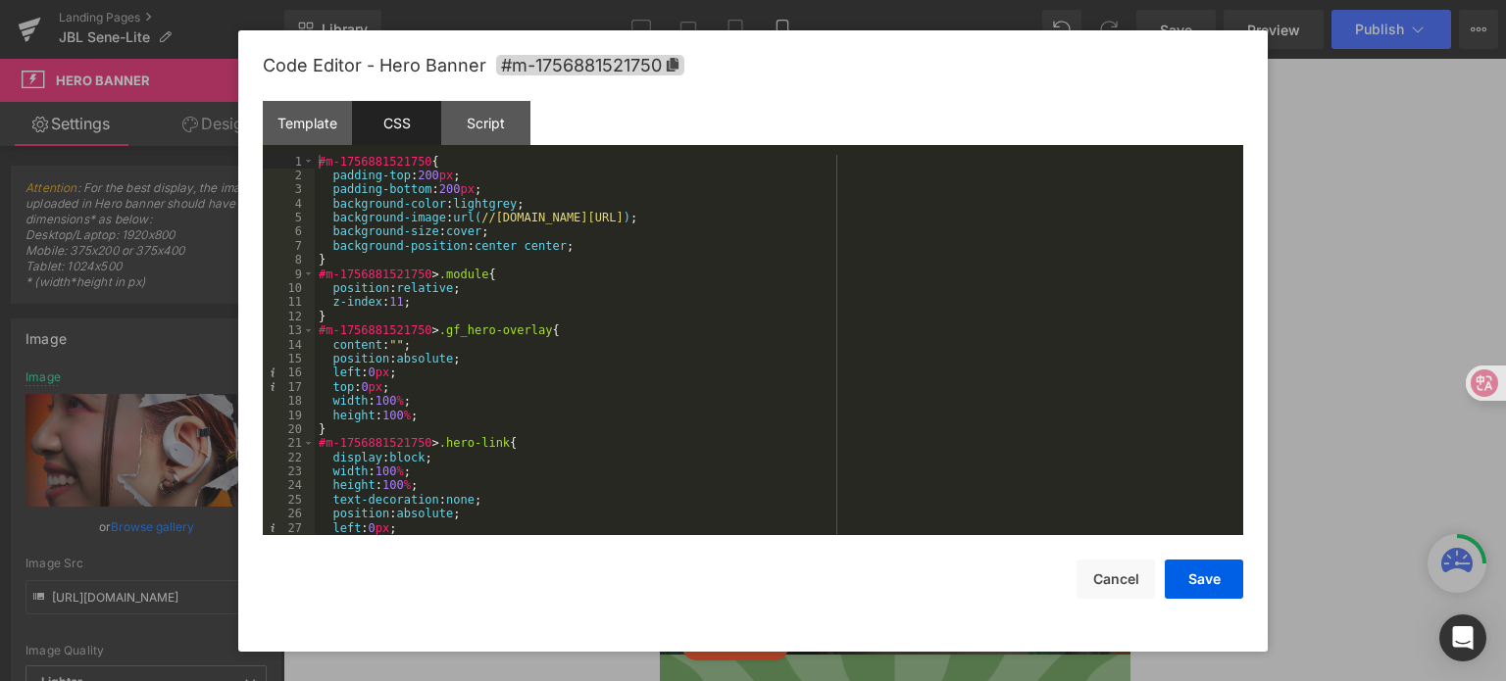
click at [474, 173] on div "#m-1756881521750 { padding-top : 200 px ; padding-bottom : 200 px ; background-…" at bounding box center [775, 360] width 920 height 410
click at [382, 251] on div "#m-1756881521750 { padding-top : 200 px ; padding-bottom : 200 px ; background-…" at bounding box center [775, 360] width 920 height 410
click at [584, 246] on div "#m-1756881521750 { padding-top : 200 px ; padding-bottom : 200 px ; background-…" at bounding box center [775, 360] width 920 height 410
click at [464, 162] on div "#m-1756881521750 { padding-top : 200 px ; padding-bottom : 200 px ; background-…" at bounding box center [775, 360] width 920 height 410
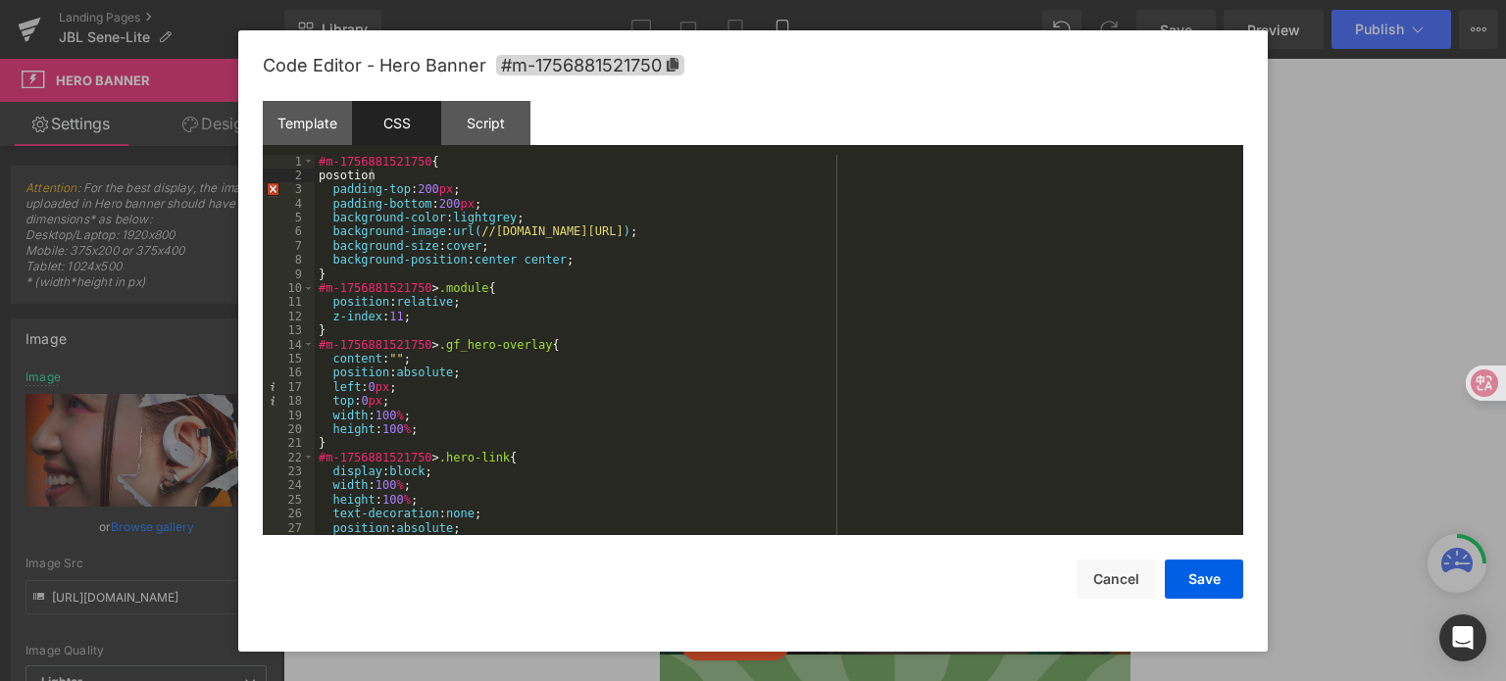
click at [357, 180] on div "#m-1756881521750 { posotion padding-top : 200 px ; padding-bottom : 200 px ; ba…" at bounding box center [775, 360] width 920 height 410
click at [1216, 585] on button "Save" at bounding box center [1203, 579] width 78 height 39
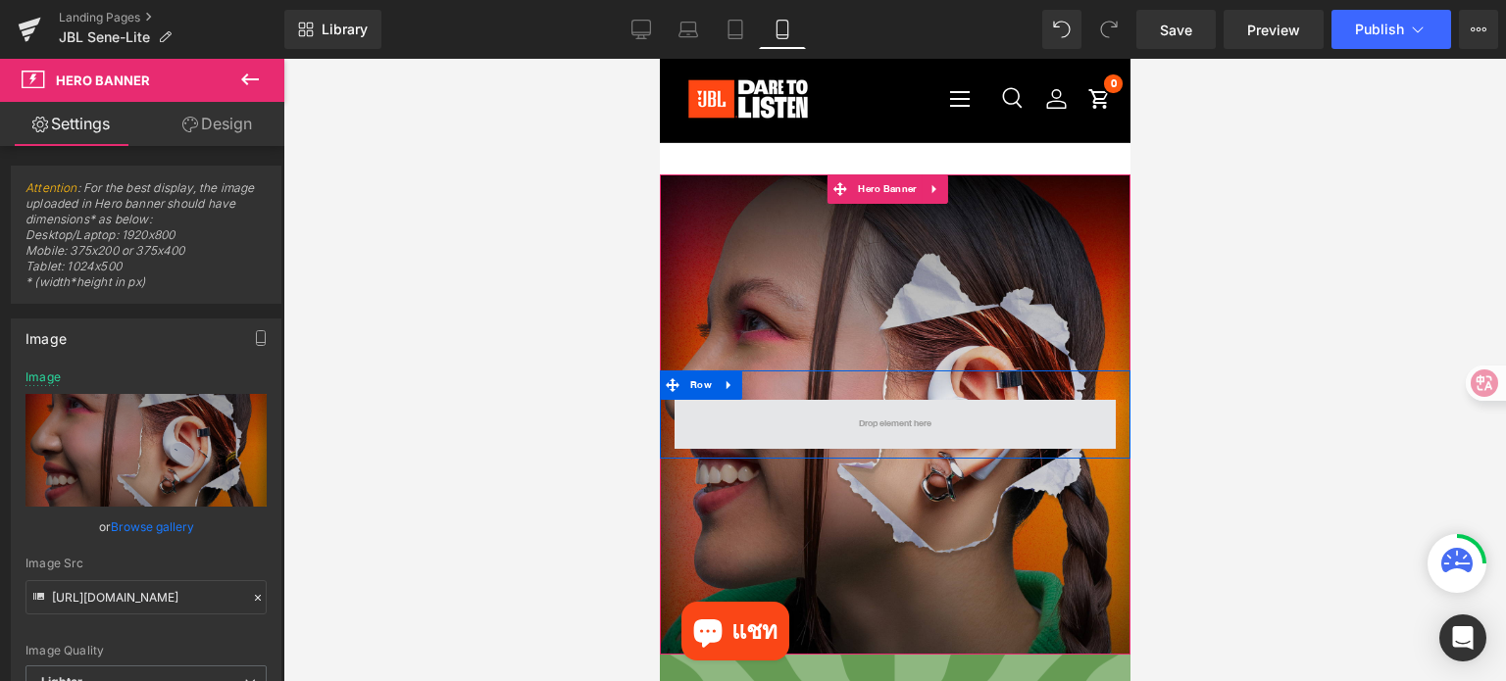
click at [840, 427] on span at bounding box center [893, 424] width 441 height 49
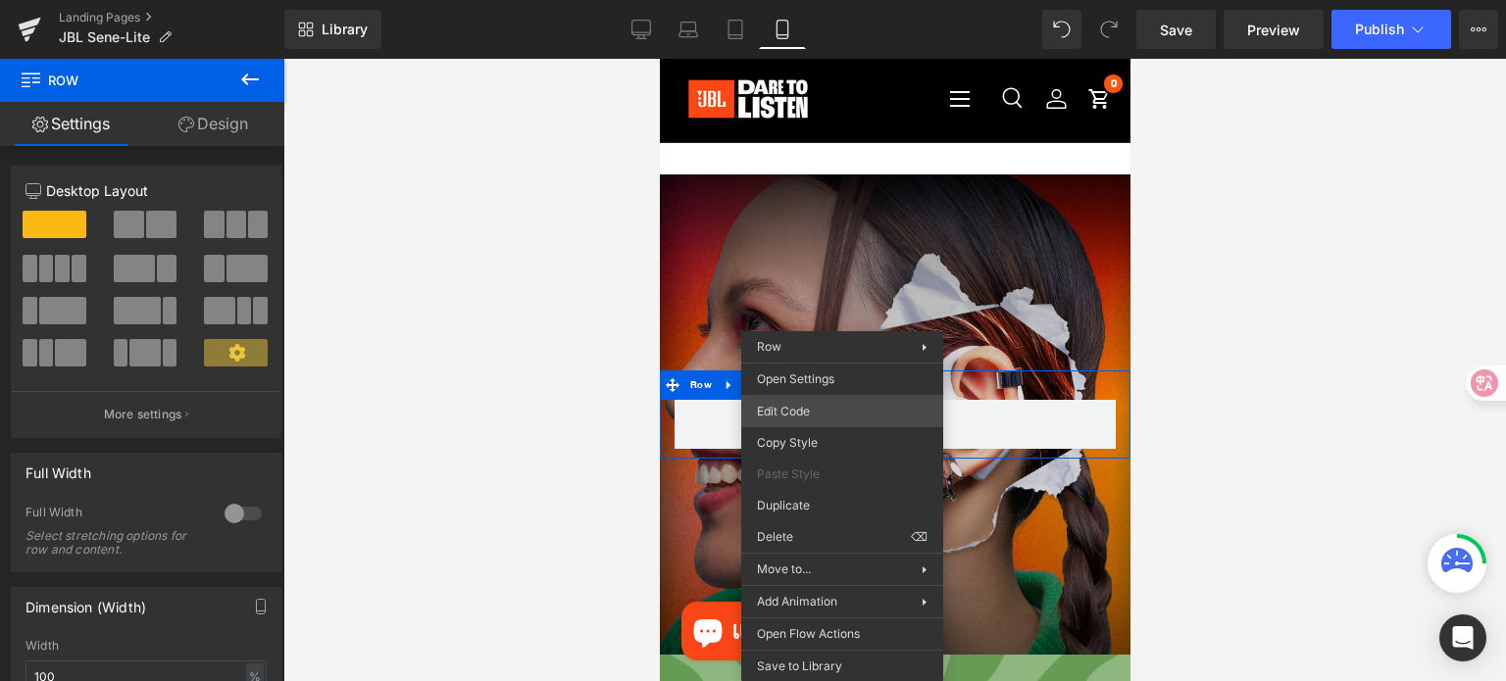
click at [827, 0] on div "Row You are previewing how the will restyle your page. You can not edit Element…" at bounding box center [753, 0] width 1506 height 0
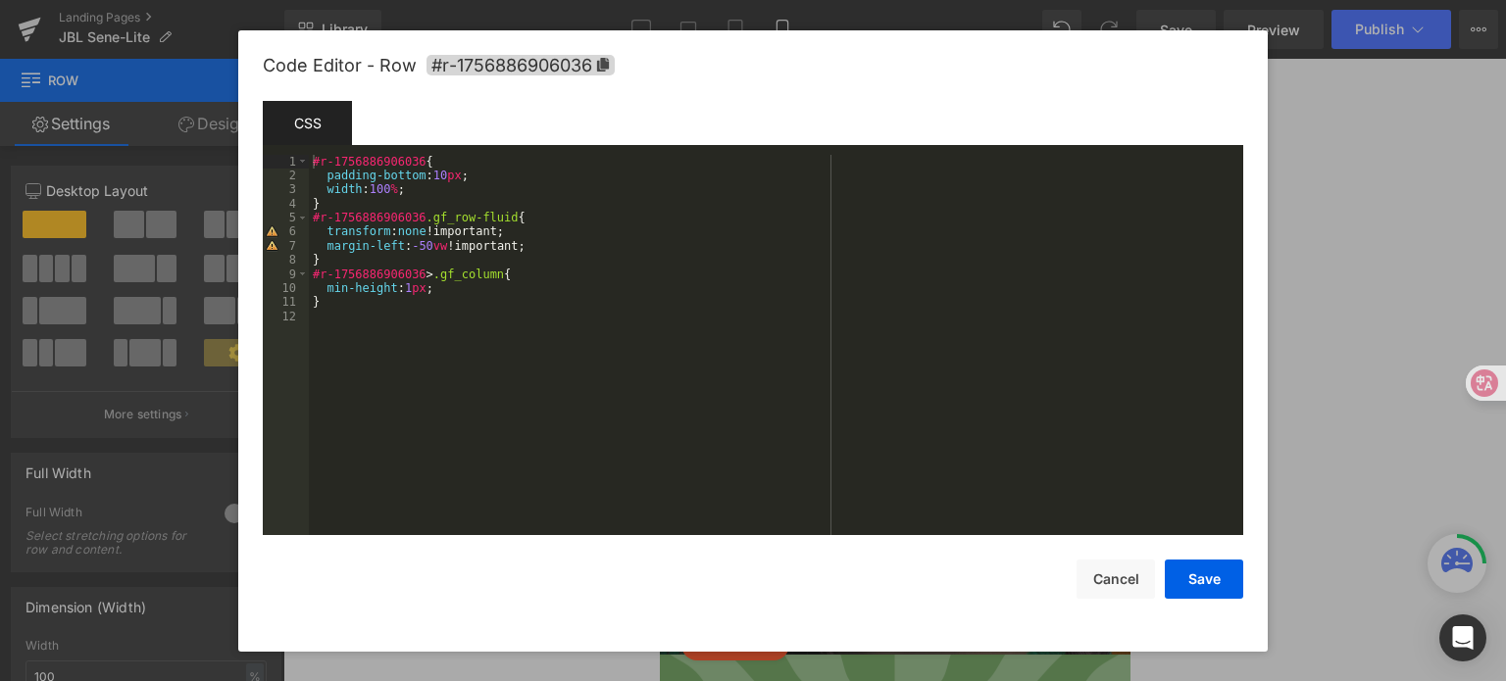
click at [460, 185] on div "#r-1756886906036 { padding-bottom : 10 px ; width : 100 % ; } #r-1756886906036 …" at bounding box center [776, 360] width 934 height 410
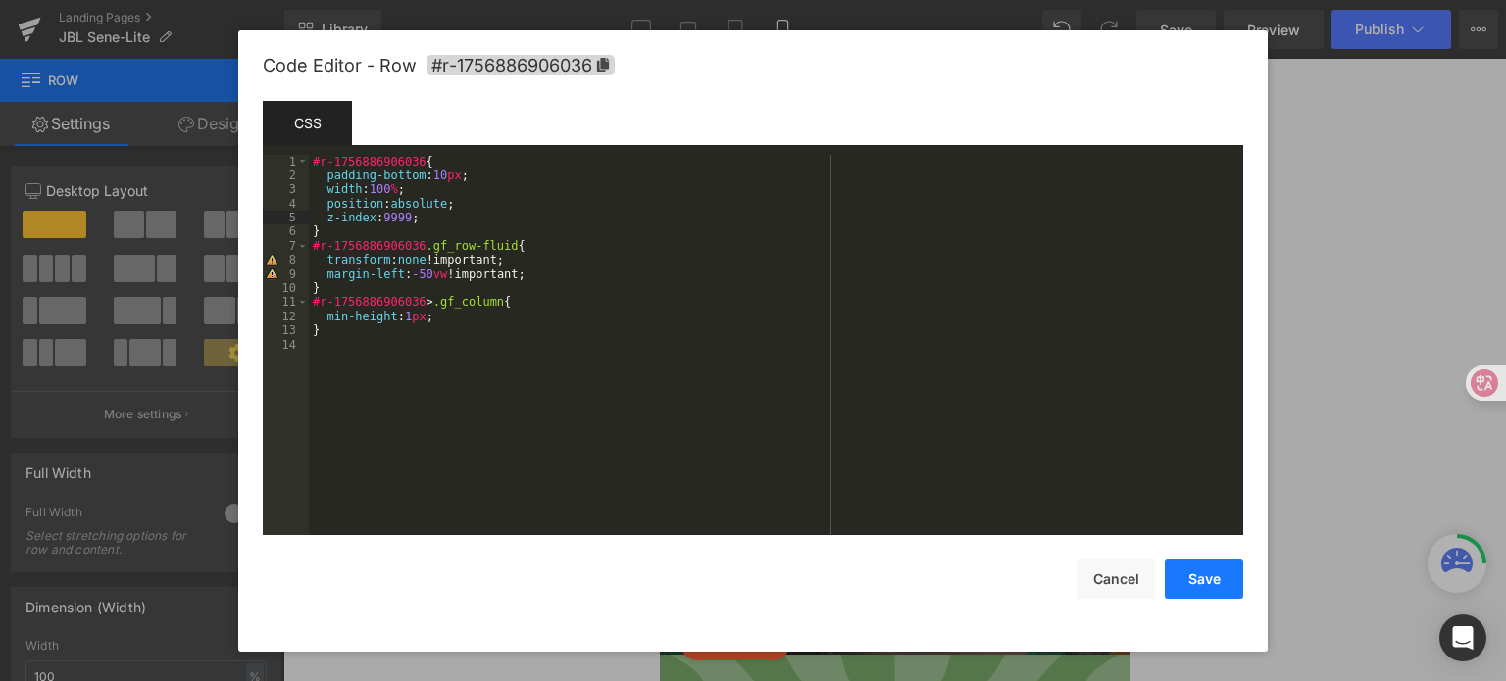
click at [1188, 564] on button "Save" at bounding box center [1203, 579] width 78 height 39
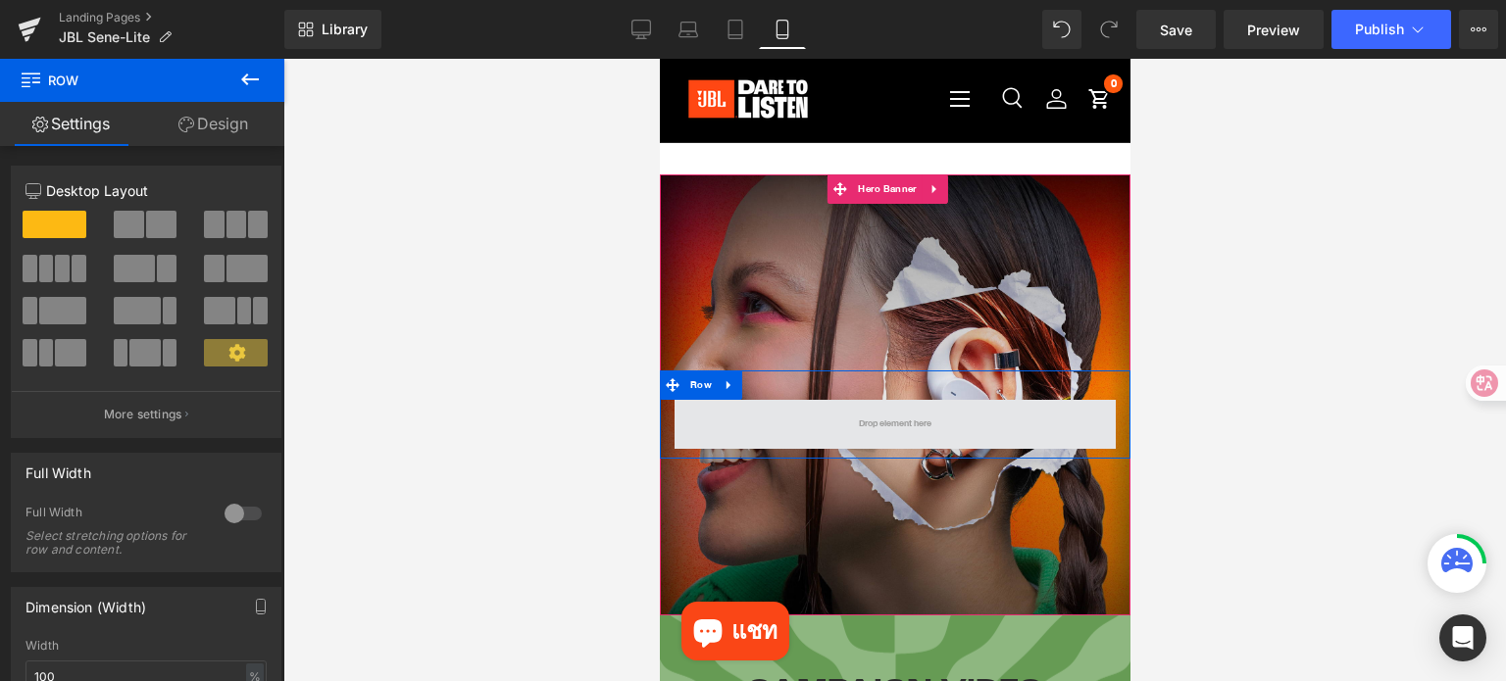
click at [858, 437] on span at bounding box center [894, 424] width 86 height 29
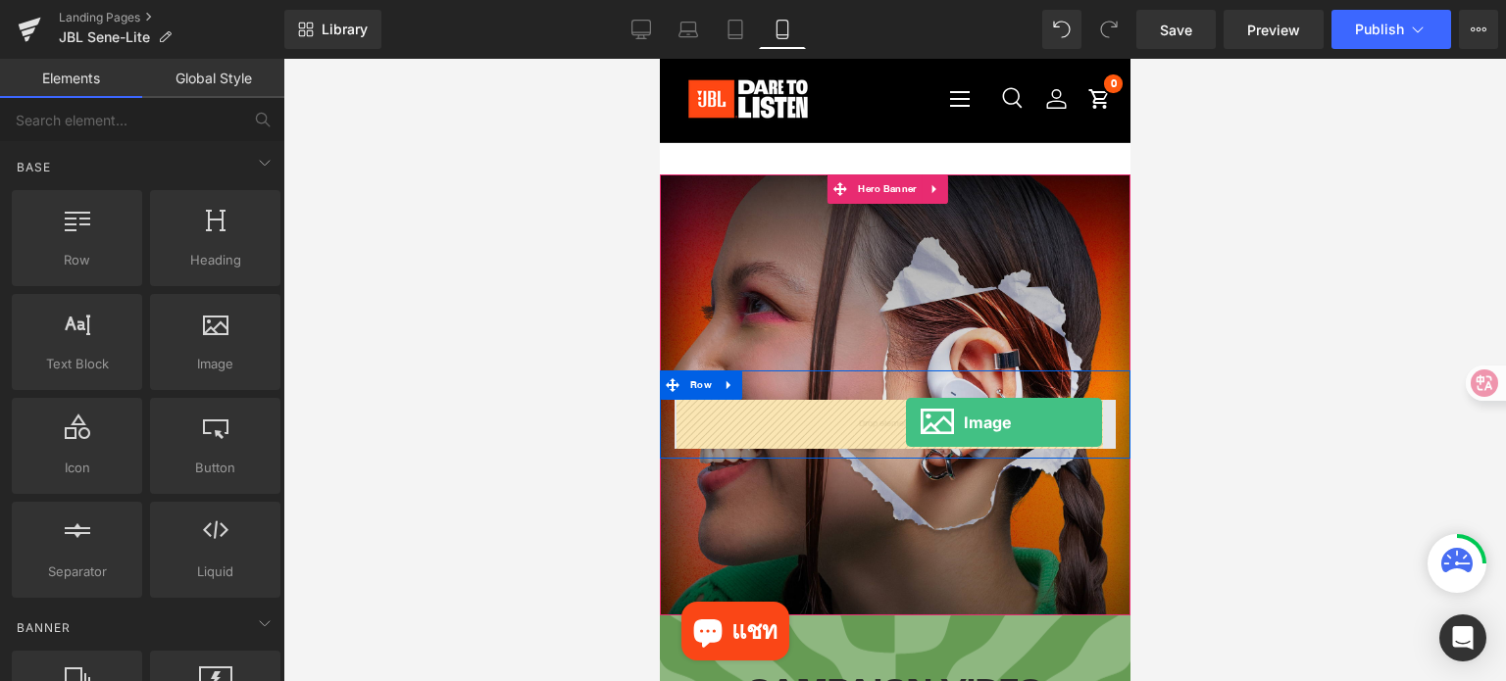
drag, startPoint x: 861, startPoint y: 400, endPoint x: 905, endPoint y: 422, distance: 49.5
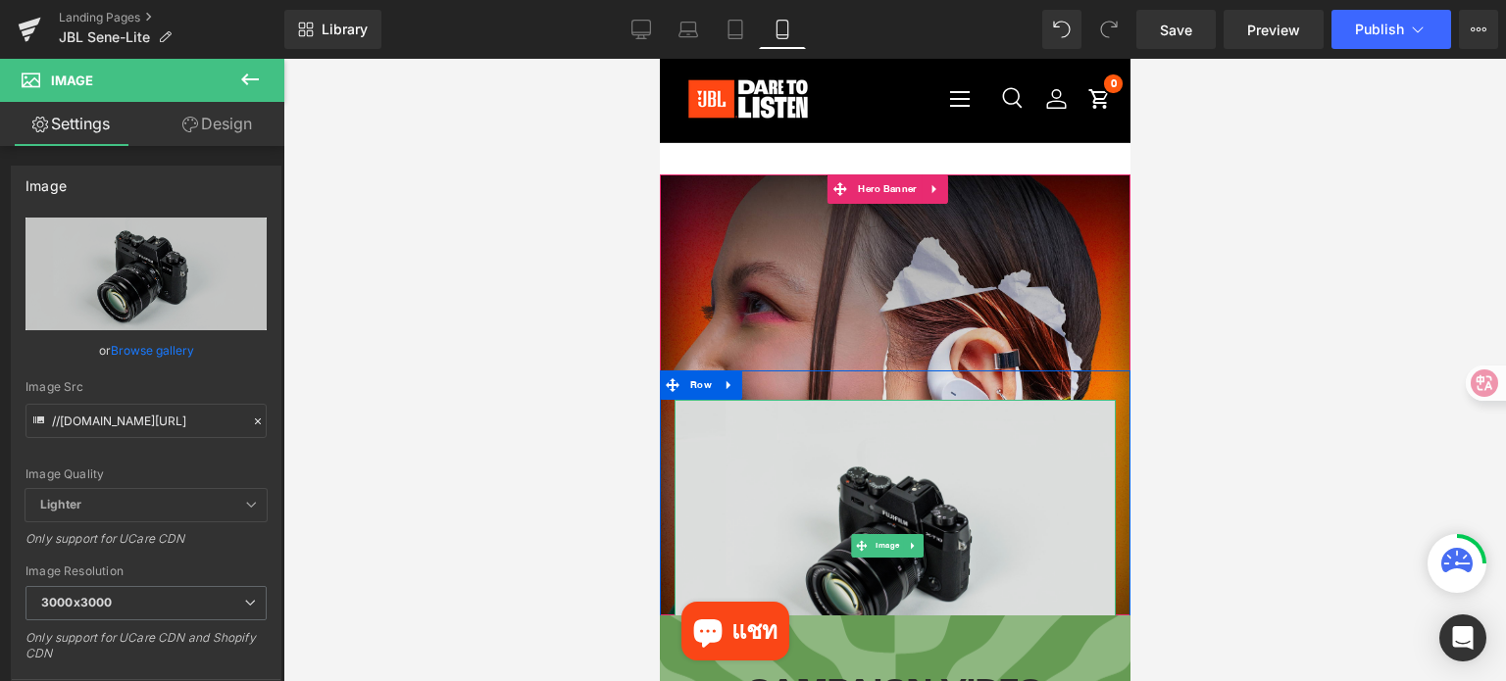
click at [849, 475] on img at bounding box center [893, 546] width 441 height 292
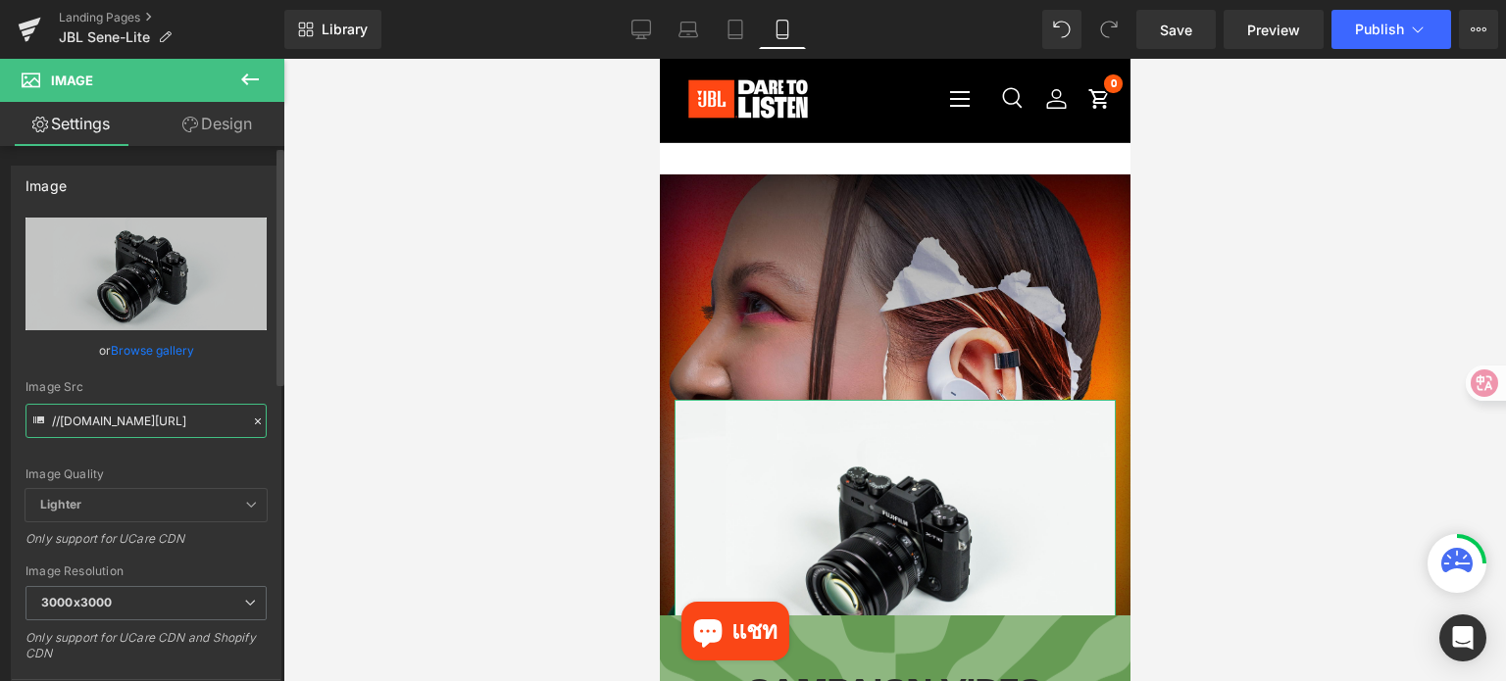
click at [204, 425] on input "//d1um8515vdn9kb.cloudfront.net/images/parallax.jpg" at bounding box center [145, 421] width 241 height 34
paste input "https://ucarecdn.com/edf5d1ec-7a5e-44a0-aa45-5b549ee9adc4/-/format/auto/-/previ…"
type input "https://ucarecdn.com/edf5d1ec-7a5e-44a0-aa45-5b549ee9adc4/-/format/auto/-/previ…"
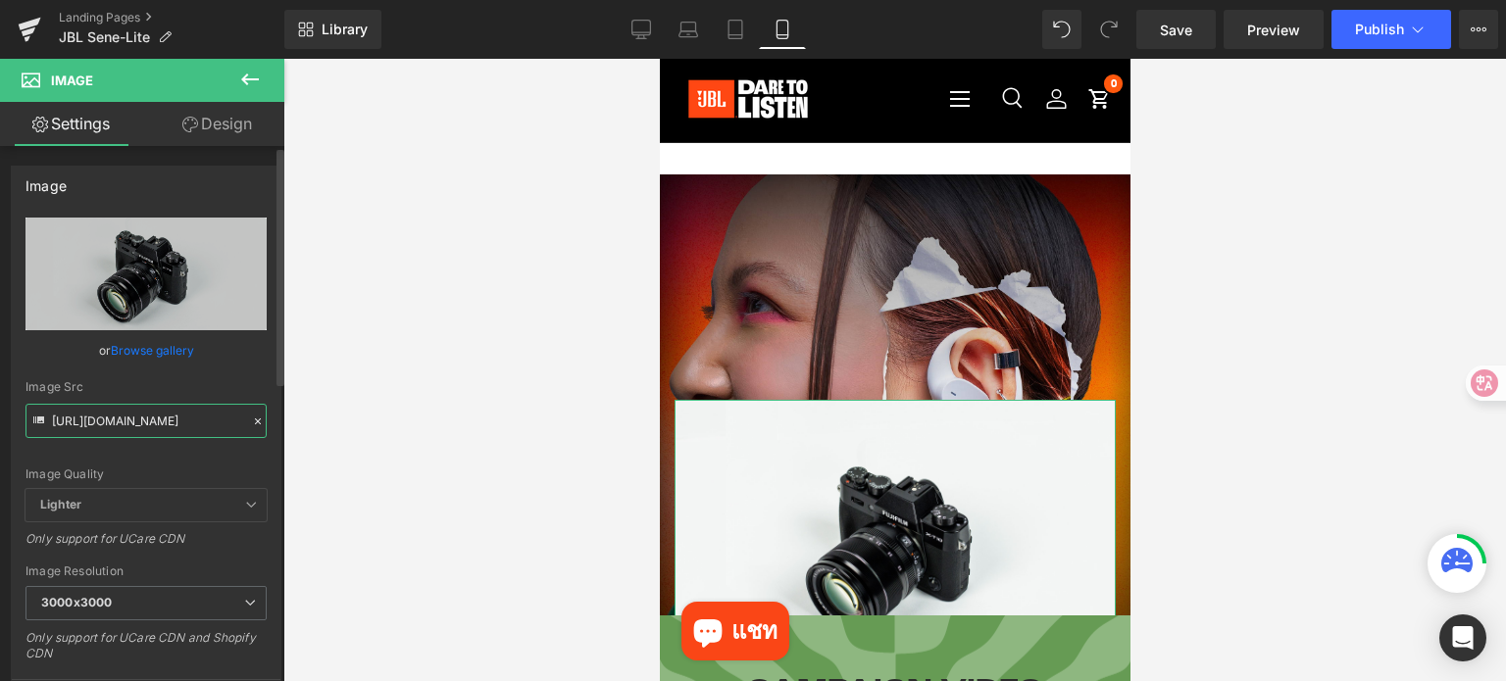
scroll to position [0, 585]
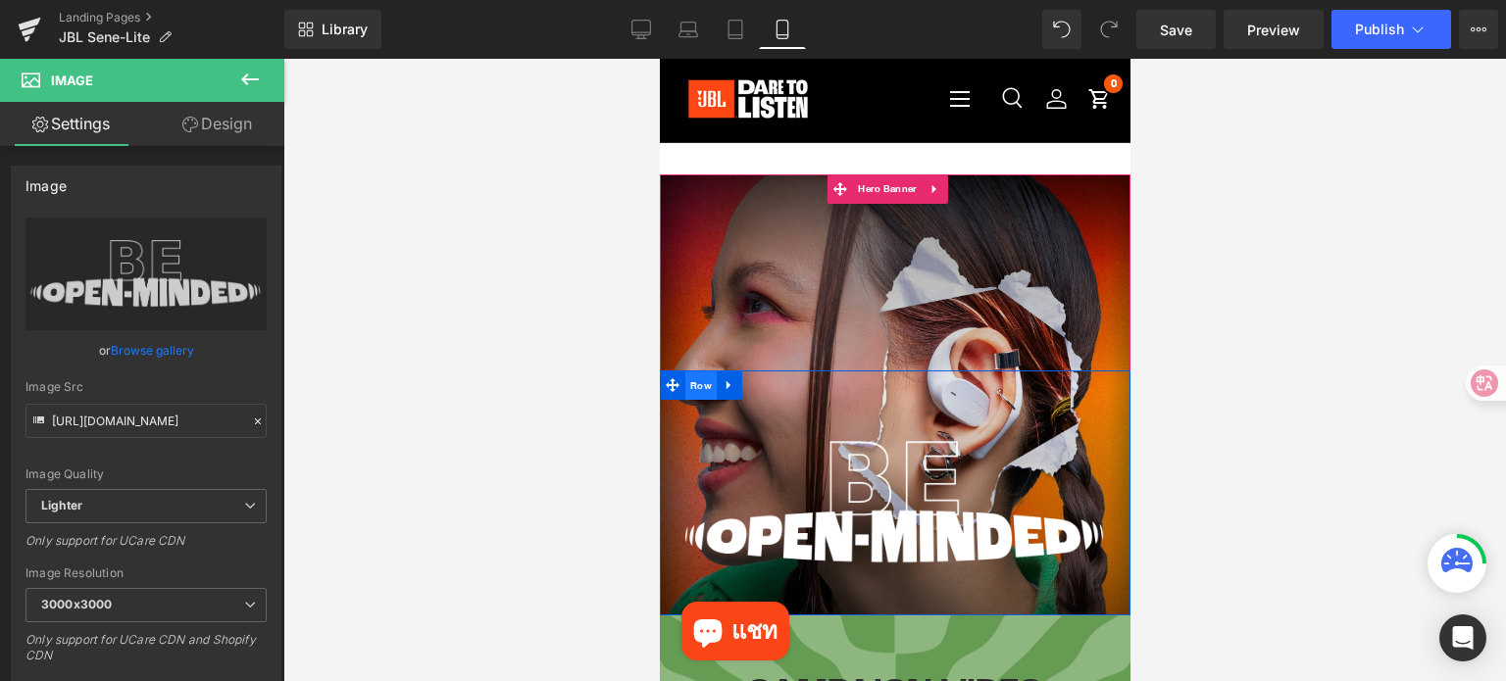
click at [699, 392] on span "Row" at bounding box center [699, 385] width 31 height 29
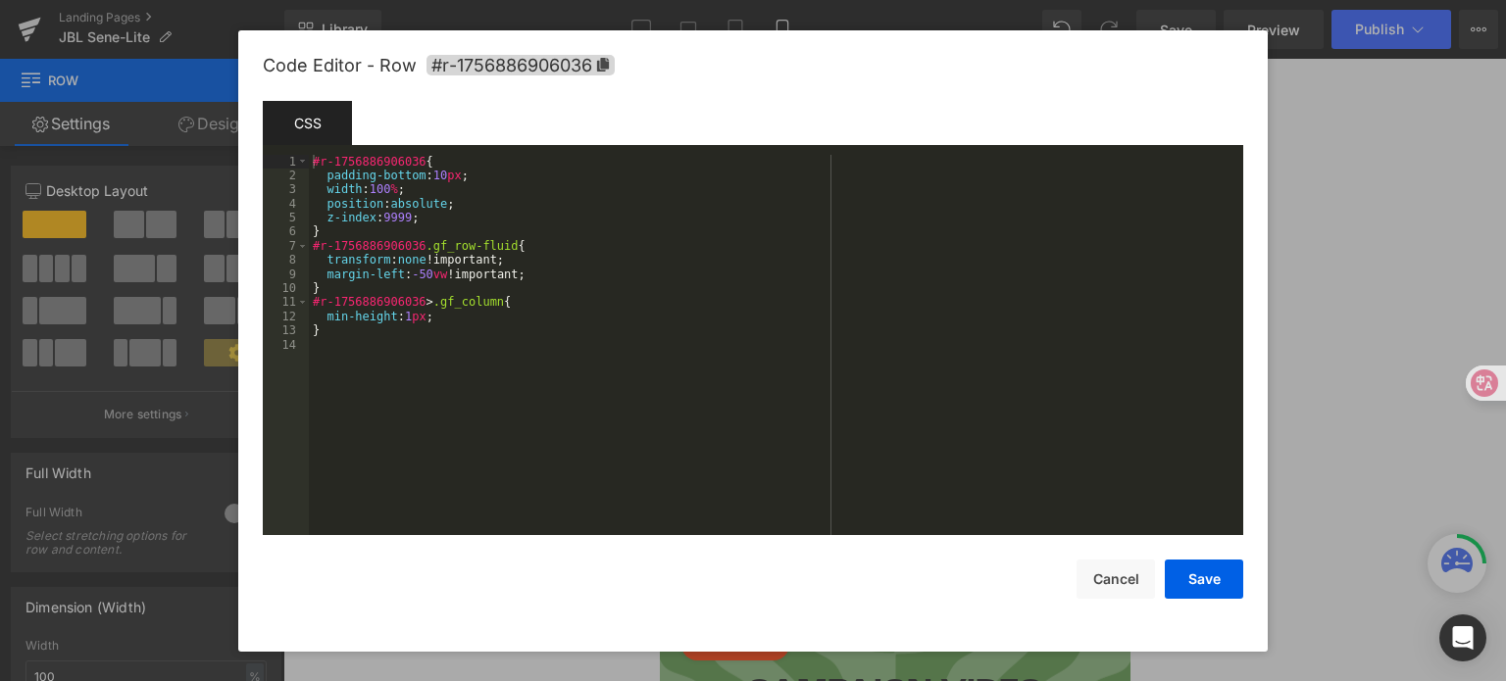
click at [665, 0] on div "Row You are previewing how the will restyle your page. You can not edit Element…" at bounding box center [753, 0] width 1506 height 0
click at [450, 222] on div "#r-1756886906036 { padding-bottom : 10 px ; width : 100 % ; position : absolute…" at bounding box center [776, 360] width 934 height 410
click at [454, 203] on div "#r-1756886906036 { padding-bottom : 10 px ; width : 100 % ; position : absolute…" at bounding box center [776, 360] width 934 height 410
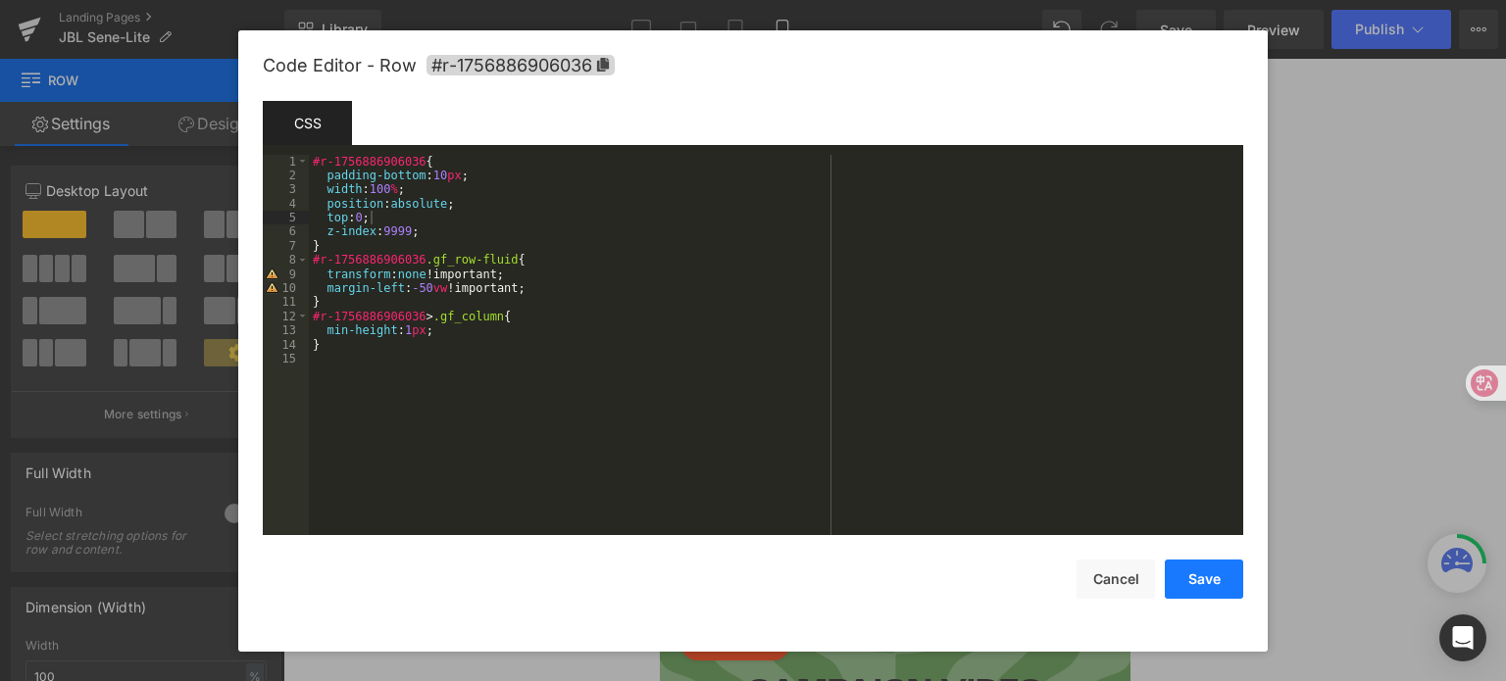
click at [1219, 596] on button "Save" at bounding box center [1203, 579] width 78 height 39
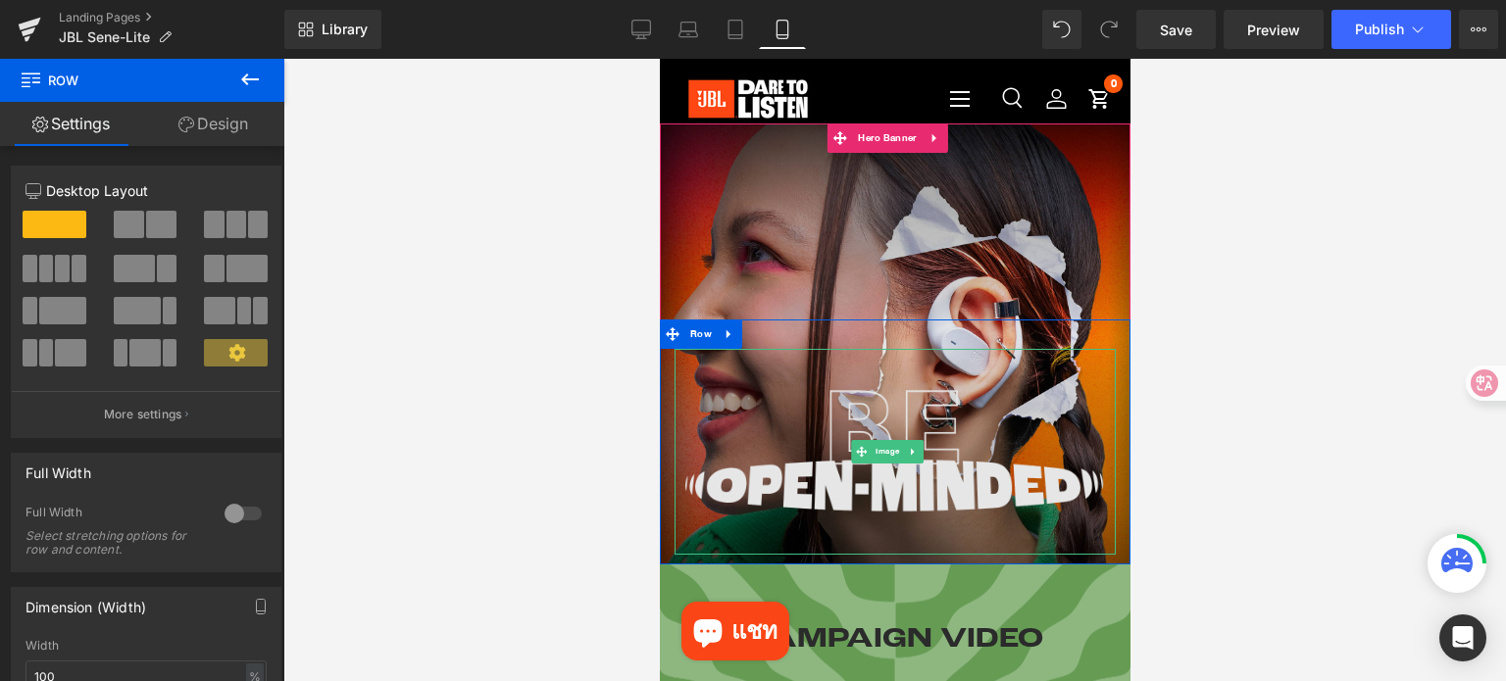
scroll to position [0, 0]
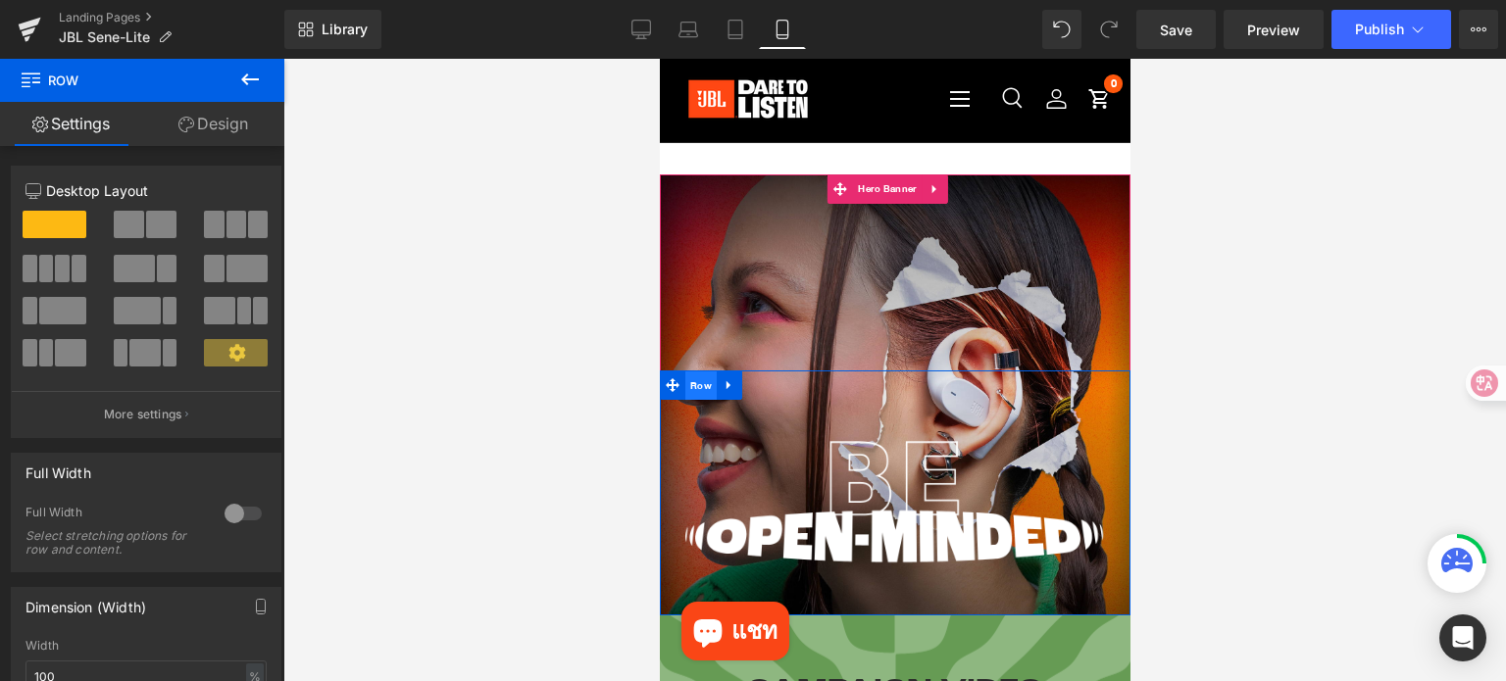
click at [697, 392] on span "Row" at bounding box center [699, 385] width 31 height 29
click at [703, 393] on span "Row" at bounding box center [699, 385] width 31 height 29
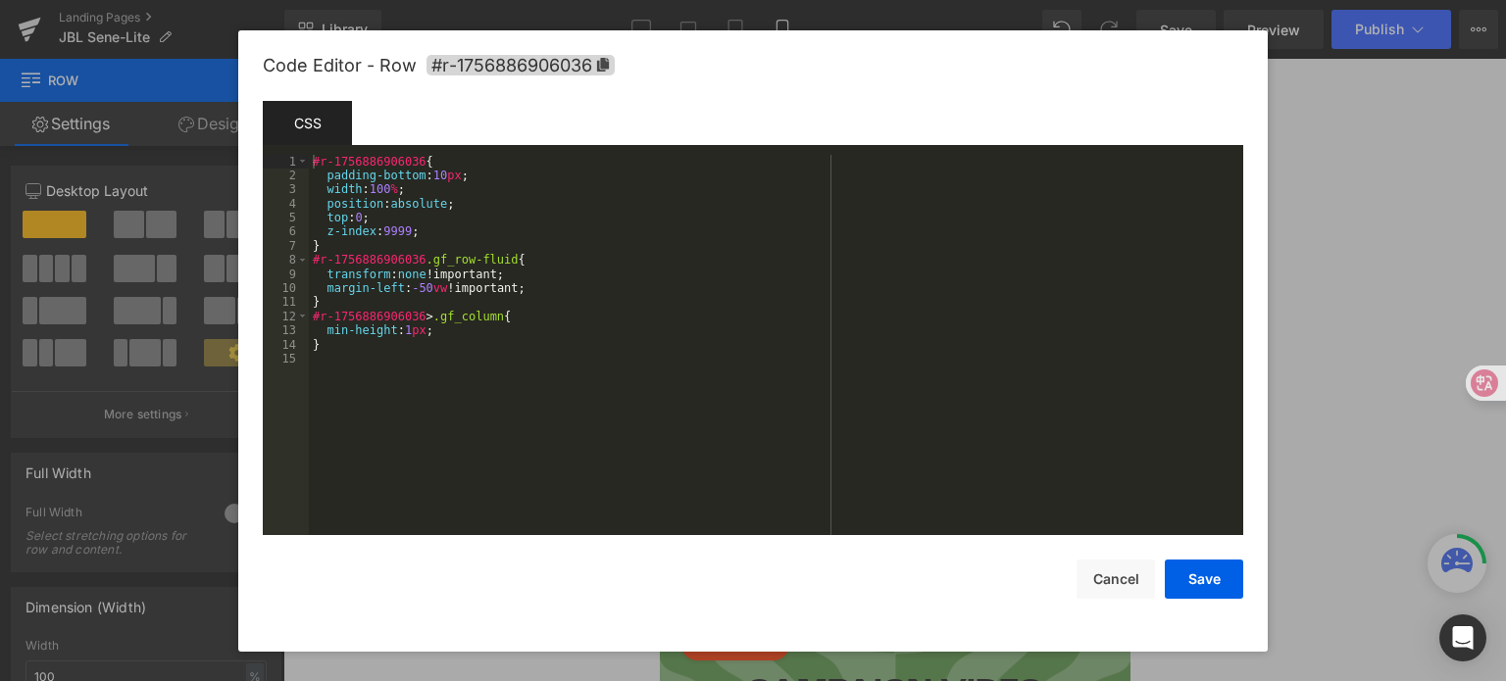
click at [699, 0] on div "Row You are previewing how the will restyle your page. You can not edit Element…" at bounding box center [753, 0] width 1506 height 0
click at [364, 221] on div "#r-1756886906036 { padding-bottom : 10 px ; width : 100 % ; position : absolute…" at bounding box center [776, 360] width 934 height 410
click at [372, 223] on div "#r-1756886906036 { padding-bottom : 10 px ; width : 100 % ; position : absolute…" at bounding box center [776, 360] width 934 height 410
click at [1208, 572] on button "Save" at bounding box center [1203, 579] width 78 height 39
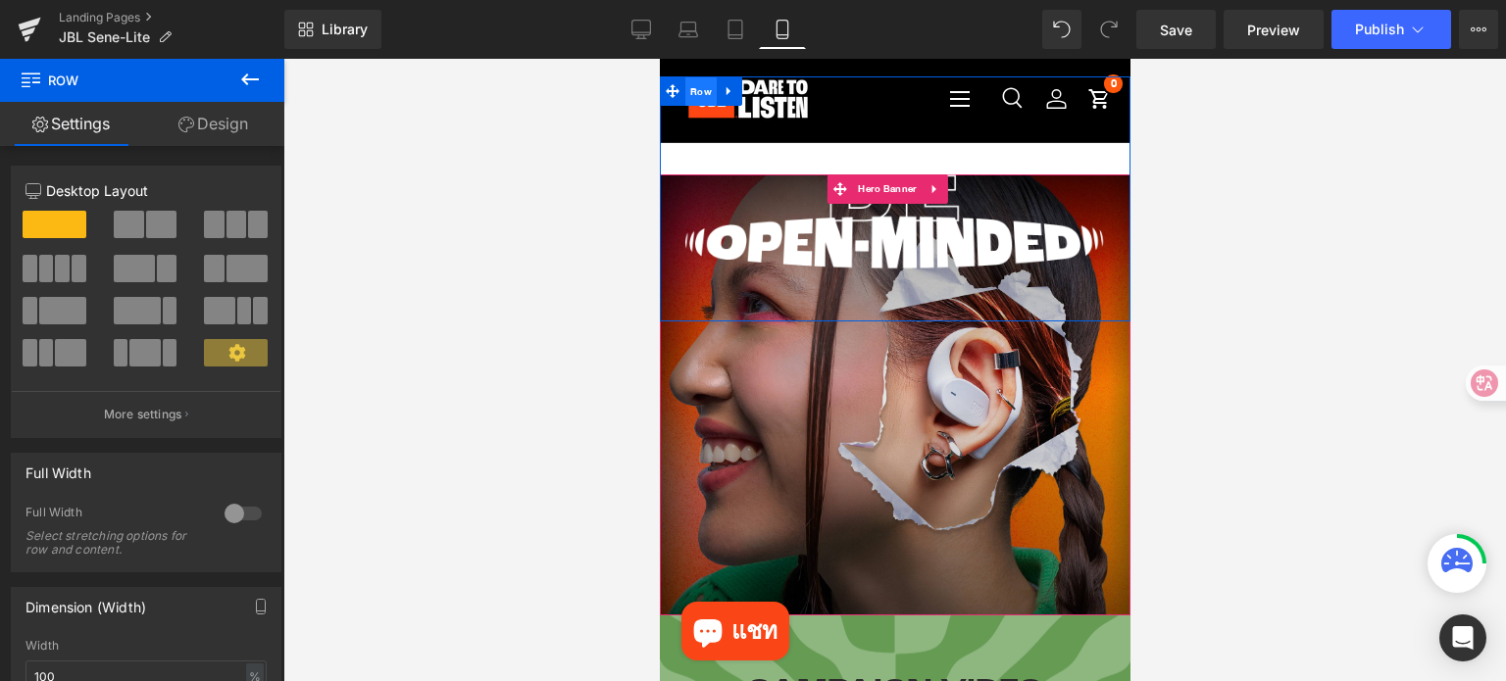
click at [698, 97] on span "Row" at bounding box center [699, 91] width 31 height 29
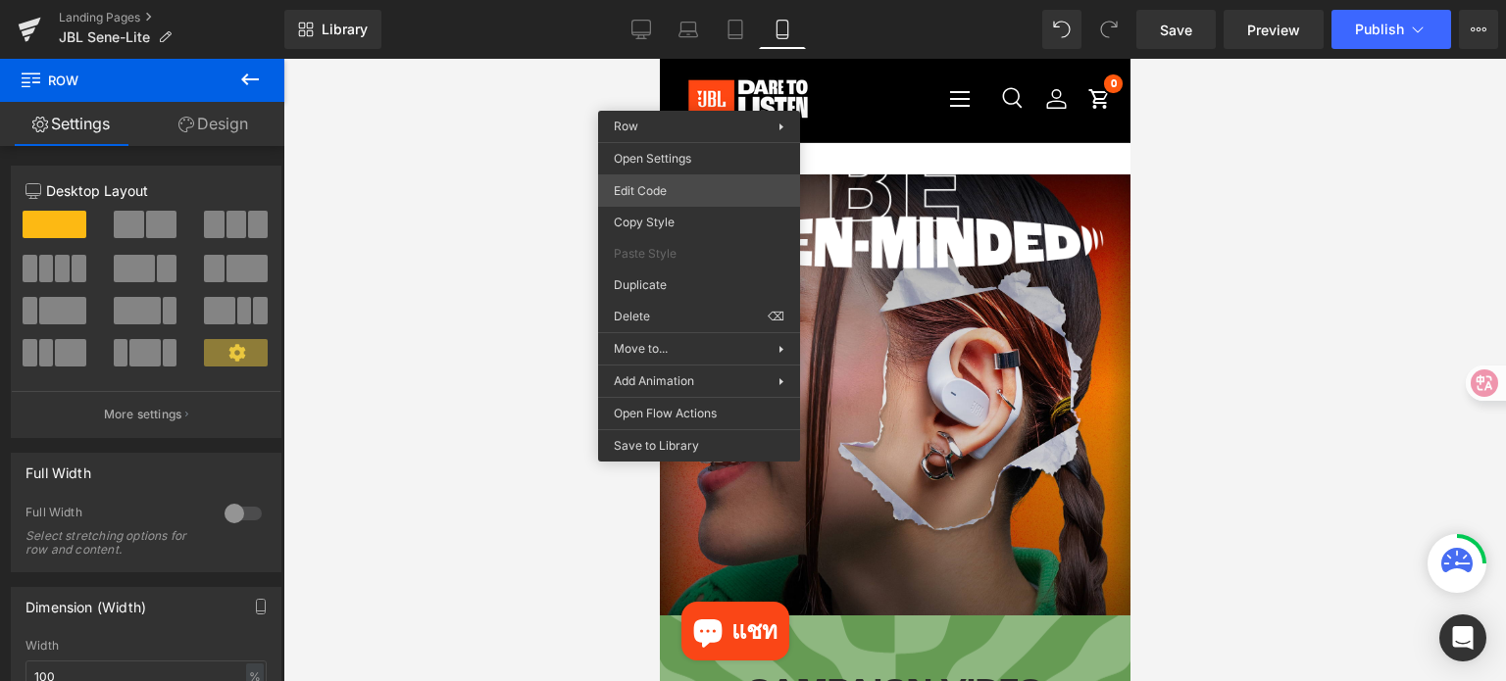
click at [678, 0] on div "Row You are previewing how the will restyle your page. You can not edit Element…" at bounding box center [753, 0] width 1506 height 0
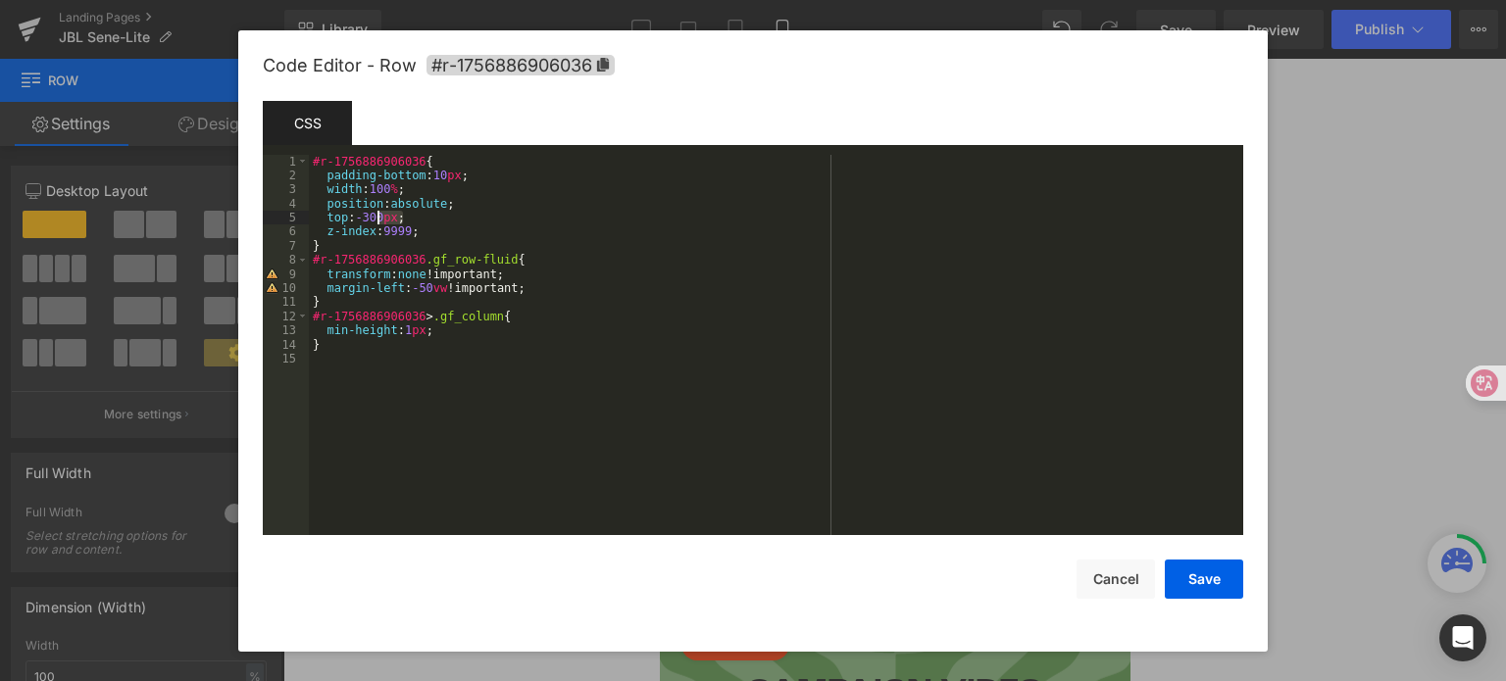
drag, startPoint x: 397, startPoint y: 222, endPoint x: 376, endPoint y: 222, distance: 20.6
click at [376, 222] on div "#r-1756886906036 { padding-bottom : 10 px ; width : 100 % ; position : absolute…" at bounding box center [776, 360] width 934 height 410
click at [1213, 586] on button "Save" at bounding box center [1203, 579] width 78 height 39
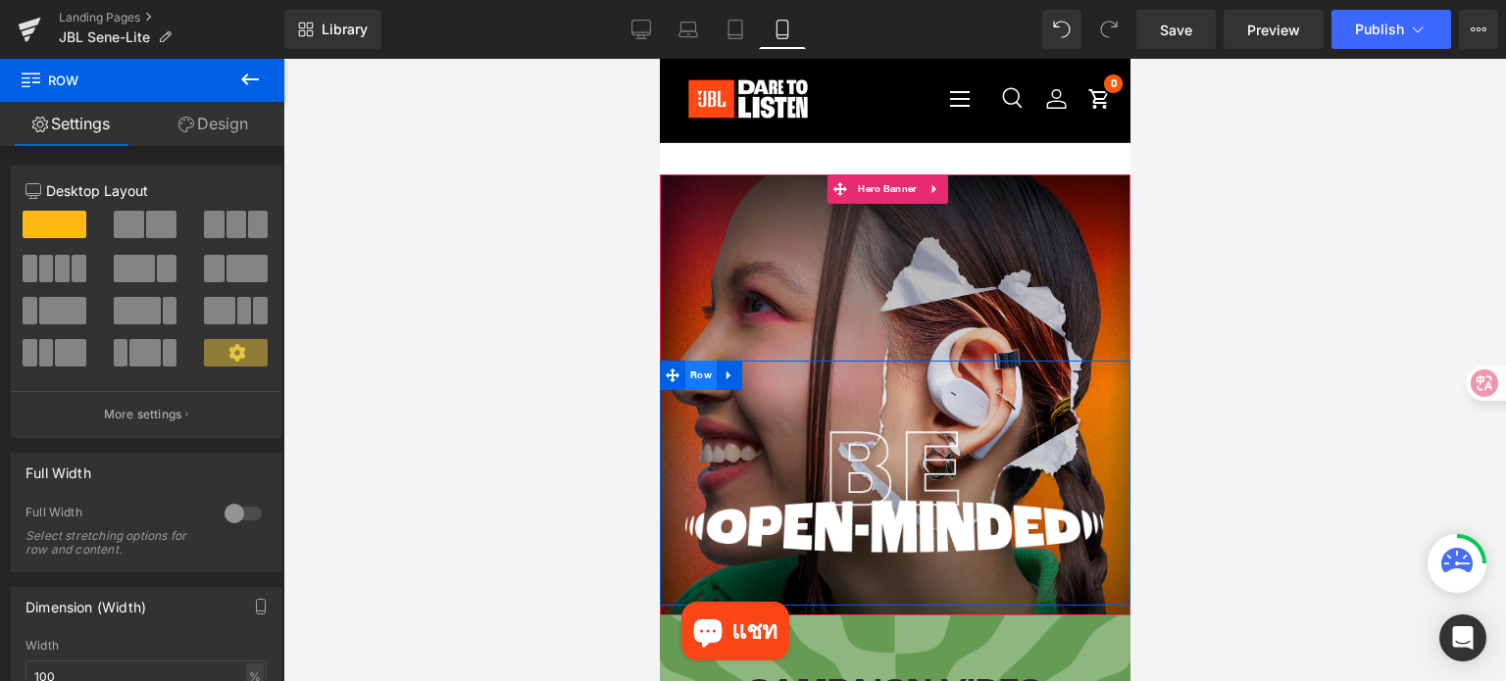
click at [692, 374] on span "Row" at bounding box center [699, 375] width 31 height 29
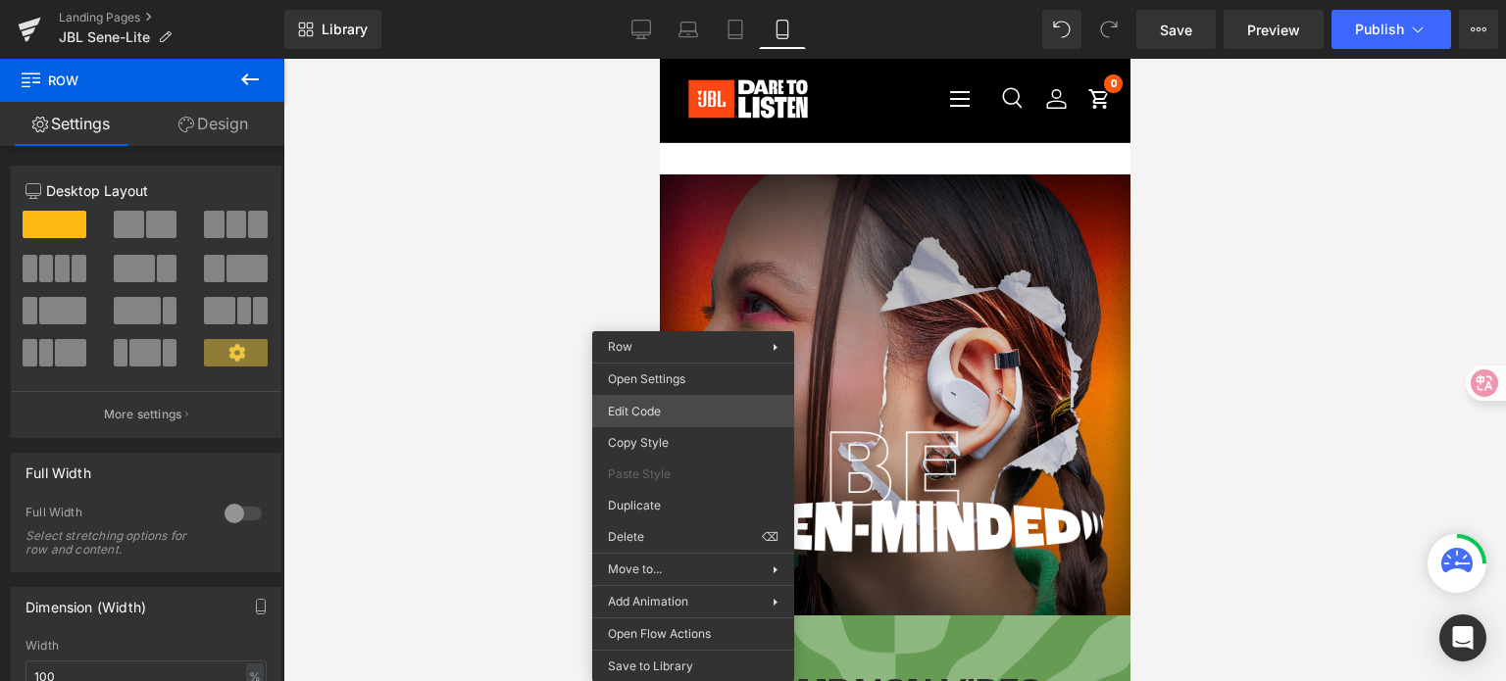
click at [678, 0] on div "Row You are previewing how the will restyle your page. You can not edit Element…" at bounding box center [753, 0] width 1506 height 0
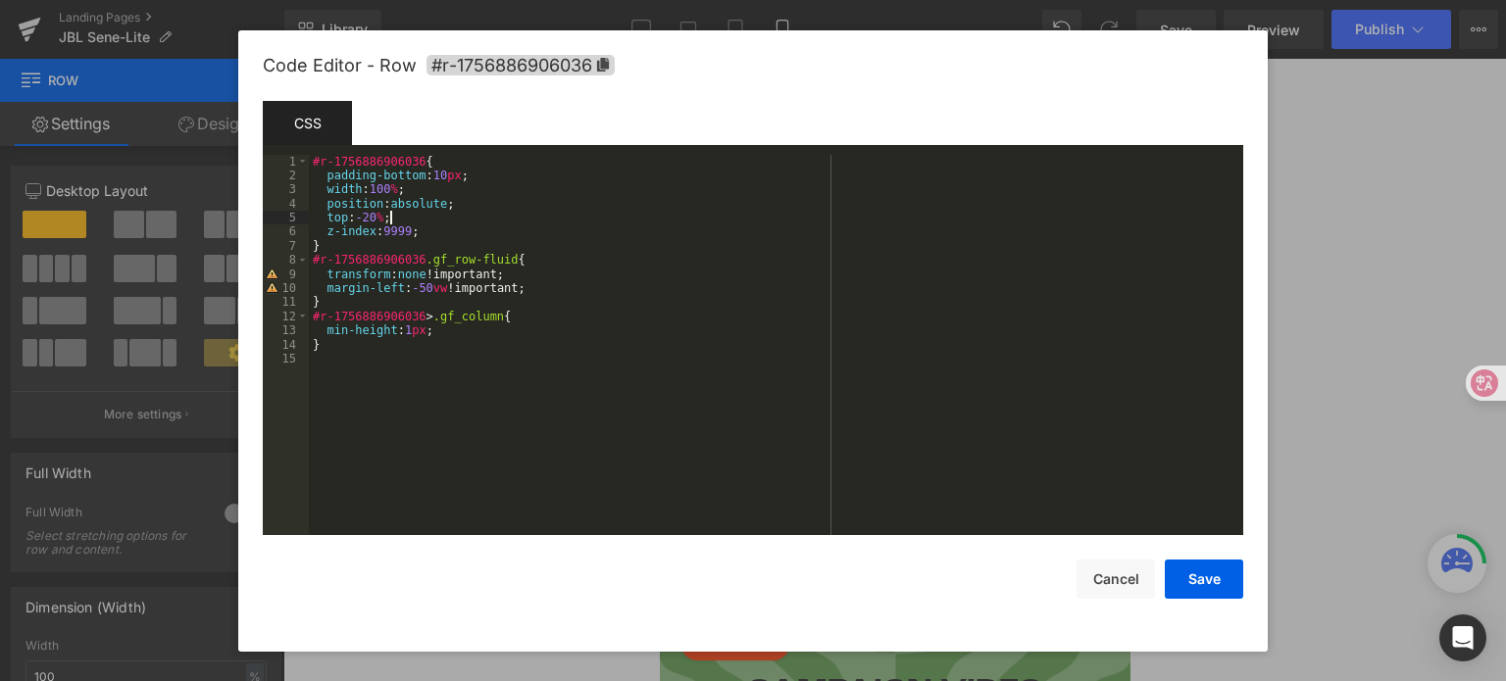
click at [388, 219] on div "#r-1756886906036 { padding-bottom : 10 px ; width : 100 % ; position : absolute…" at bounding box center [776, 360] width 934 height 410
click at [1211, 582] on button "Save" at bounding box center [1203, 579] width 78 height 39
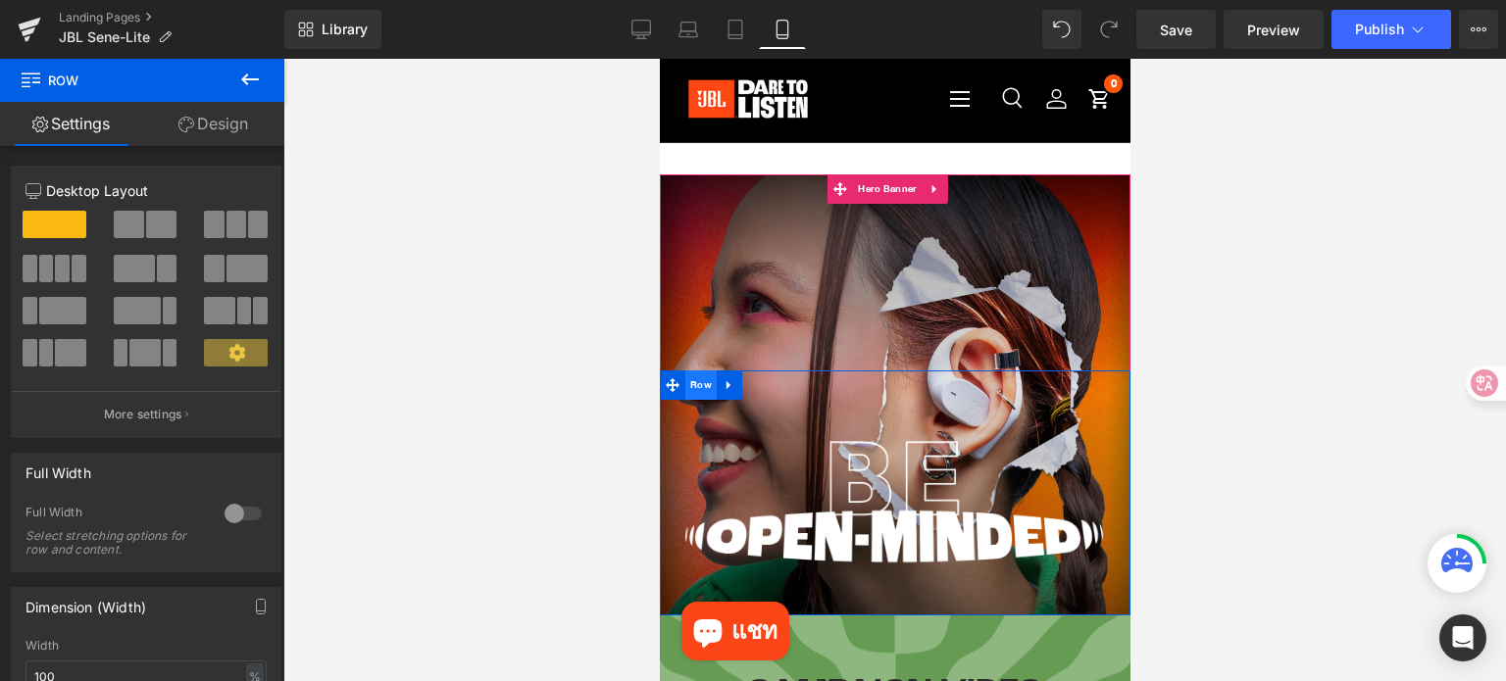
click at [703, 386] on span "Row" at bounding box center [699, 385] width 31 height 29
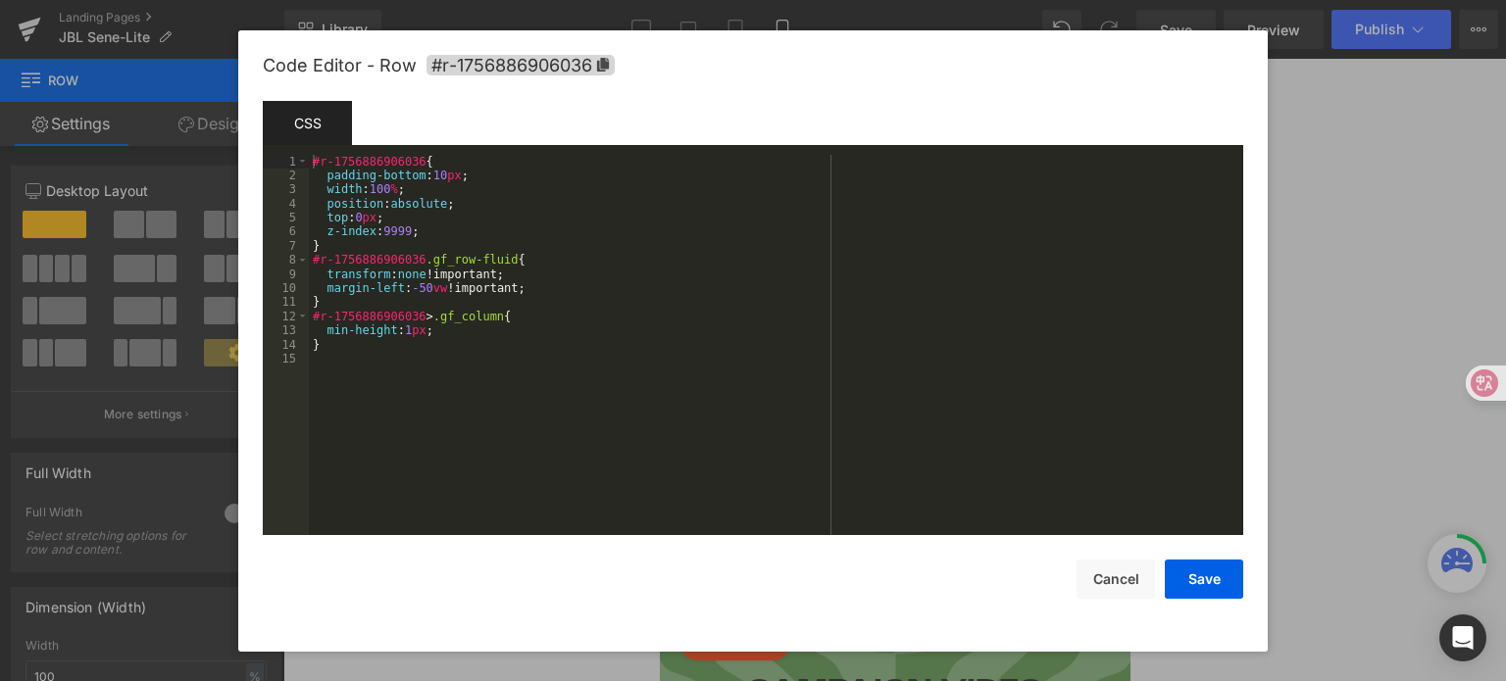
click at [706, 0] on div "Row You are previewing how the will restyle your page. You can not edit Element…" at bounding box center [753, 0] width 1506 height 0
click at [366, 225] on div "#r-1756886906036 { padding-bottom : 10 px ; width : 100 % ; position : absolute…" at bounding box center [776, 360] width 934 height 410
click at [368, 222] on div "#r-1756886906036 { padding-bottom : 10 px ; width : 100 % ; position : absolute…" at bounding box center [776, 360] width 934 height 410
click at [1204, 579] on button "Save" at bounding box center [1203, 579] width 78 height 39
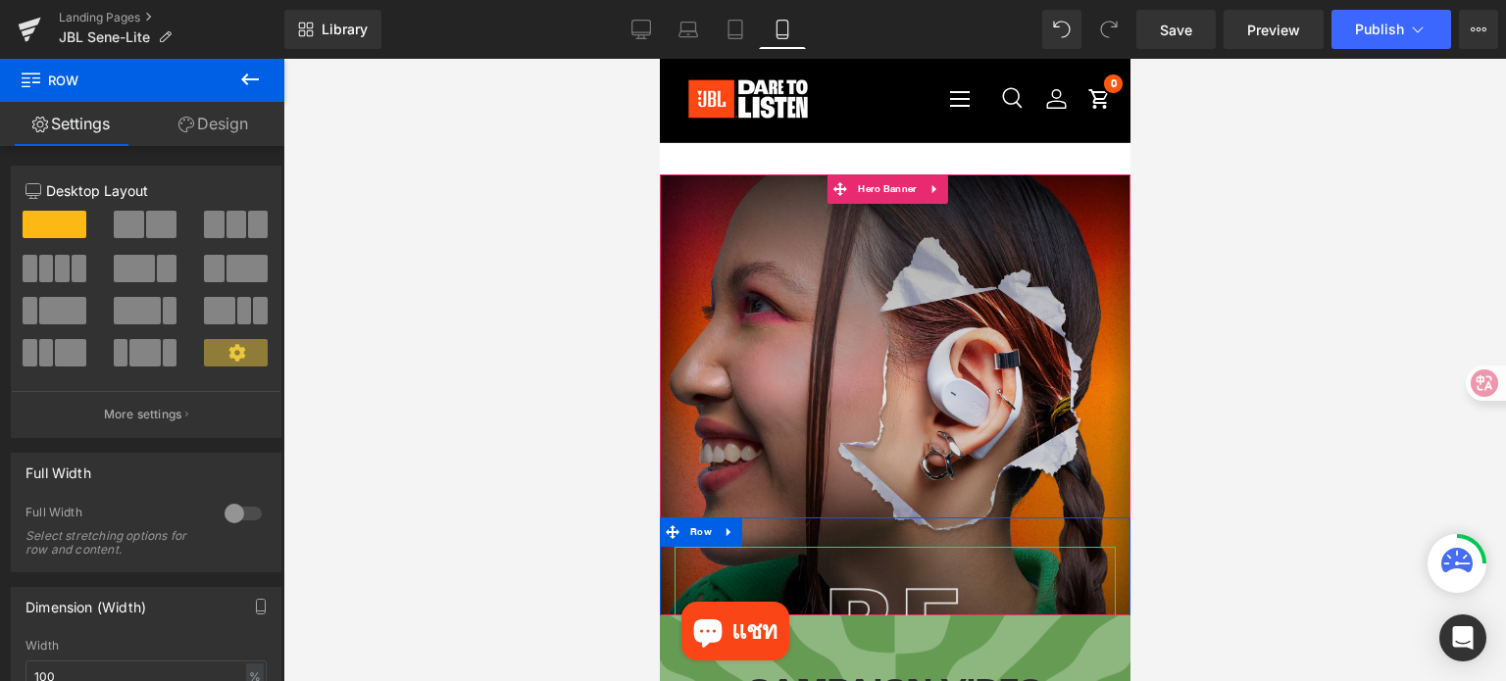
click at [855, 583] on img at bounding box center [893, 650] width 441 height 206
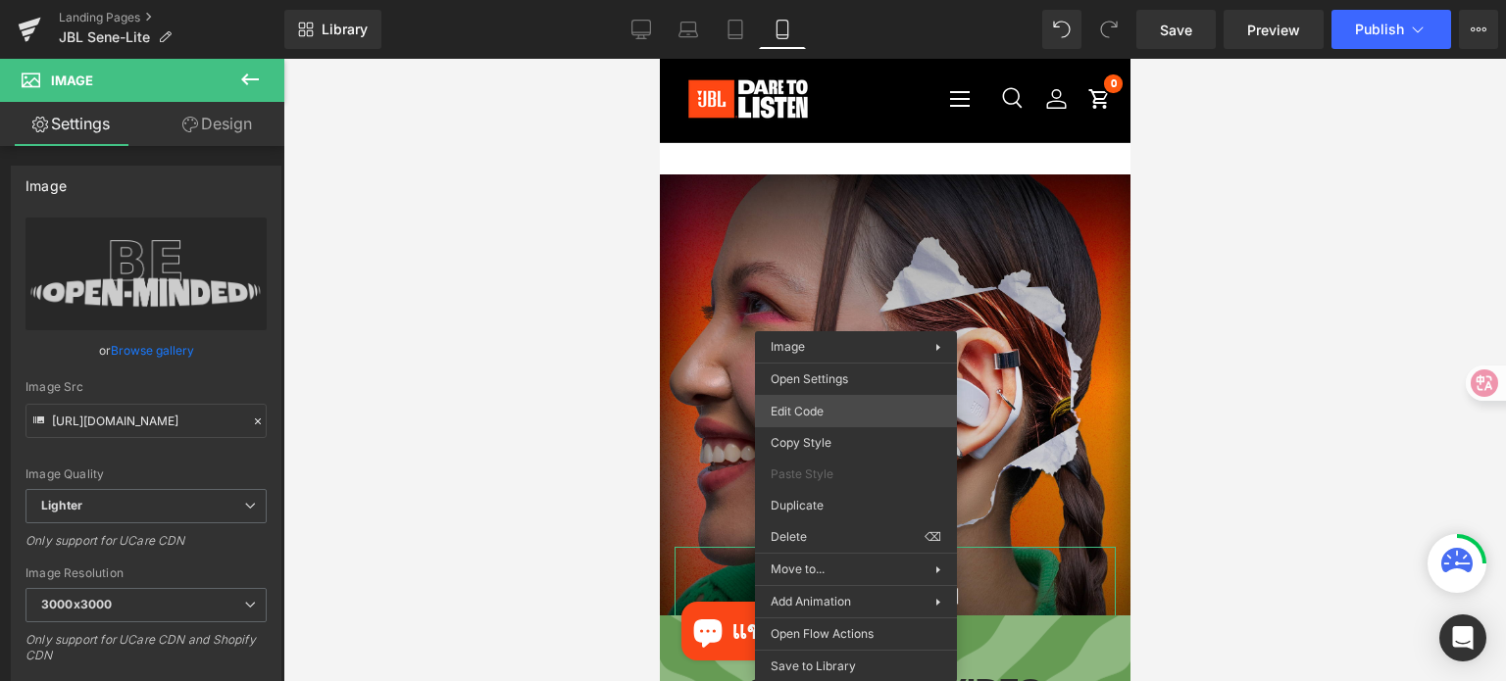
click at [815, 0] on div "Row You are previewing how the will restyle your page. You can not edit Element…" at bounding box center [753, 0] width 1506 height 0
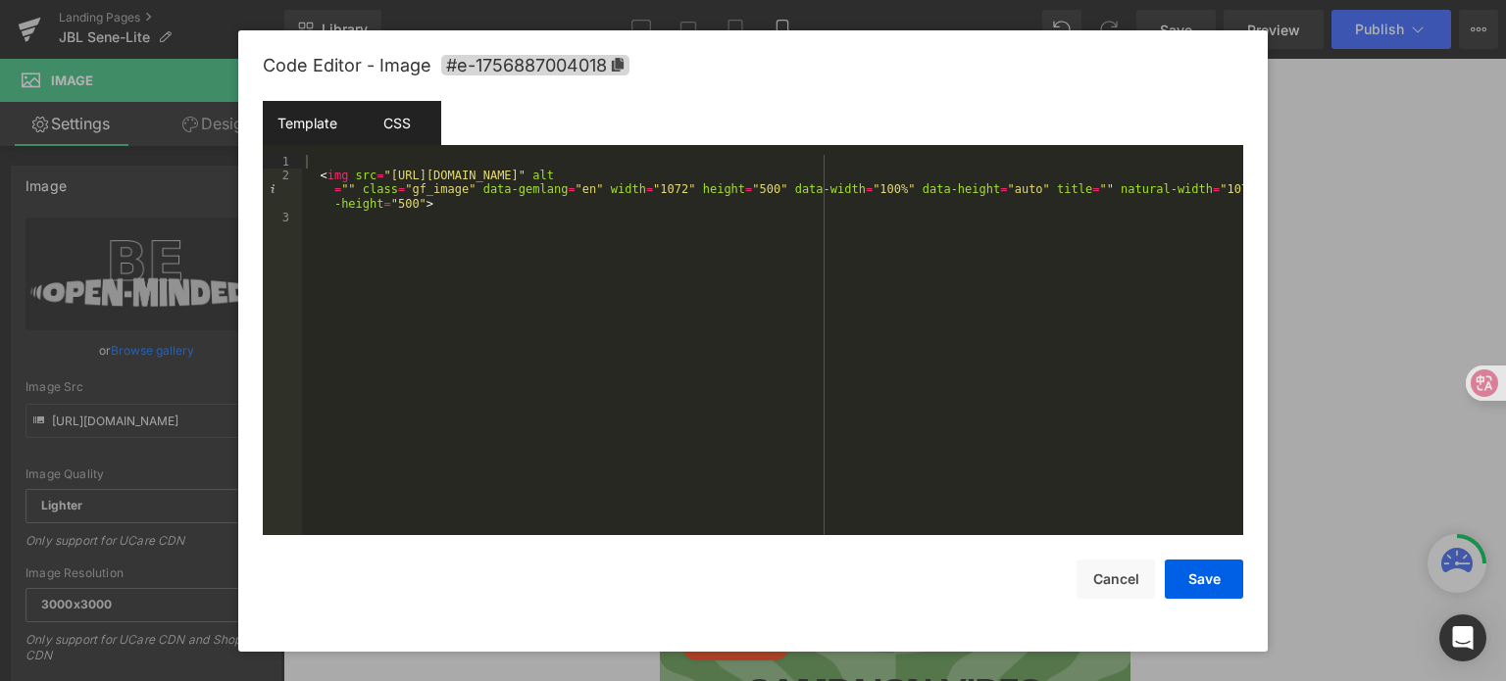
click at [390, 131] on div "CSS" at bounding box center [396, 123] width 89 height 44
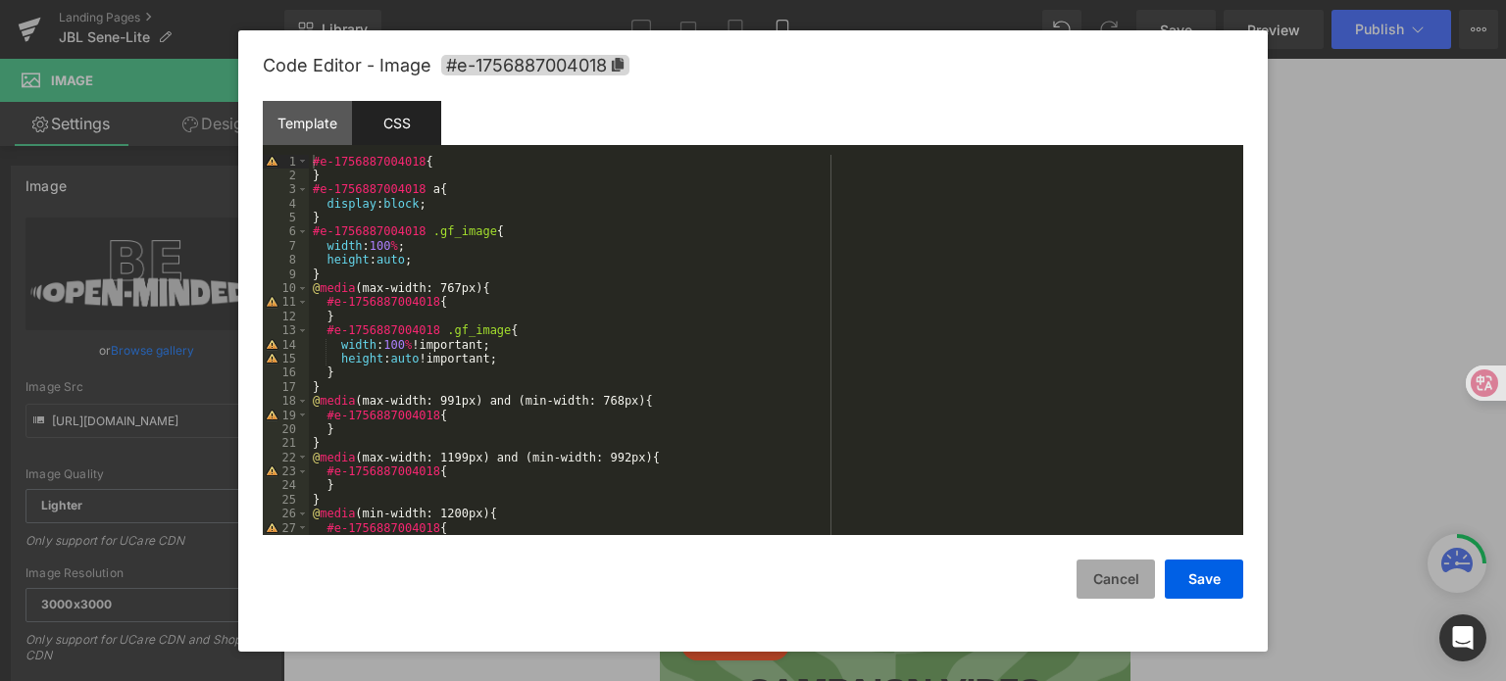
drag, startPoint x: 1117, startPoint y: 568, endPoint x: 1086, endPoint y: 567, distance: 31.4
click at [1117, 568] on button "Cancel" at bounding box center [1115, 579] width 78 height 39
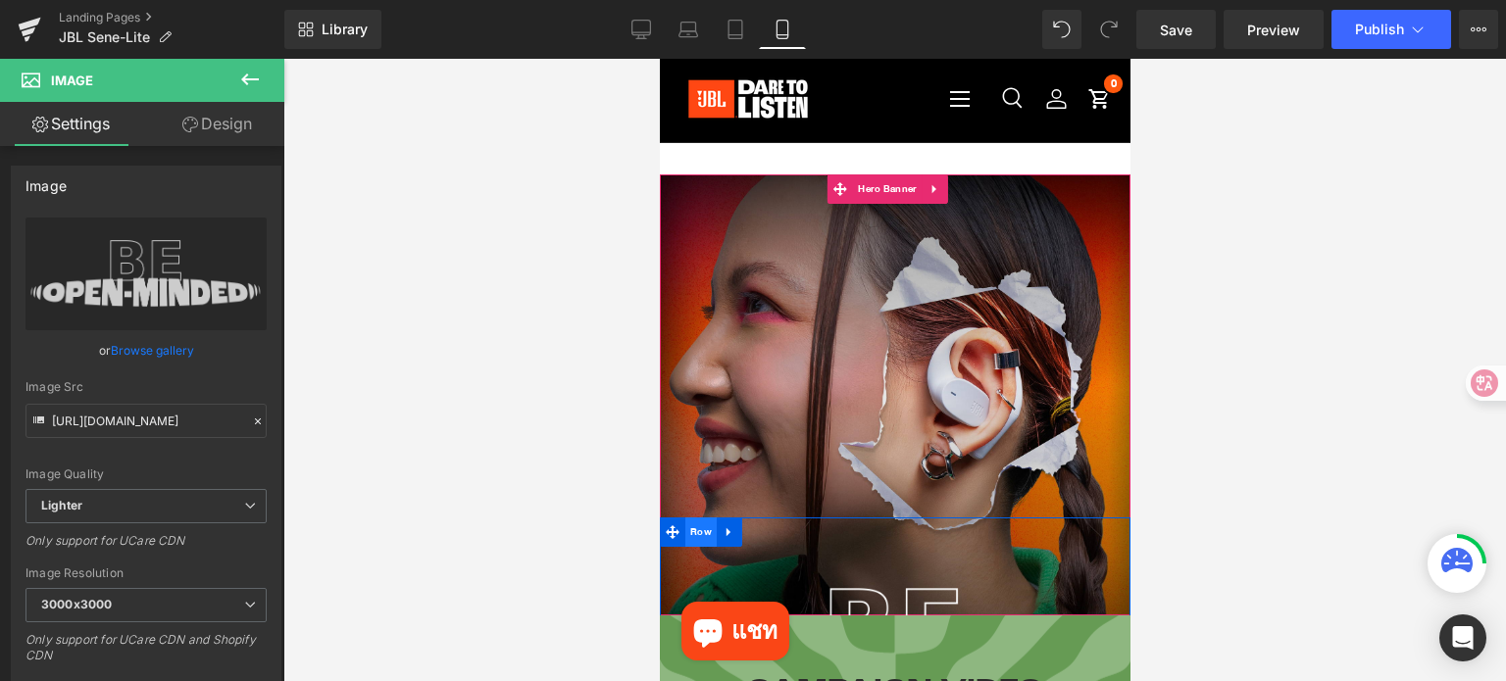
click at [699, 530] on span "Row" at bounding box center [699, 532] width 31 height 29
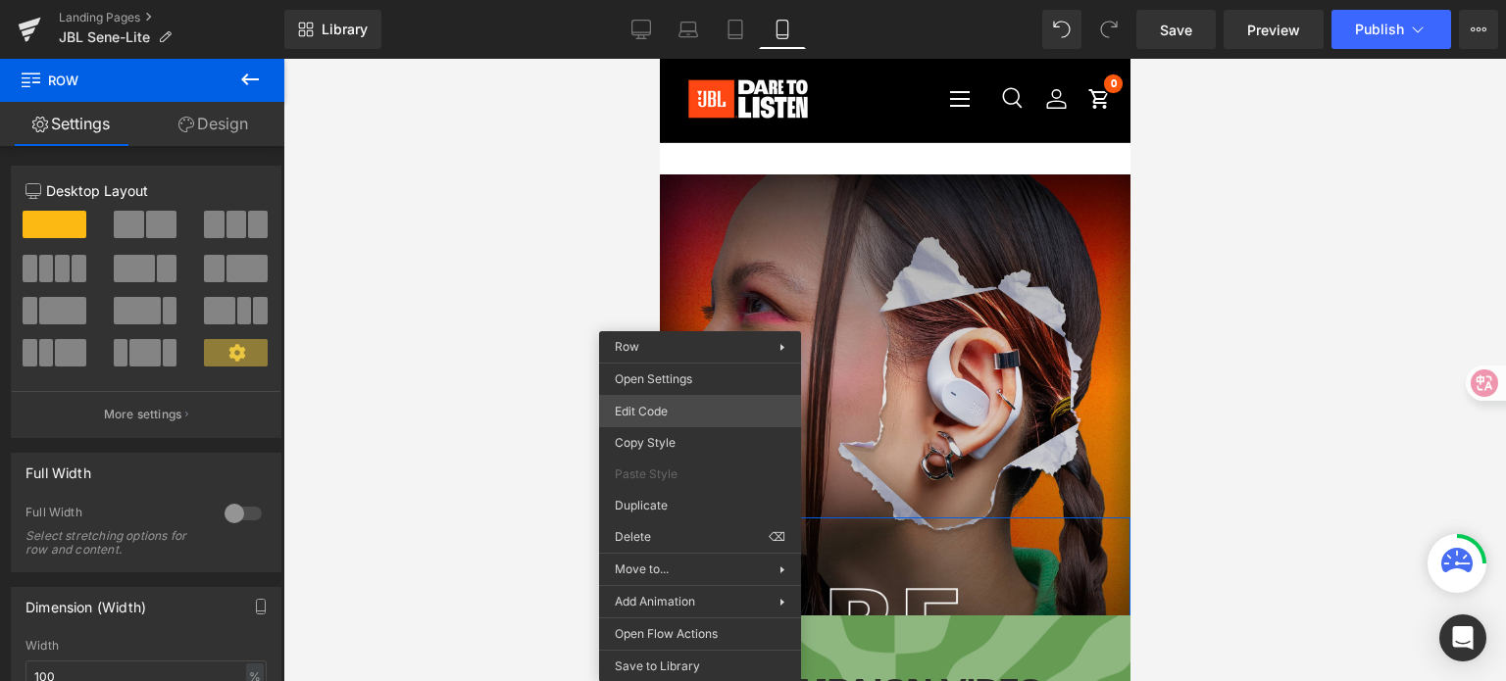
click at [674, 0] on div "Row You are previewing how the will restyle your page. You can not edit Element…" at bounding box center [753, 0] width 1506 height 0
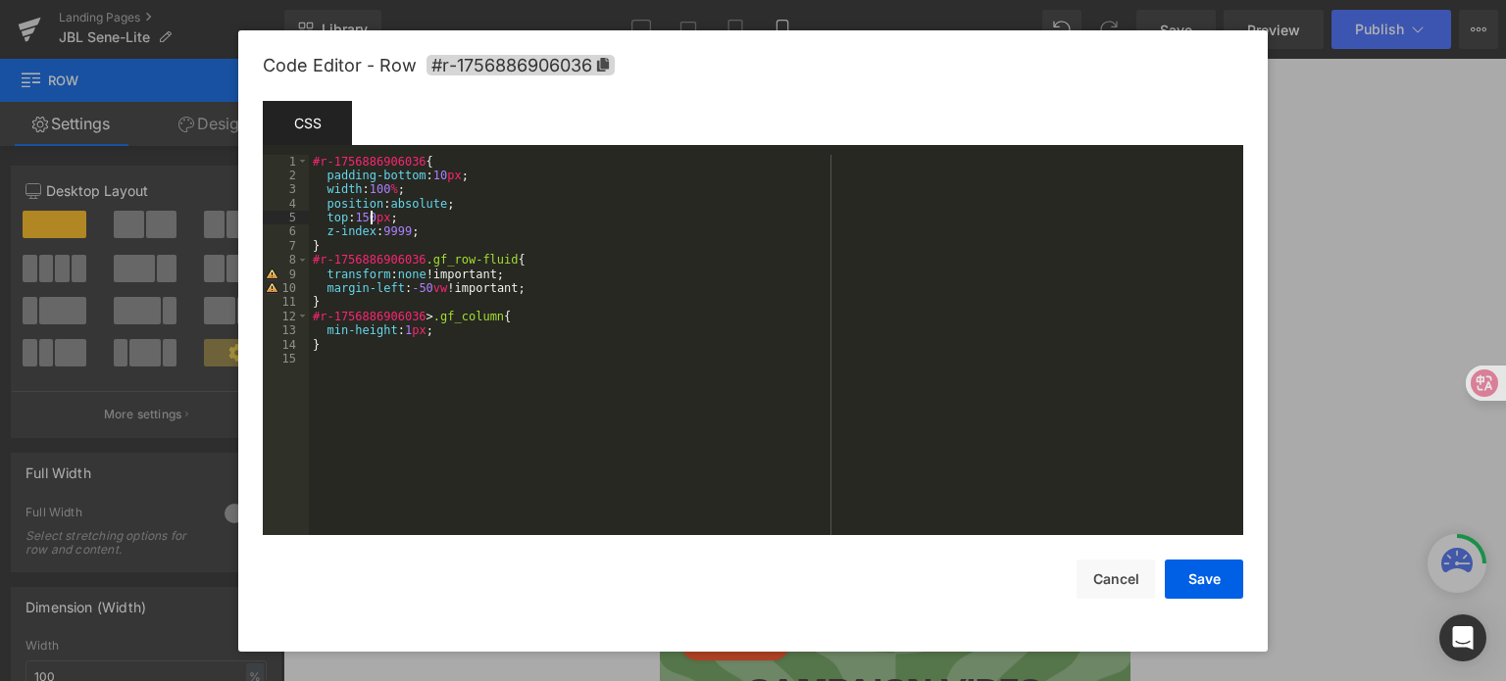
click at [369, 224] on div "#r-1756886906036 { padding-bottom : 10 px ; width : 100 % ; position : absolute…" at bounding box center [776, 360] width 934 height 410
click at [366, 224] on div "#r-1756886906036 { padding-bottom : 10 px ; width : 100 % ; position : absolute…" at bounding box center [776, 360] width 934 height 410
click at [1192, 568] on button "Save" at bounding box center [1203, 579] width 78 height 39
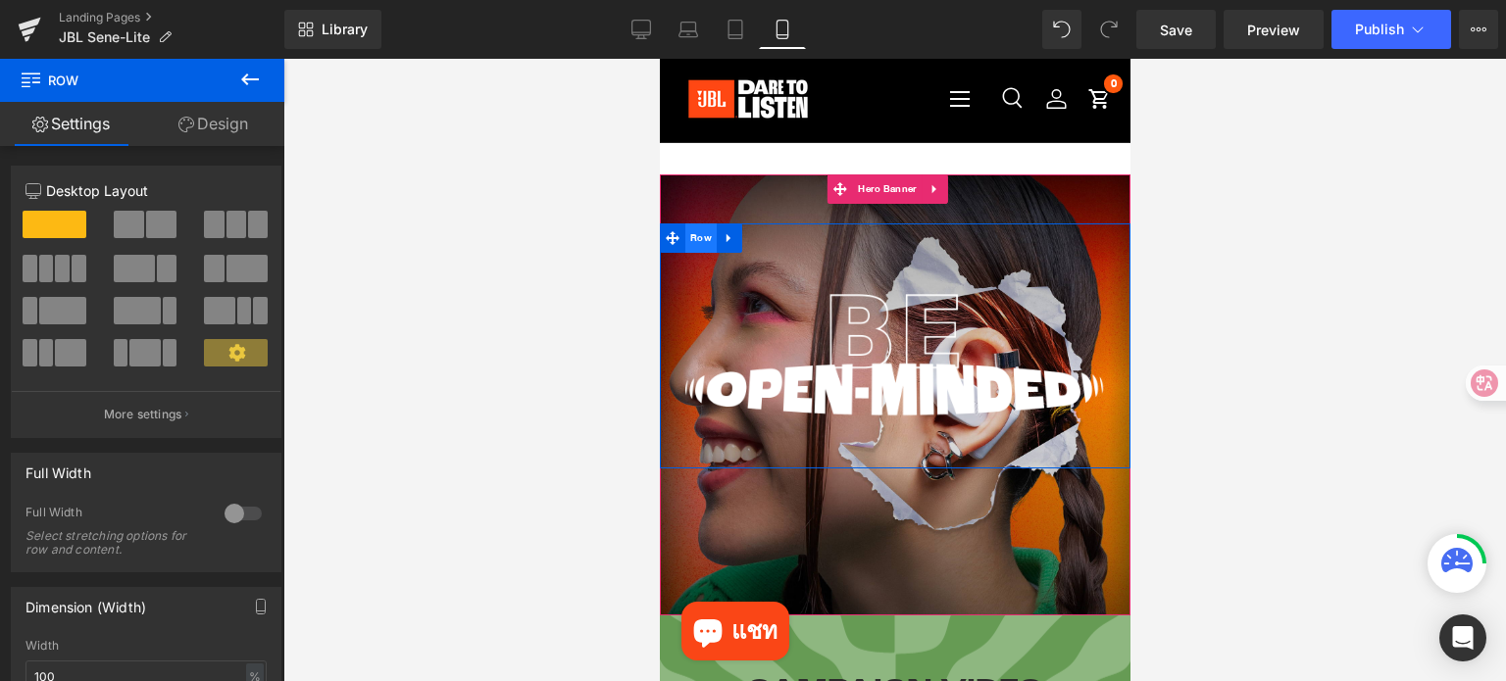
click at [708, 239] on span "Row" at bounding box center [699, 237] width 31 height 29
click at [200, 130] on link "Design" at bounding box center [213, 124] width 142 height 44
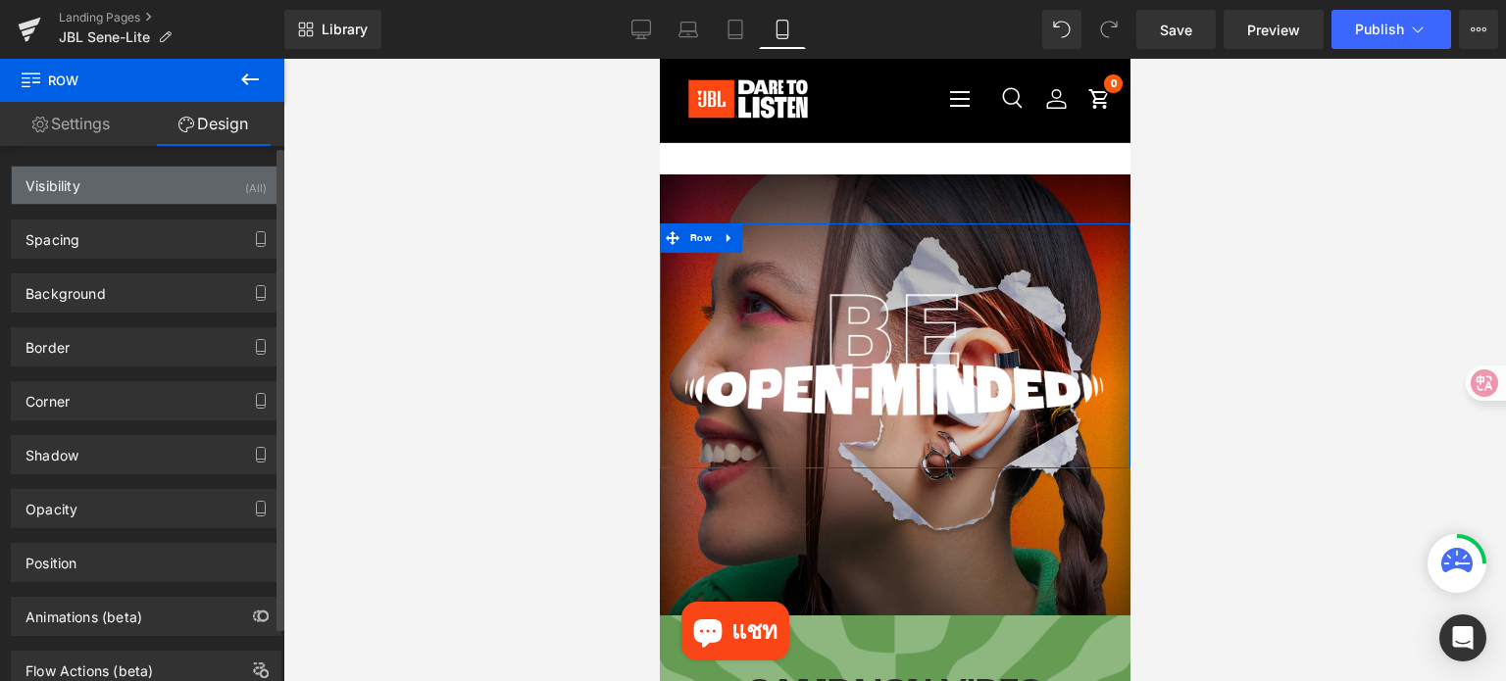
type input "0"
type input "30"
type input "0"
type input "10"
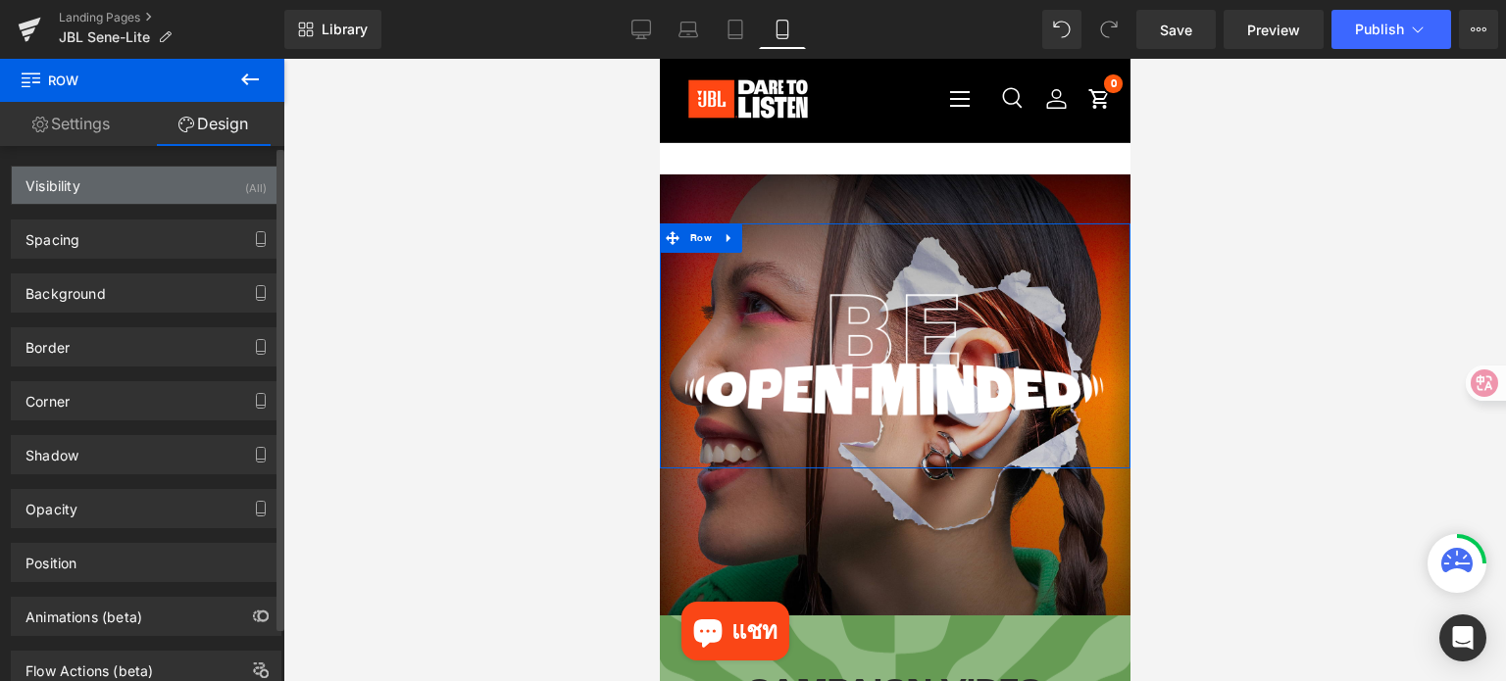
type input "0"
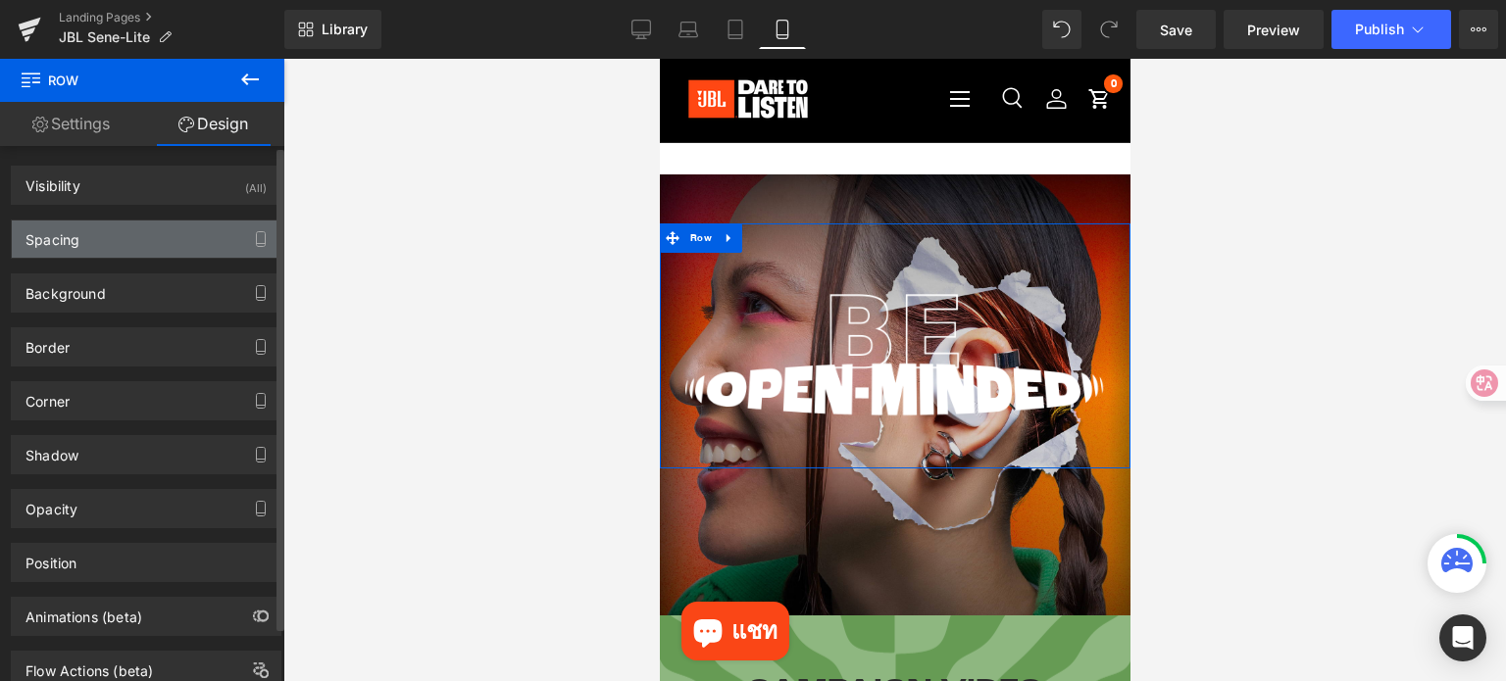
click at [148, 240] on div "Spacing" at bounding box center [146, 239] width 269 height 37
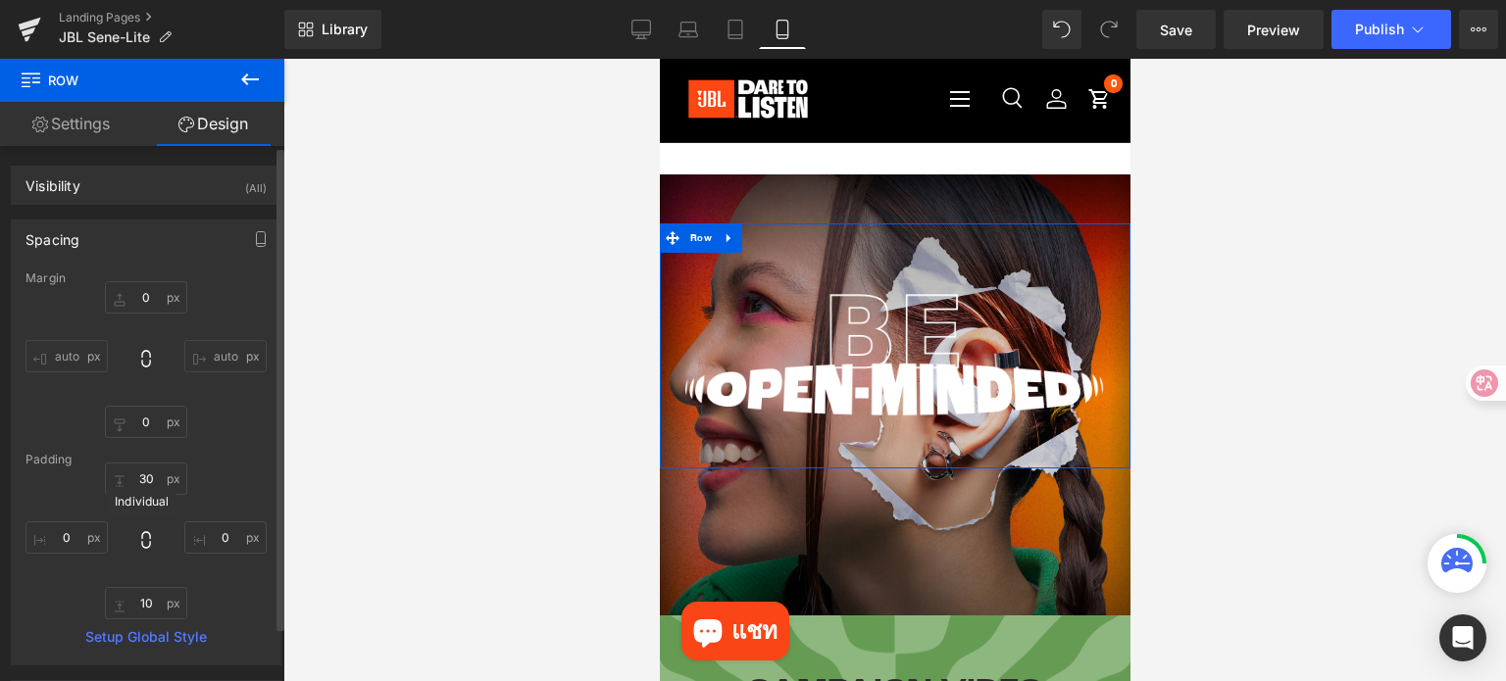
click at [143, 544] on icon at bounding box center [146, 540] width 20 height 20
type input "0"
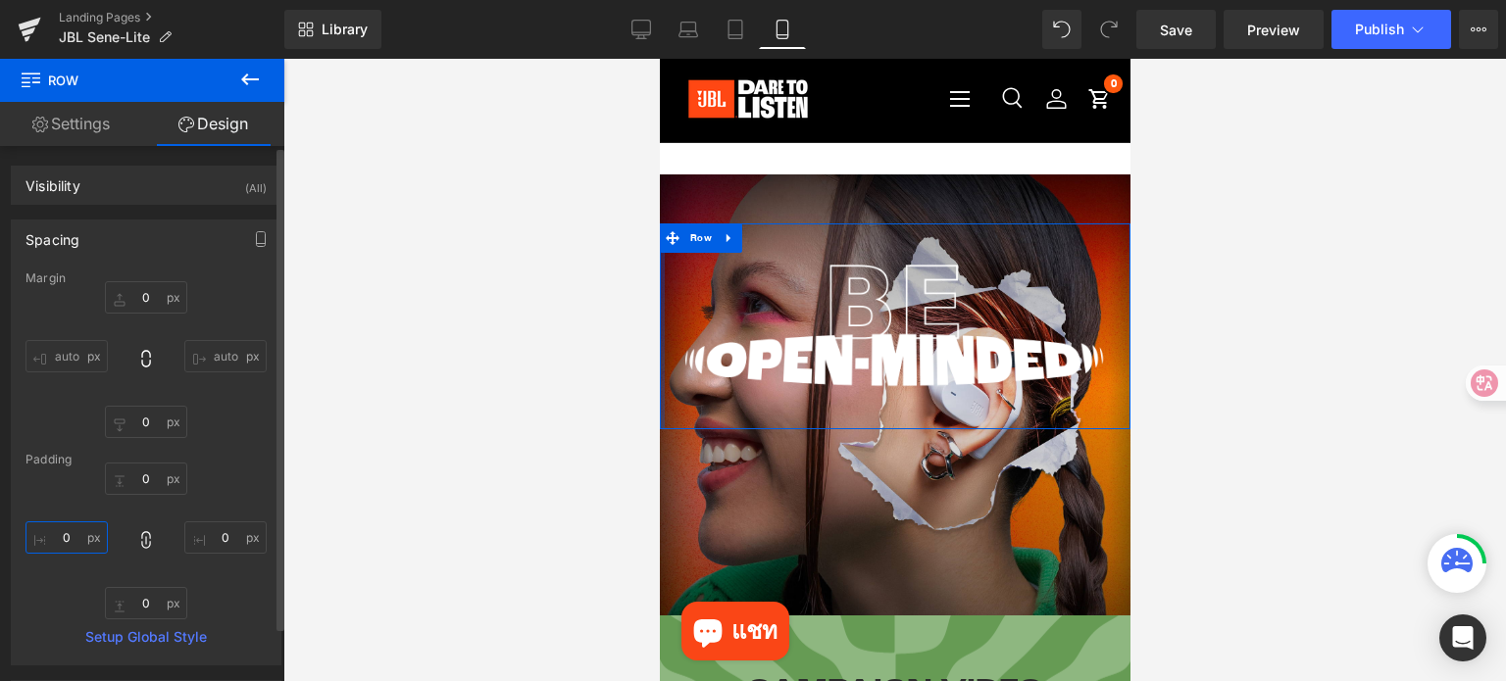
click at [79, 532] on input "0" at bounding box center [66, 537] width 82 height 32
type input "3"
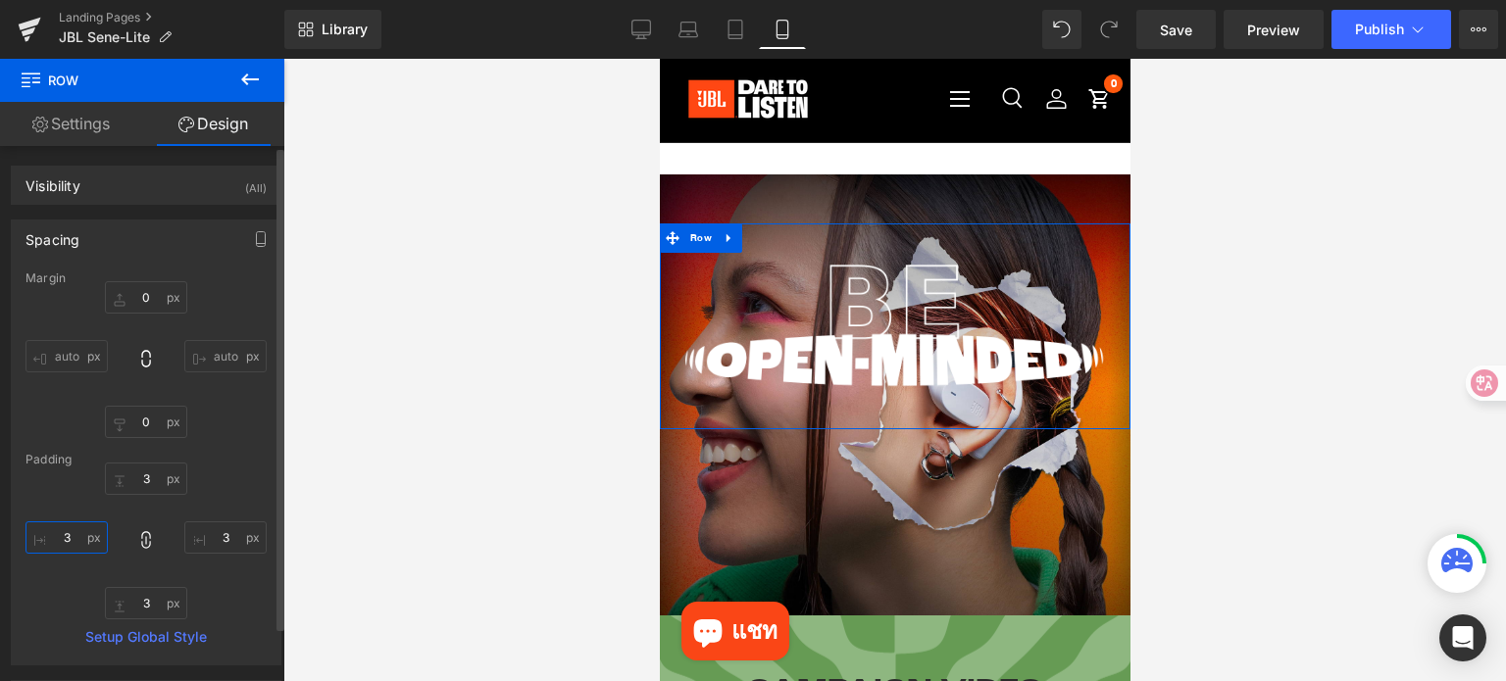
type input "30"
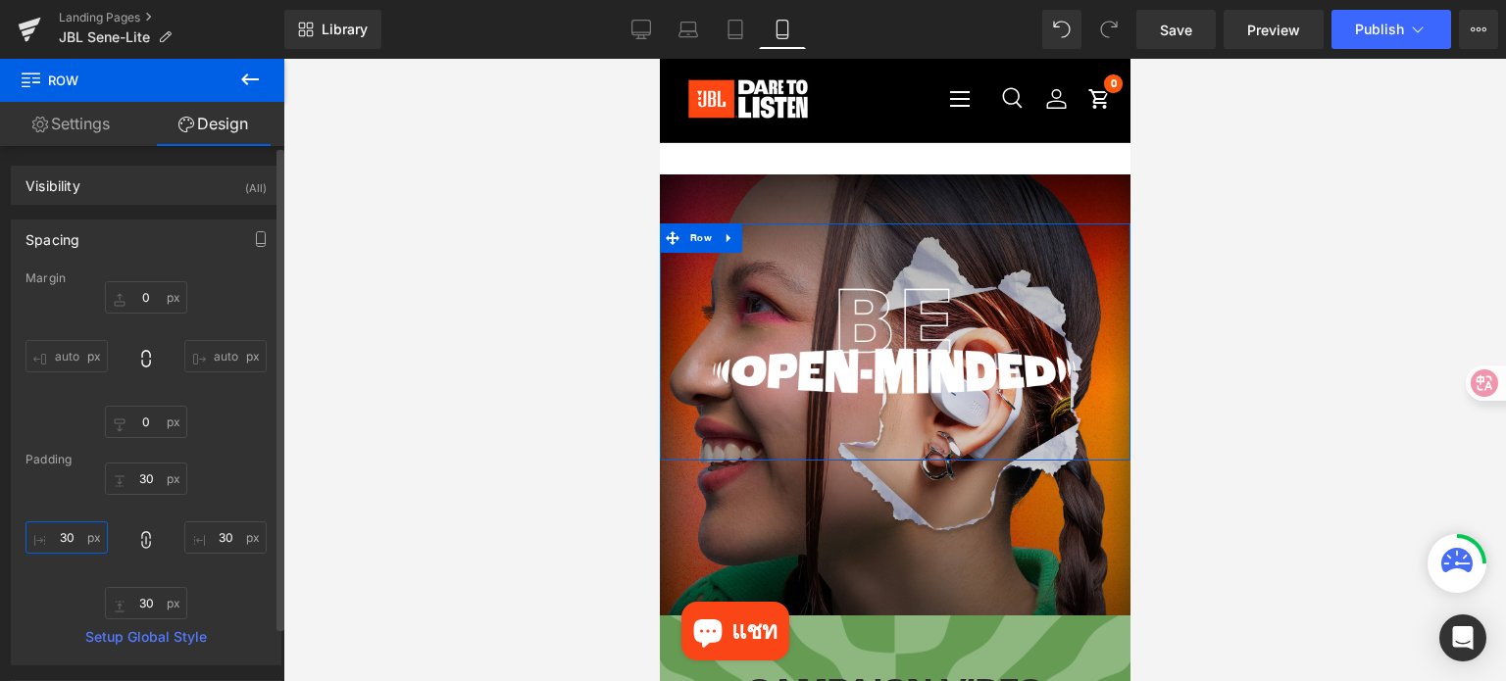
type input "3"
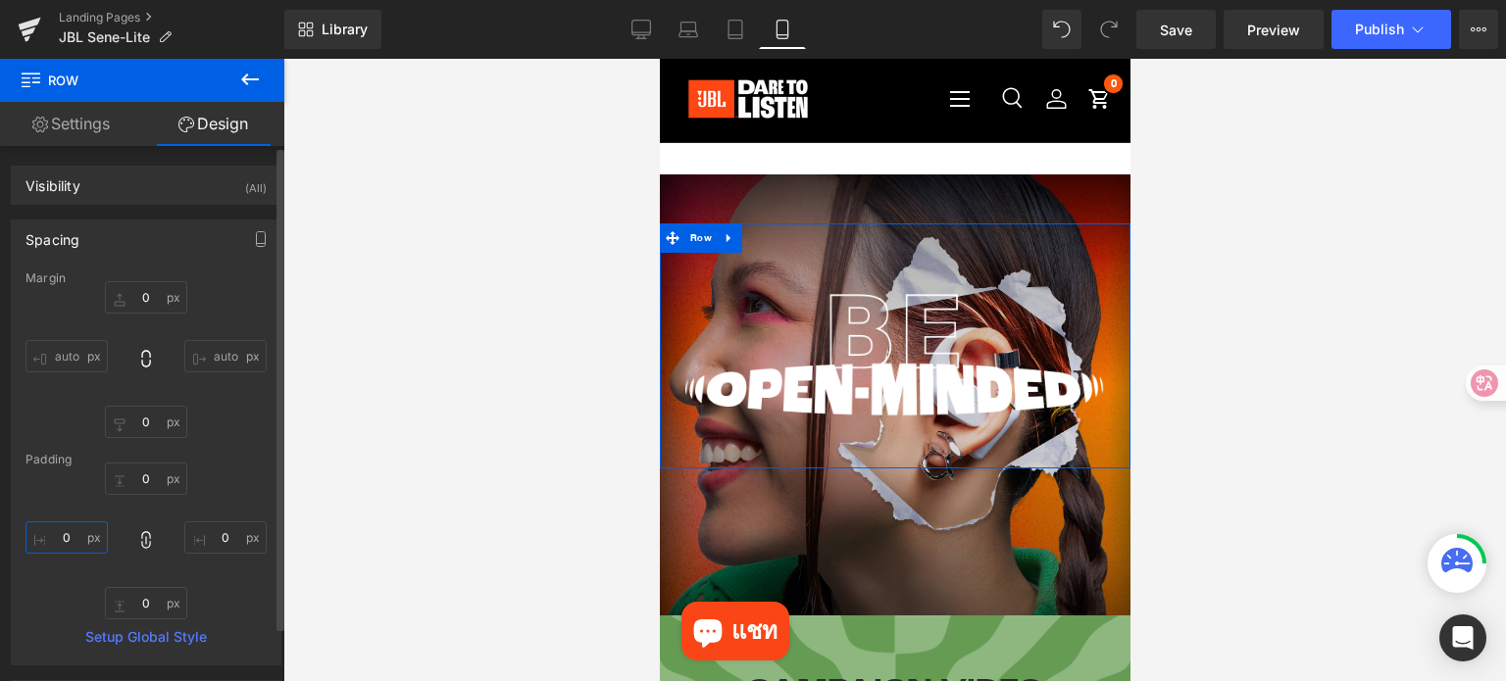
type input "5"
type input "50"
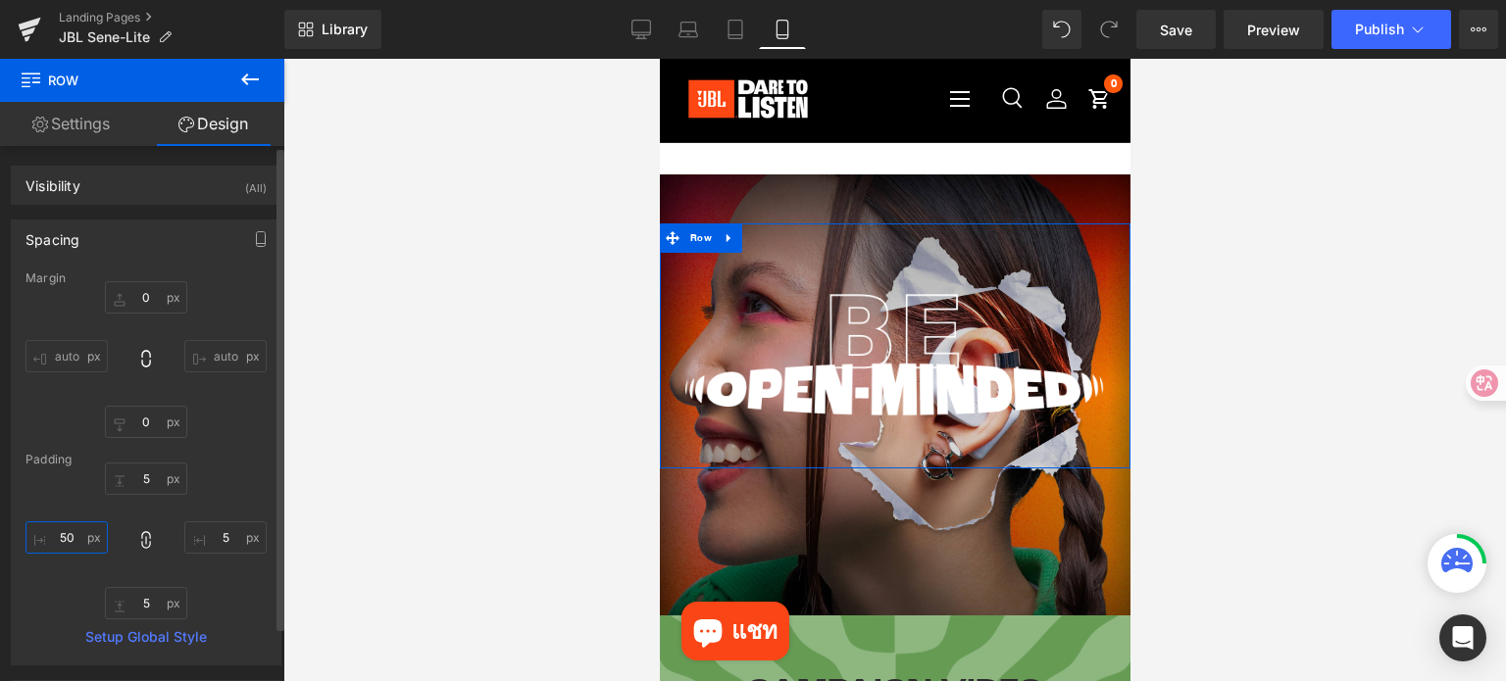
type input "50"
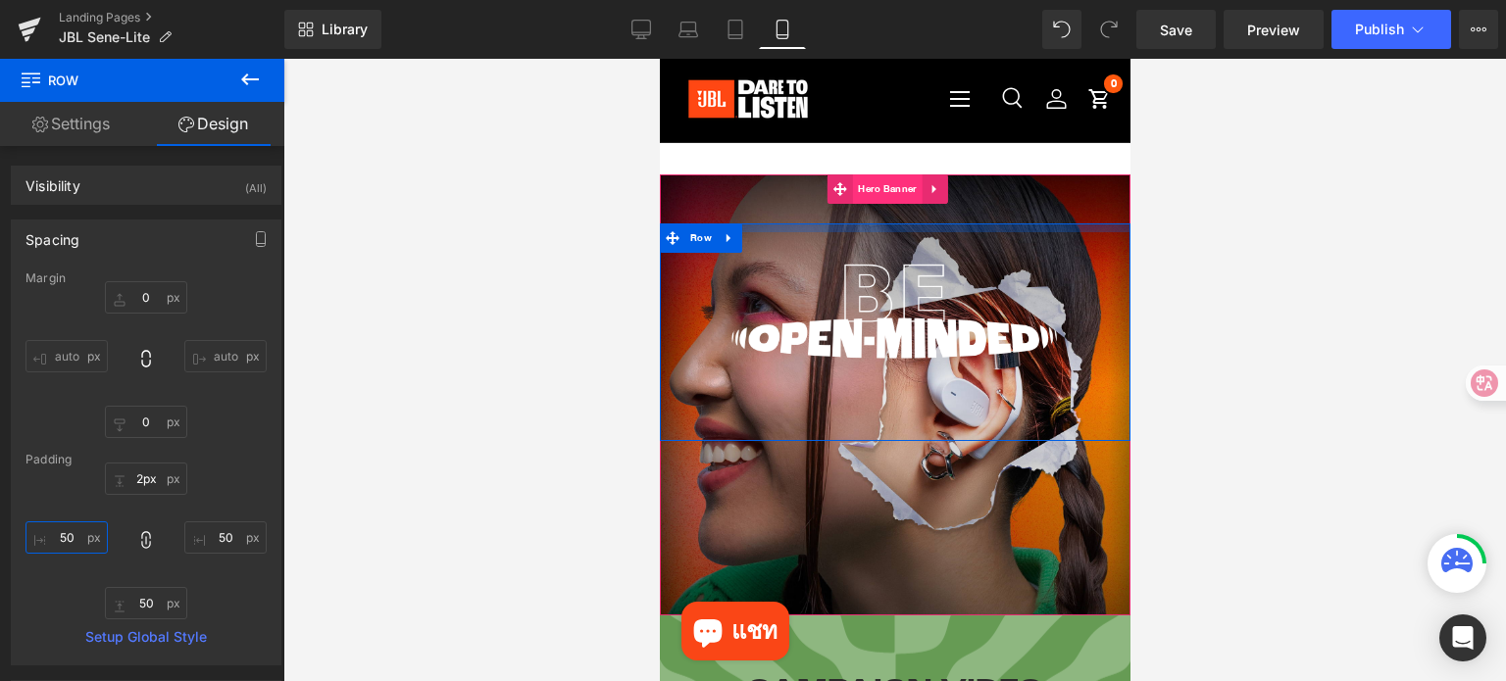
type input "0px"
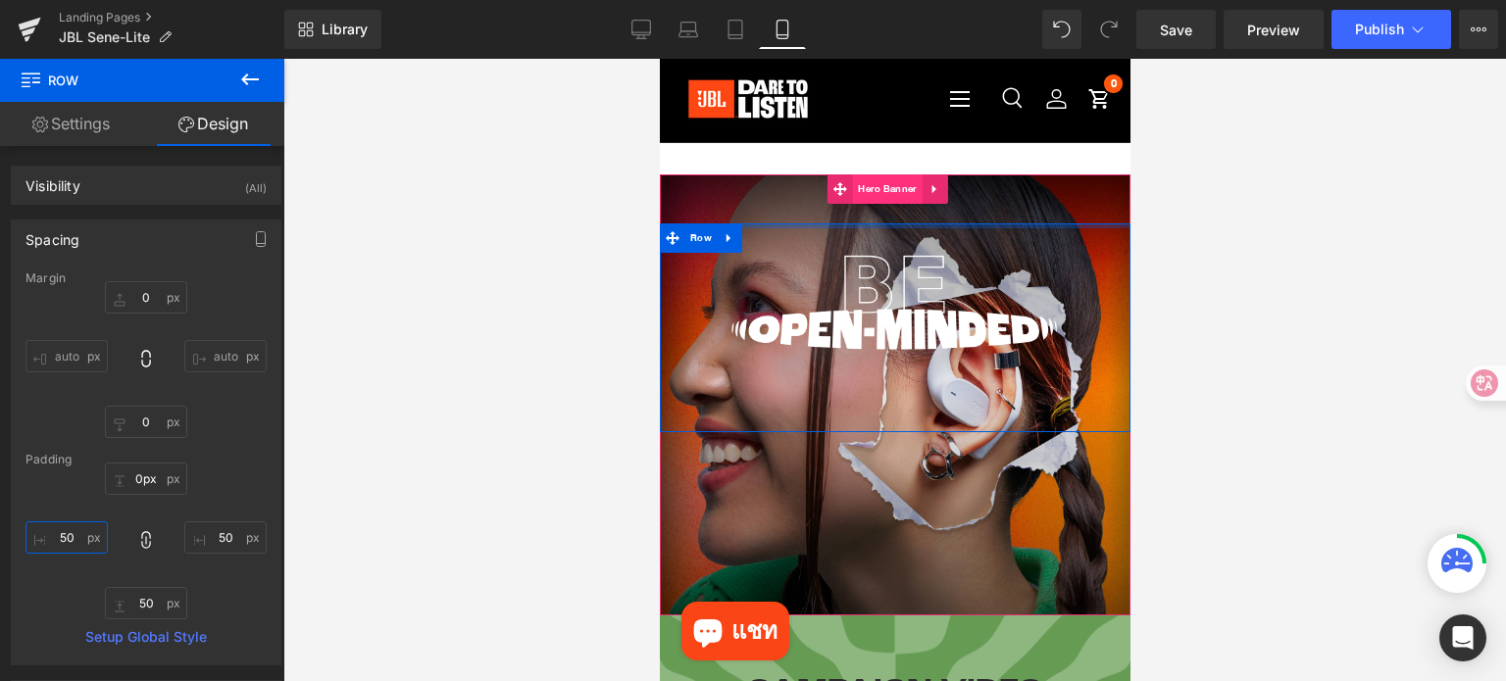
drag, startPoint x: 896, startPoint y: 247, endPoint x: 905, endPoint y: 183, distance: 64.3
click at [905, 183] on div "Image Row 50px Hero Banner 200px" at bounding box center [894, 394] width 470 height 441
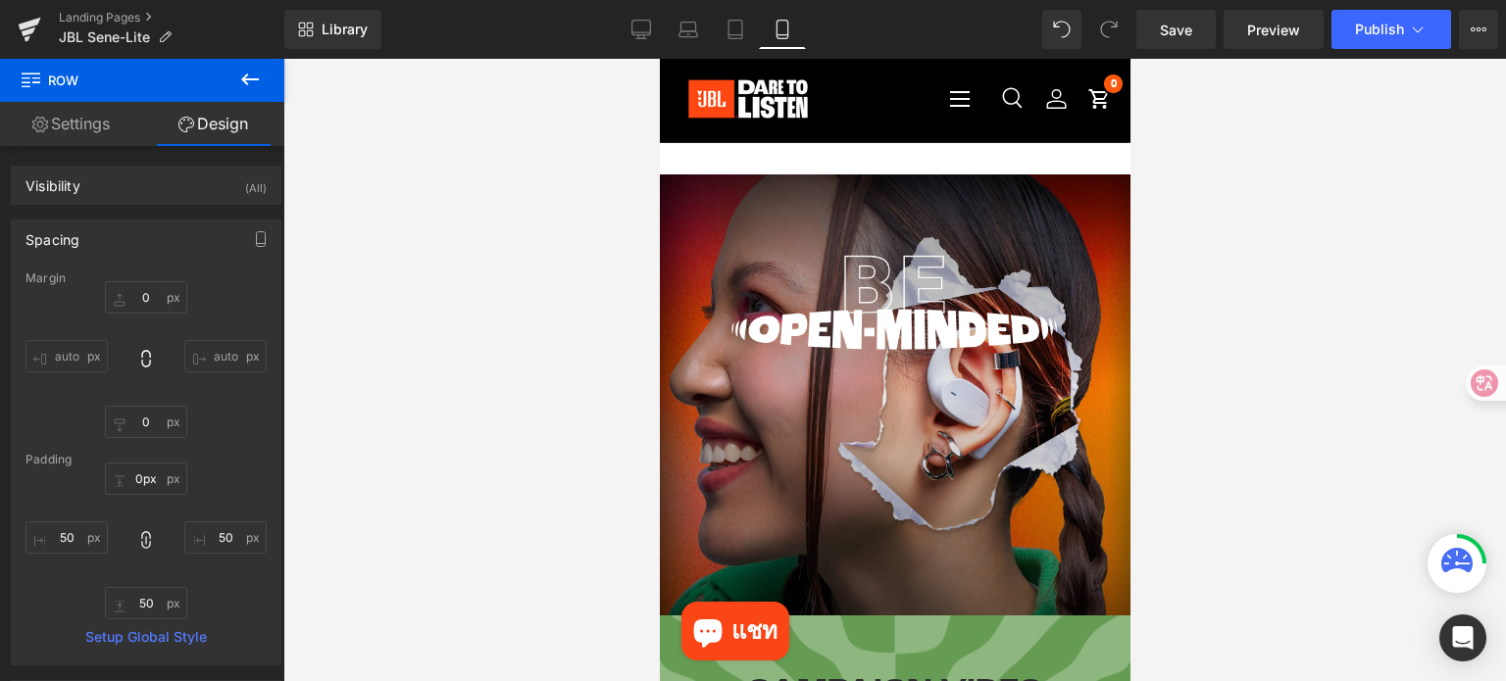
click at [1231, 376] on div at bounding box center [894, 370] width 1222 height 622
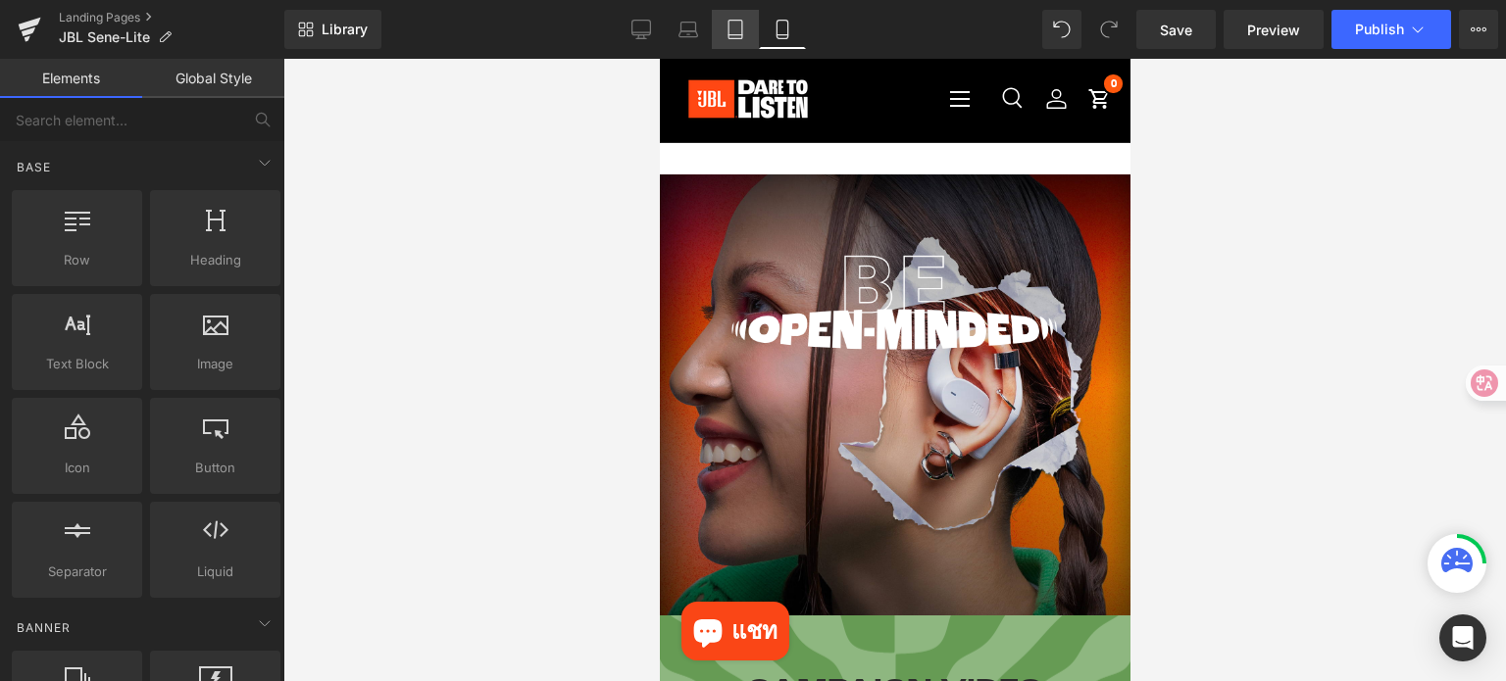
click at [741, 26] on icon at bounding box center [735, 30] width 20 height 20
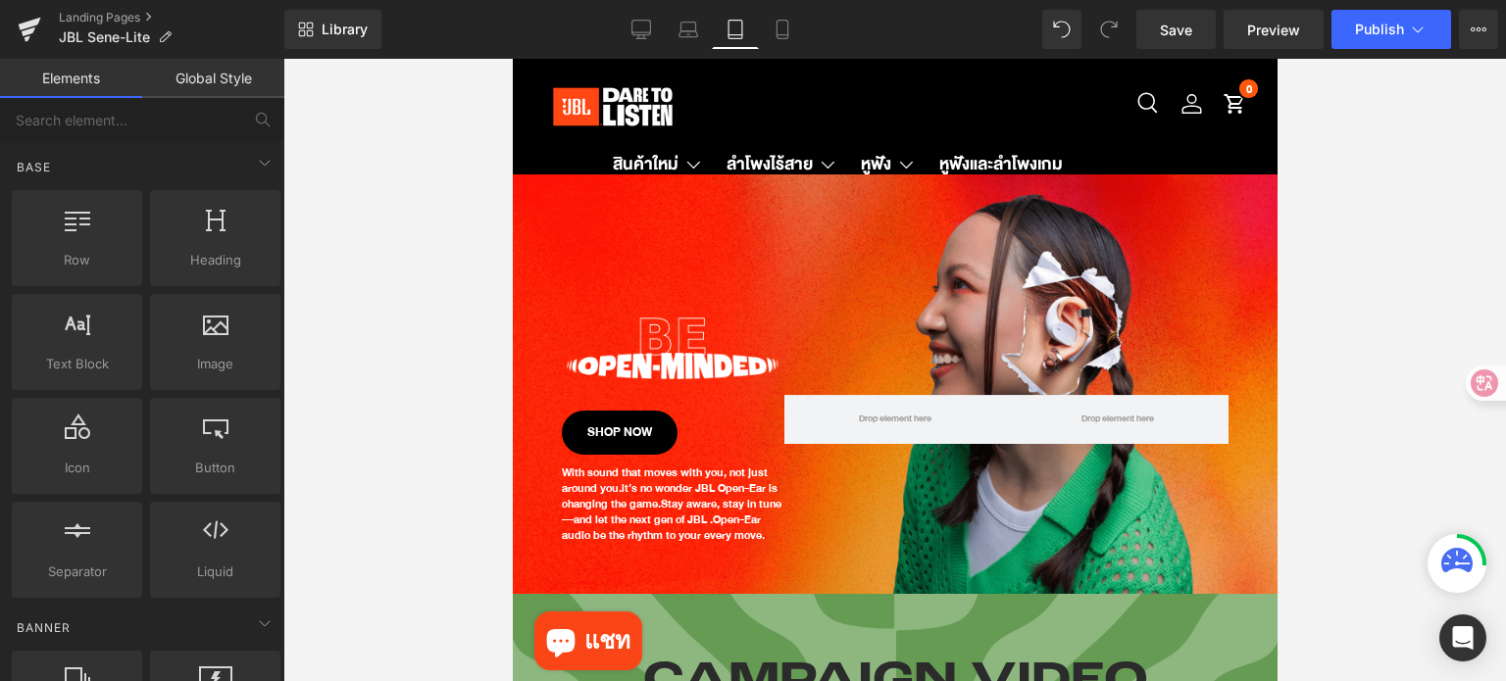
scroll to position [116, 0]
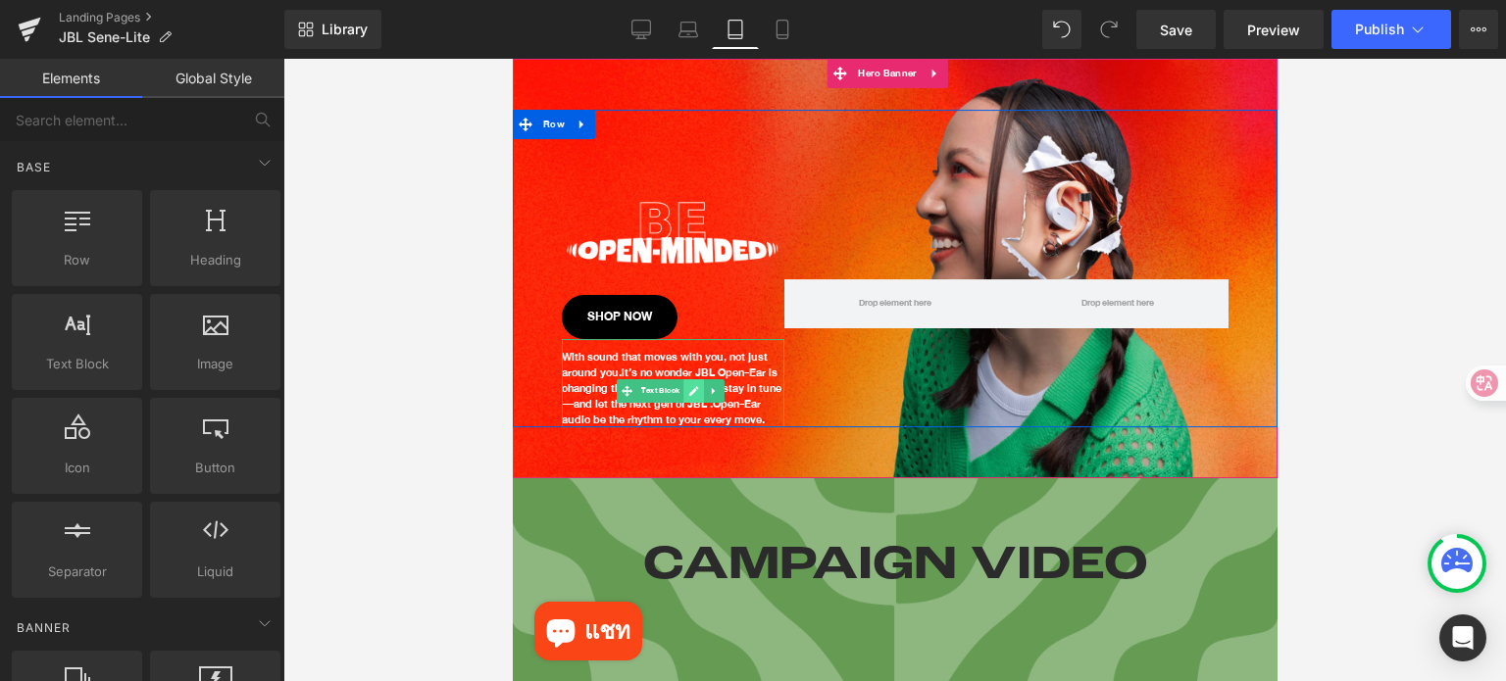
click at [694, 383] on link at bounding box center [692, 391] width 21 height 24
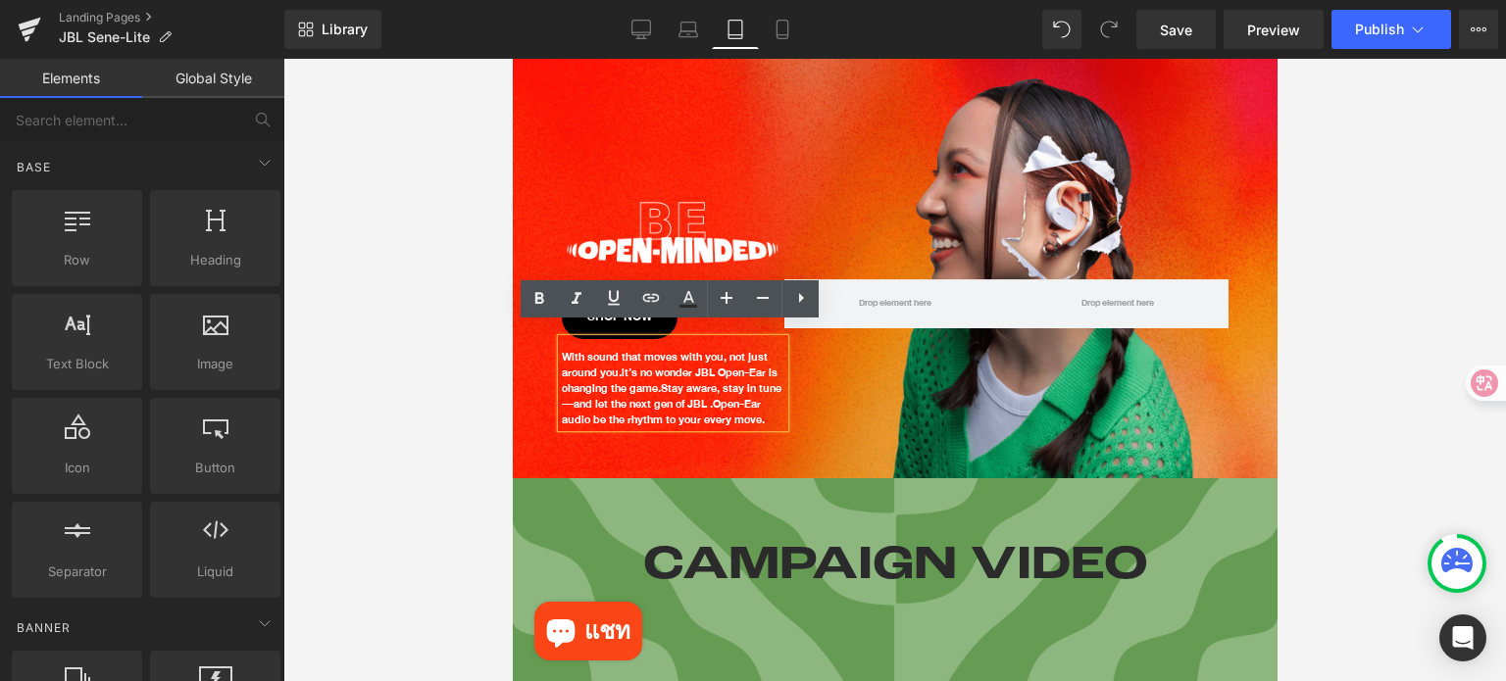
click at [694, 383] on span "Stay aware, stay in tune—and let the next gen of JBL ." at bounding box center [671, 395] width 220 height 35
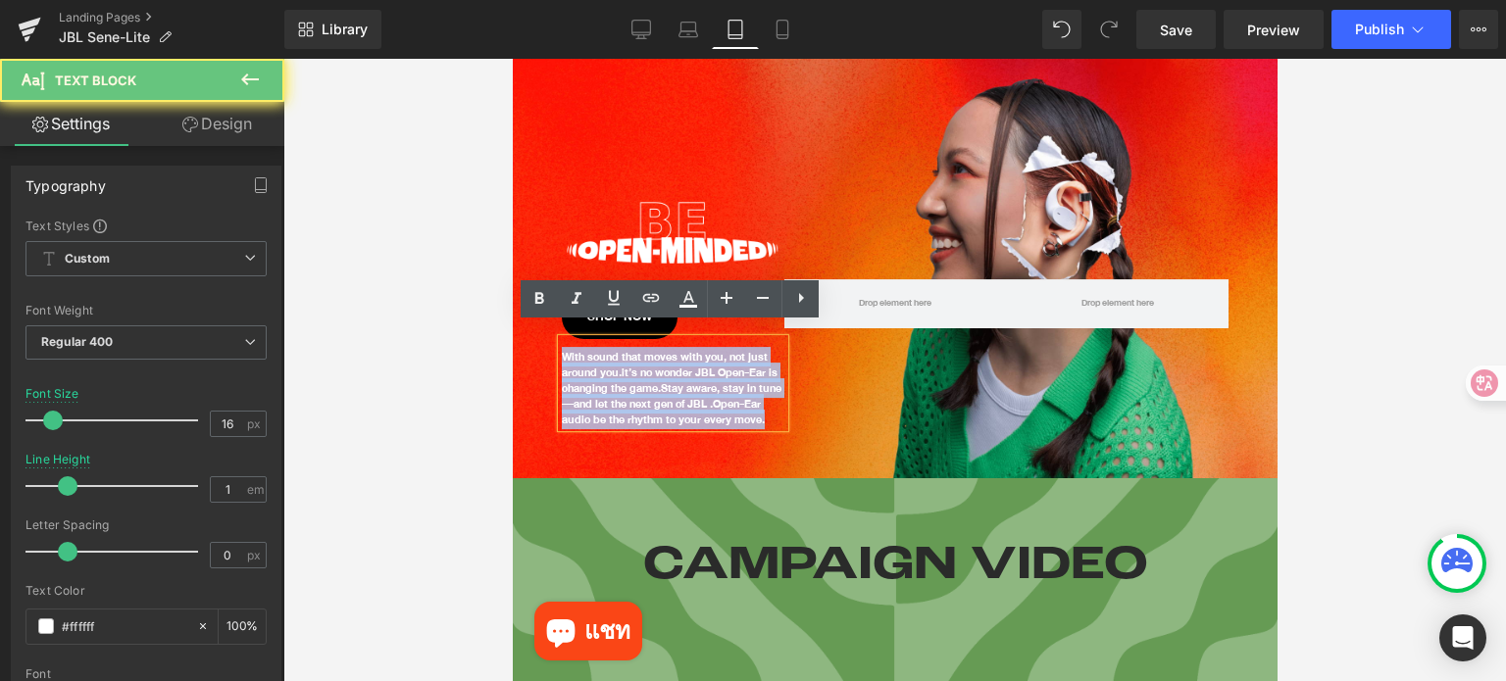
click at [694, 383] on span "Stay aware, stay in tune—and let the next gen of JBL ." at bounding box center [671, 395] width 220 height 35
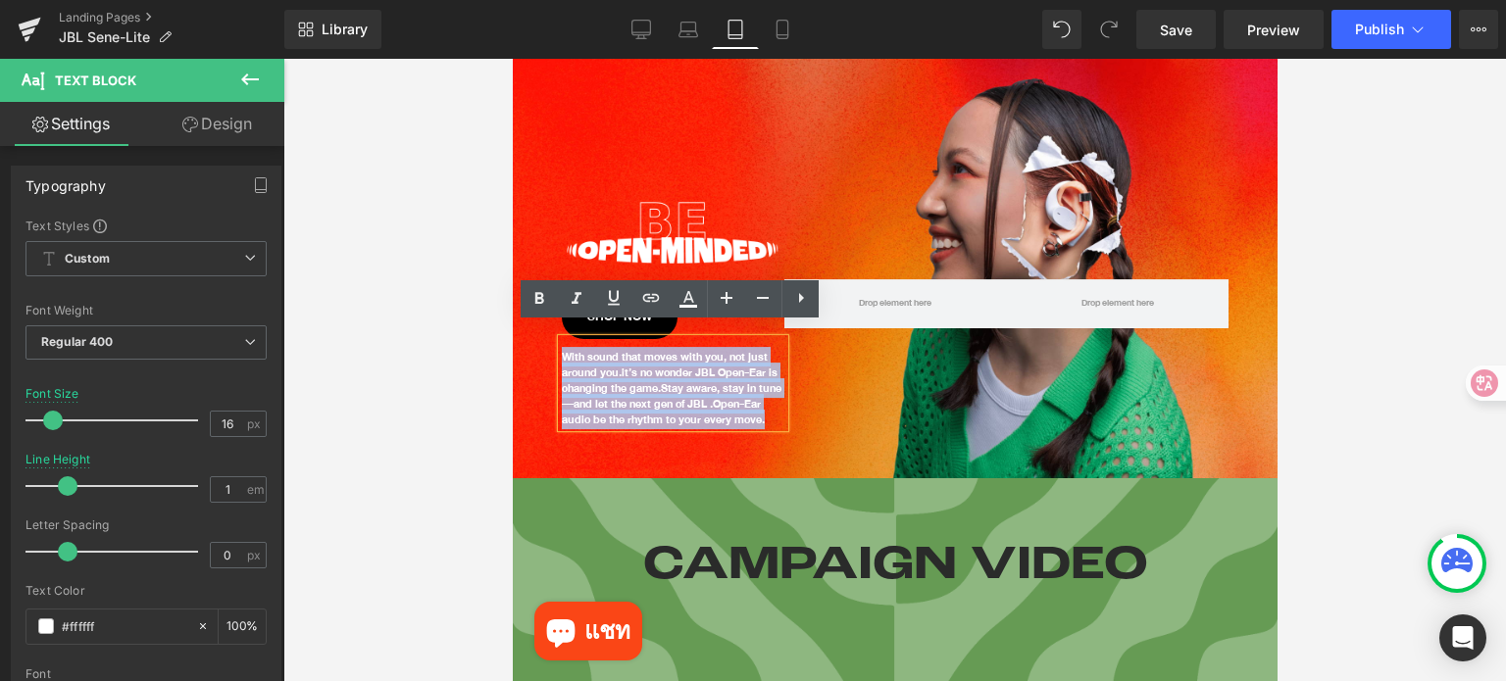
copy p "With sound that moves with you, not just around you. it’s no wonder JBL Open-Ea…"
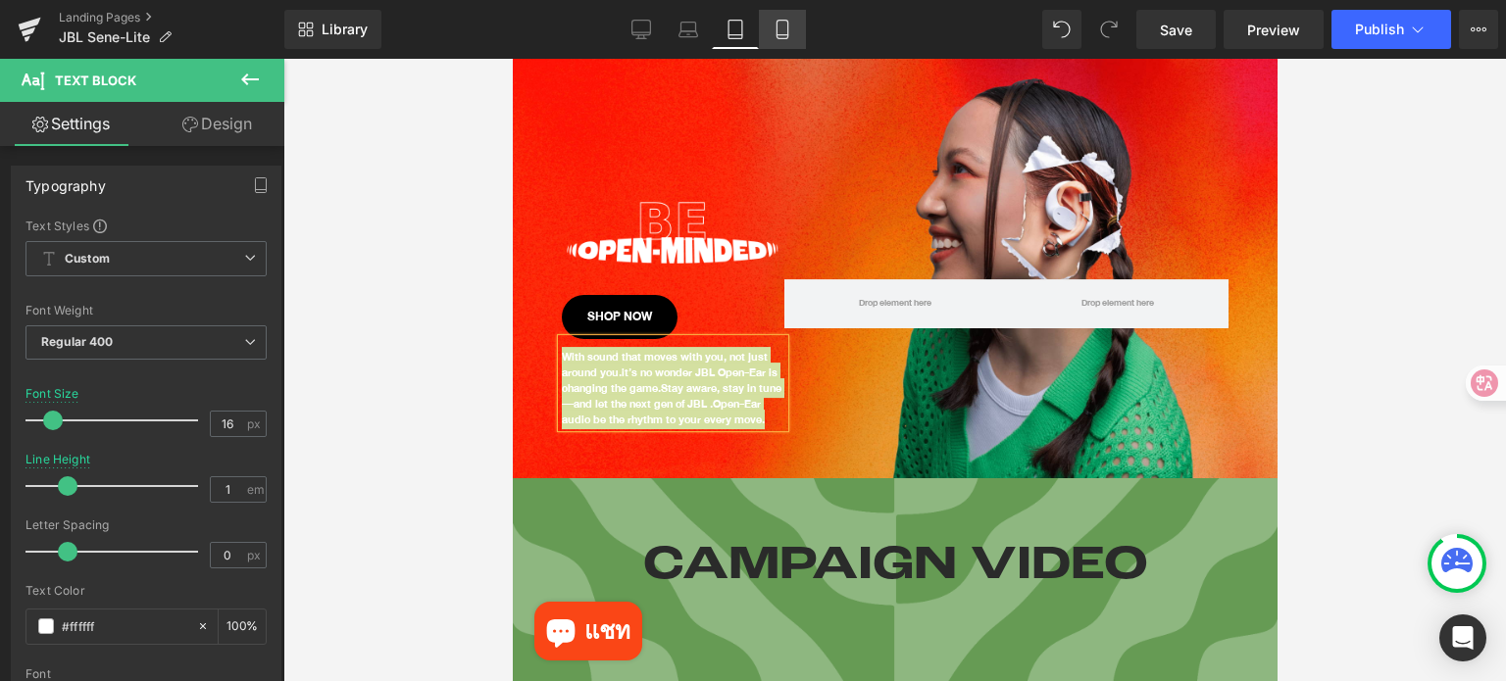
click at [788, 29] on icon at bounding box center [782, 30] width 20 height 20
type input "20"
type input "1.5"
type input "100"
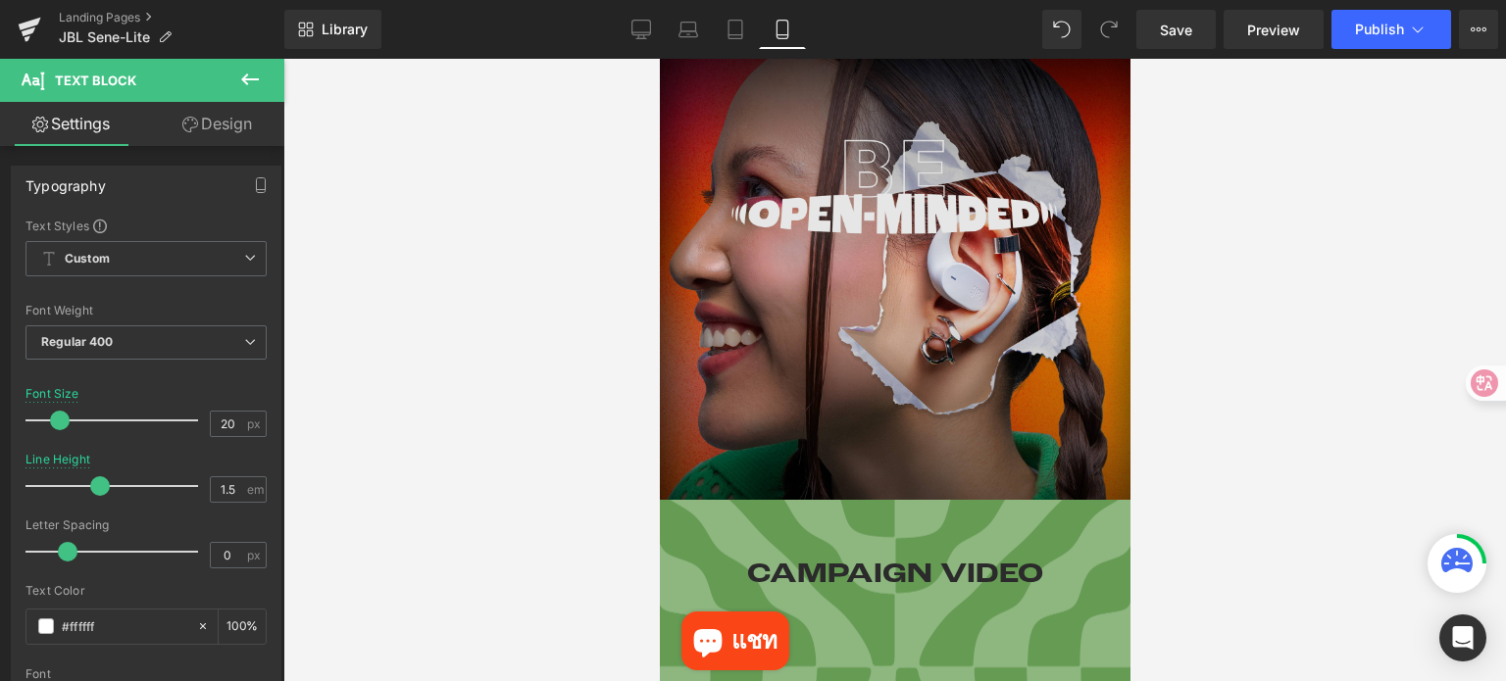
scroll to position [0, 0]
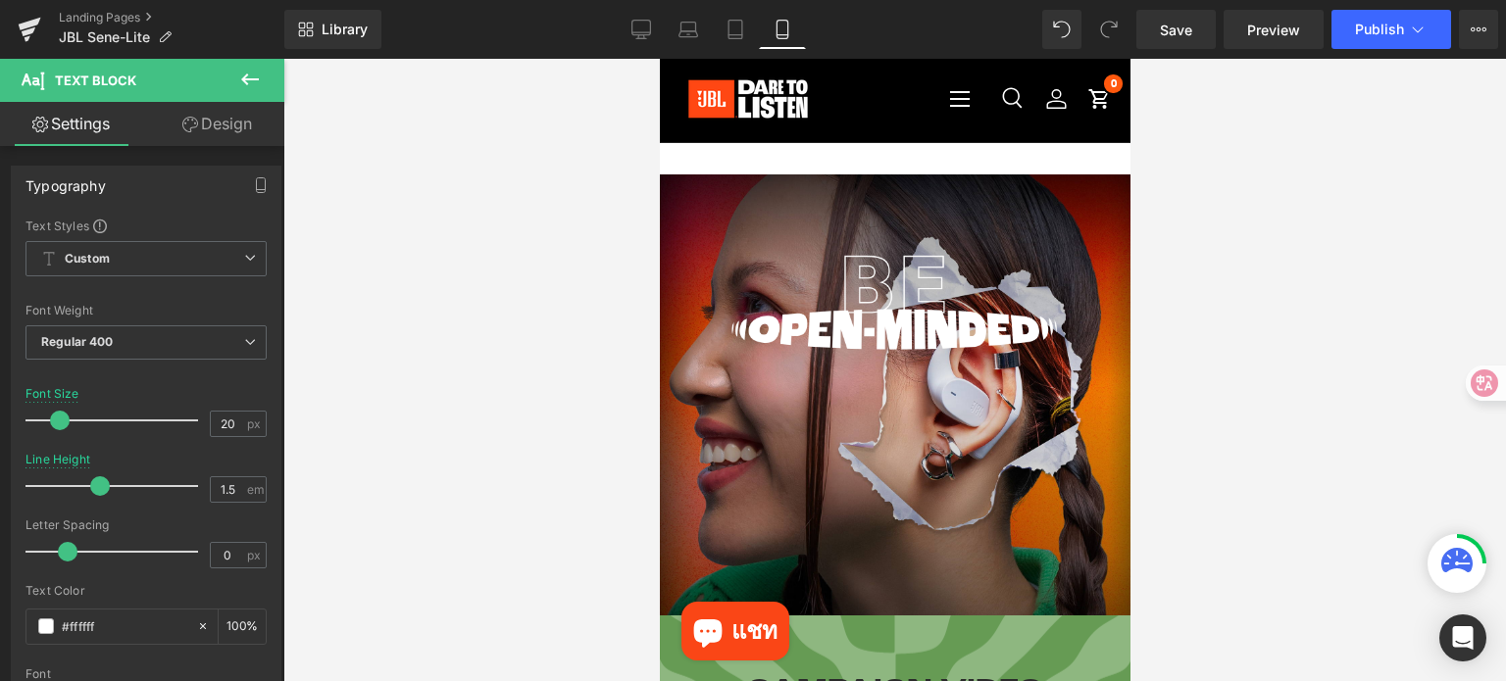
click at [250, 75] on icon at bounding box center [250, 80] width 24 height 24
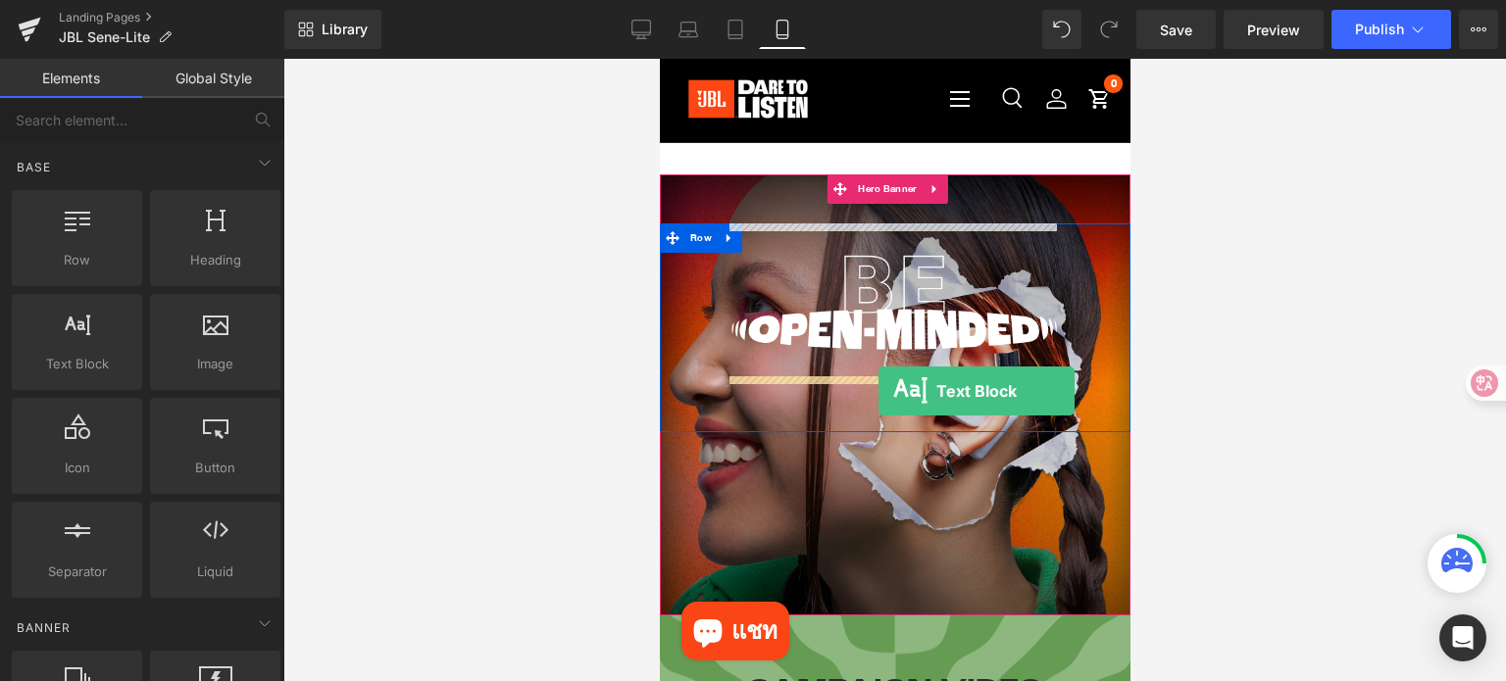
drag, startPoint x: 741, startPoint y: 409, endPoint x: 877, endPoint y: 391, distance: 137.4
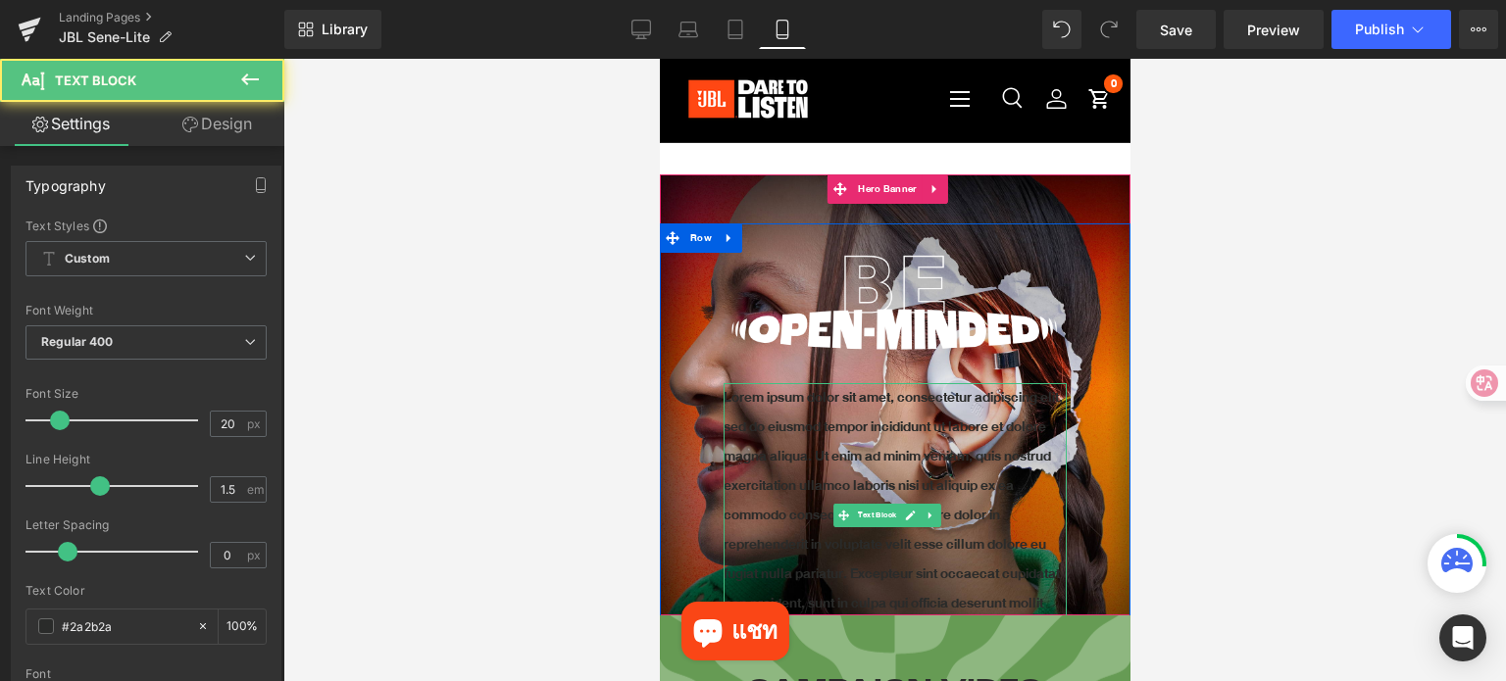
click at [871, 431] on p "Lorem ipsum dolor sit amet, consectetur adipiscing elit, sed do eiusmod tempor …" at bounding box center [893, 515] width 343 height 265
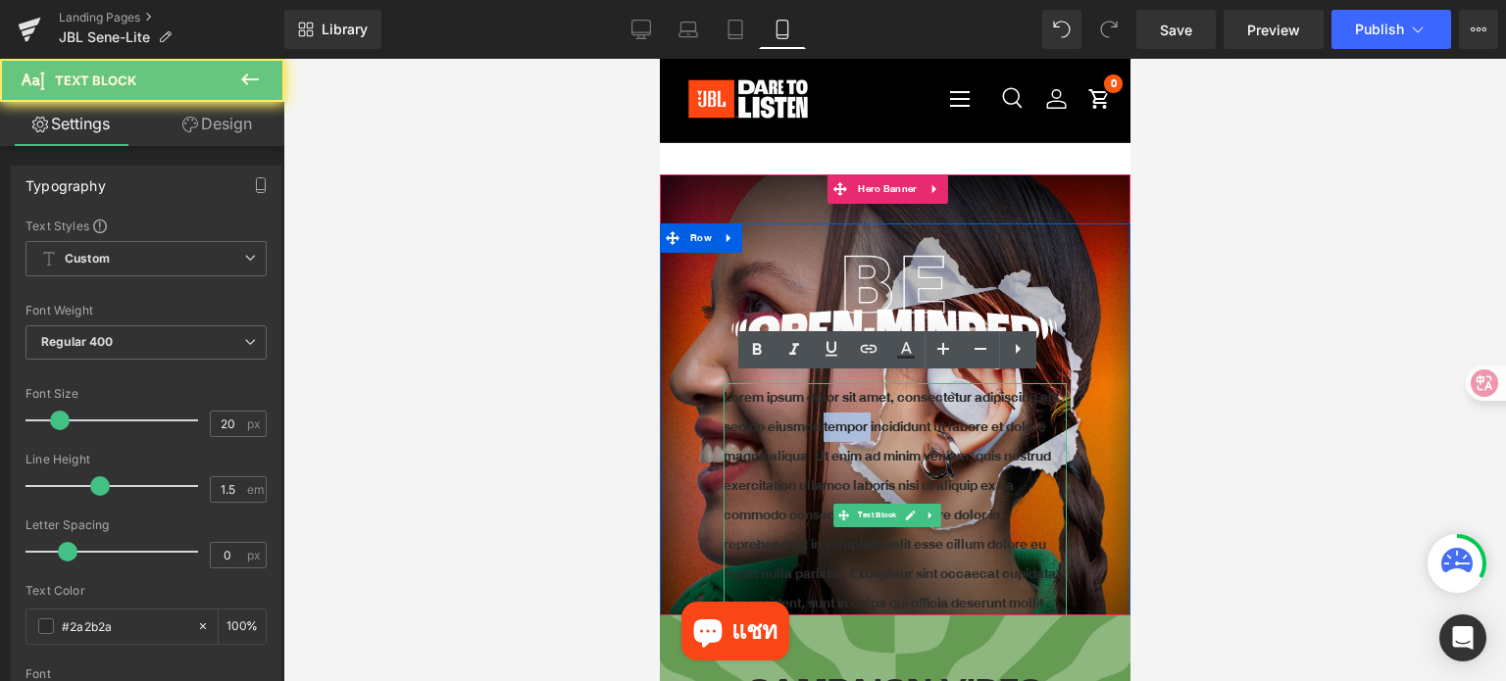
click at [871, 431] on p "Lorem ipsum dolor sit amet, consectetur adipiscing elit, sed do eiusmod tempor …" at bounding box center [893, 515] width 343 height 265
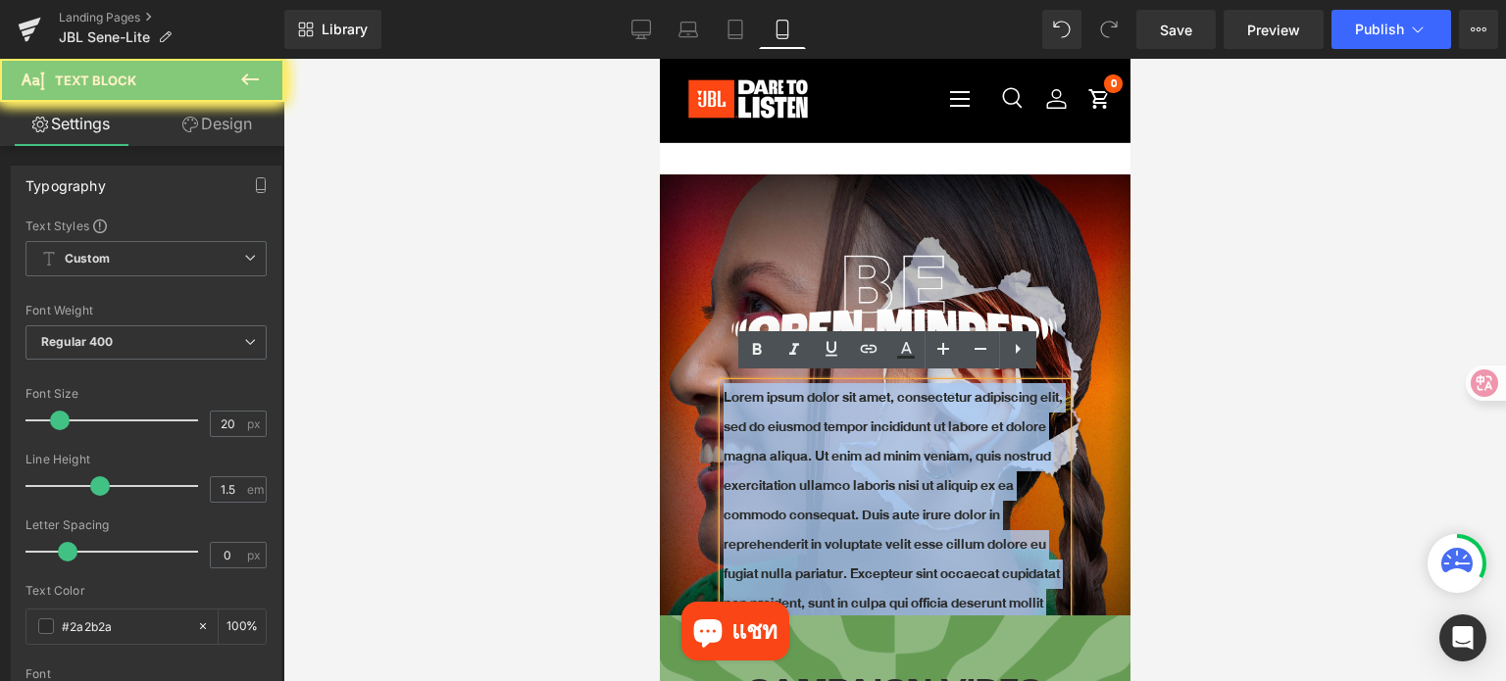
click at [871, 431] on p "Lorem ipsum dolor sit amet, consectetur adipiscing elit, sed do eiusmod tempor …" at bounding box center [893, 515] width 343 height 265
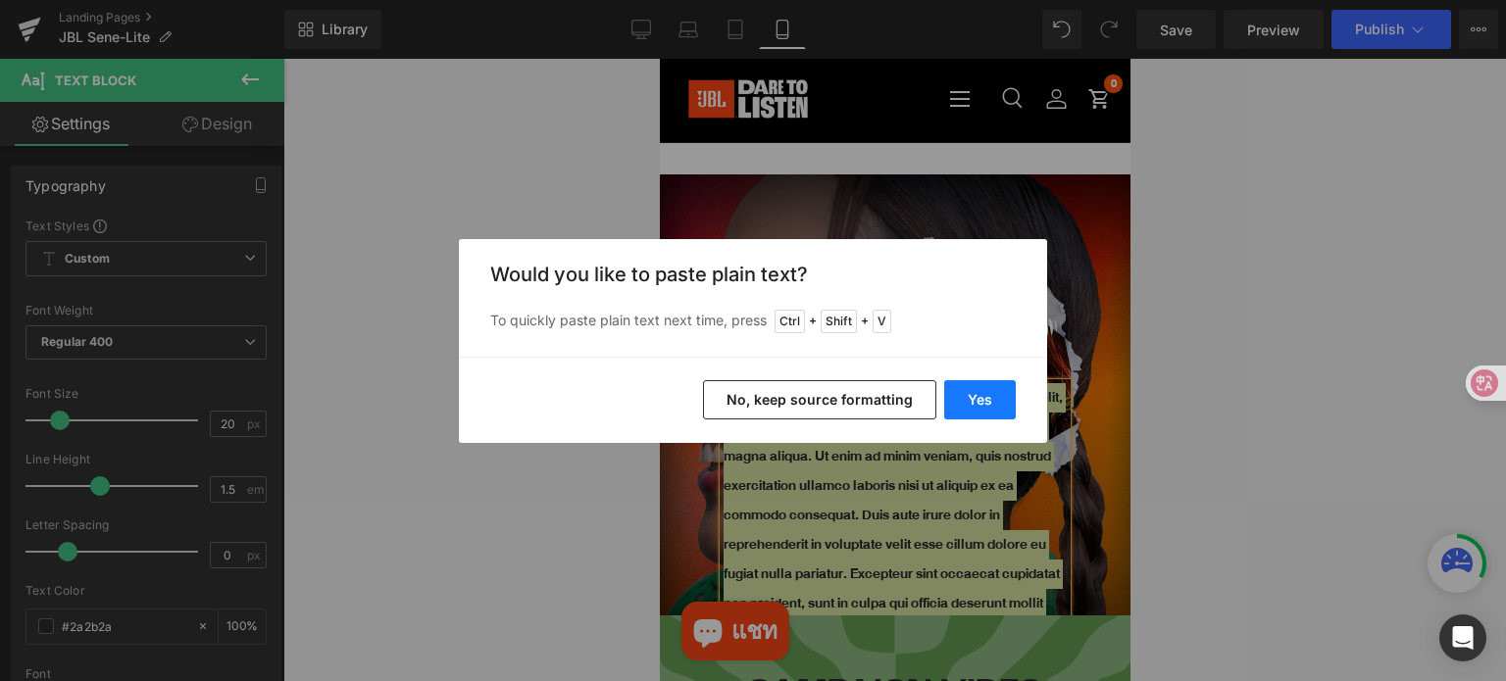
drag, startPoint x: 977, startPoint y: 401, endPoint x: 321, endPoint y: 341, distance: 659.4
click at [977, 401] on button "Yes" at bounding box center [980, 399] width 72 height 39
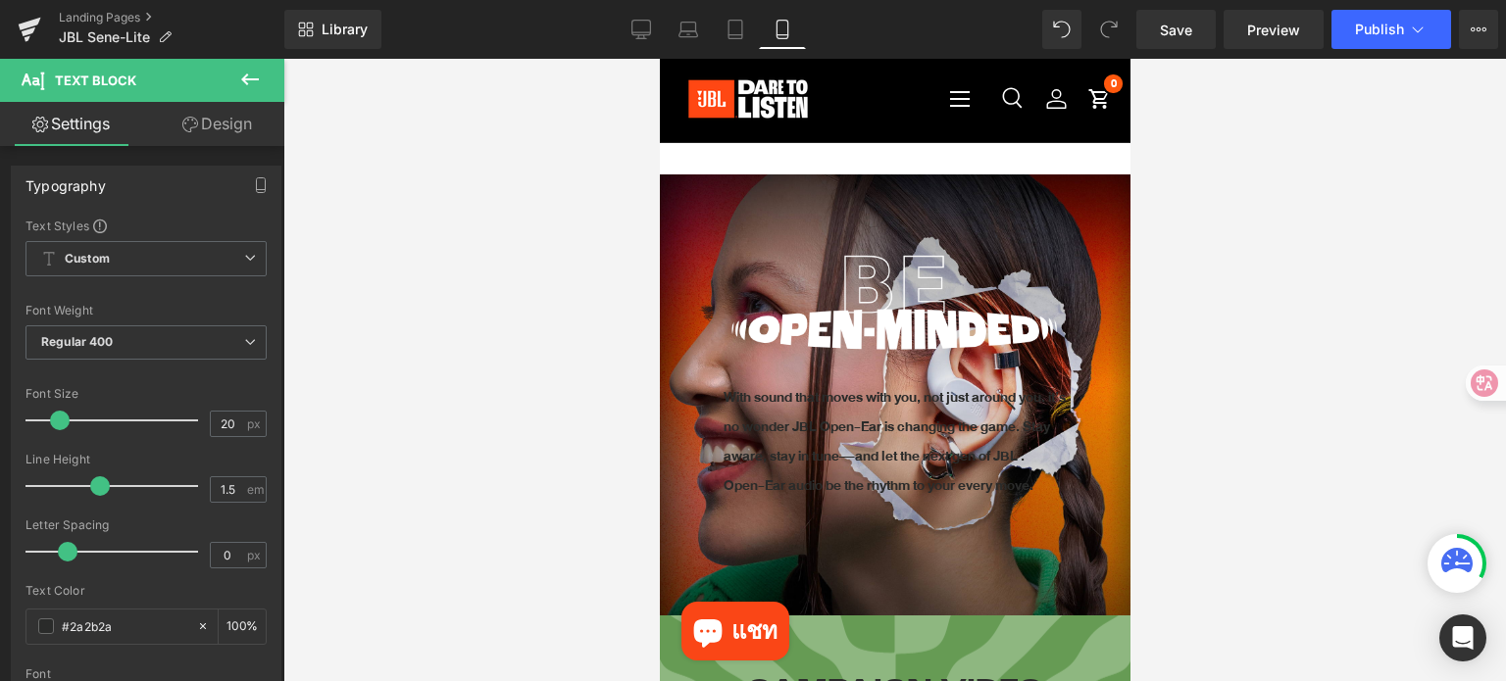
click at [1333, 492] on div at bounding box center [894, 370] width 1222 height 622
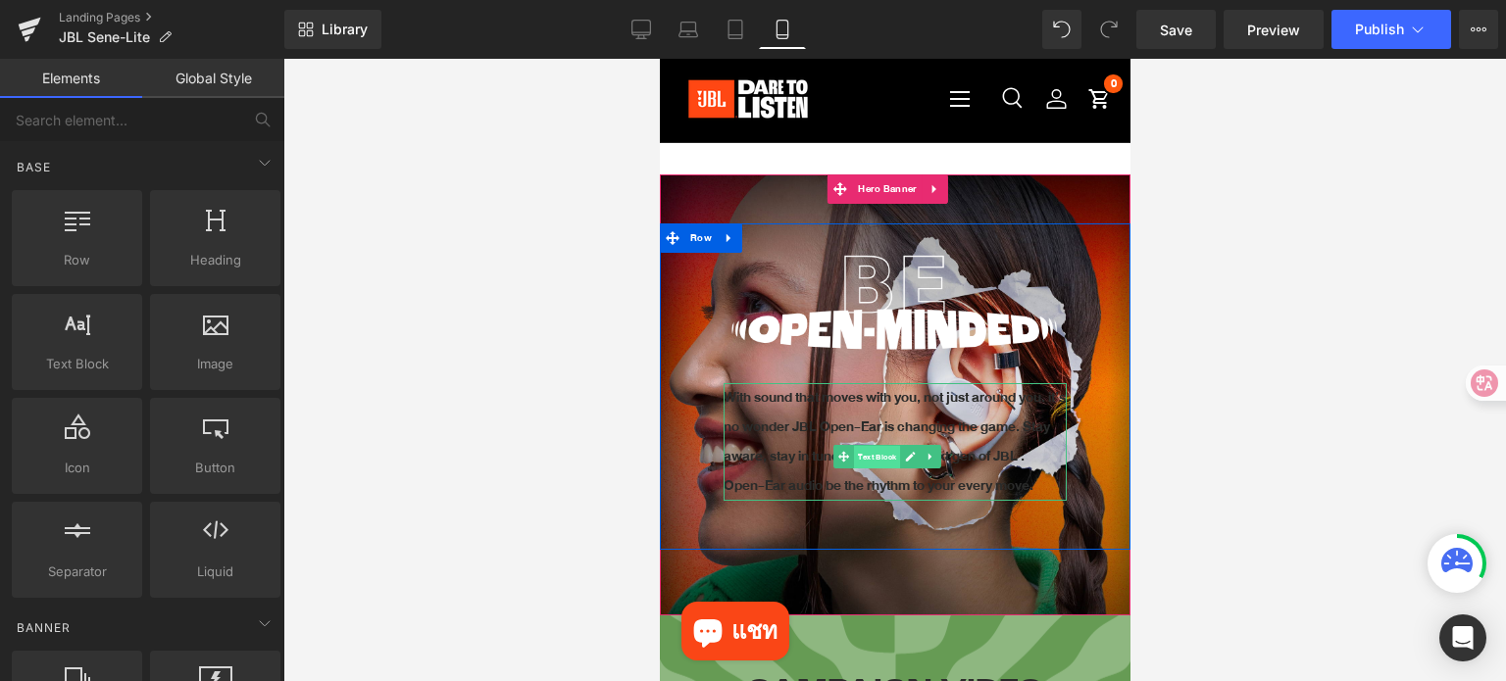
click at [876, 451] on span "Text Block" at bounding box center [876, 458] width 46 height 24
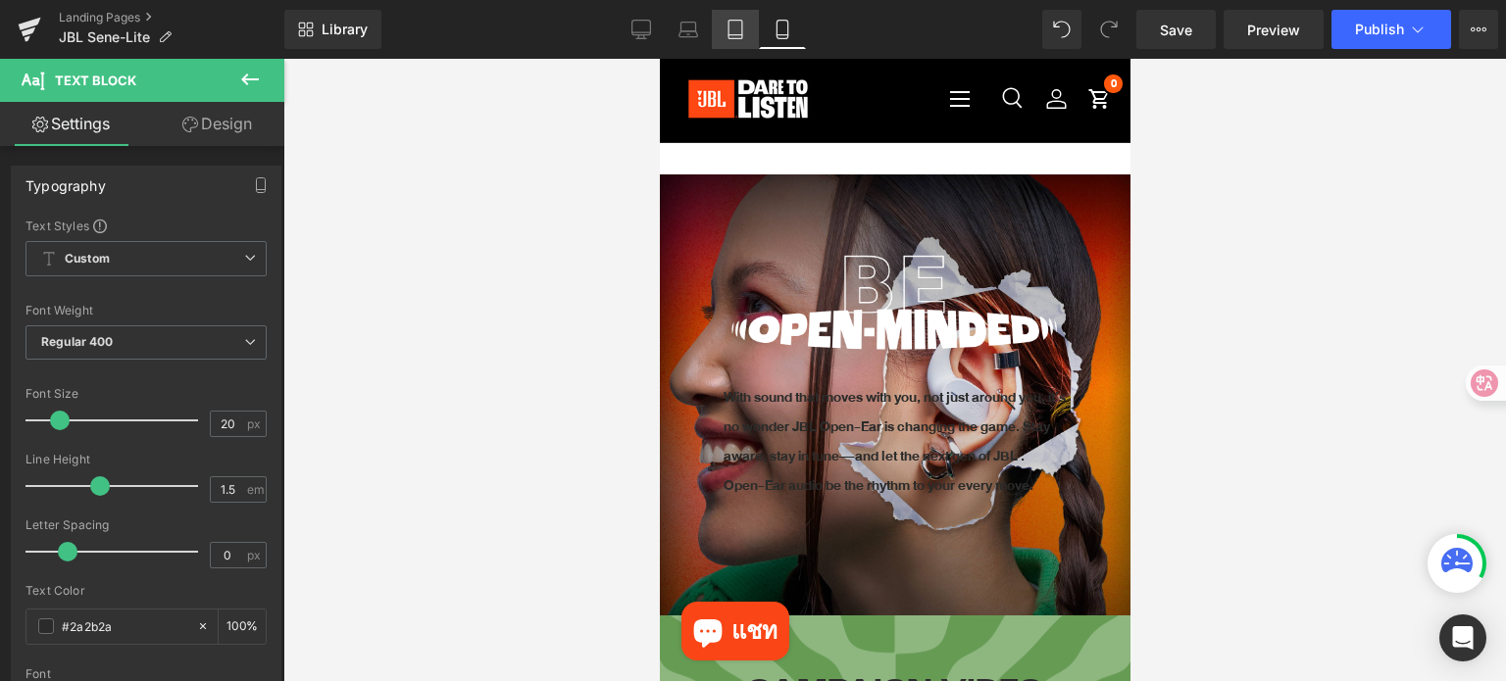
click at [736, 23] on icon at bounding box center [735, 30] width 20 height 20
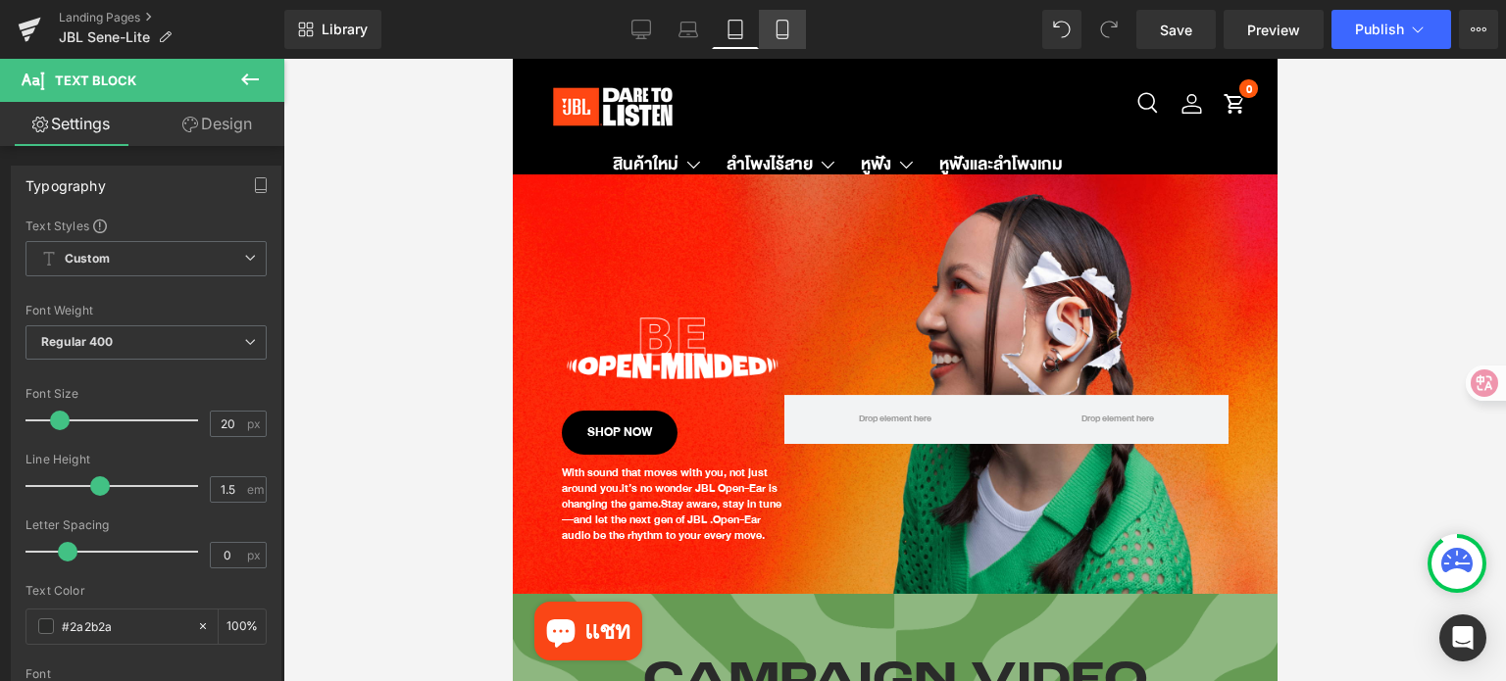
drag, startPoint x: 784, startPoint y: 38, endPoint x: 159, endPoint y: 12, distance: 625.9
click at [784, 38] on icon at bounding box center [781, 30] width 11 height 19
type input "100"
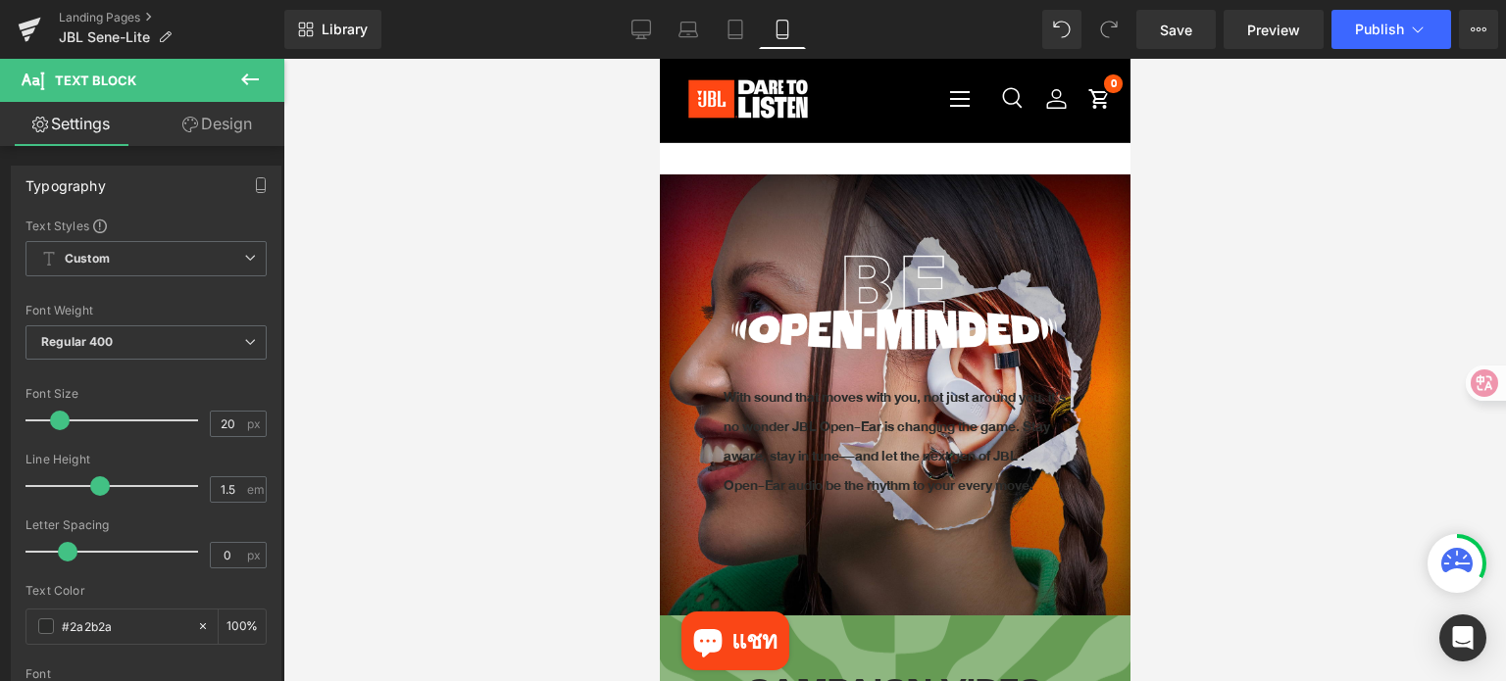
scroll to position [106, 0]
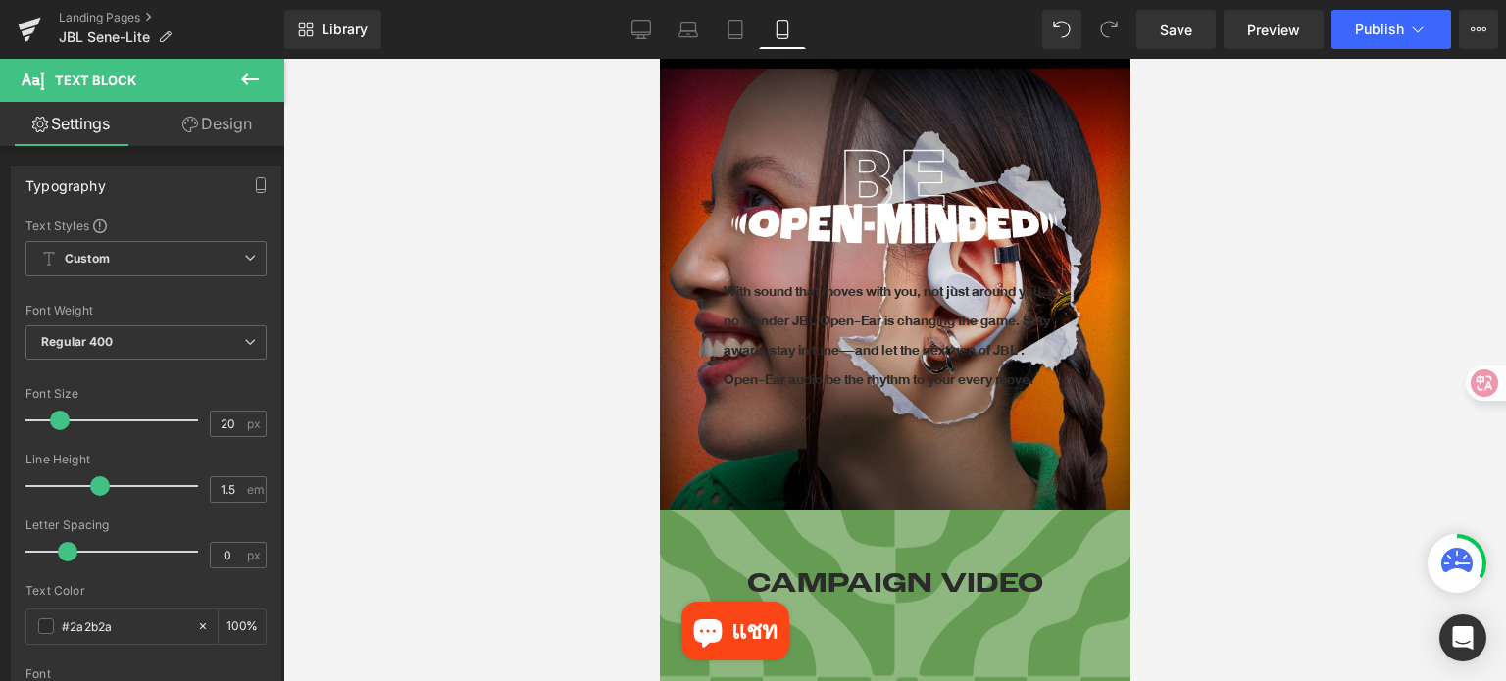
click at [825, 326] on p "With sound that moves with you, not just around you. it’s no wonder JBL Open-Ea…" at bounding box center [893, 336] width 343 height 118
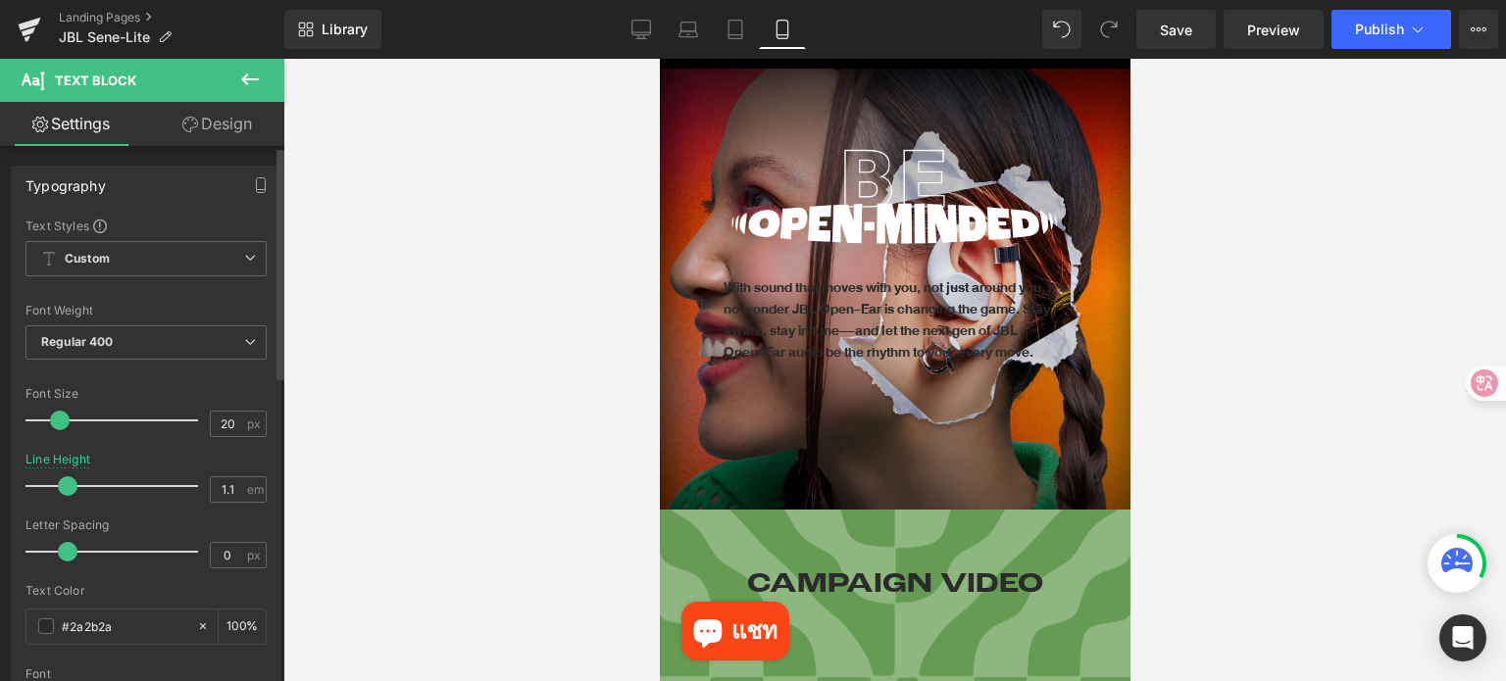
drag, startPoint x: 96, startPoint y: 484, endPoint x: 70, endPoint y: 486, distance: 26.5
click at [69, 486] on span at bounding box center [68, 486] width 20 height 20
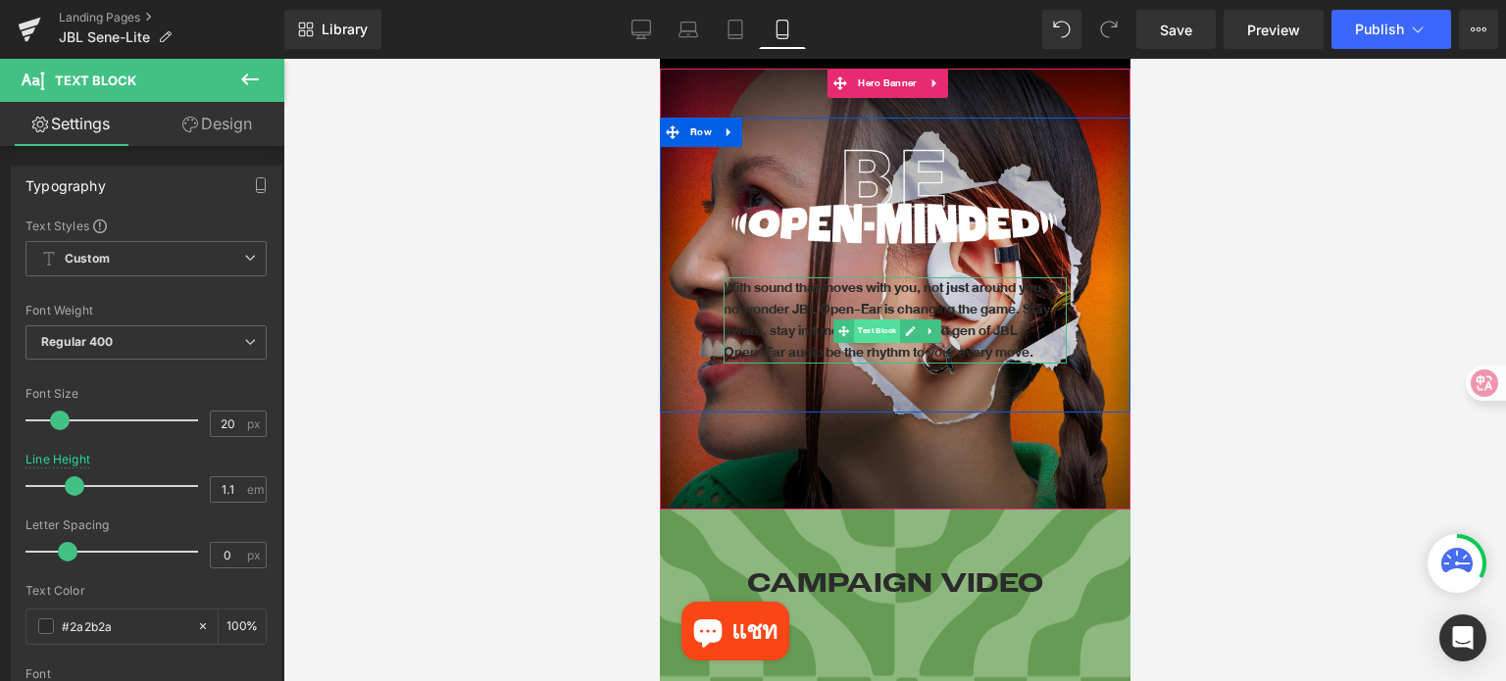
click at [865, 320] on span "Text Block" at bounding box center [876, 332] width 46 height 24
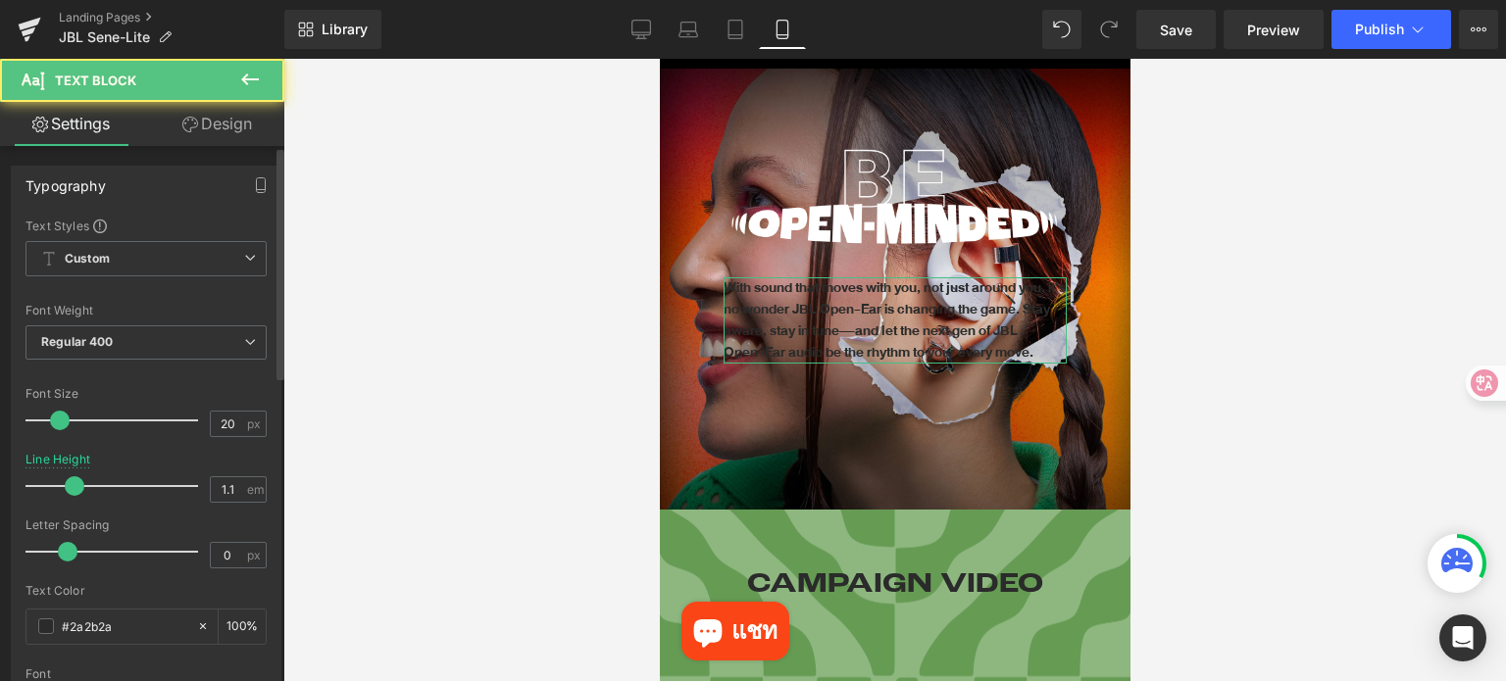
type input "0.9"
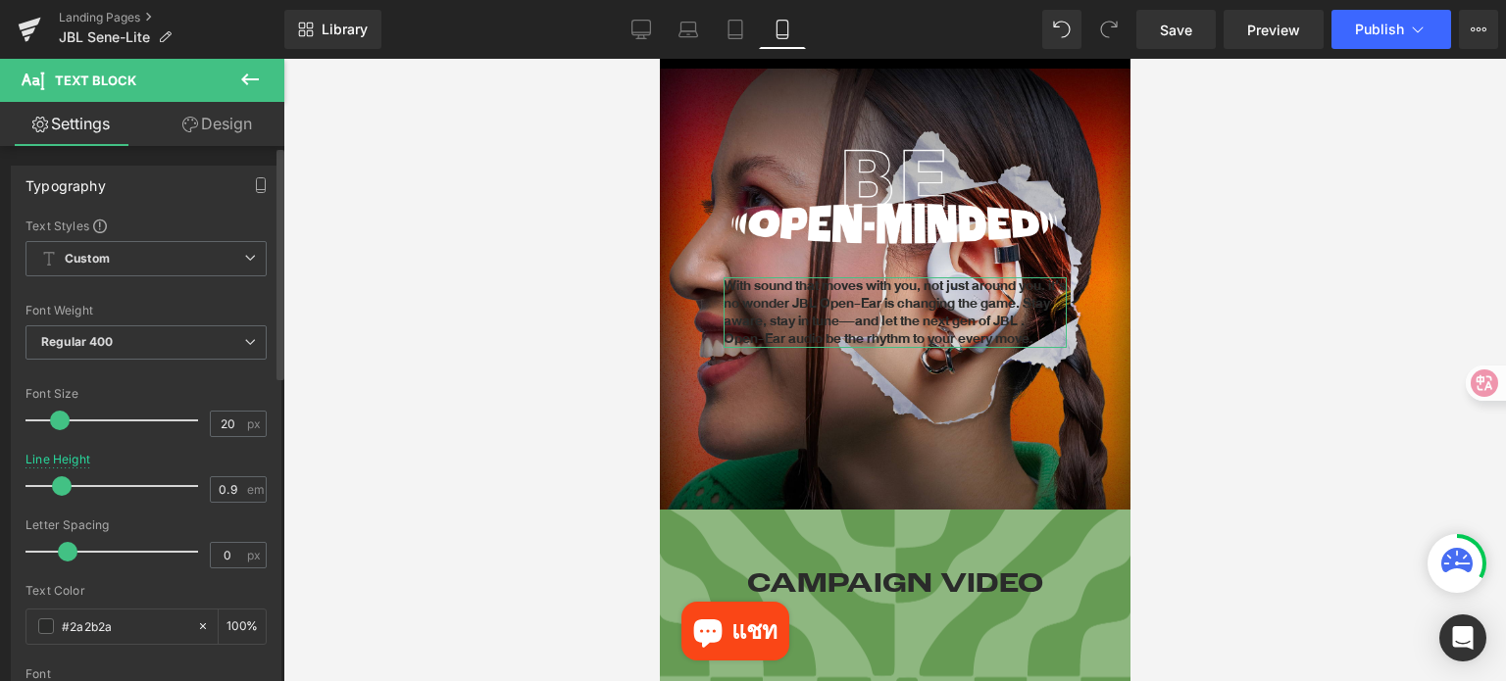
click at [59, 478] on div at bounding box center [116, 486] width 163 height 39
click at [63, 482] on span at bounding box center [62, 486] width 20 height 20
type input "16"
click at [51, 421] on span at bounding box center [53, 421] width 20 height 20
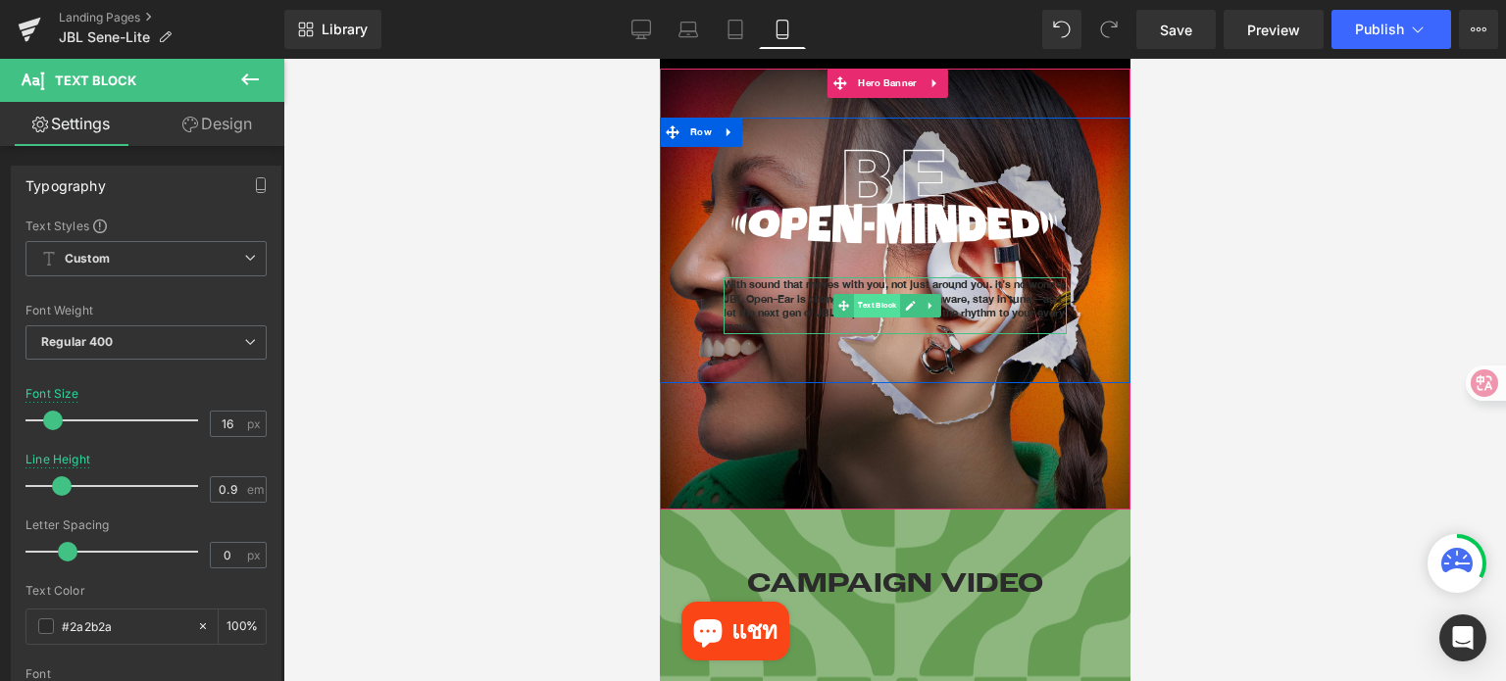
click at [878, 296] on span "Text Block" at bounding box center [876, 306] width 46 height 24
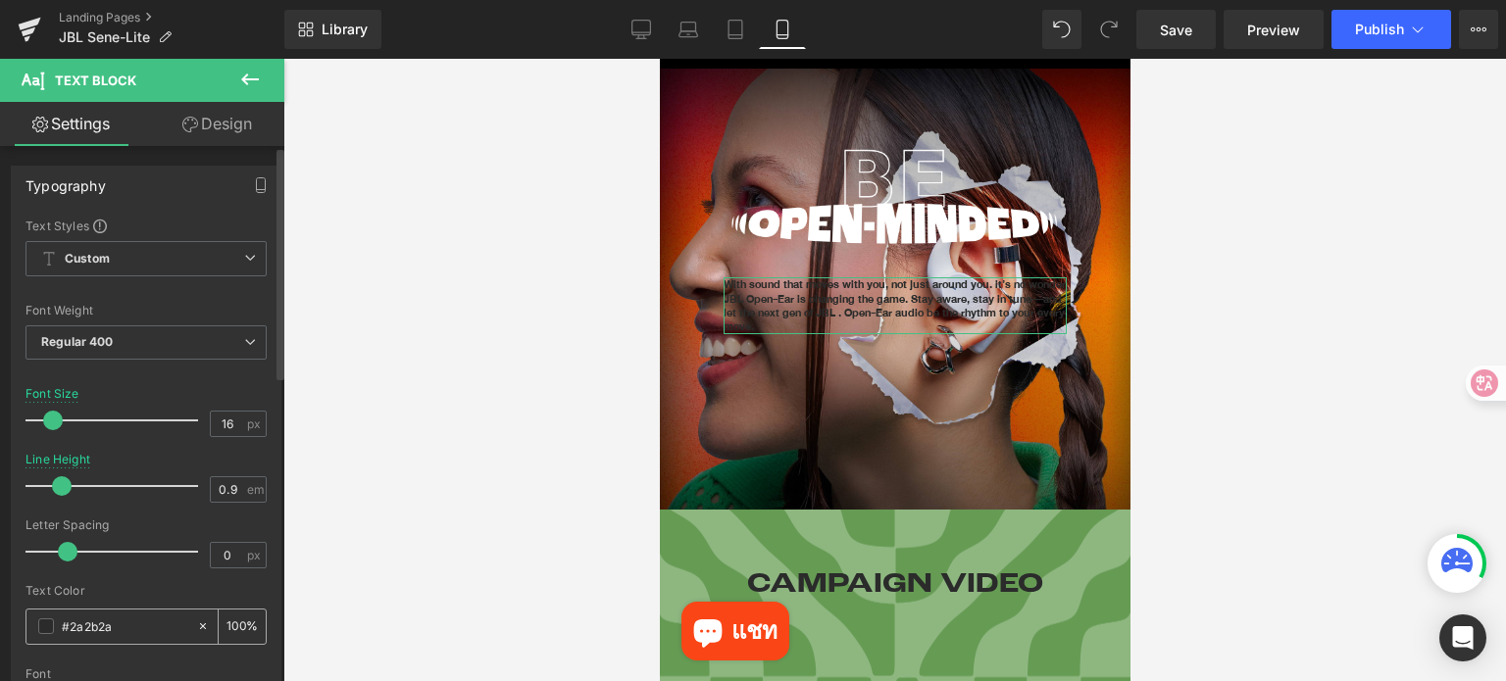
click at [45, 617] on div "#2a2b2a" at bounding box center [111, 627] width 170 height 34
click at [43, 622] on span at bounding box center [46, 626] width 16 height 16
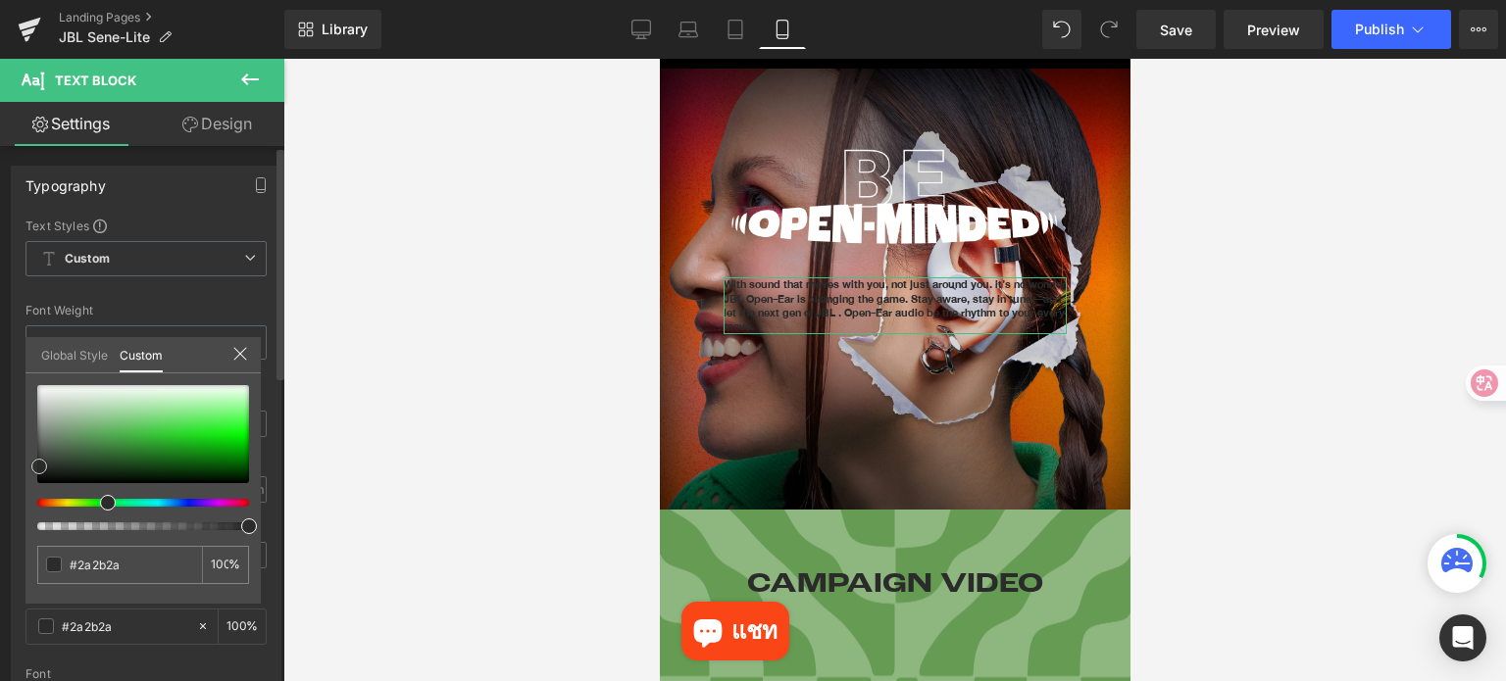
type input "#6c8d6c"
type input "#7e9a7e"
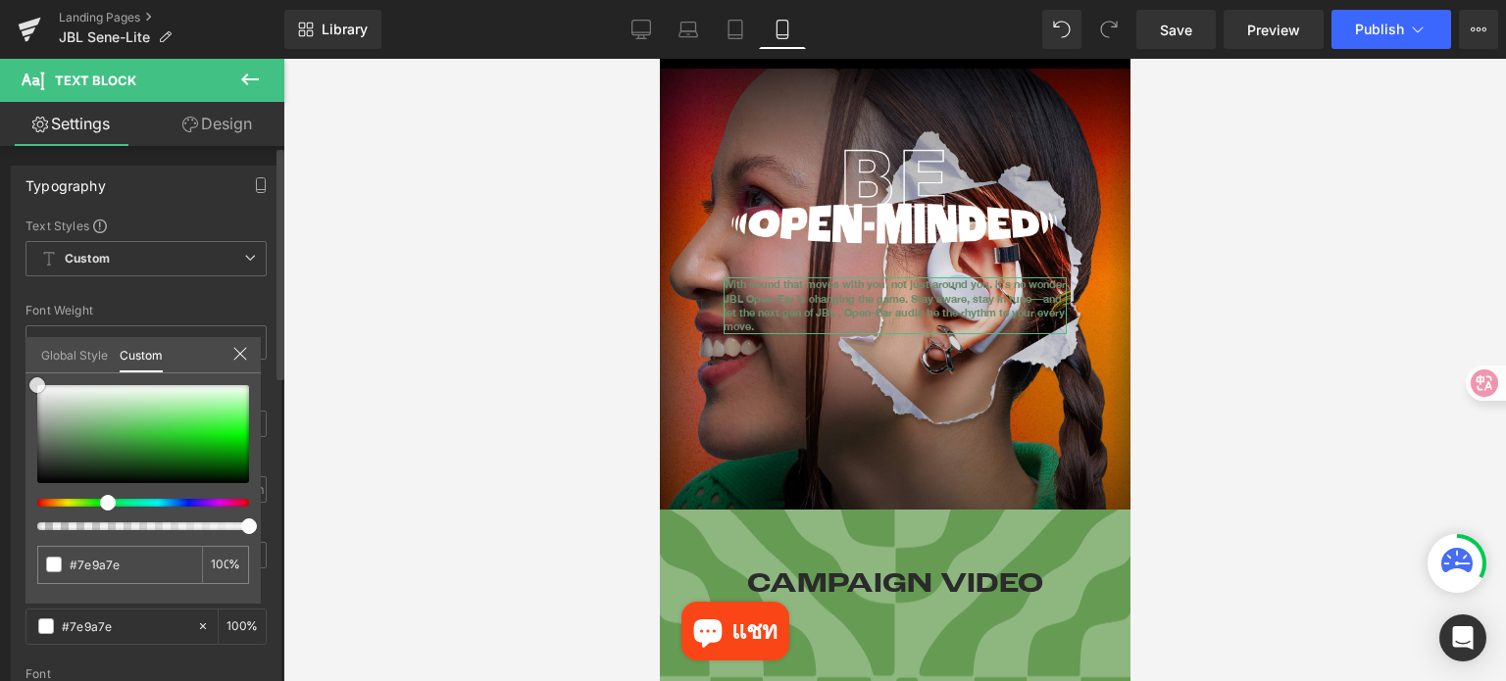
type input "#ecedec"
type input "#ffffff"
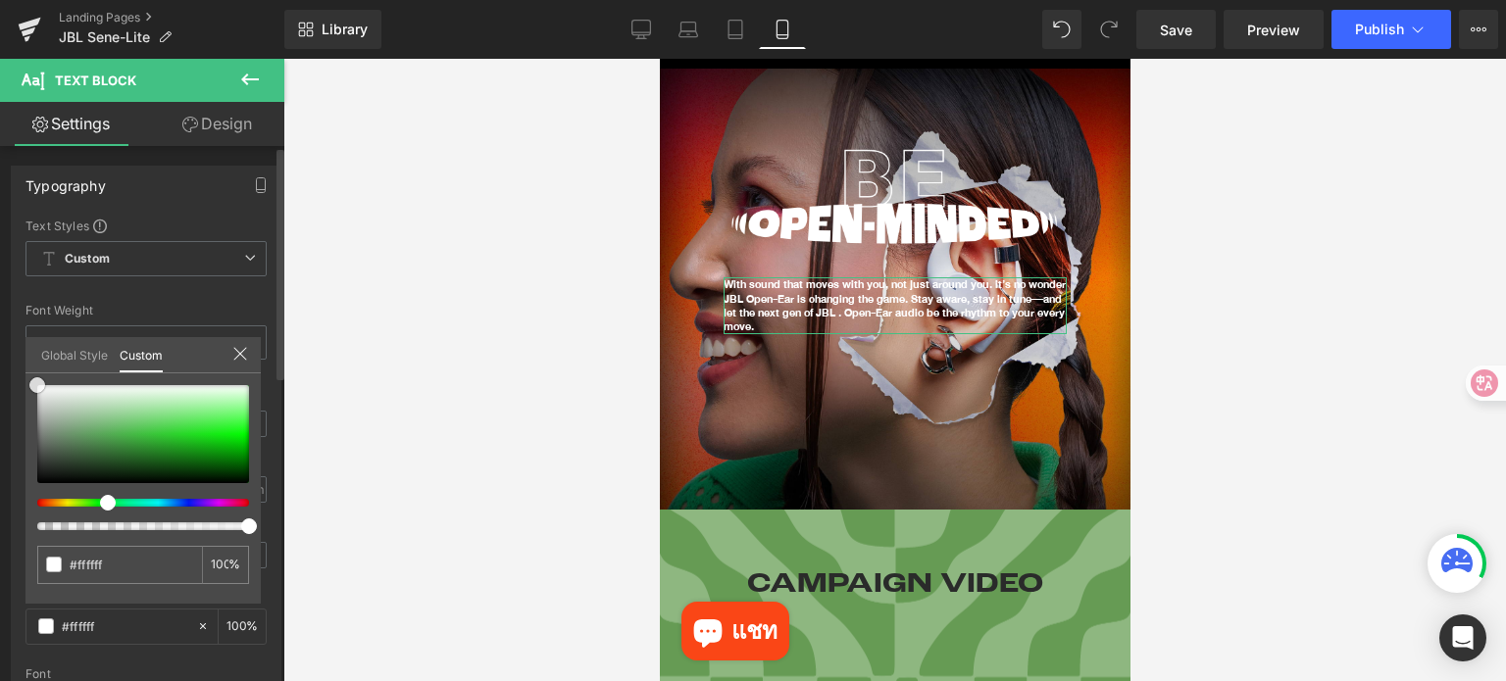
drag, startPoint x: 50, startPoint y: 405, endPoint x: 0, endPoint y: 346, distance: 77.2
click at [0, 346] on div "Typography Text Styles Custom Custom Setup Global Style Custom Setup Global Sty…" at bounding box center [146, 487] width 293 height 673
click at [1289, 386] on div at bounding box center [894, 370] width 1222 height 622
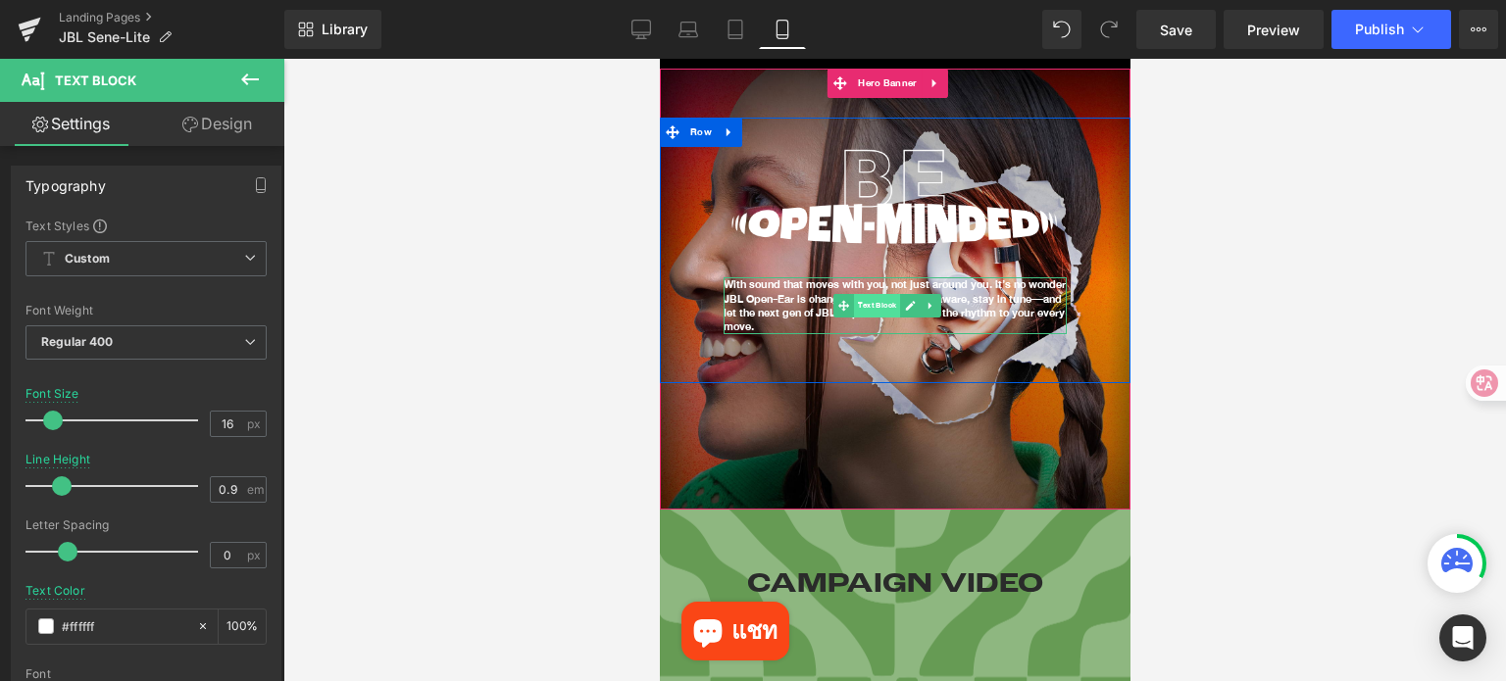
click at [888, 298] on span "Text Block" at bounding box center [876, 306] width 46 height 24
click at [879, 300] on span "Text Block" at bounding box center [876, 306] width 46 height 24
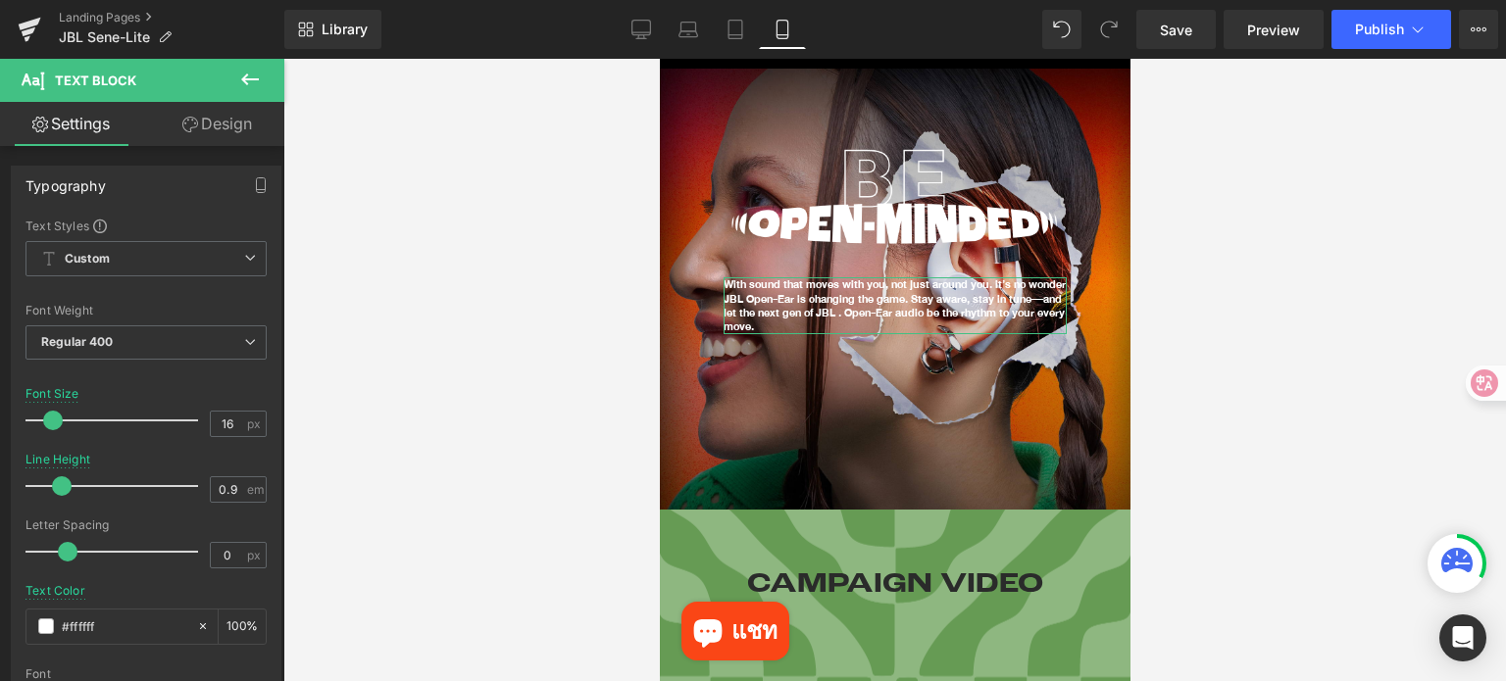
click at [223, 121] on link "Design" at bounding box center [217, 124] width 142 height 44
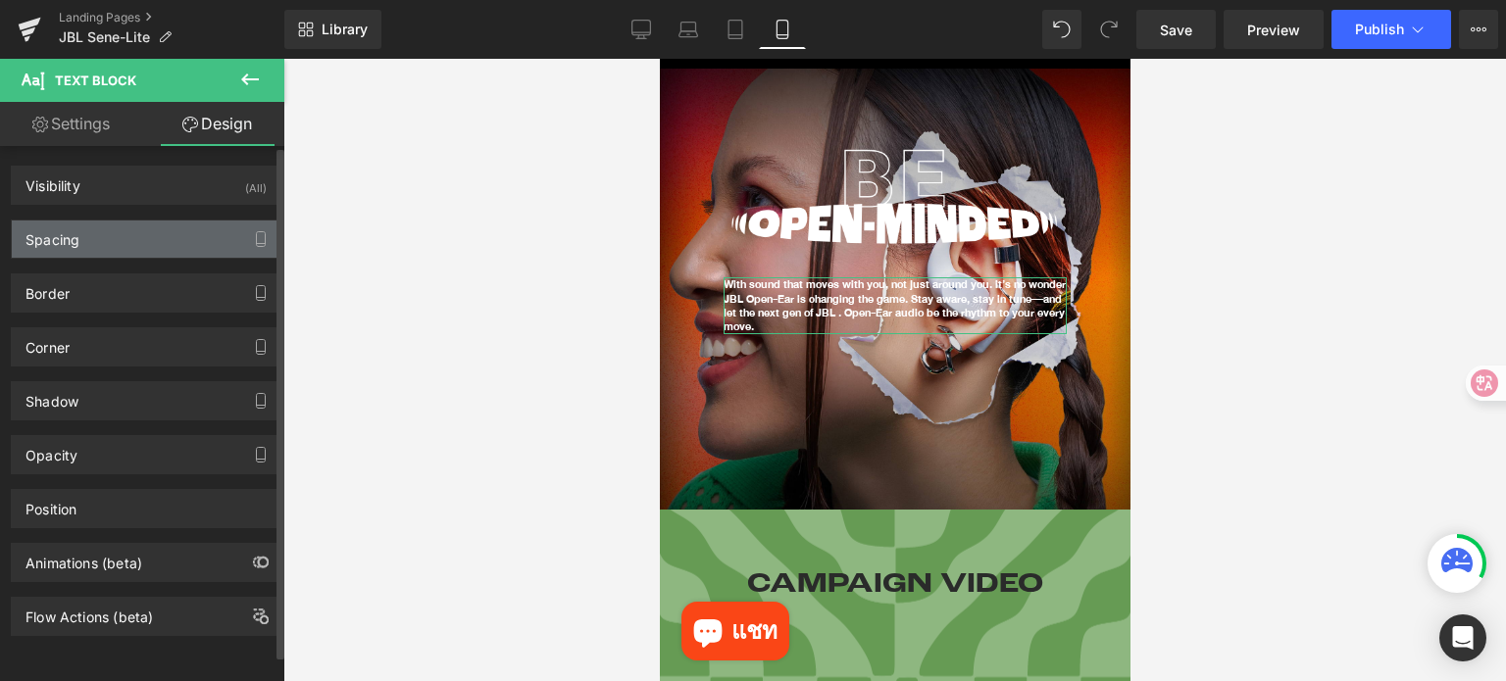
type input "0"
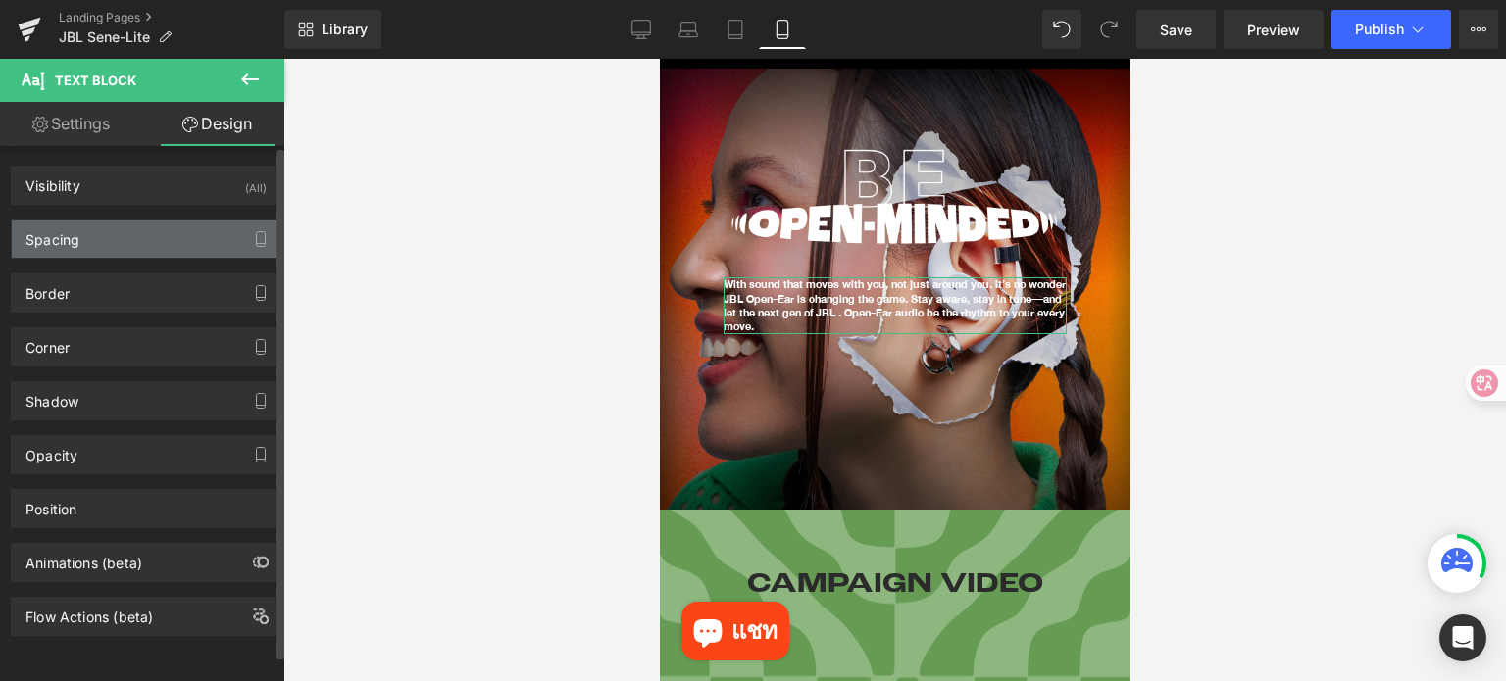
type input "0"
click at [118, 252] on div "Spacing" at bounding box center [146, 239] width 269 height 37
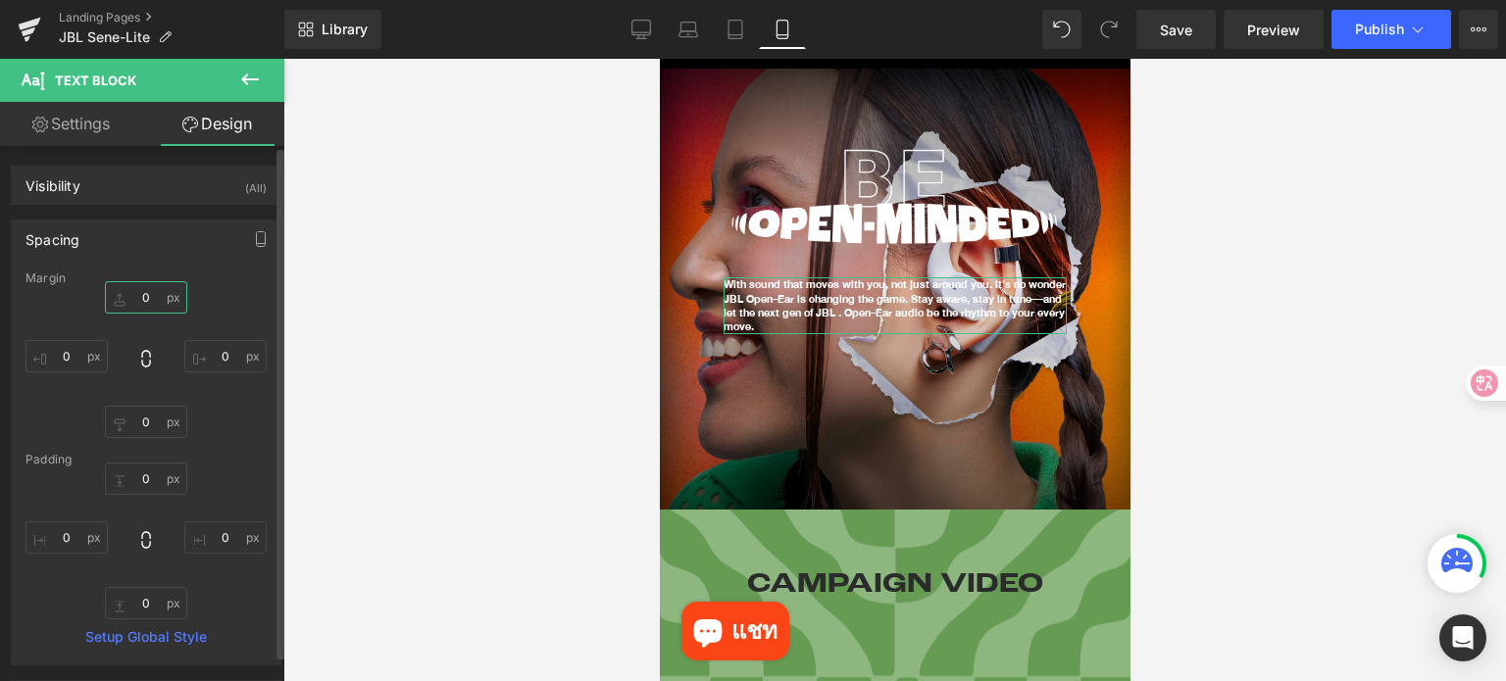
click at [157, 301] on input "0" at bounding box center [146, 297] width 82 height 32
type input "50"
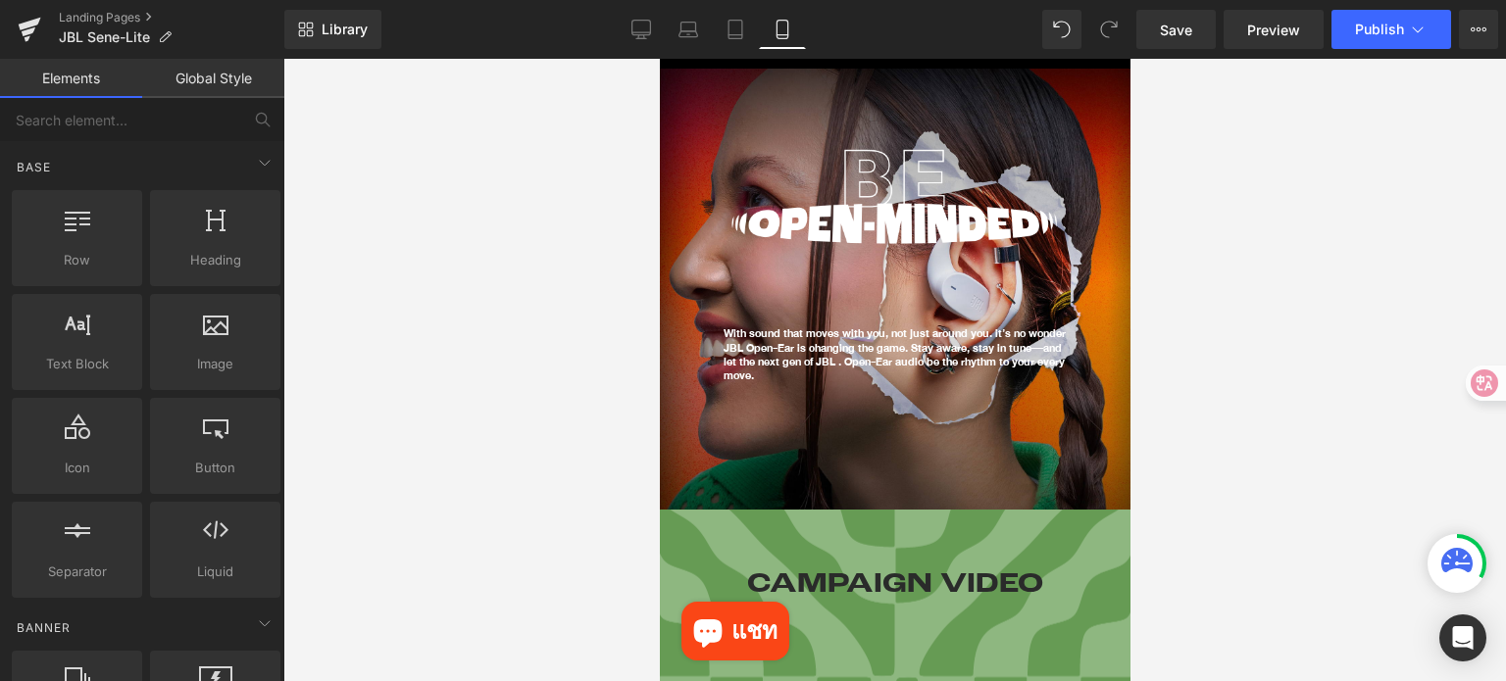
click at [1305, 395] on div at bounding box center [894, 370] width 1222 height 622
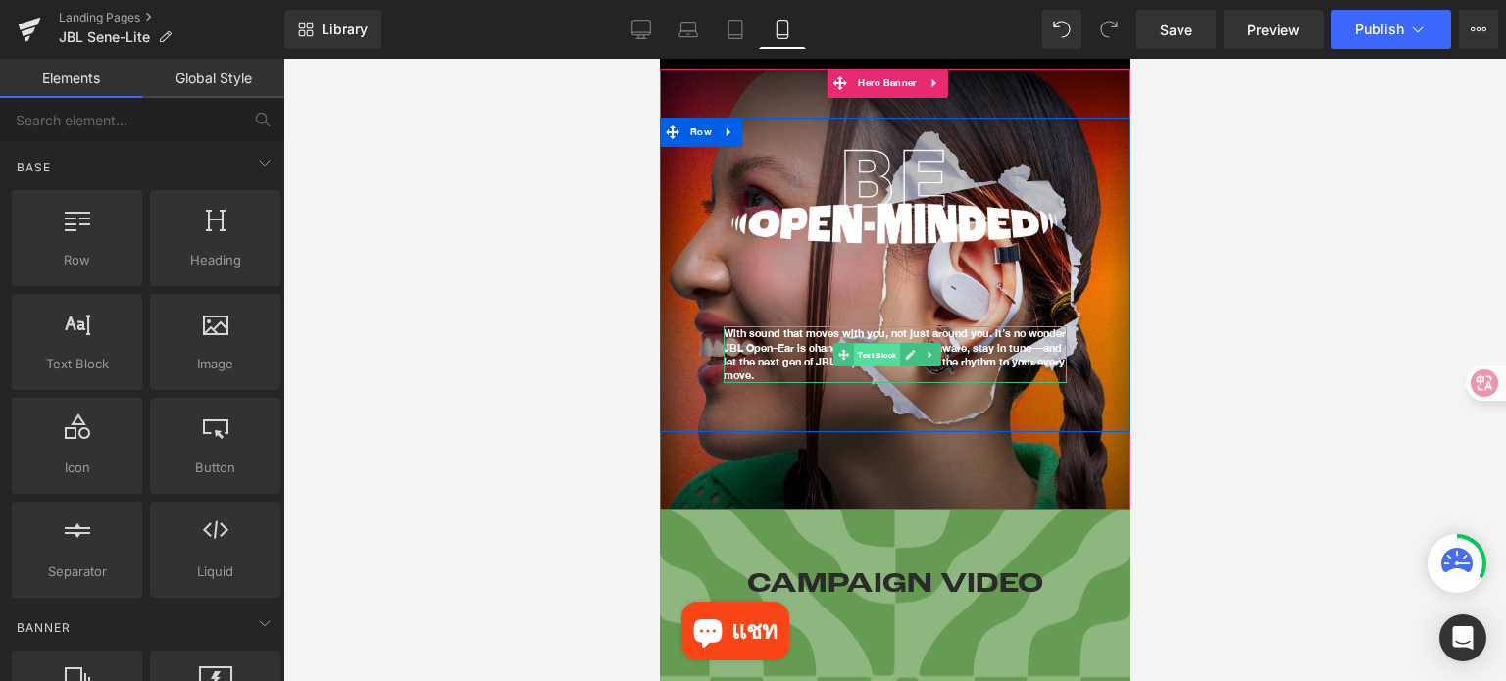
click at [869, 345] on span "Text Block" at bounding box center [876, 356] width 46 height 24
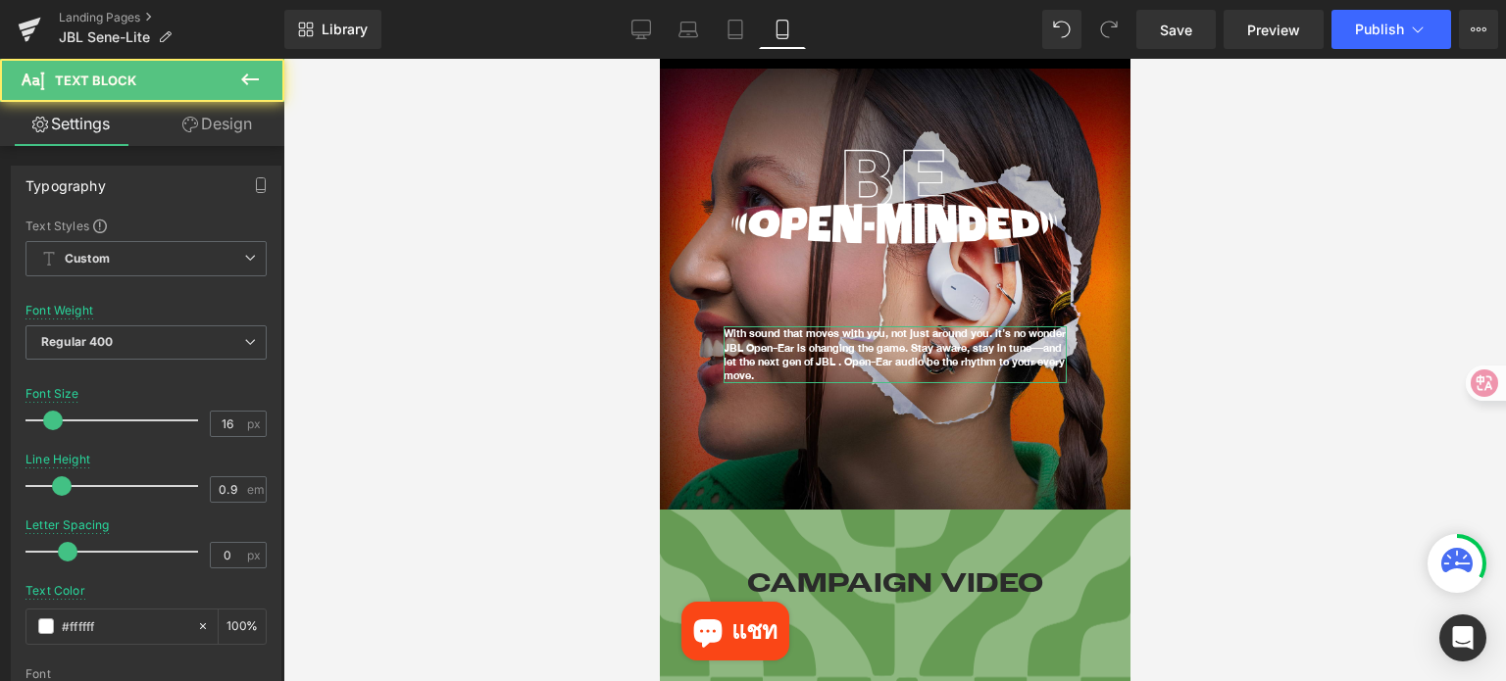
click at [221, 122] on link "Design" at bounding box center [217, 124] width 142 height 44
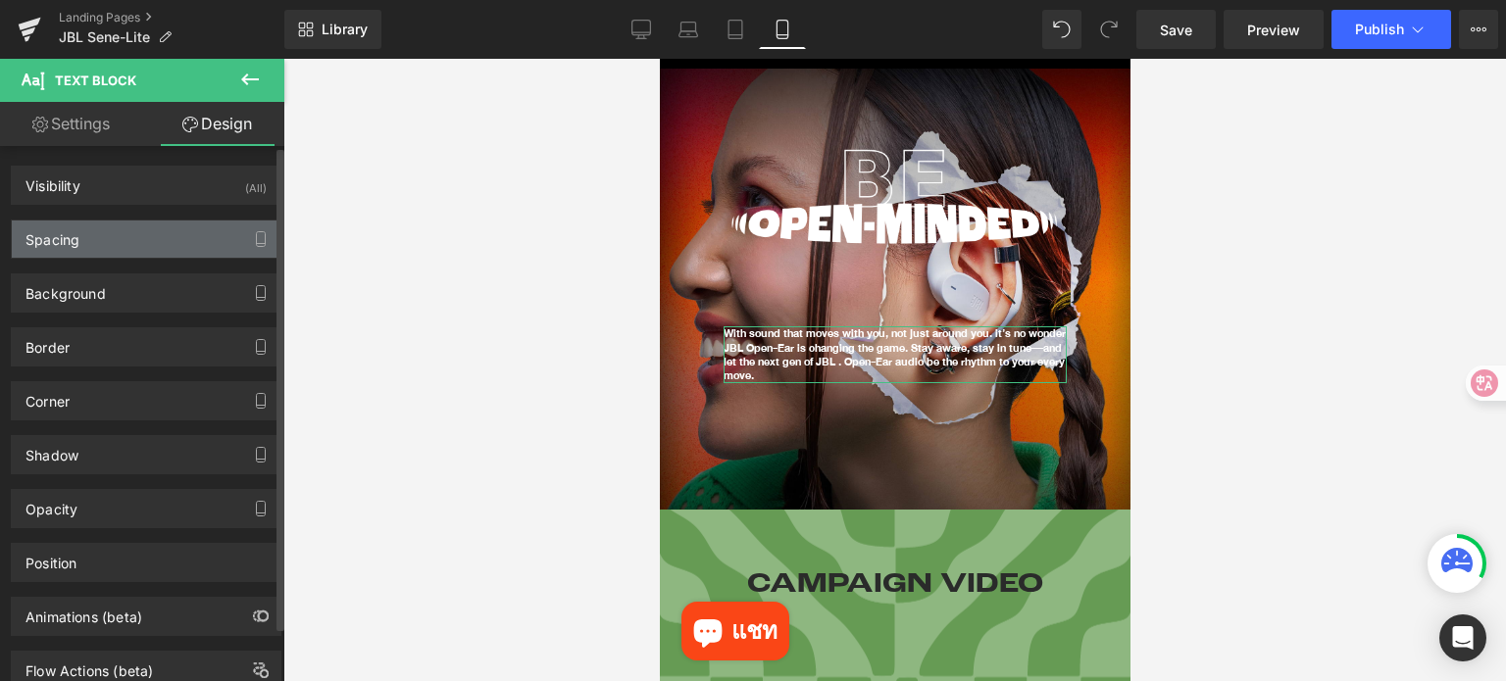
type input "50"
type input "0"
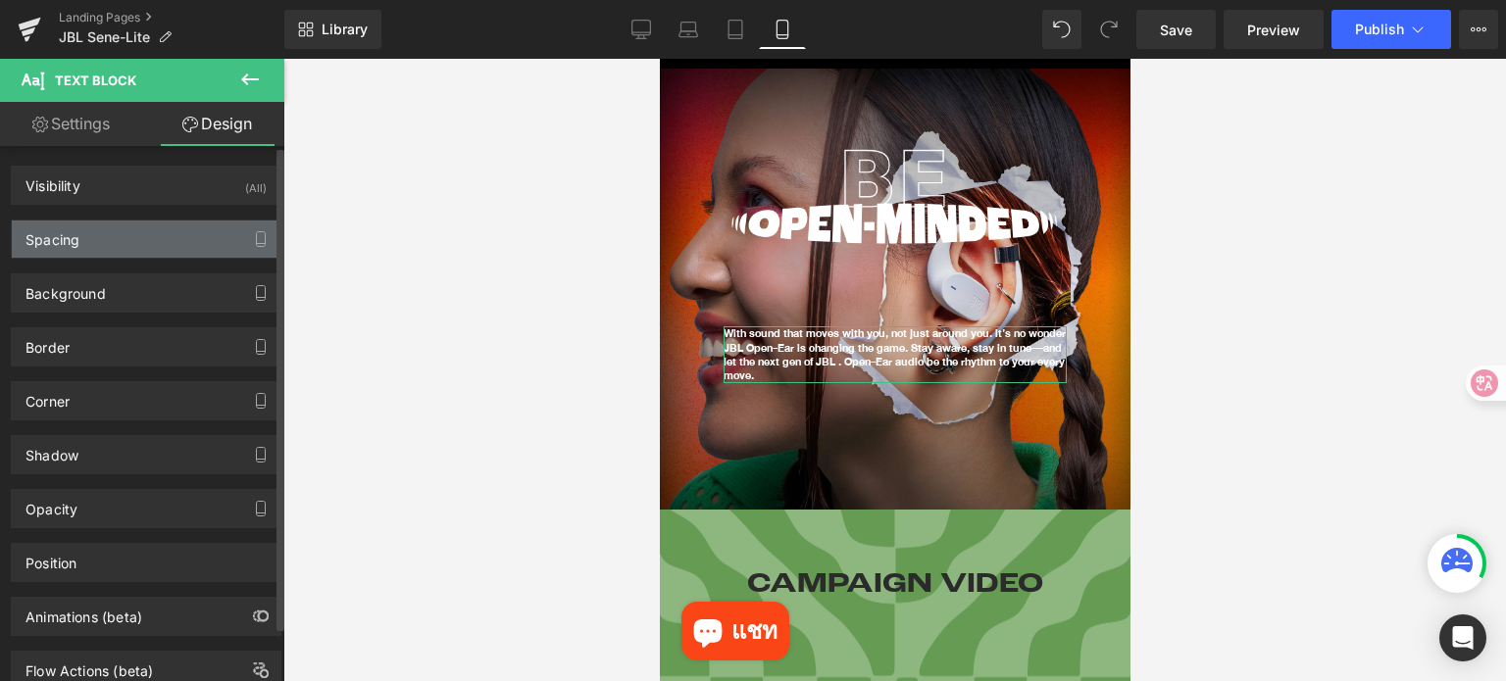
type input "0"
click at [93, 246] on div "Spacing" at bounding box center [146, 239] width 269 height 37
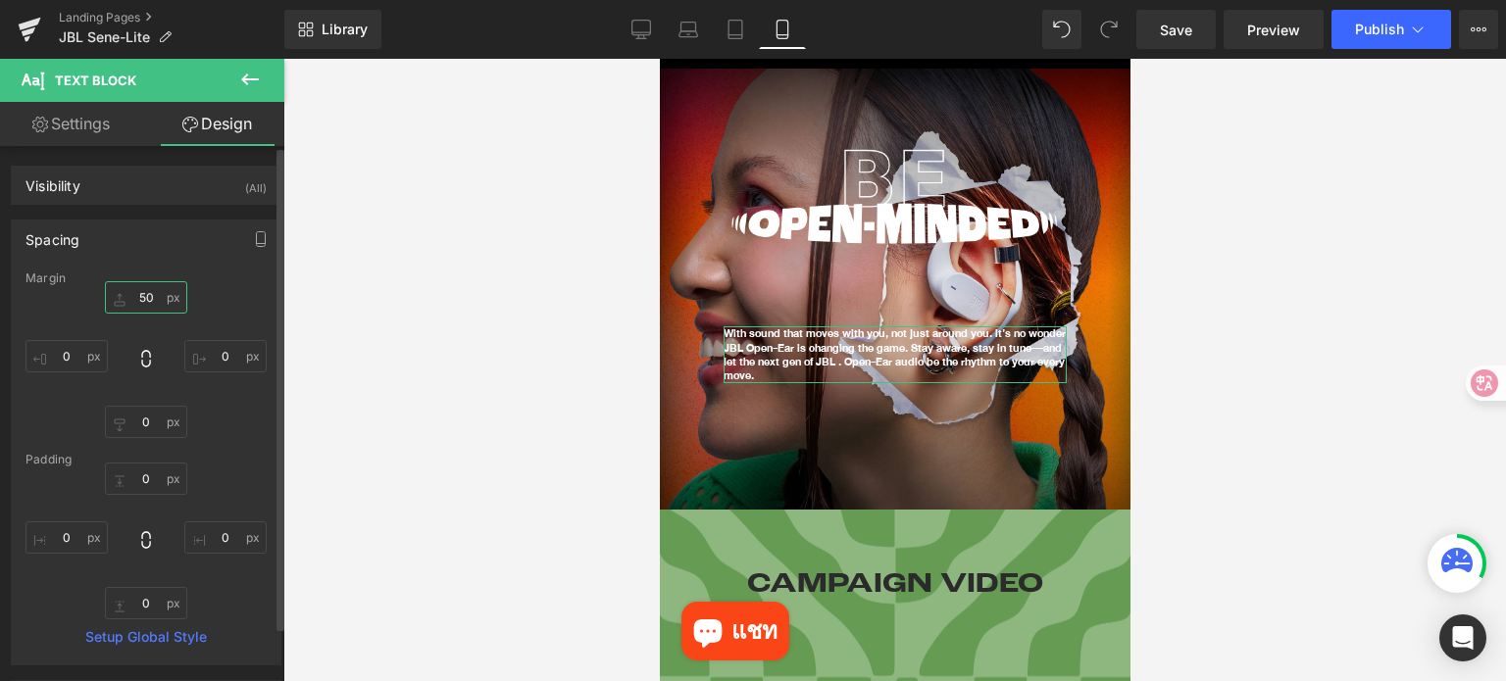
click at [153, 305] on input "50" at bounding box center [146, 297] width 82 height 32
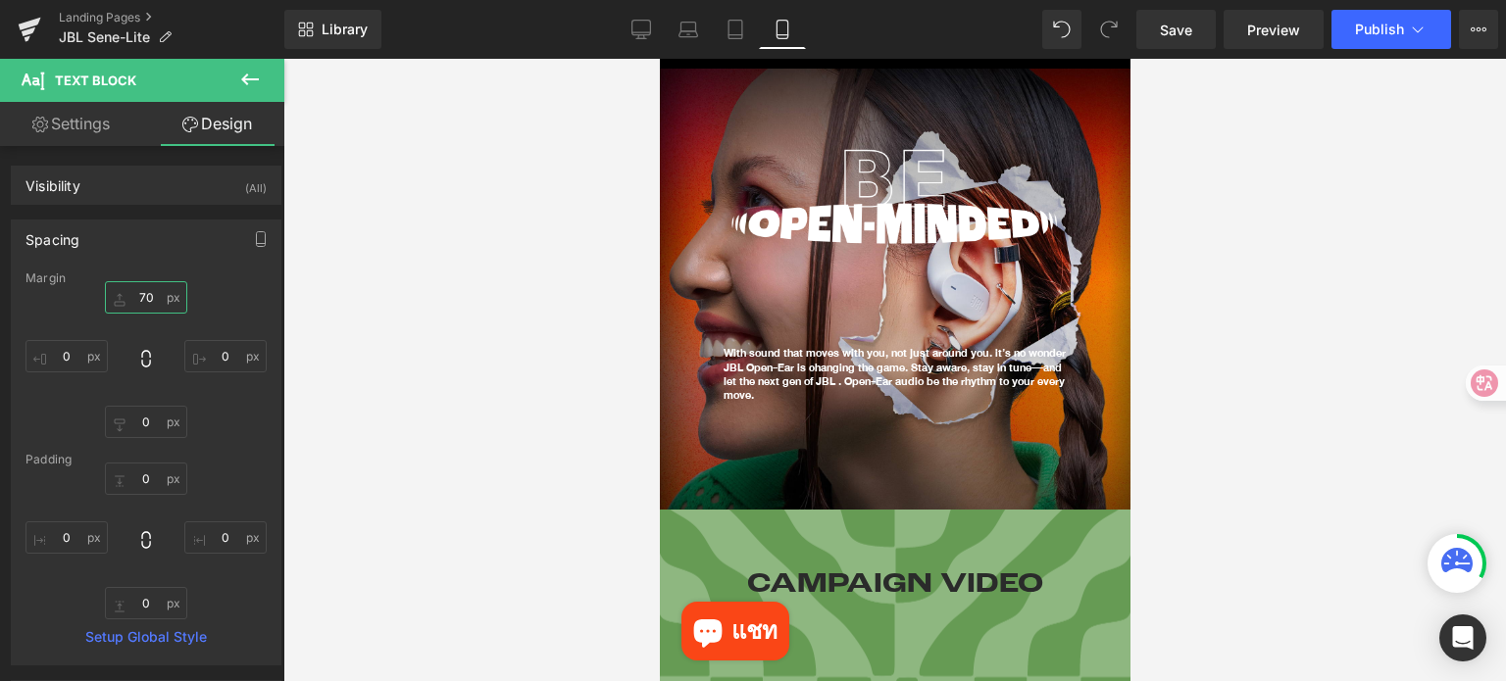
type input "70"
click at [242, 74] on icon at bounding box center [250, 80] width 24 height 24
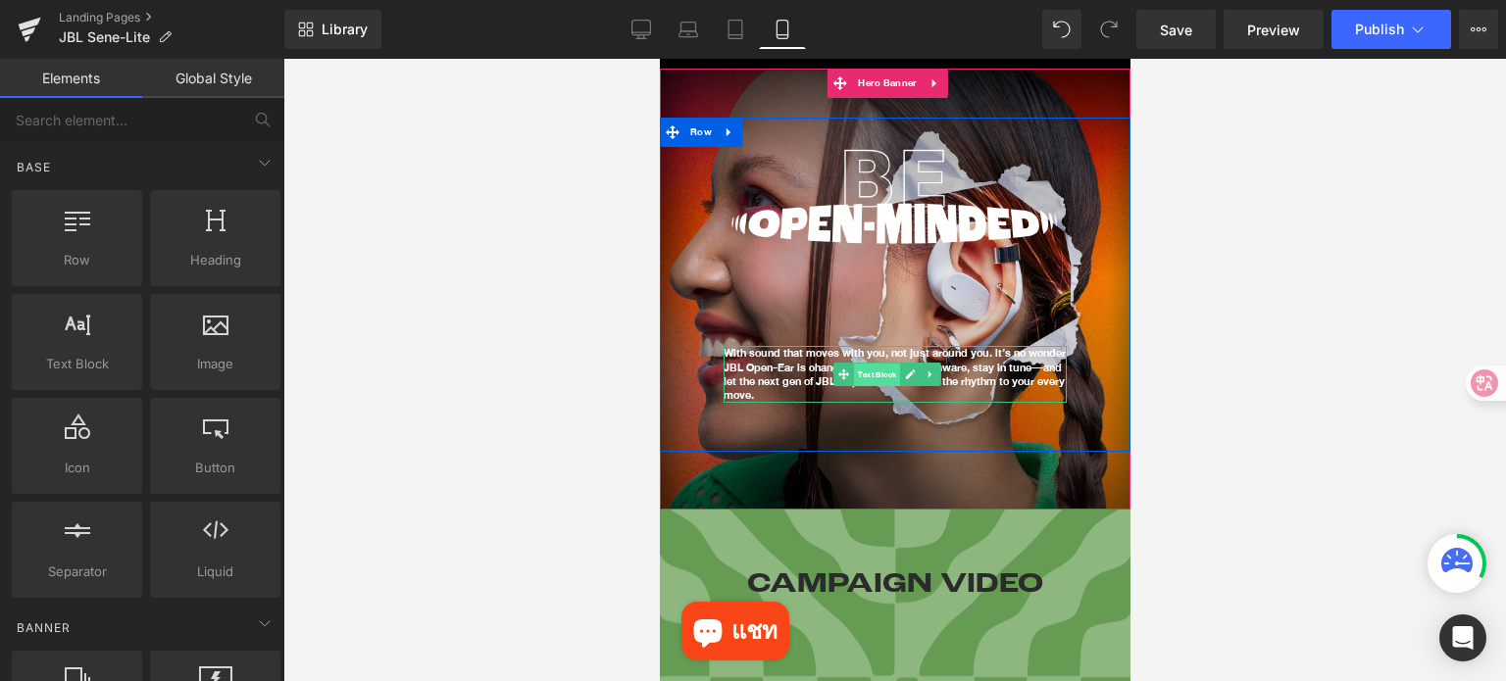
click at [869, 364] on span "Text Block" at bounding box center [876, 376] width 46 height 24
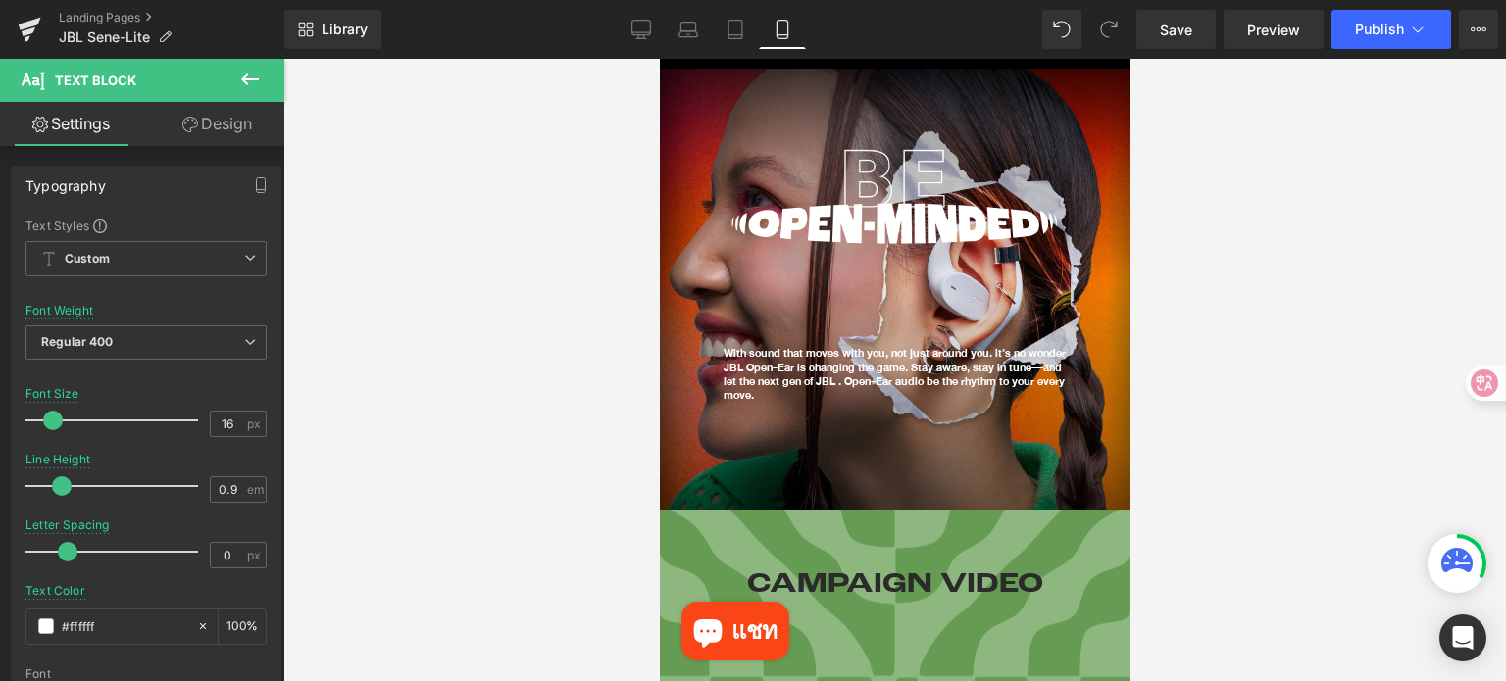
click at [246, 77] on icon at bounding box center [250, 80] width 24 height 24
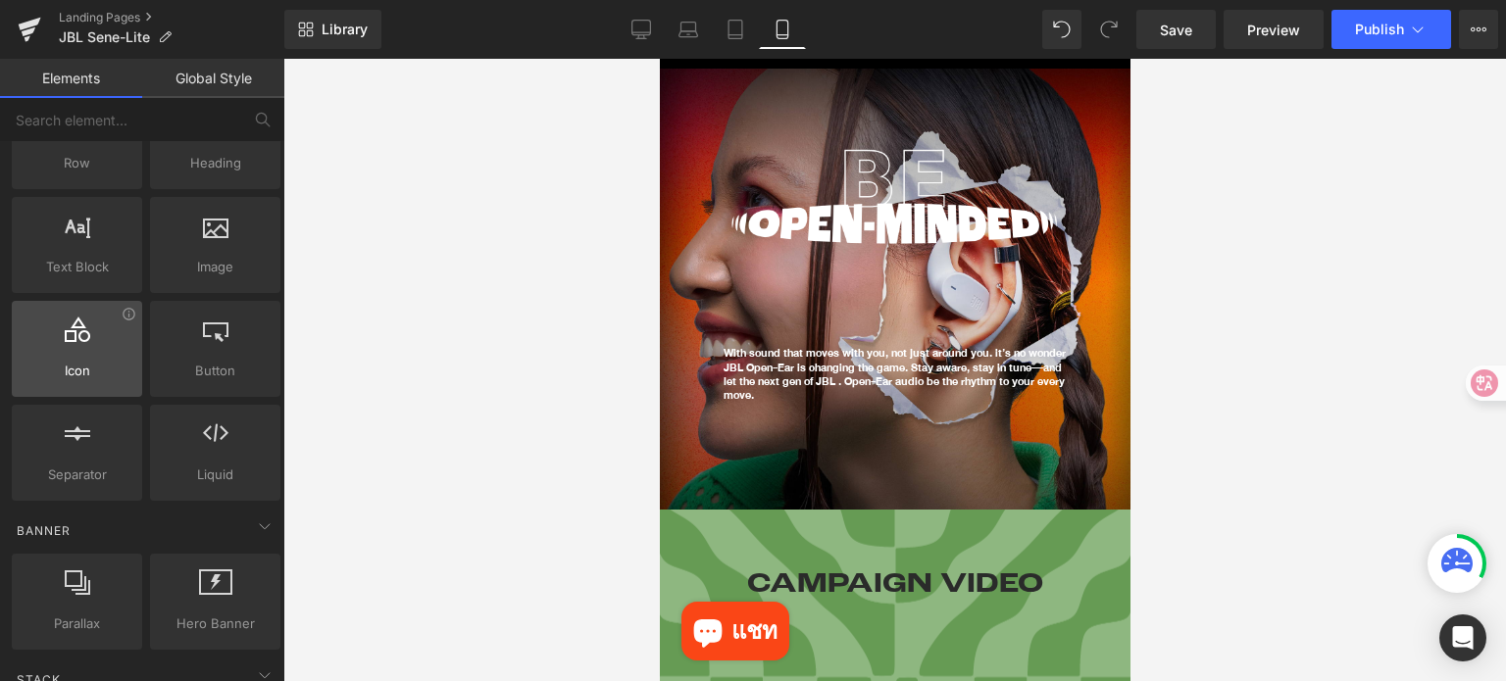
scroll to position [98, 0]
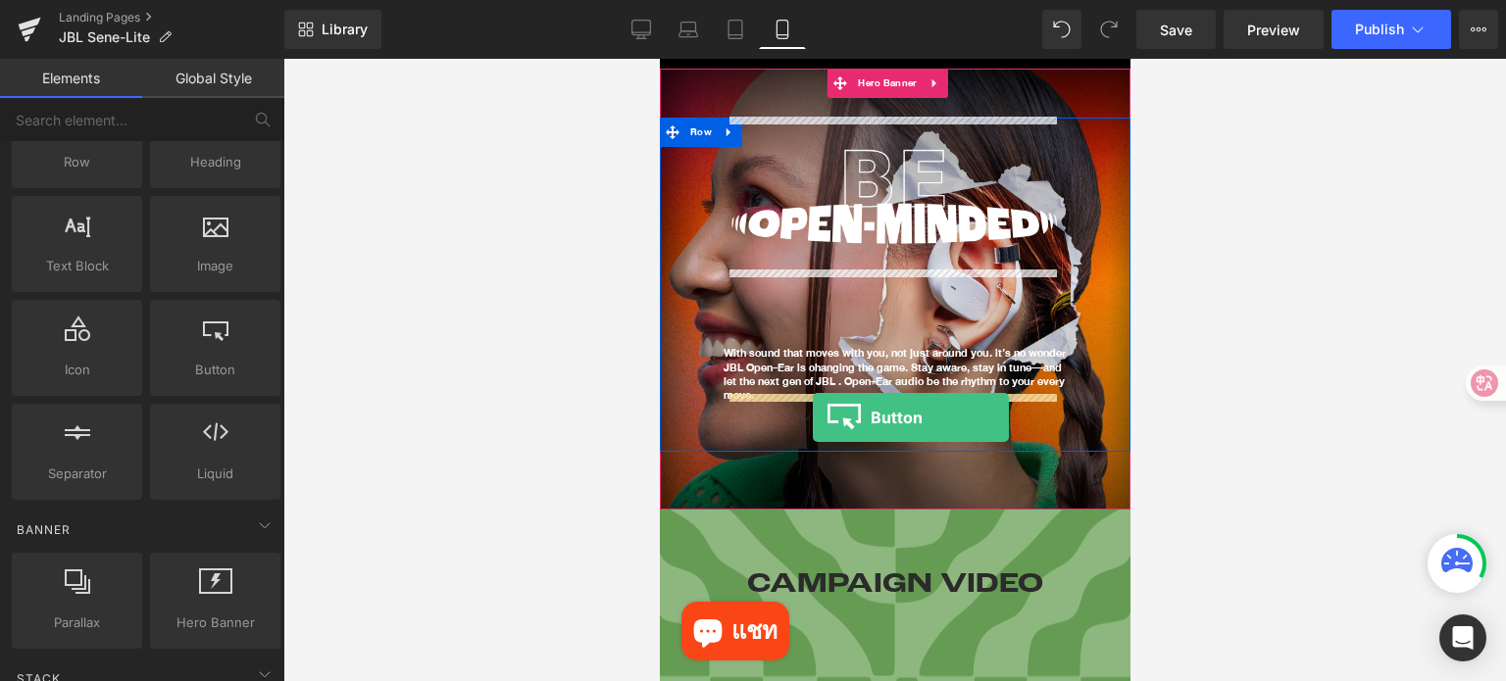
drag, startPoint x: 862, startPoint y: 425, endPoint x: 812, endPoint y: 419, distance: 50.5
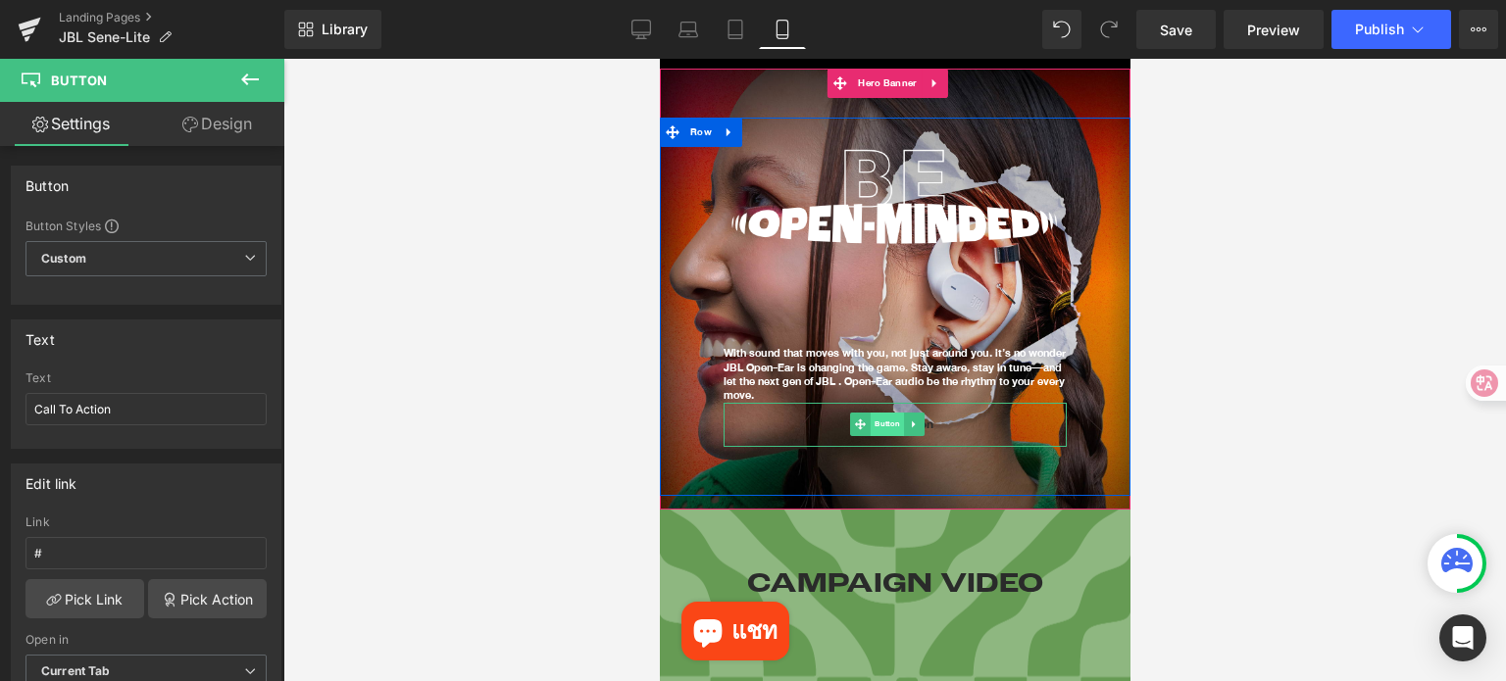
click at [883, 413] on span "Button" at bounding box center [885, 425] width 33 height 24
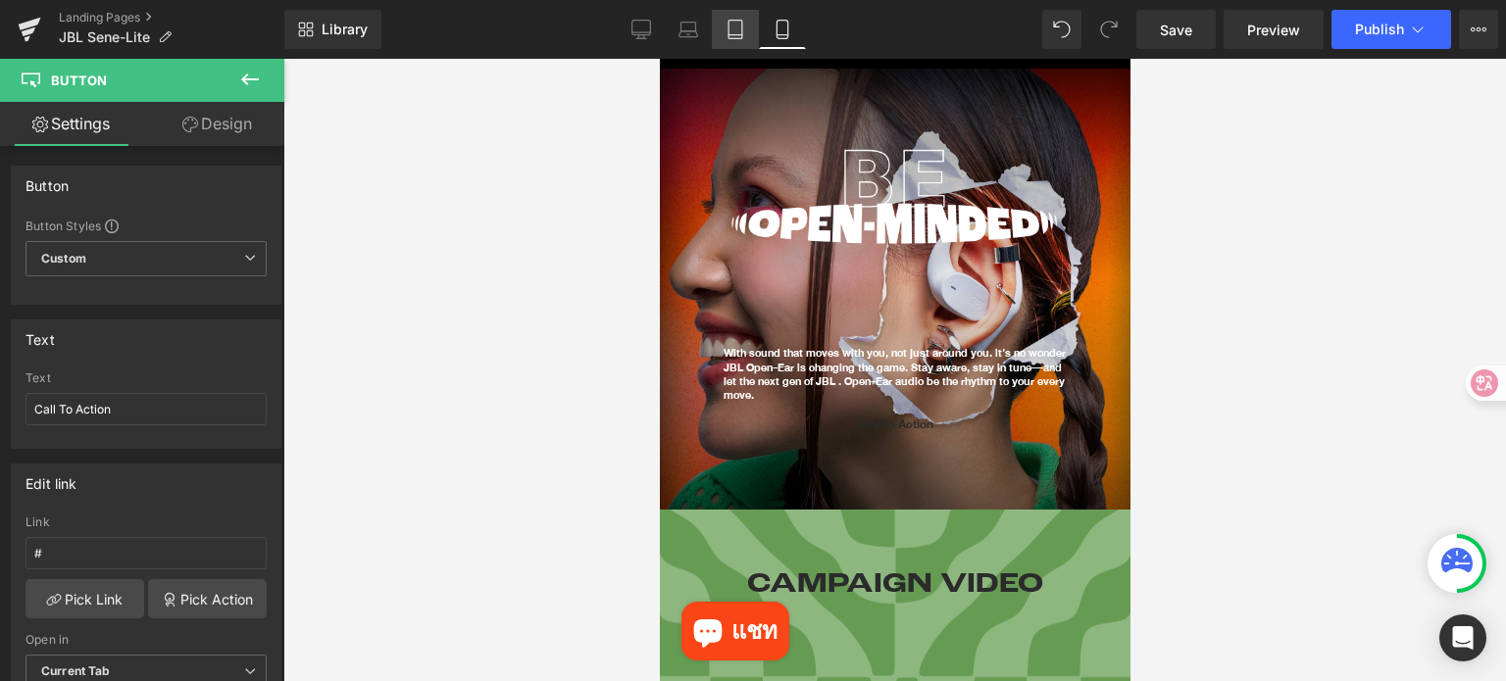
click at [727, 30] on icon at bounding box center [735, 30] width 20 height 20
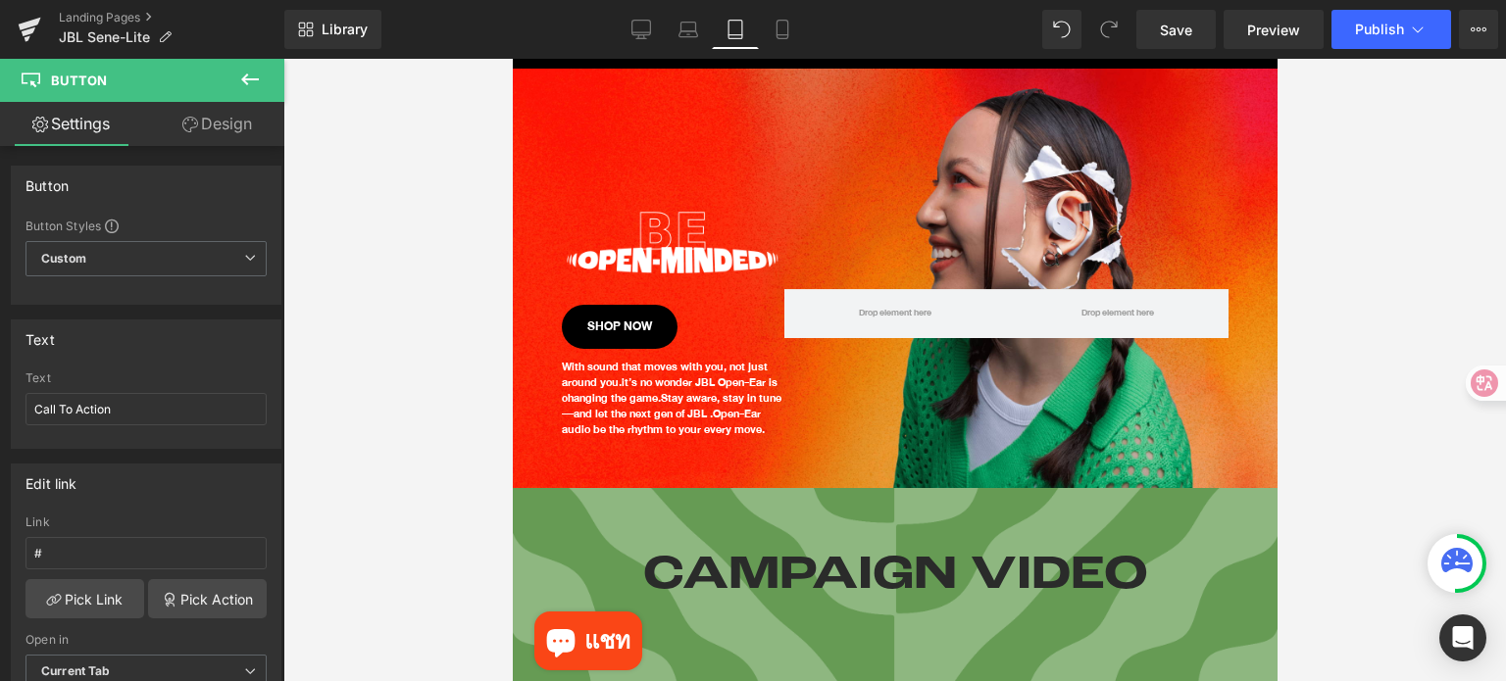
scroll to position [0, 0]
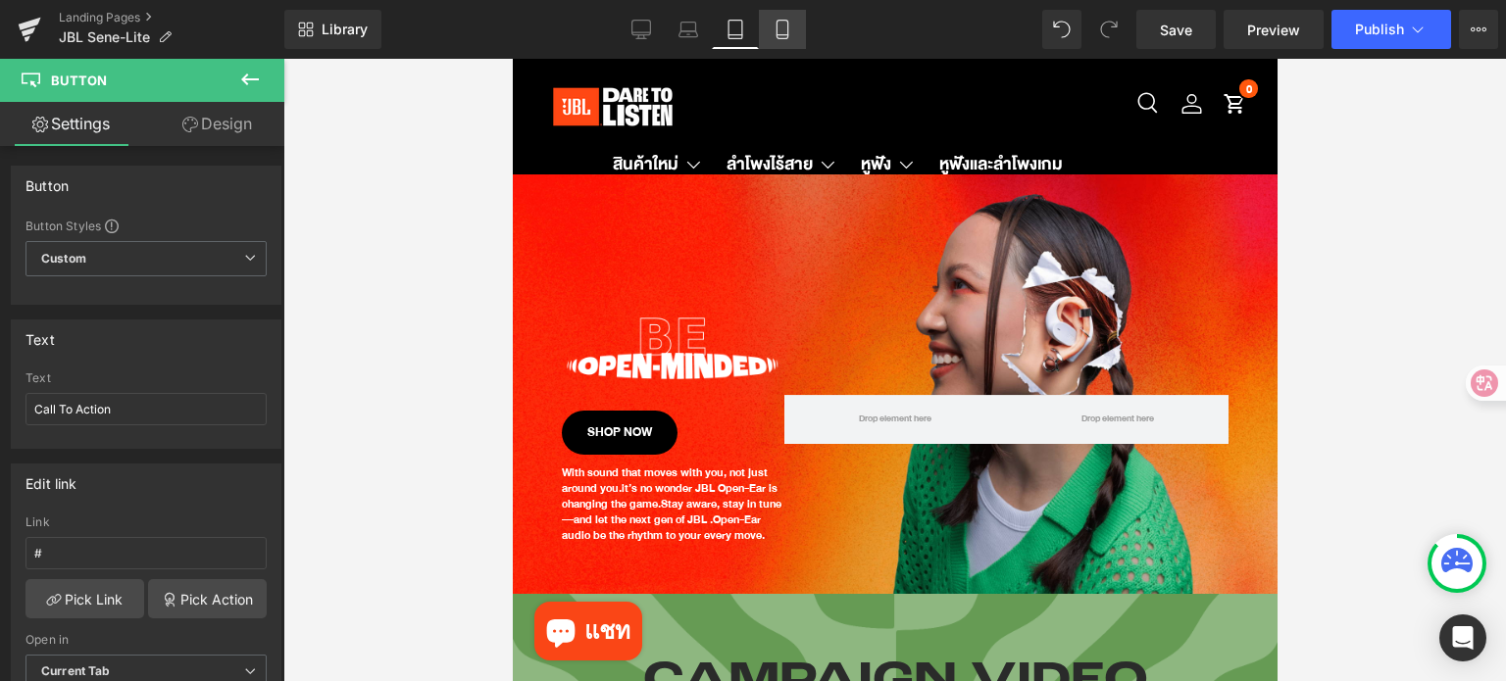
click at [776, 26] on icon at bounding box center [781, 30] width 11 height 19
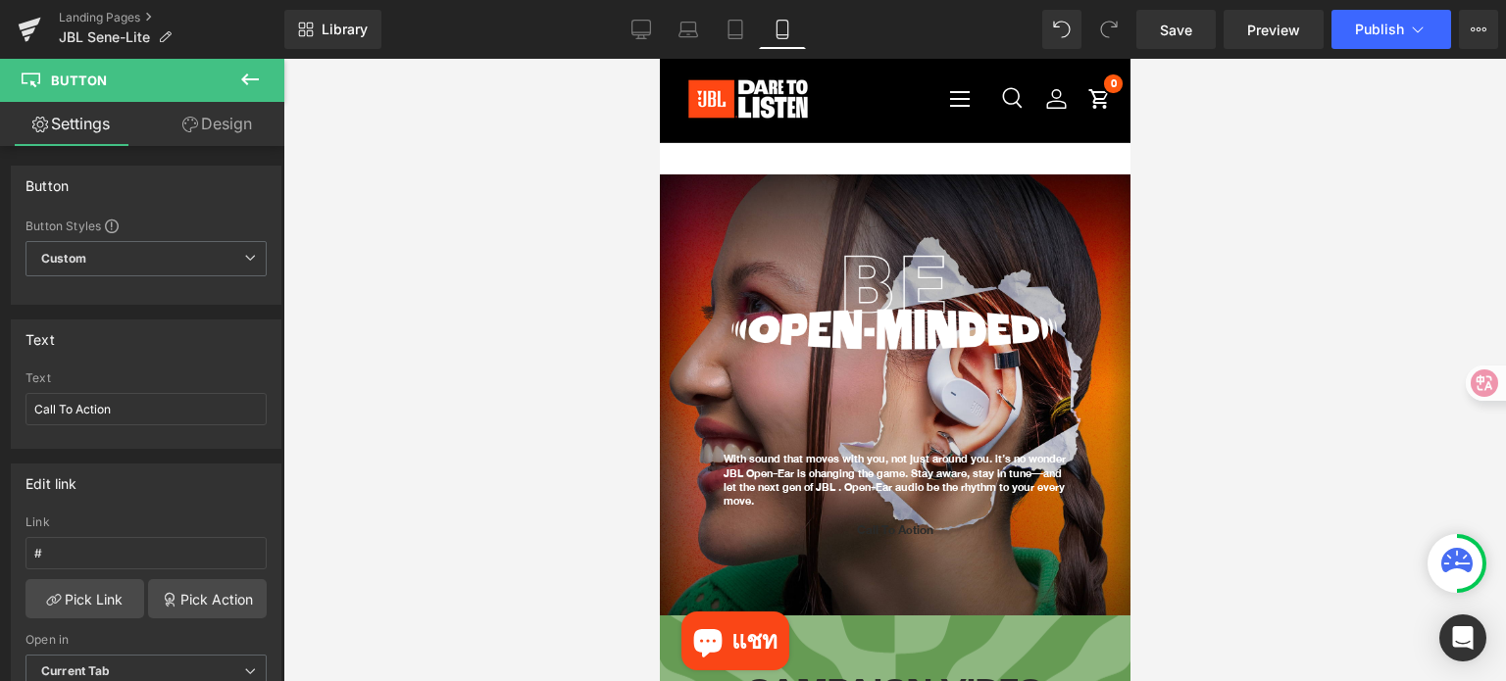
scroll to position [231, 0]
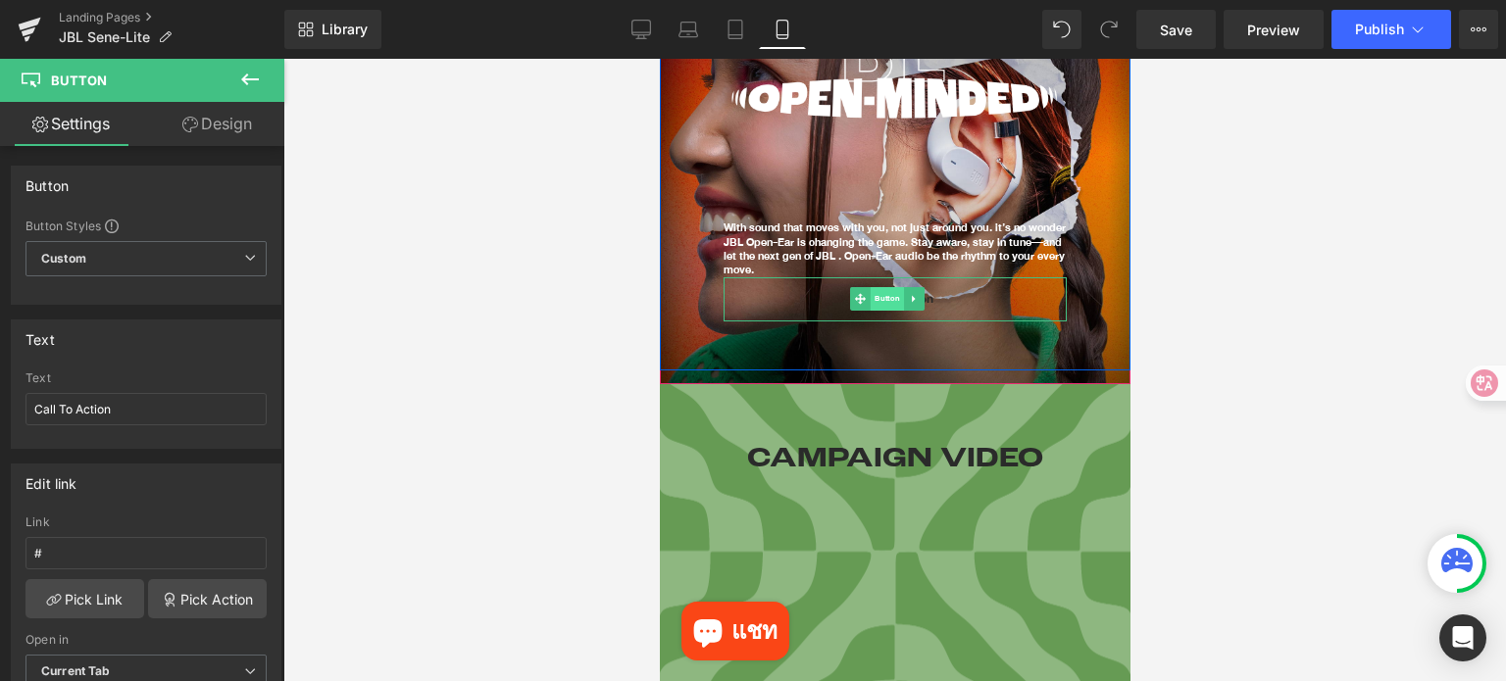
click at [891, 297] on span "Button" at bounding box center [885, 299] width 33 height 24
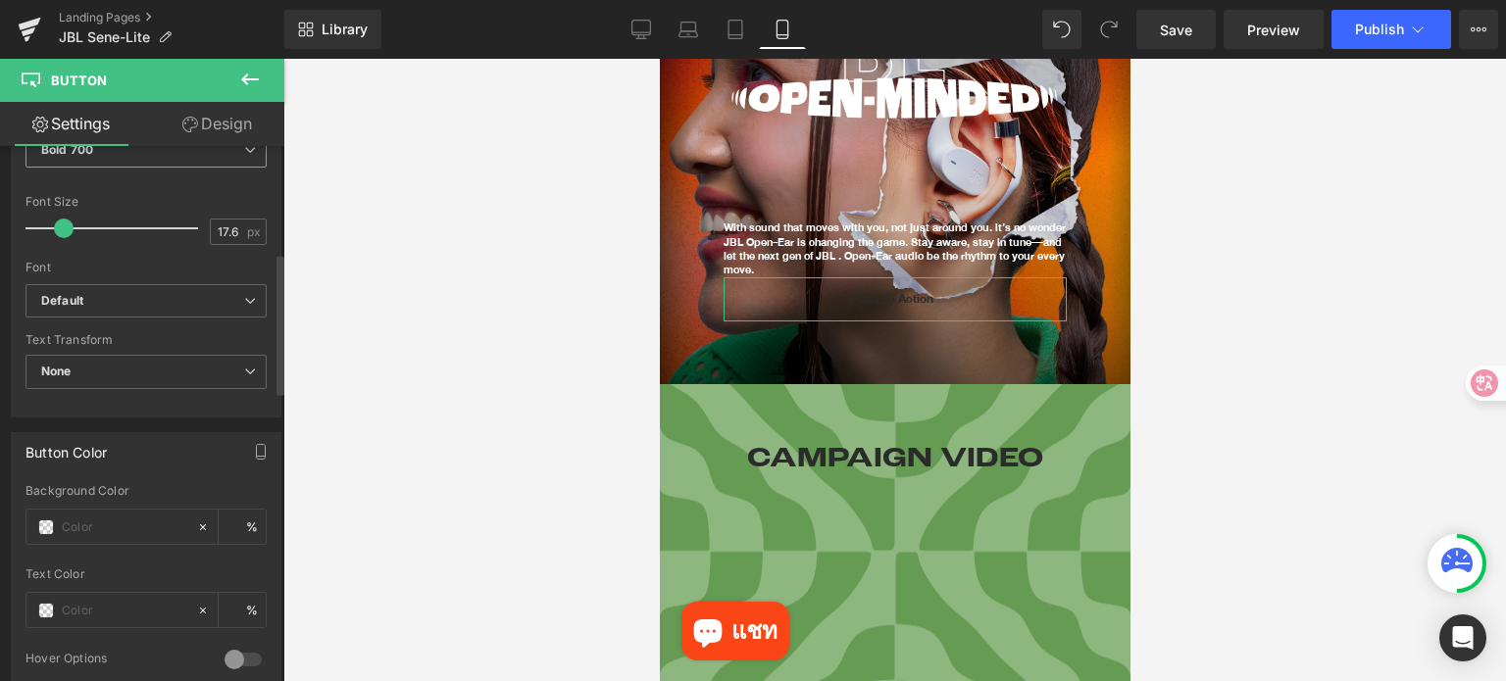
scroll to position [784, 0]
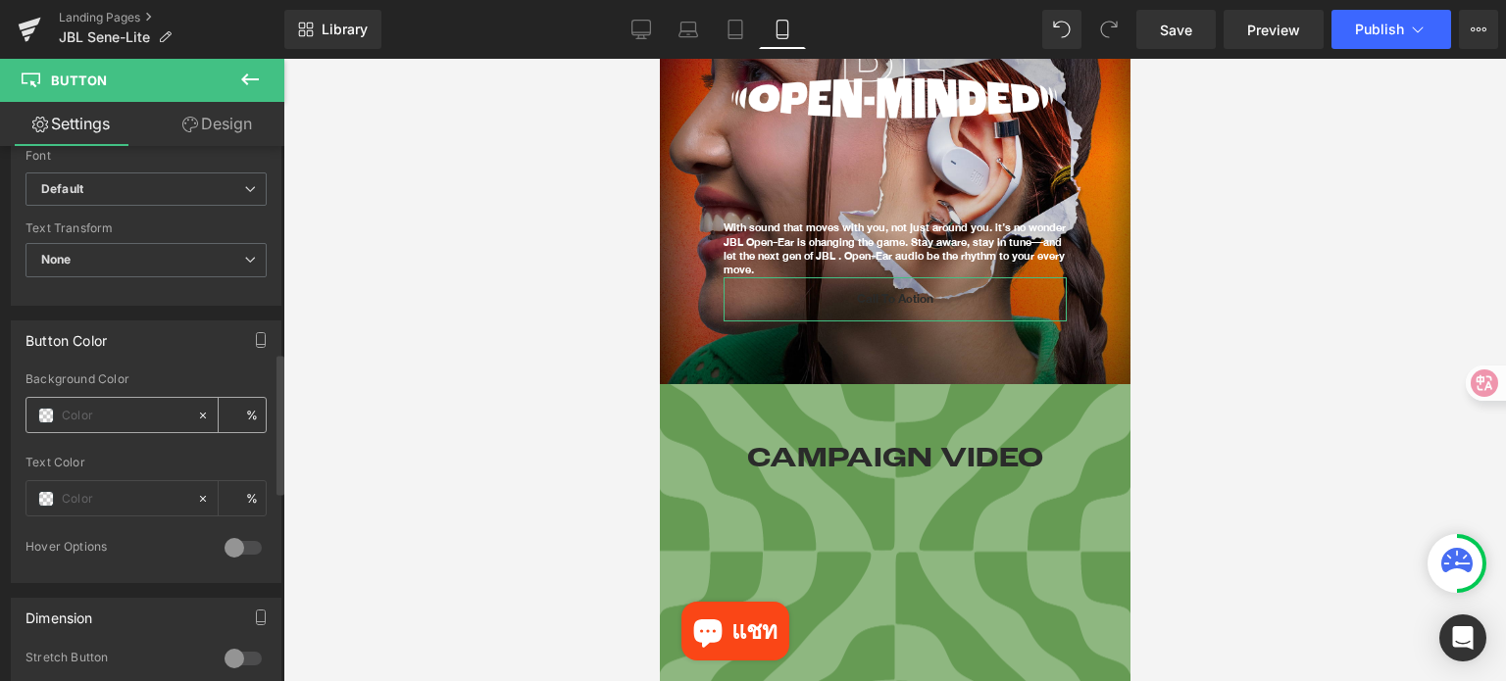
click at [43, 413] on span at bounding box center [46, 416] width 16 height 16
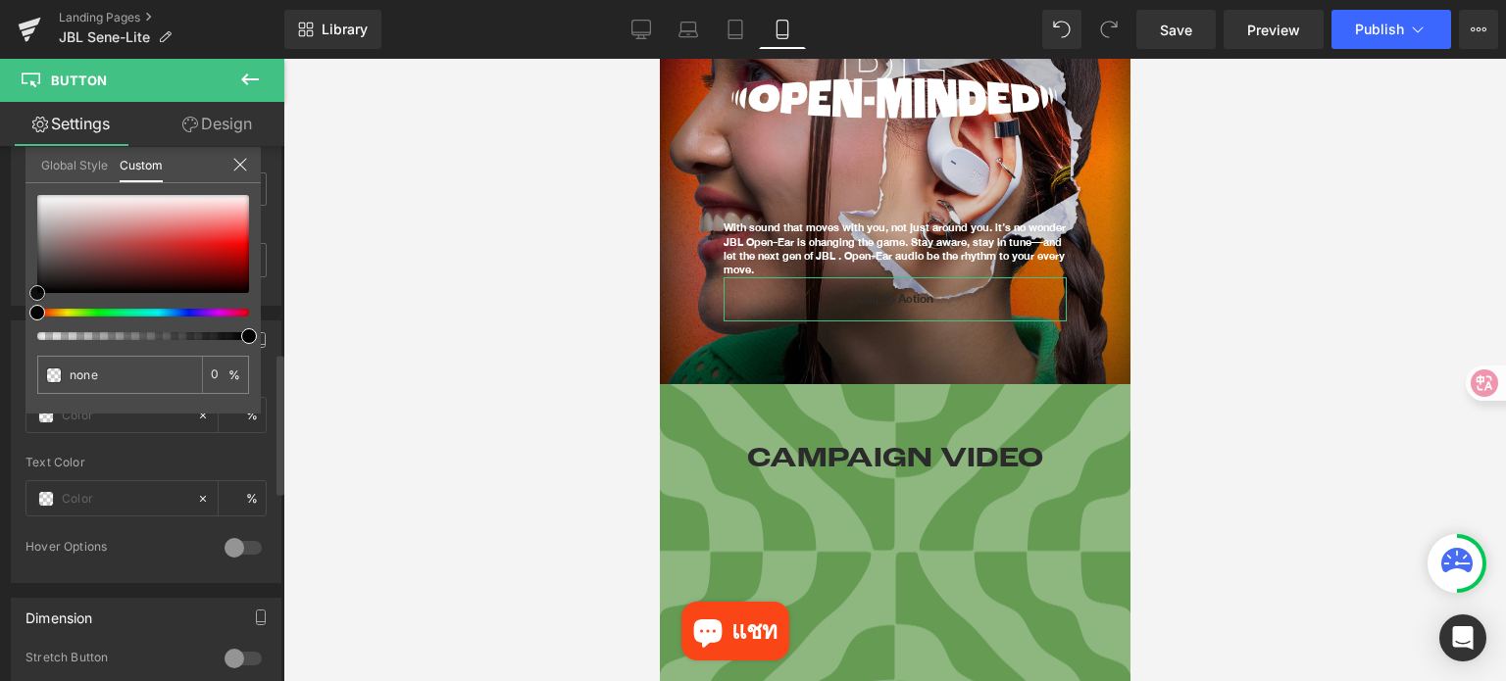
type input "#473838"
type input "100"
type input "#473838"
type input "100"
type input "#433636"
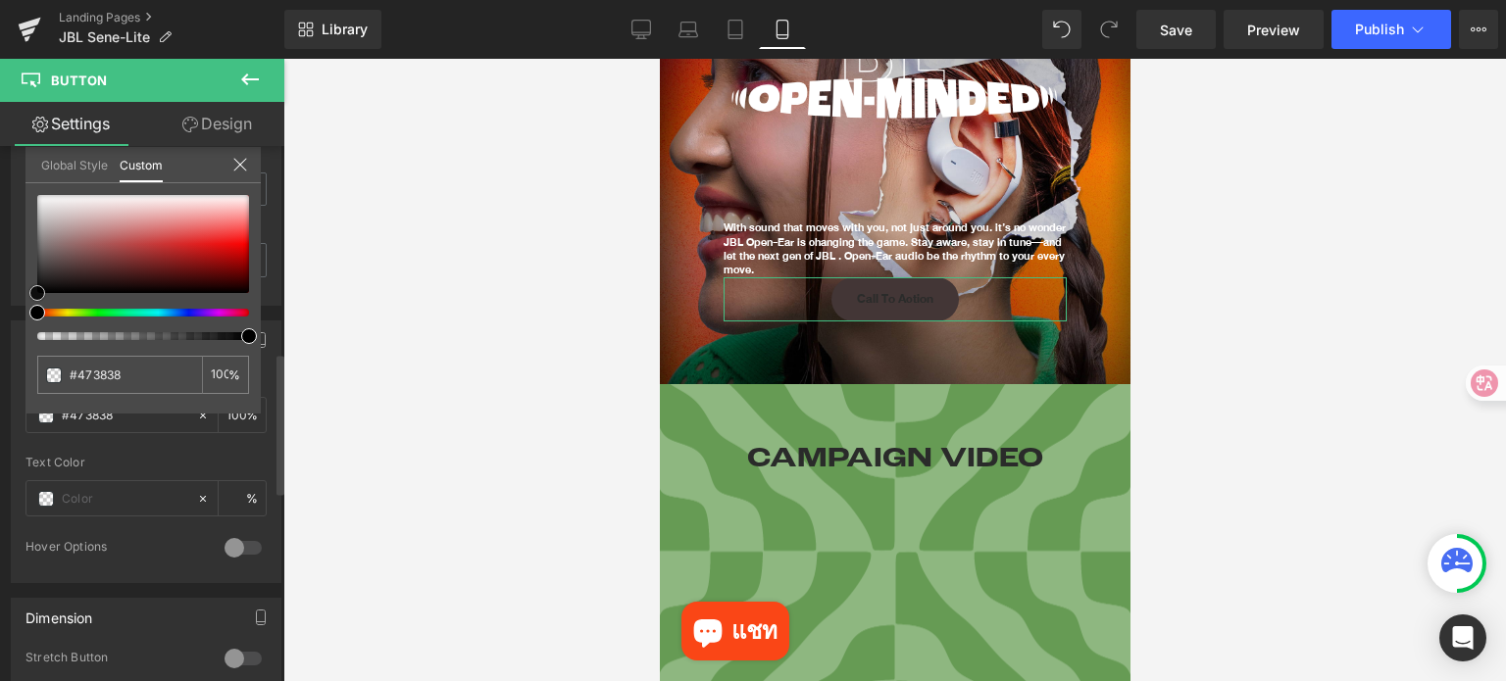
type input "#433636"
type input "#322e2e"
type input "#000000"
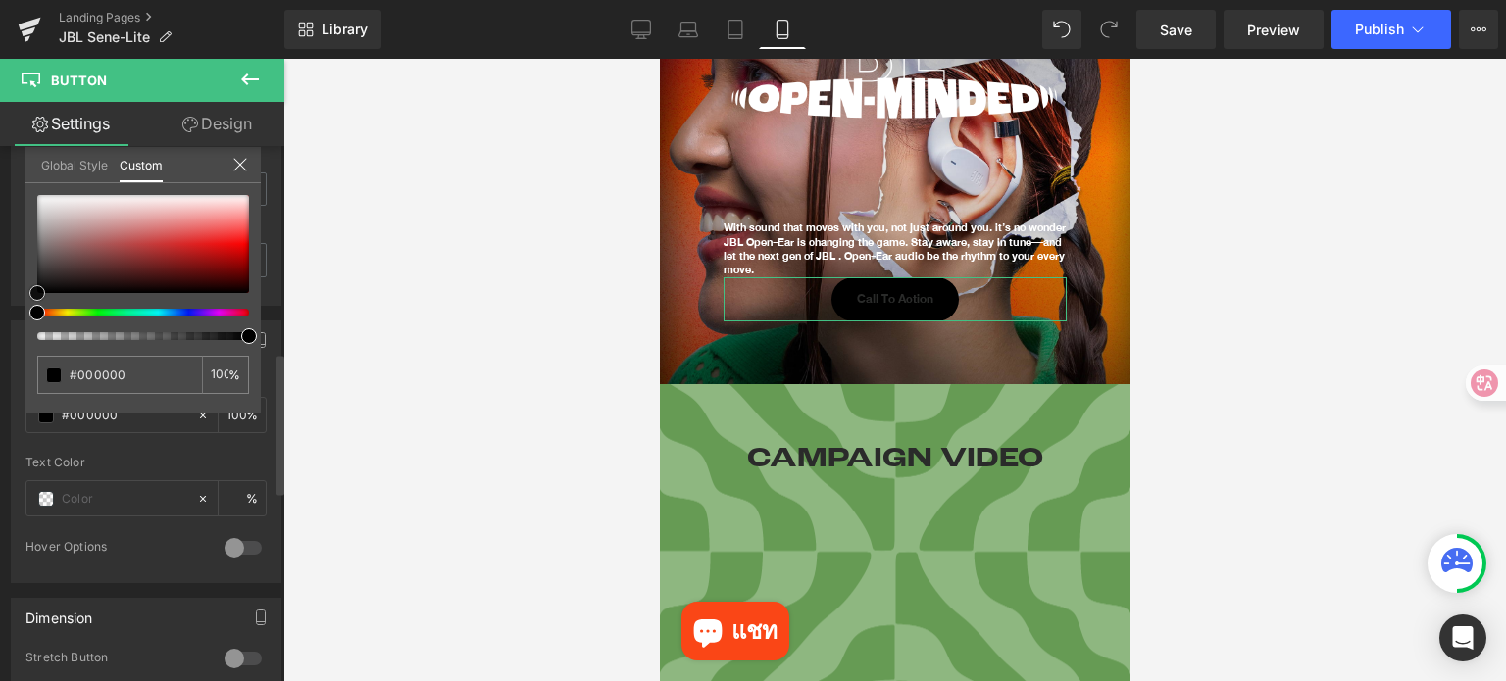
drag, startPoint x: 57, startPoint y: 270, endPoint x: 0, endPoint y: 332, distance: 84.7
click at [0, 330] on div "Button Color rgba(0, 0, 0, 1) Background Color #000000 100 % Text Color % 0 Hov…" at bounding box center [146, 444] width 293 height 277
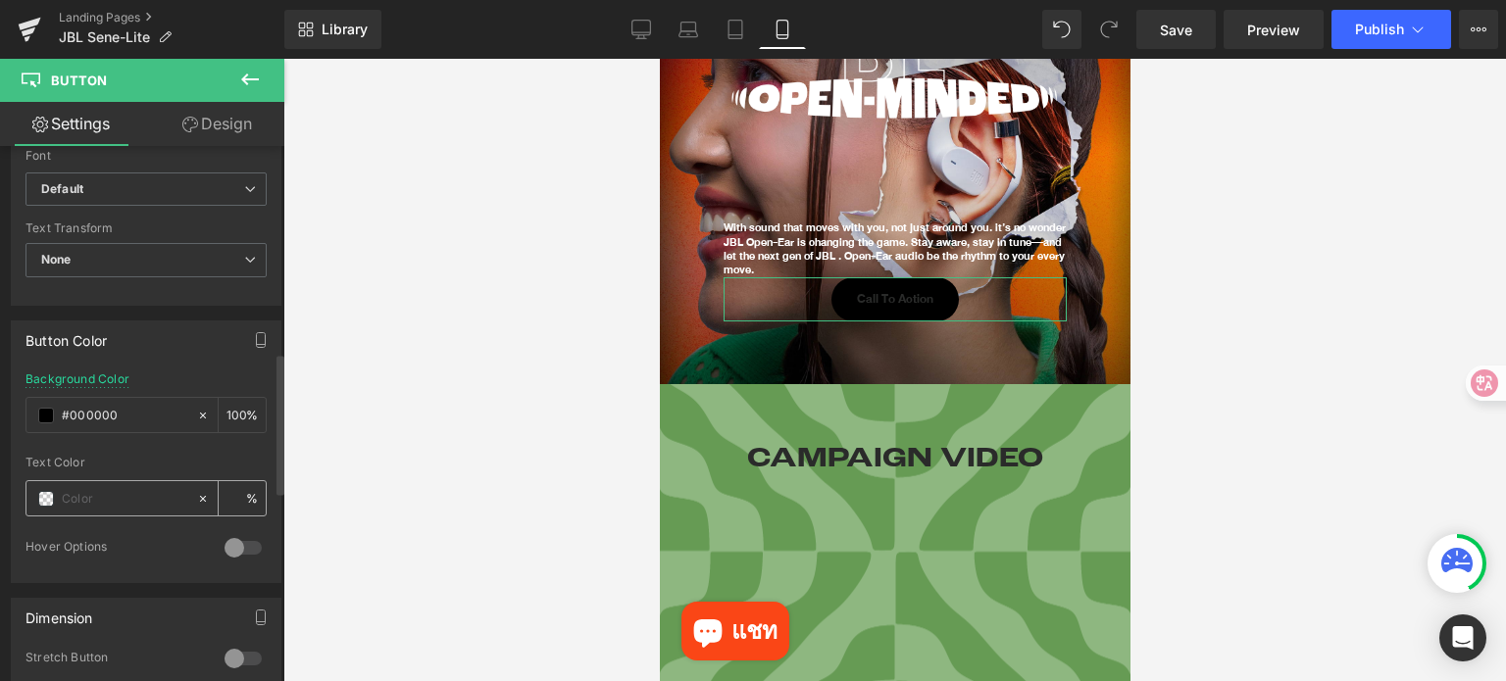
click at [50, 499] on span at bounding box center [46, 499] width 16 height 16
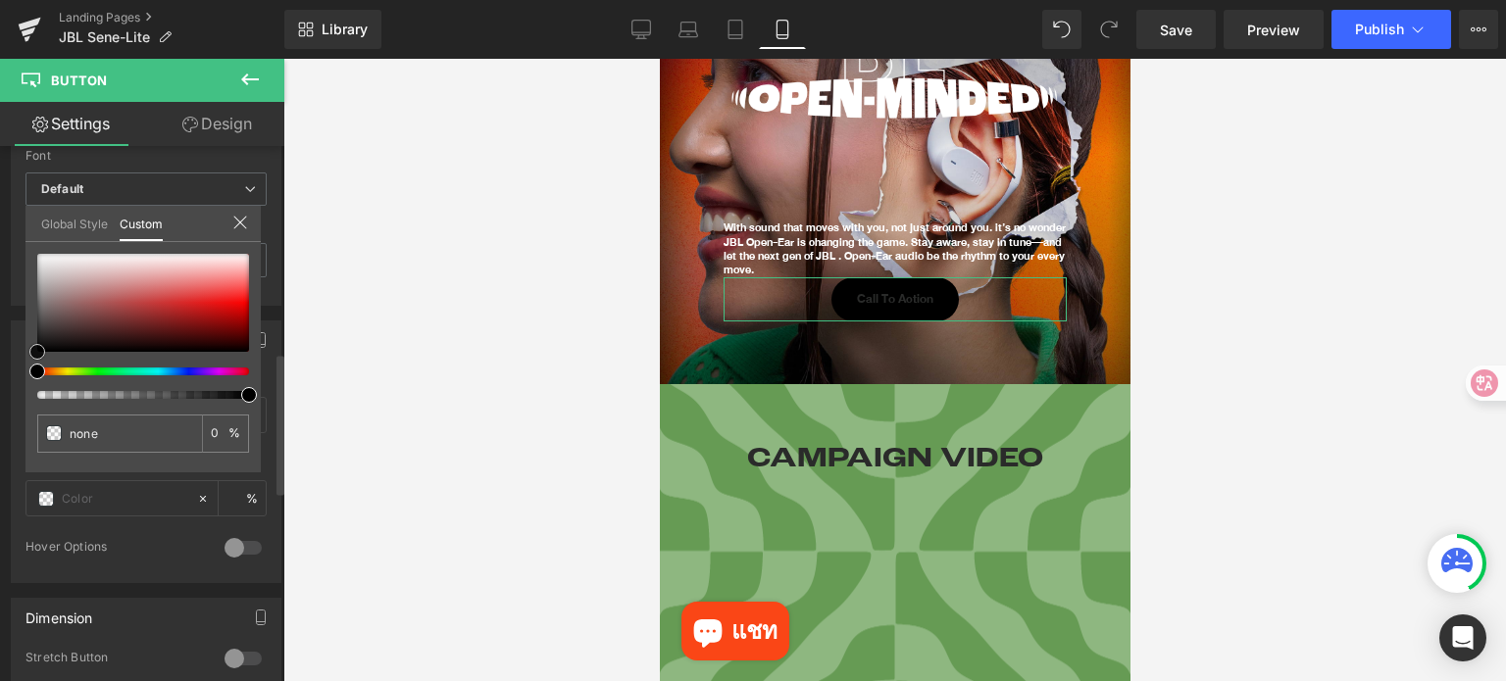
type input "#150e0e"
type input "100"
type input "#150e0e"
type input "100"
type input "#181010"
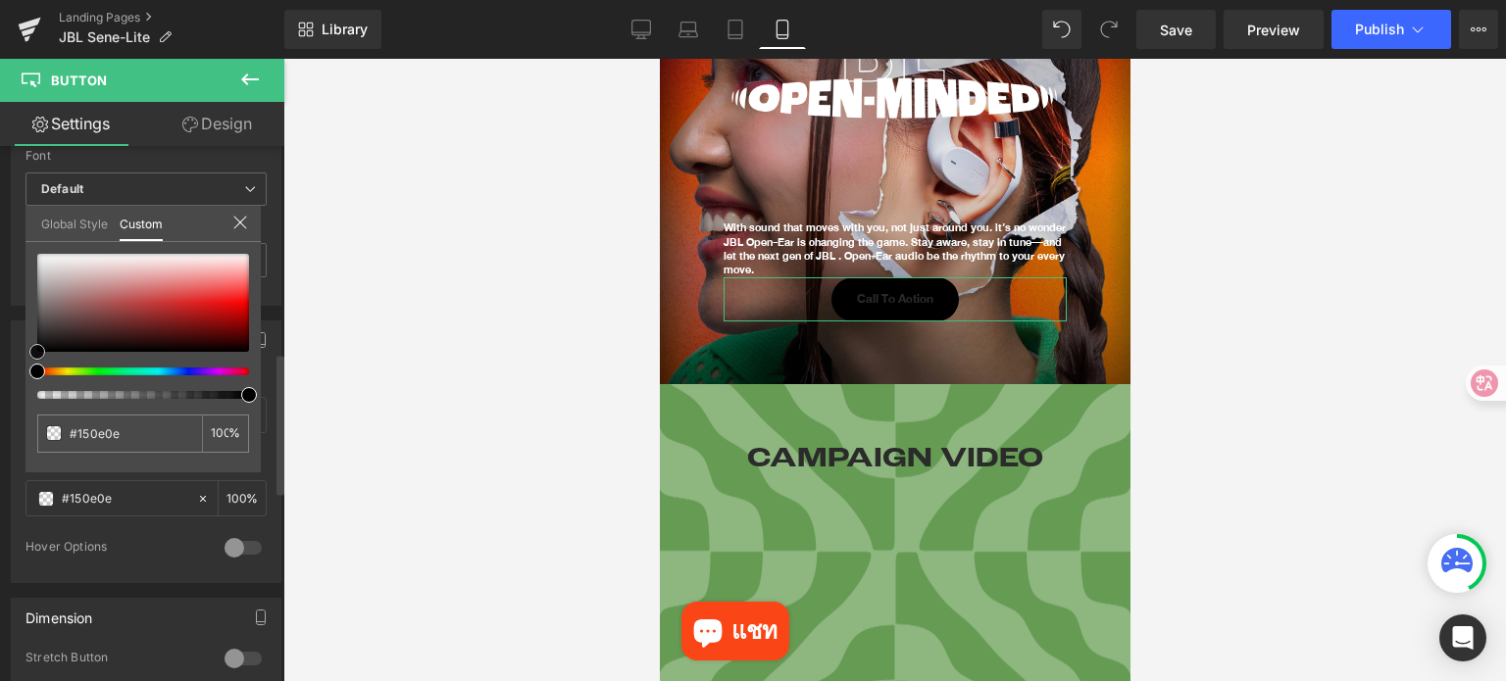
type input "#181010"
type input "#382828"
type input "#9b9b9b"
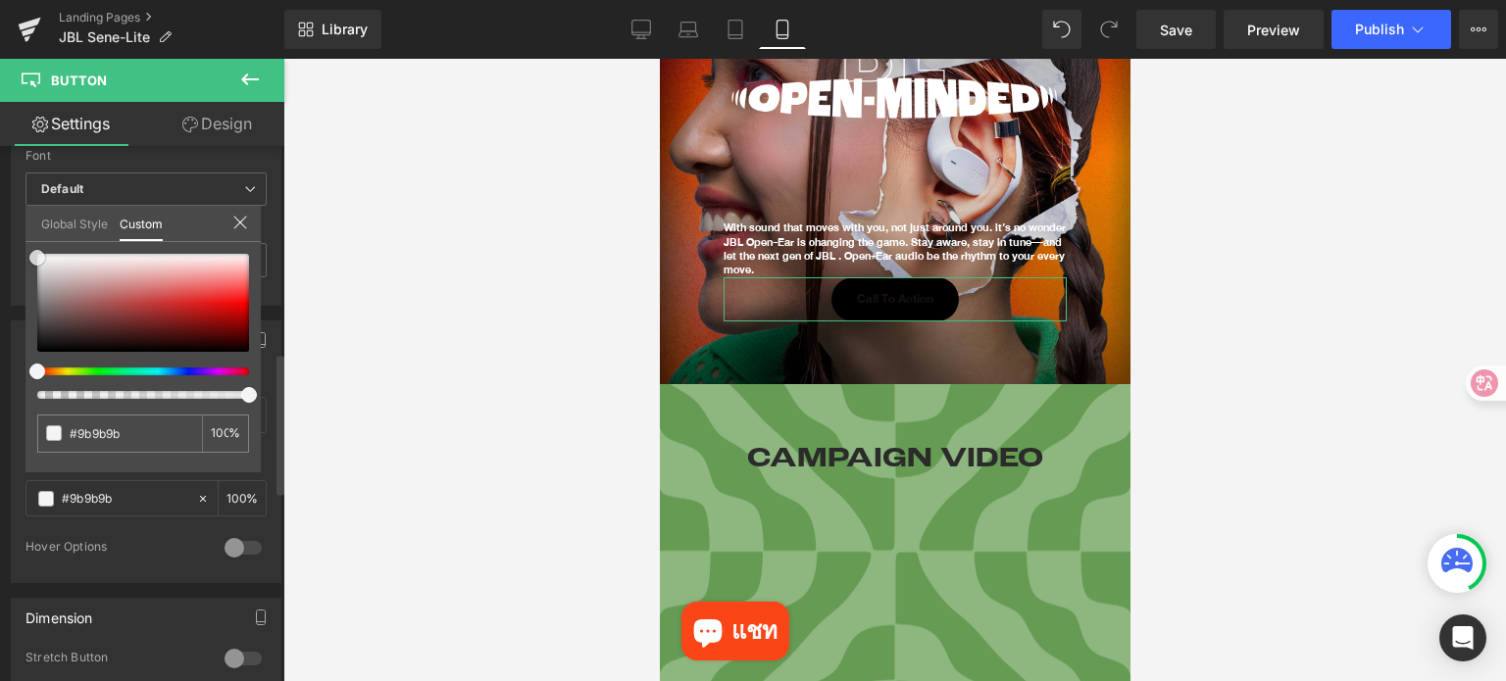
type input "#ffffff"
drag, startPoint x: 78, startPoint y: 344, endPoint x: 0, endPoint y: 187, distance: 175.3
click at [0, 306] on div "Button Color rgba(0, 0, 0, 1) Background Color #000000 100 % rgba(255, 255, 255…" at bounding box center [146, 444] width 293 height 277
click at [353, 519] on div at bounding box center [894, 370] width 1222 height 622
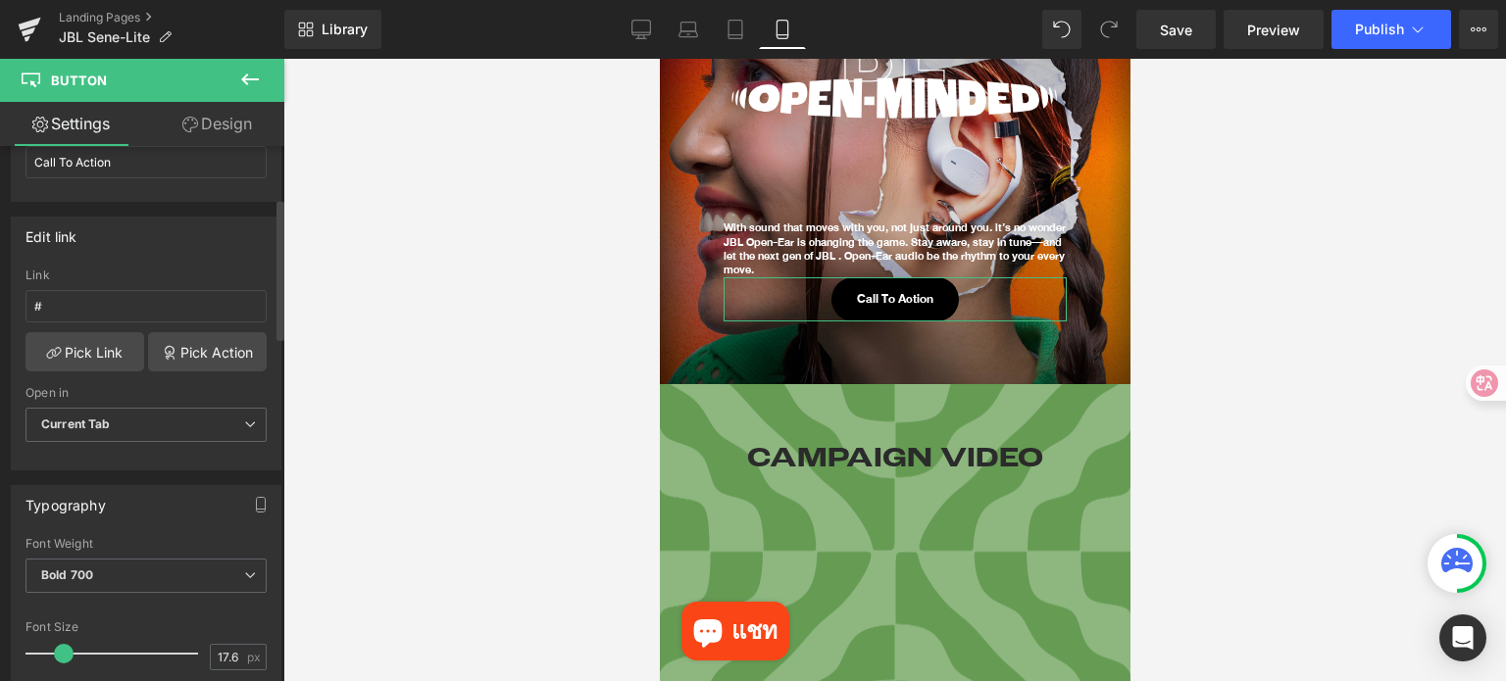
scroll to position [196, 0]
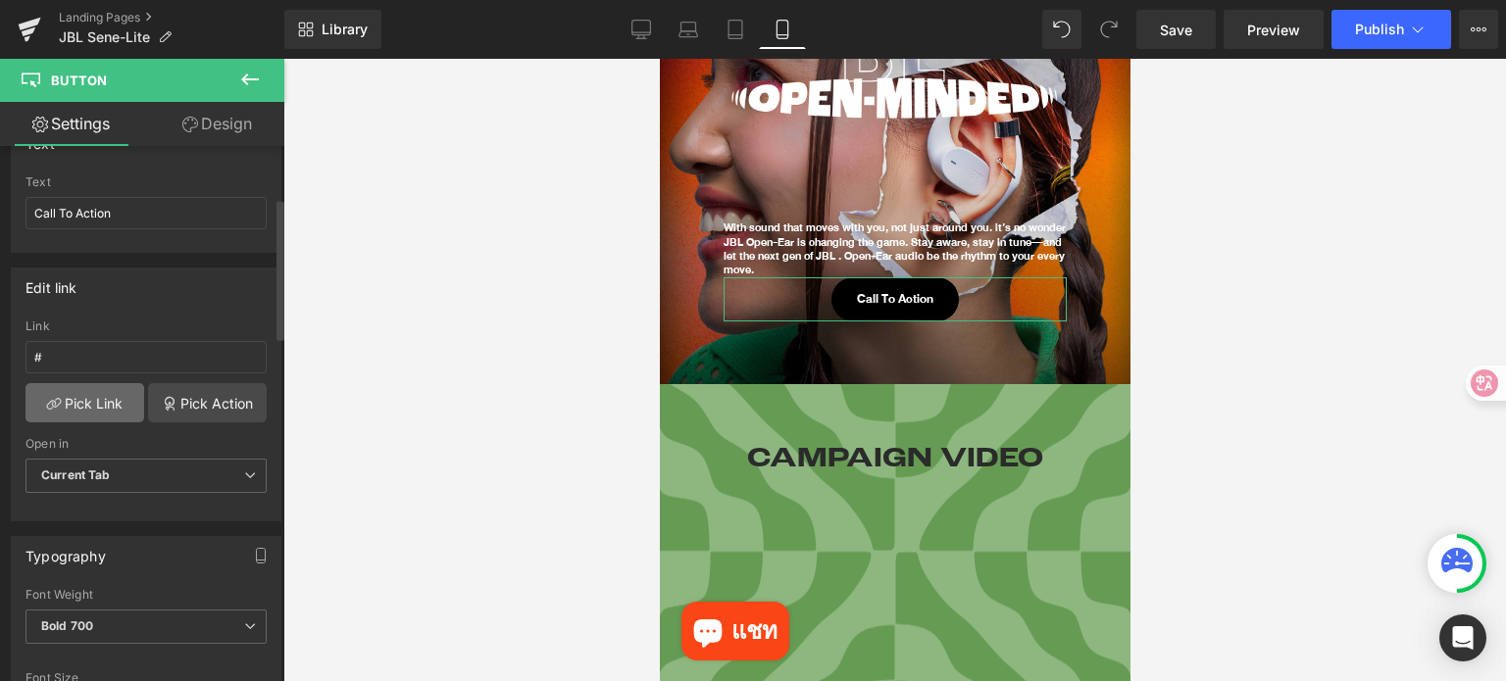
click at [105, 399] on link "Pick Link" at bounding box center [84, 402] width 119 height 39
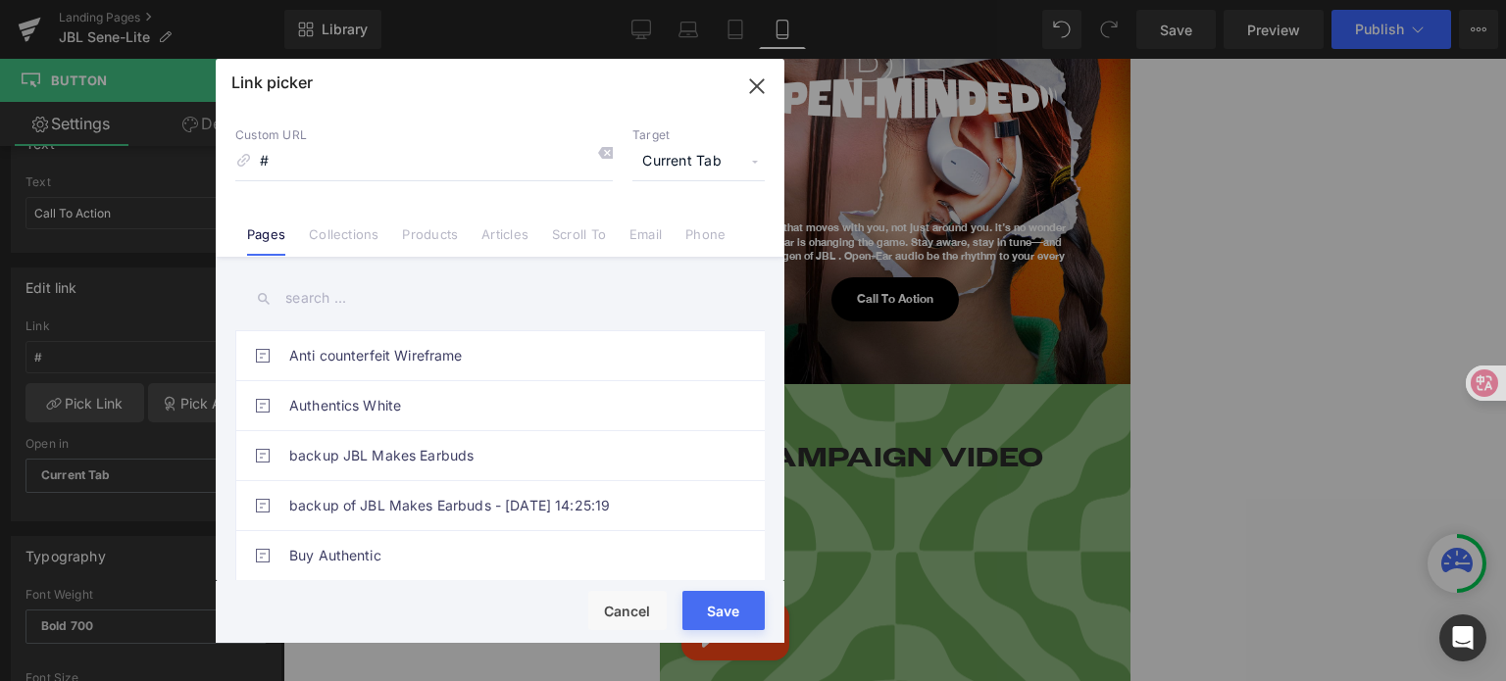
click at [452, 303] on input "text" at bounding box center [499, 298] width 529 height 44
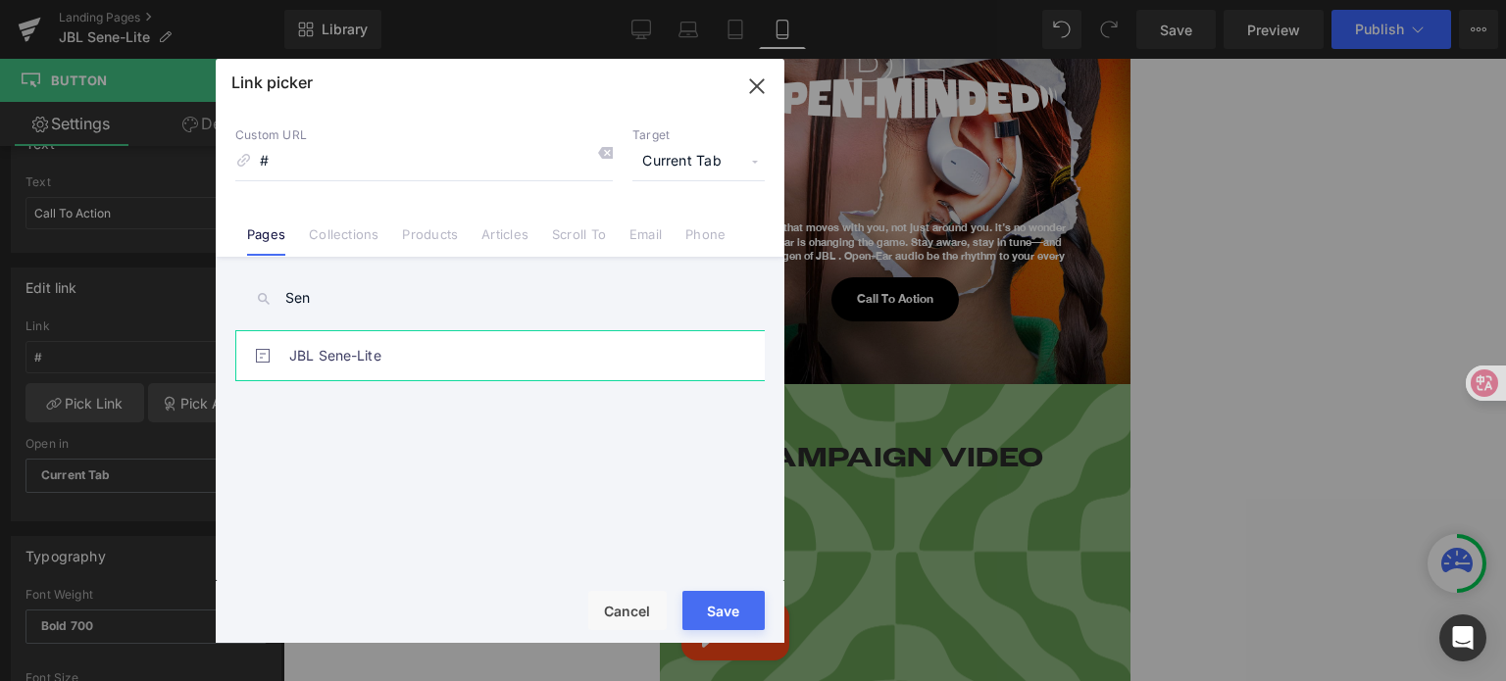
type input "Sen"
click at [459, 356] on link "JBL Sene-Lite" at bounding box center [504, 355] width 431 height 49
type input "/pages/jbl-sene-lite"
click at [740, 599] on div "Rendering Content" at bounding box center [753, 604] width 121 height 22
click at [723, 615] on div "Rendering Content" at bounding box center [753, 604] width 121 height 22
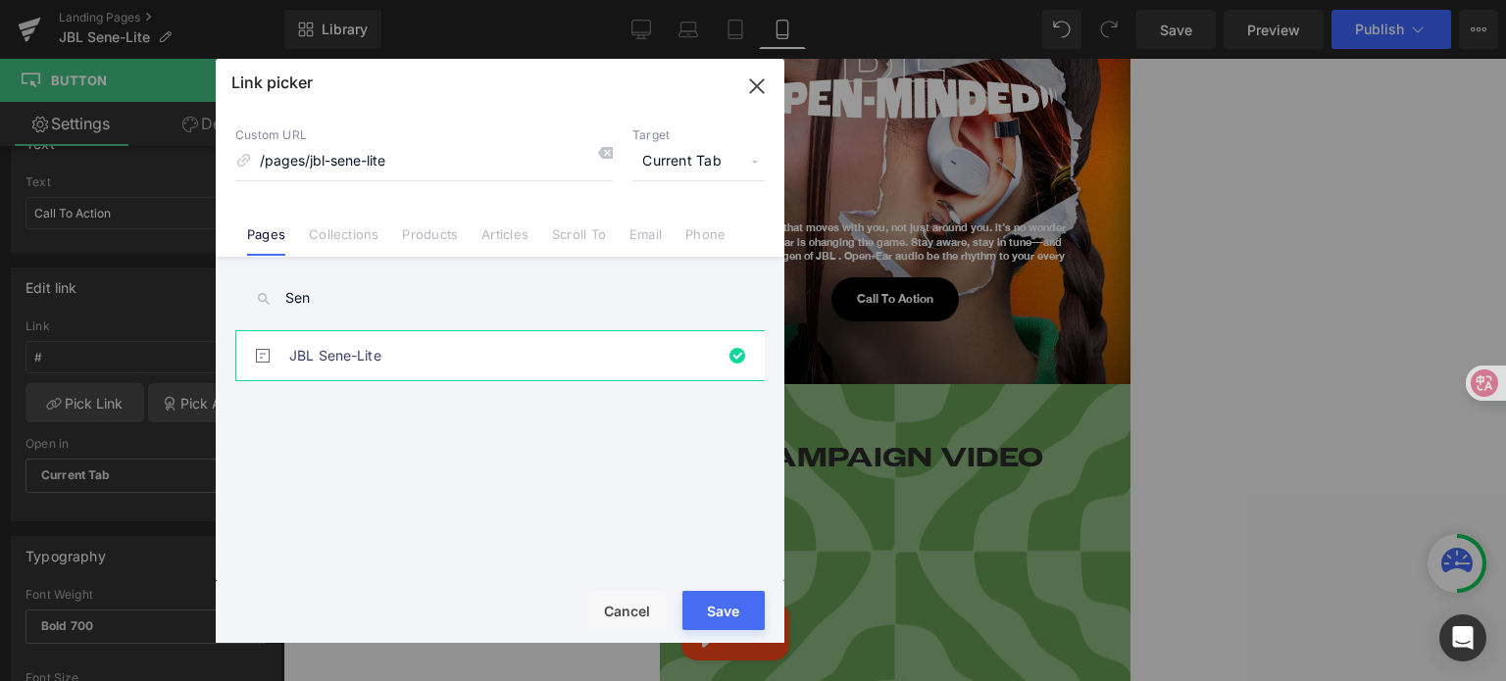
click at [704, 626] on button "Save" at bounding box center [723, 610] width 82 height 39
type input "/pages/jbl-sene-lite"
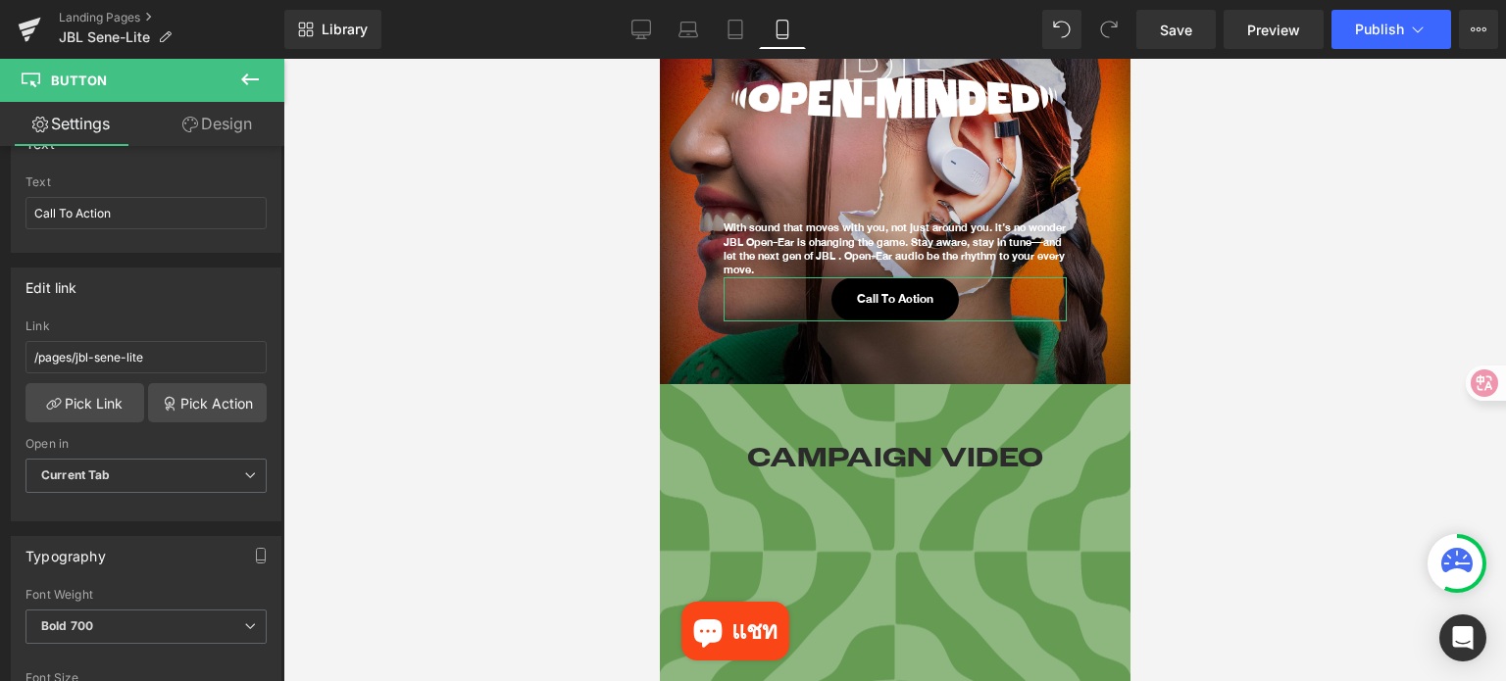
click at [208, 124] on link "Design" at bounding box center [217, 124] width 142 height 44
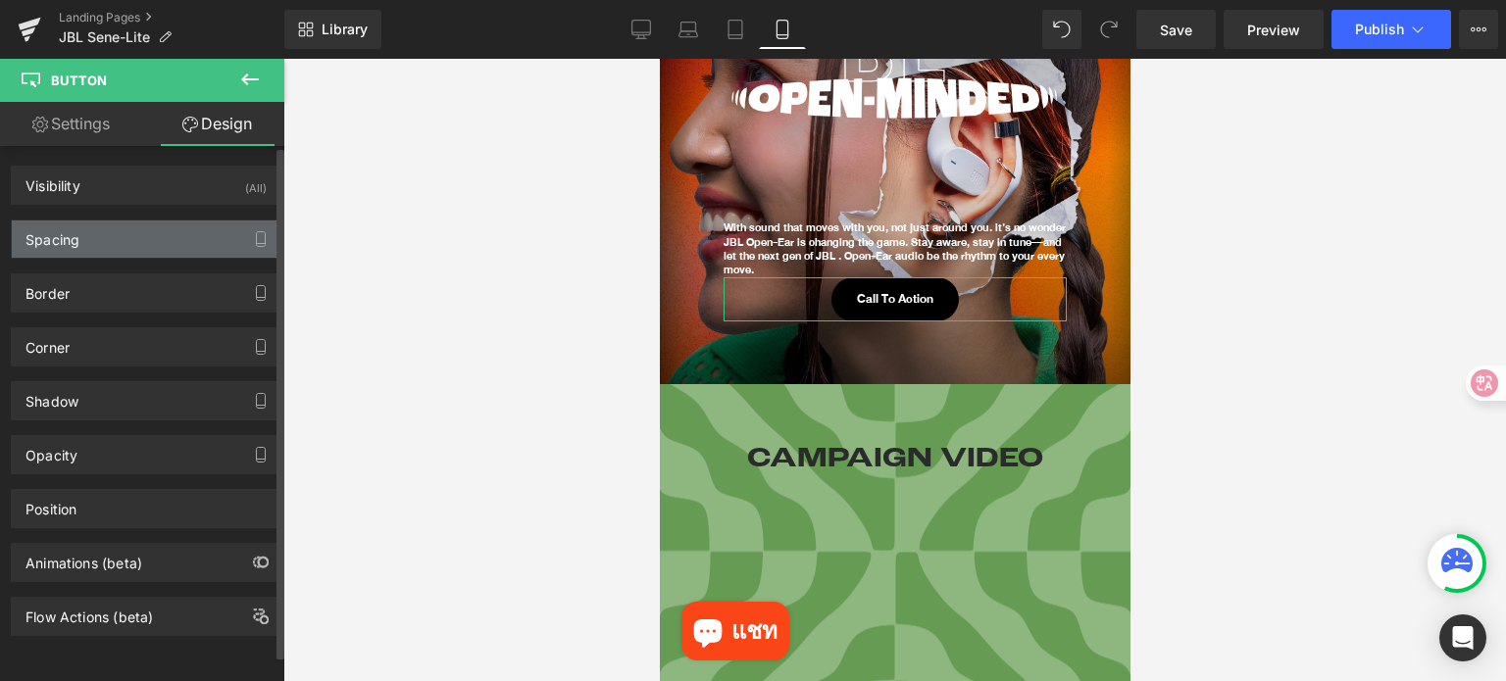
type input "0"
type input "12"
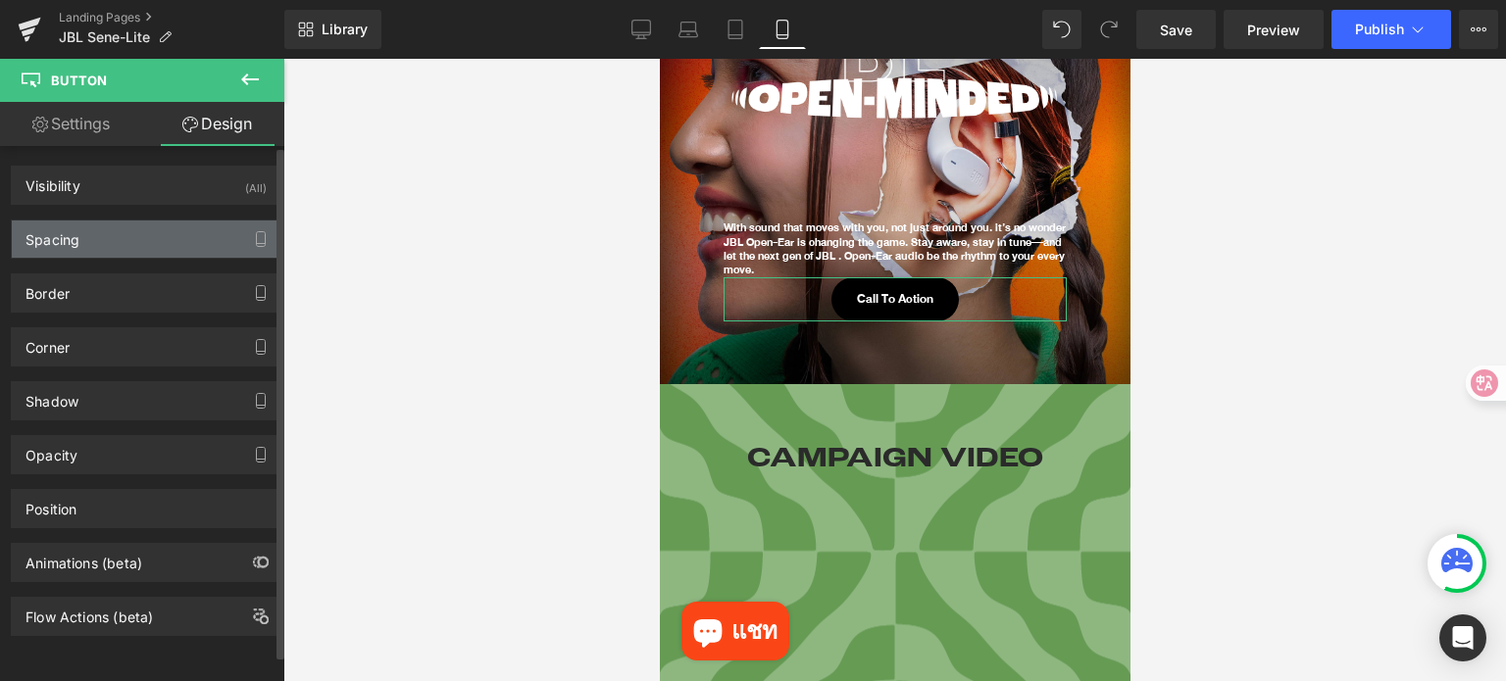
type input "26"
type input "12"
type input "26"
click at [95, 252] on div "Spacing" at bounding box center [146, 239] width 269 height 37
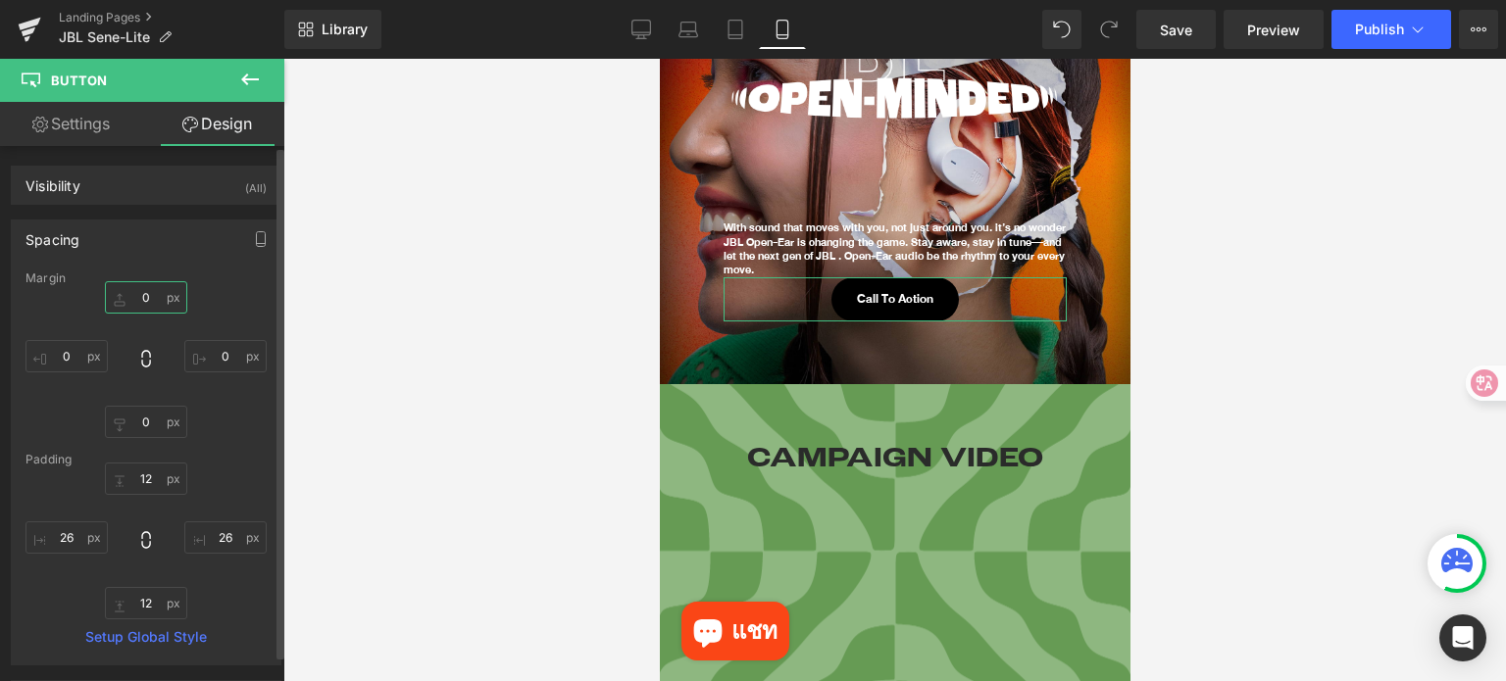
click at [149, 302] on input "0" at bounding box center [146, 297] width 82 height 32
type input "15"
click at [177, 252] on div "Spacing" at bounding box center [146, 239] width 269 height 37
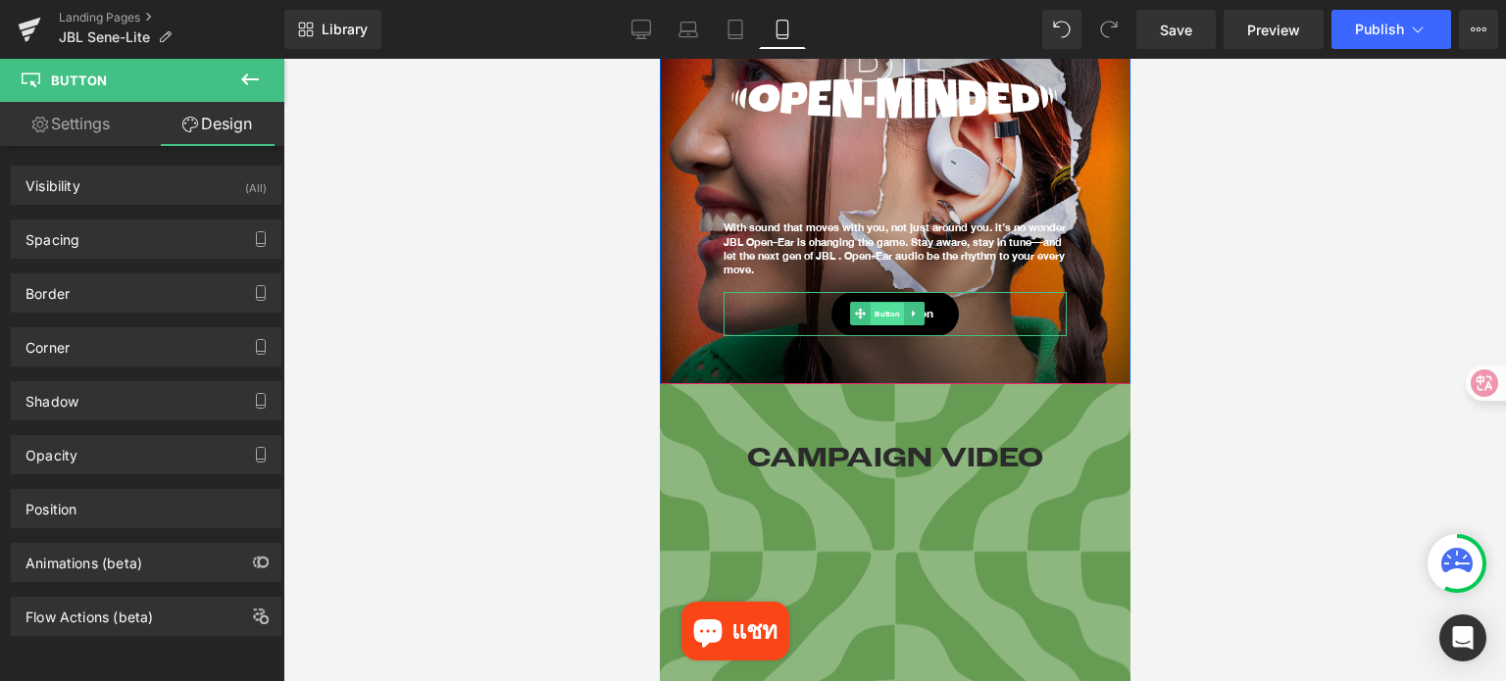
click at [883, 309] on span "Button" at bounding box center [885, 315] width 33 height 24
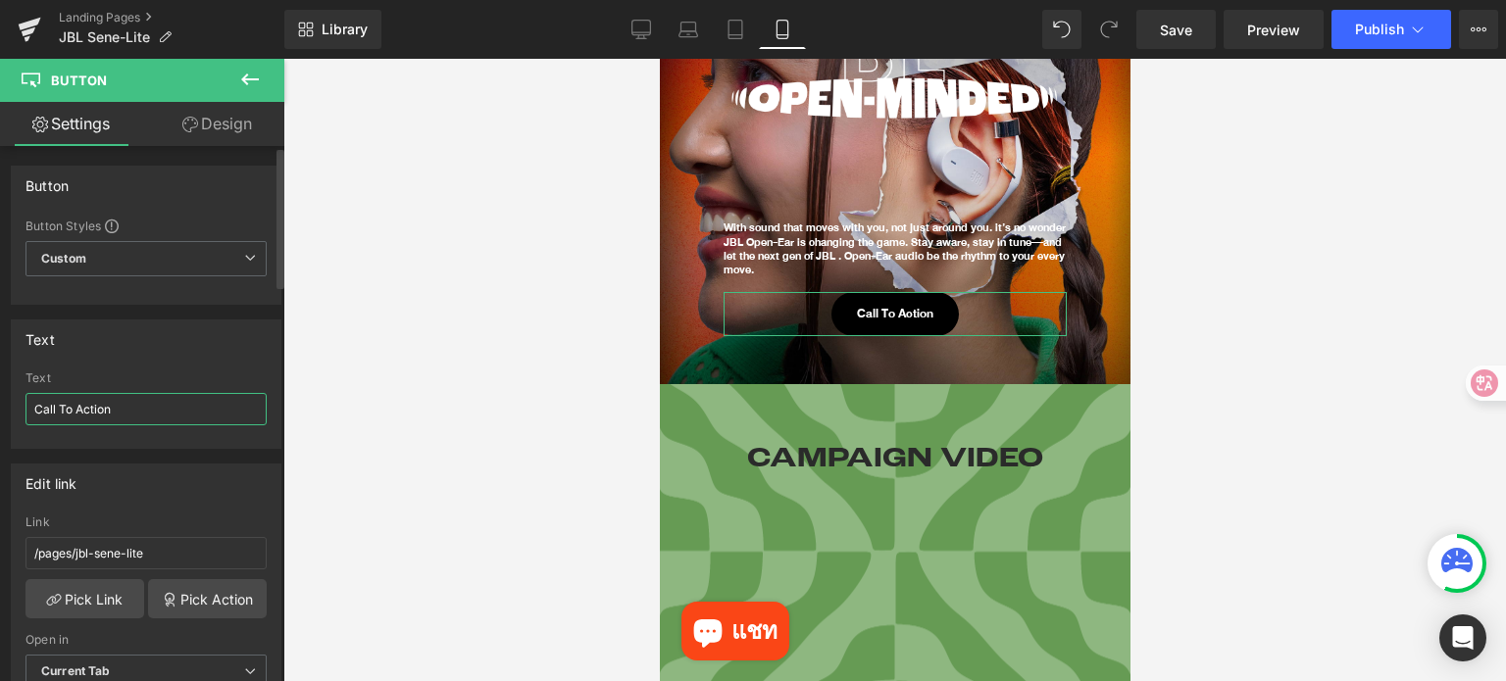
drag, startPoint x: 145, startPoint y: 409, endPoint x: 20, endPoint y: 411, distance: 125.5
click at [20, 411] on div "Call To Action Text Call To Action" at bounding box center [146, 409] width 269 height 76
type input "Shop Now"
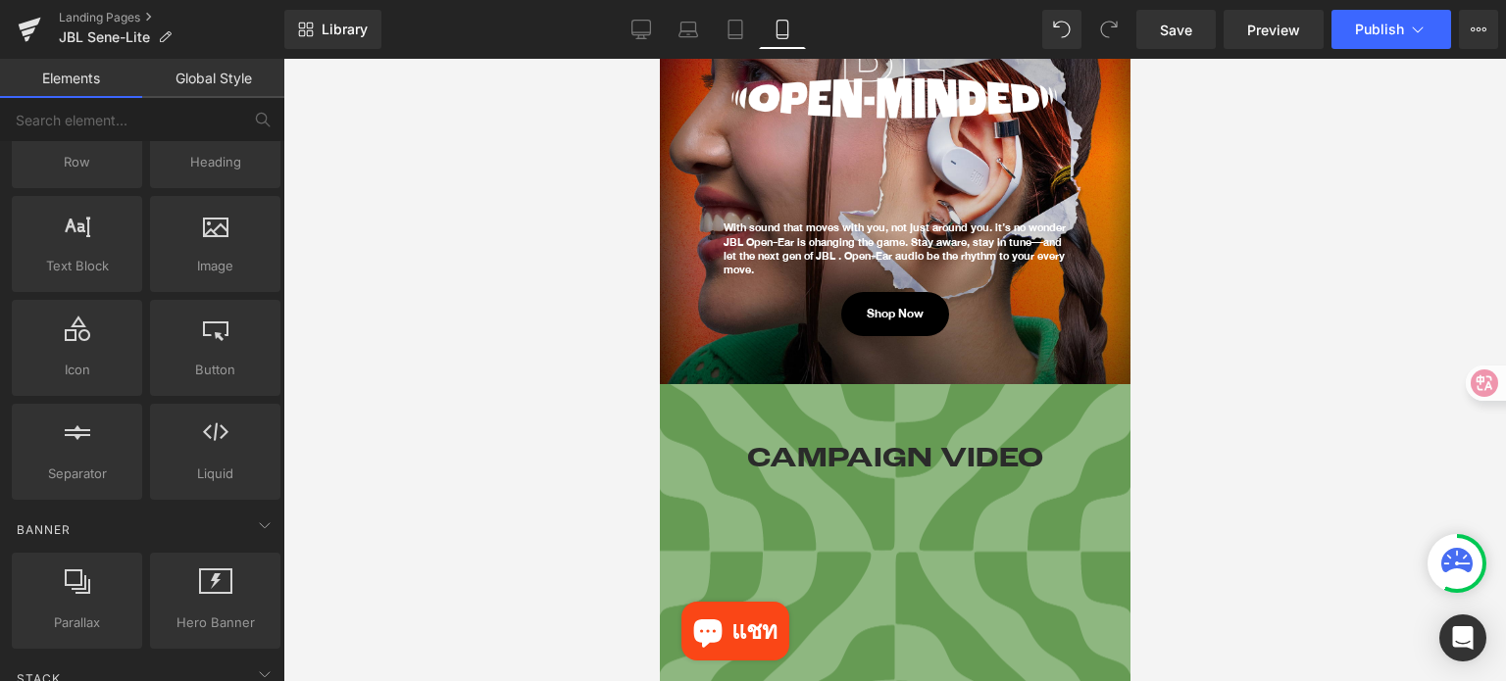
click at [1278, 356] on div at bounding box center [894, 370] width 1222 height 622
click at [1180, 26] on span "Save" at bounding box center [1176, 30] width 32 height 21
click at [1187, 37] on span "Save" at bounding box center [1176, 30] width 32 height 21
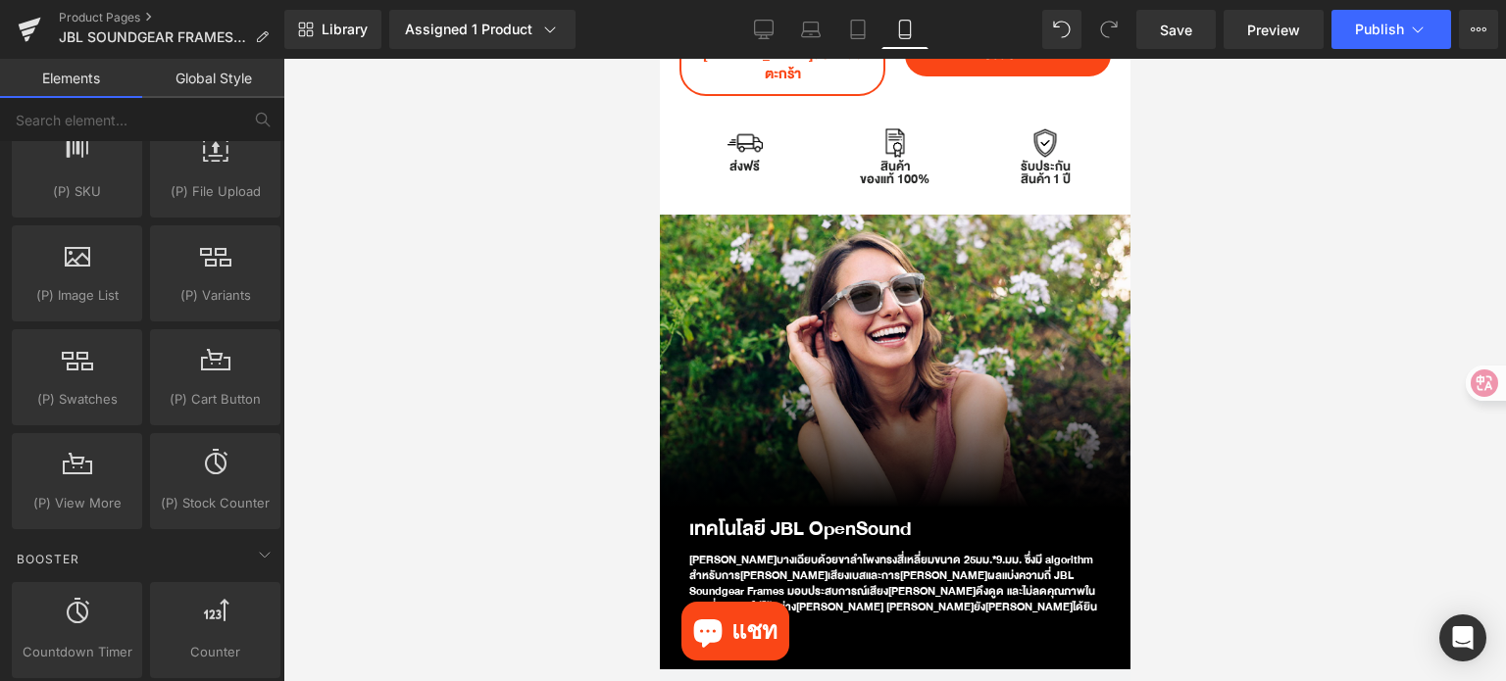
scroll to position [1274, 0]
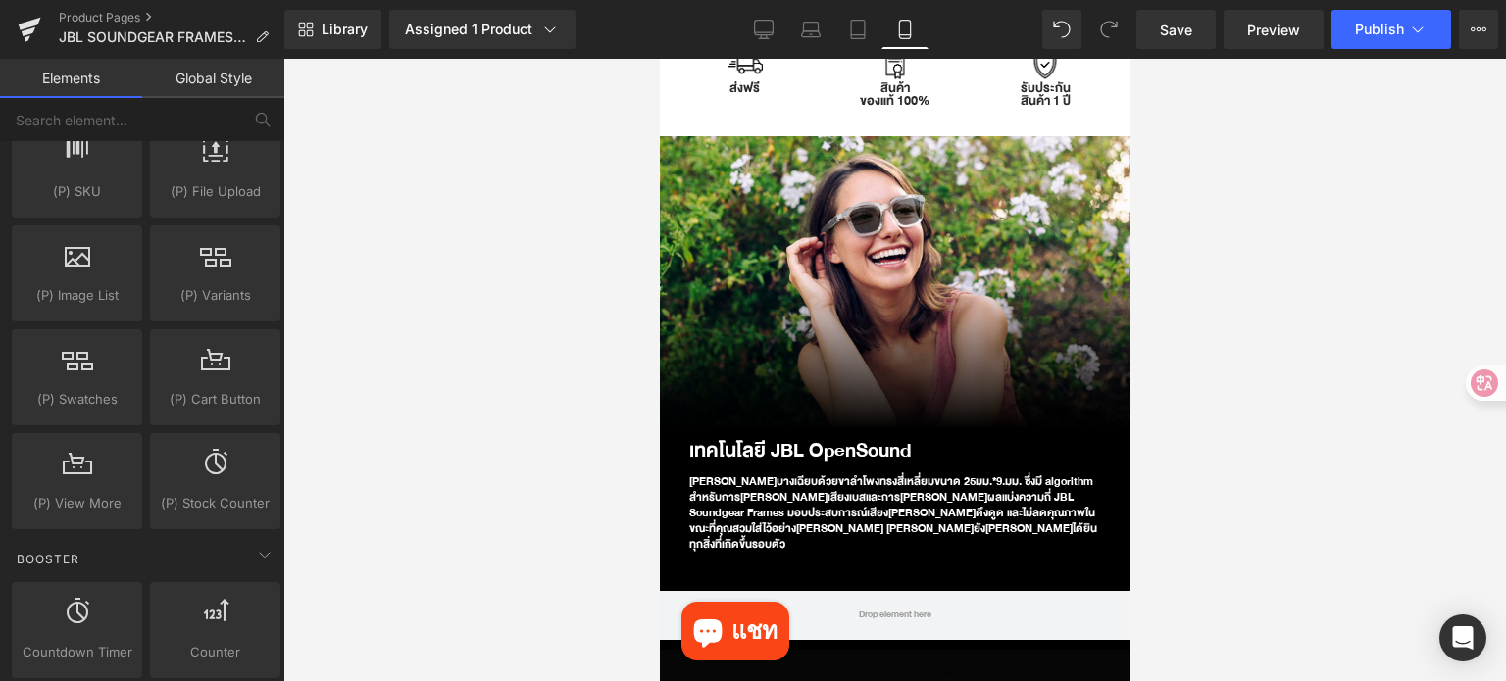
click at [1267, 497] on div at bounding box center [894, 370] width 1222 height 622
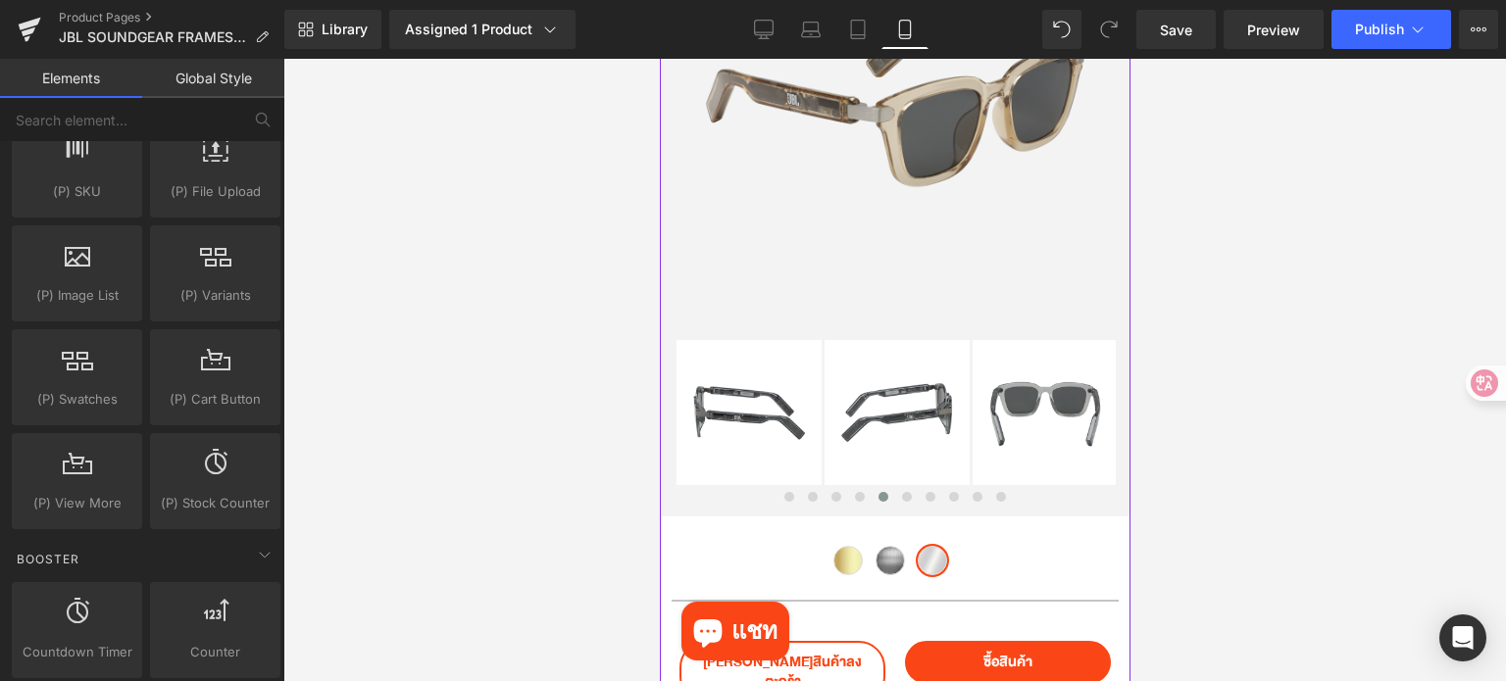
scroll to position [98, 0]
